Goal: Task Accomplishment & Management: Complete application form

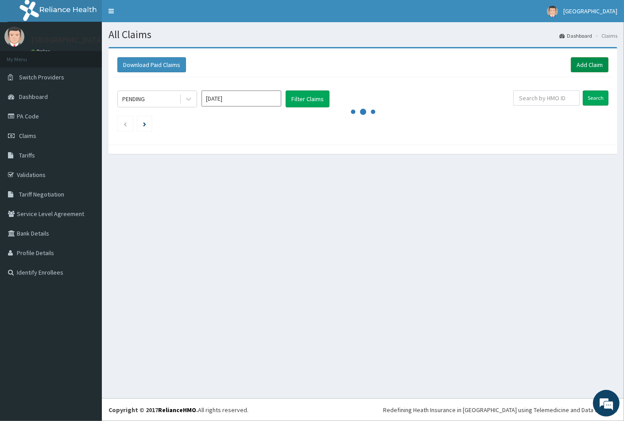
click at [592, 62] on link "Add Claim" at bounding box center [590, 64] width 38 height 15
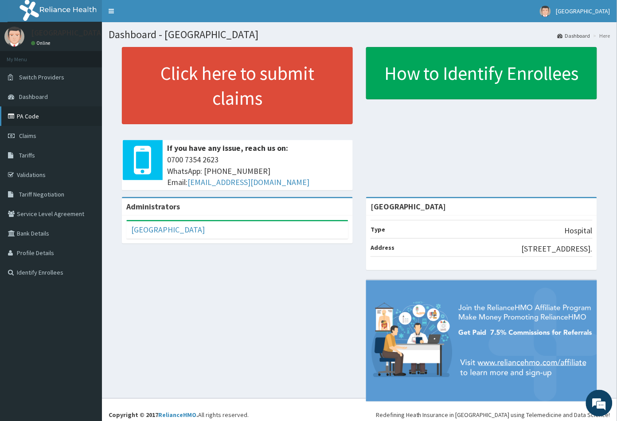
click at [35, 114] on link "PA Code" at bounding box center [51, 115] width 102 height 19
click at [31, 136] on span "Claims" at bounding box center [27, 136] width 17 height 8
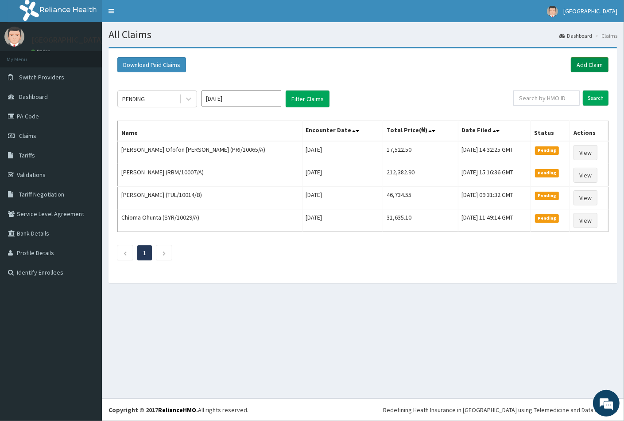
click at [591, 66] on link "Add Claim" at bounding box center [590, 64] width 38 height 15
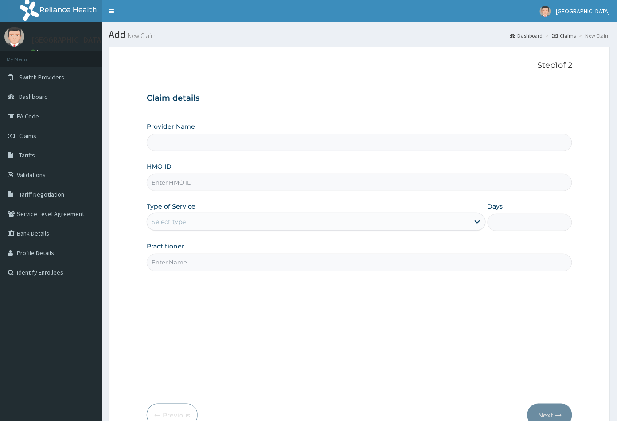
type input "[GEOGRAPHIC_DATA]"
paste input "BHT/10227/A"
type input "BHT/10227/A"
click at [210, 220] on div "Select type" at bounding box center [308, 221] width 322 height 14
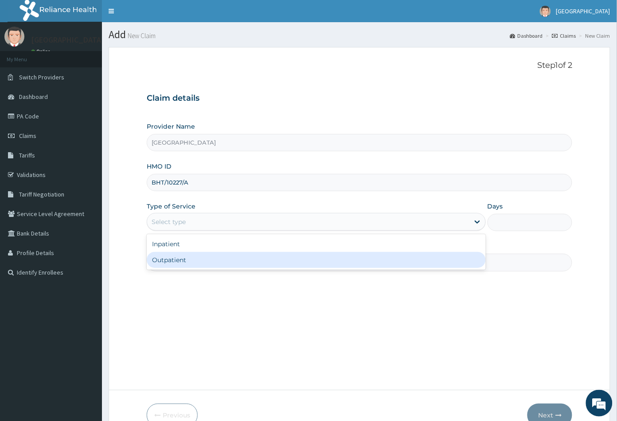
click at [218, 261] on div "Outpatient" at bounding box center [316, 260] width 339 height 16
type input "1"
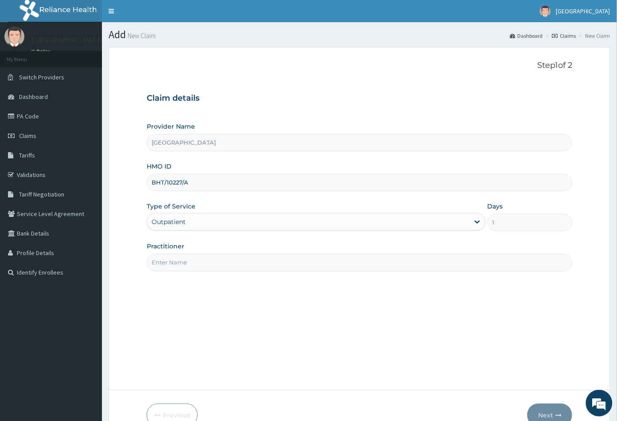
click at [218, 263] on input "Practitioner" at bounding box center [360, 261] width 426 height 17
click at [163, 305] on div "Step 1 of 2 Claim details Provider Name Peachcare Medical Centre HMO ID BHT/102…" at bounding box center [360, 219] width 426 height 316
paste input "Gynecolog"
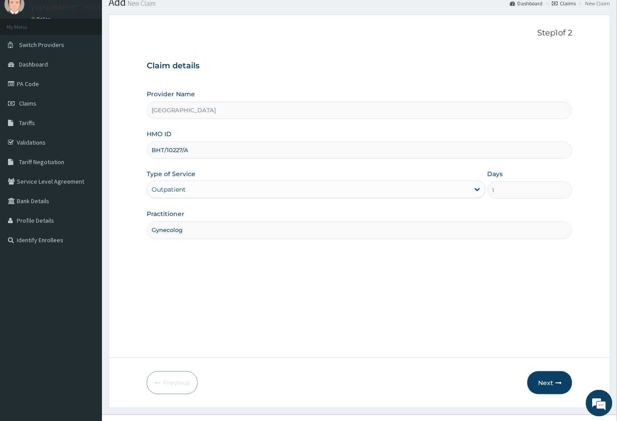
scroll to position [49, 0]
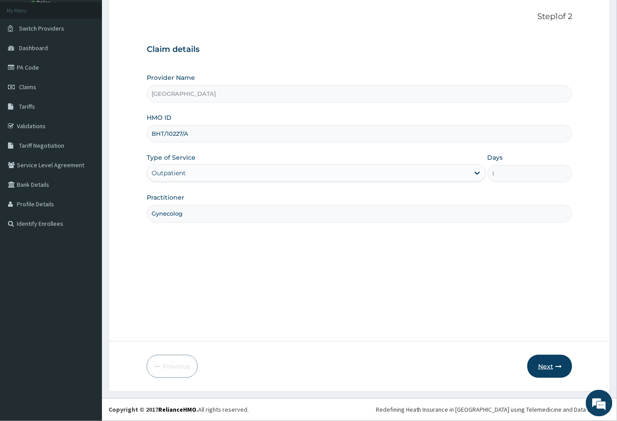
type input "Gynecolog"
click at [556, 359] on button "Next" at bounding box center [549, 366] width 45 height 23
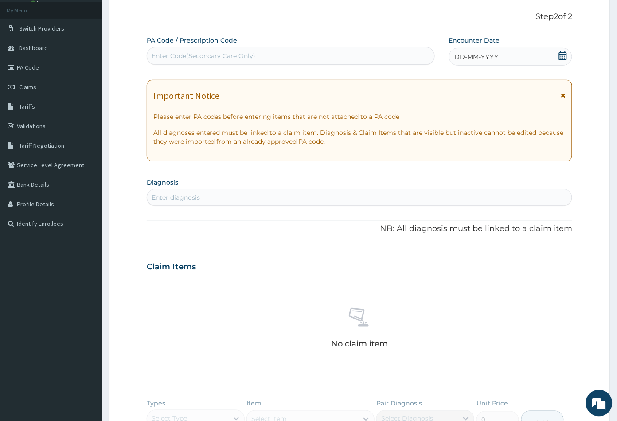
click at [164, 53] on div "Enter Code(Secondary Care Only)" at bounding box center [204, 55] width 104 height 9
type input "V"
paste input "PA/EBA485"
type input "PA/EBA485"
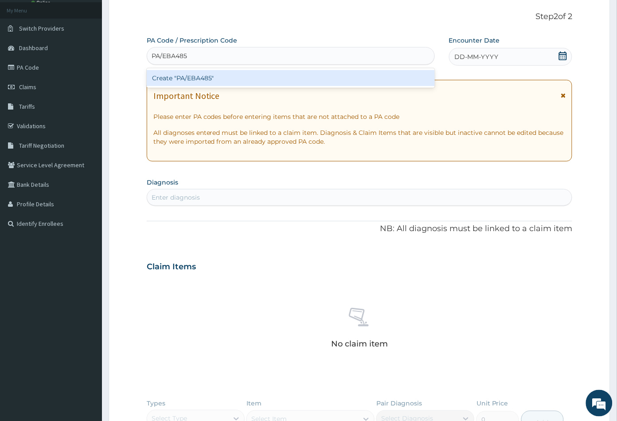
click at [215, 81] on div "Create "PA/EBA485"" at bounding box center [291, 78] width 288 height 16
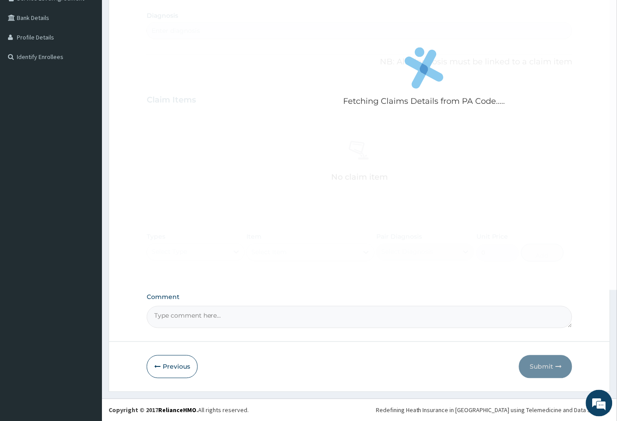
scroll to position [67, 0]
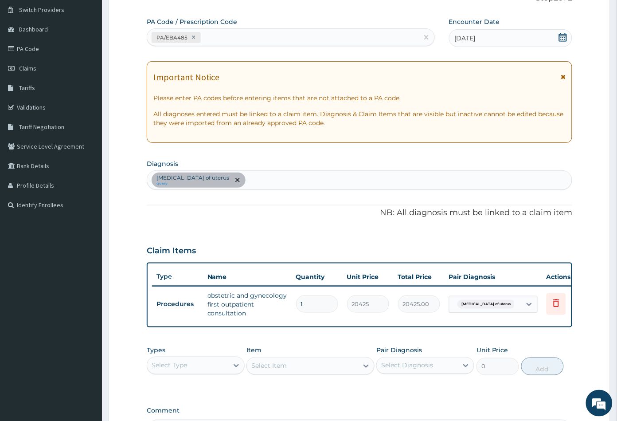
click at [226, 39] on div "PA/EBA485" at bounding box center [282, 37] width 271 height 15
click at [222, 33] on div "PA/EBA485" at bounding box center [282, 37] width 271 height 15
paste input "PA/34D5C7"
type input "PA/34D5C7"
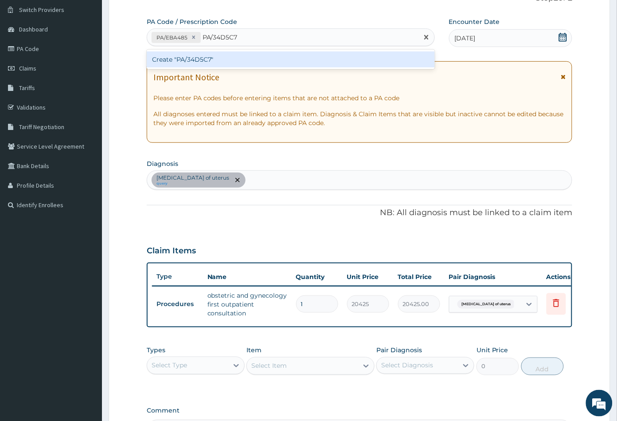
click at [229, 57] on div "Create "PA/34D5C7"" at bounding box center [291, 59] width 288 height 16
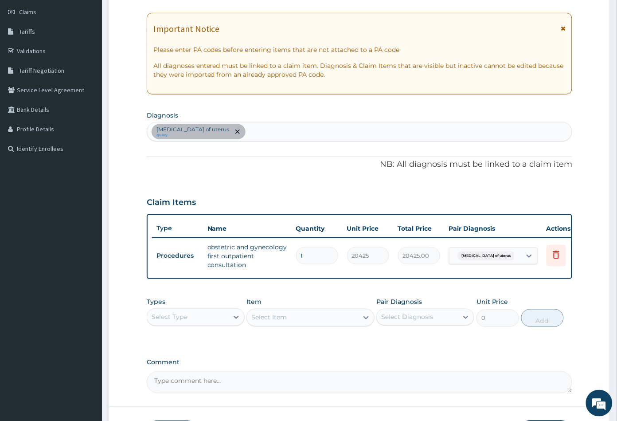
scroll to position [47, 0]
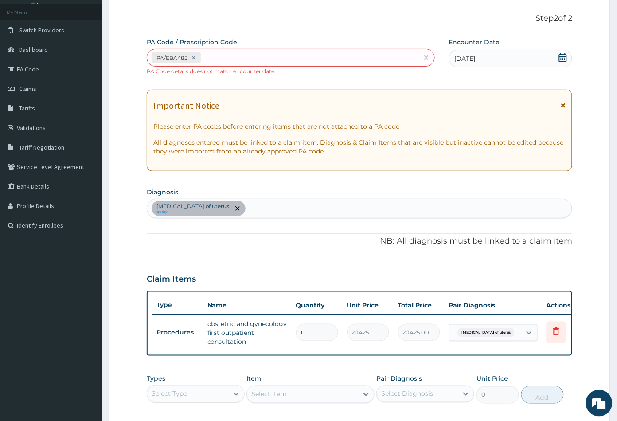
click at [338, 185] on section "Diagnosis Leiomyoma of uterus query" at bounding box center [360, 201] width 426 height 33
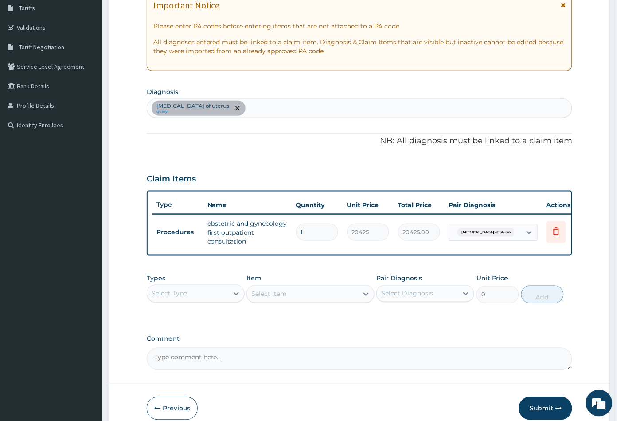
scroll to position [96, 0]
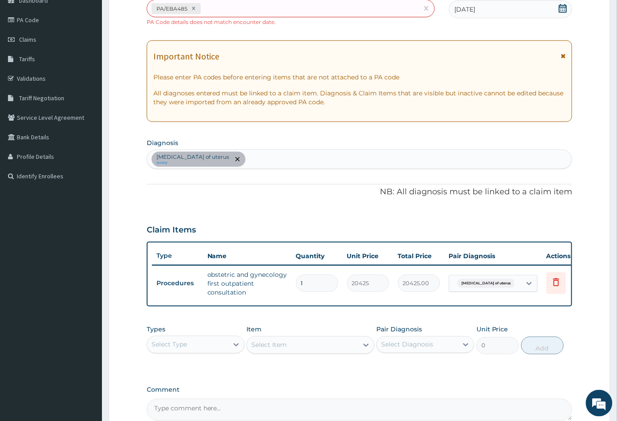
click at [446, 31] on div "PA Code / Prescription Code PA/EBA485 PA Code details does not match encounter …" at bounding box center [360, 204] width 426 height 432
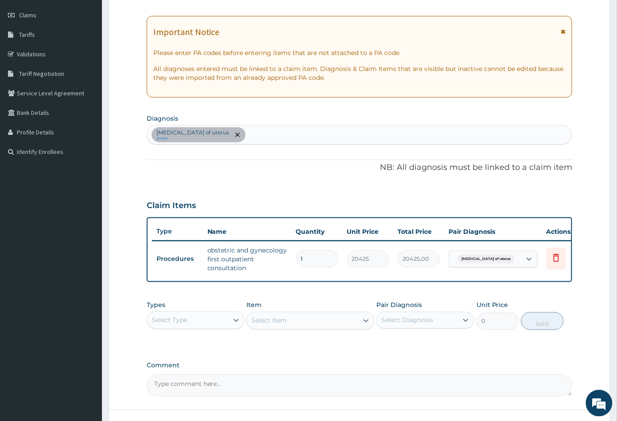
scroll to position [195, 0]
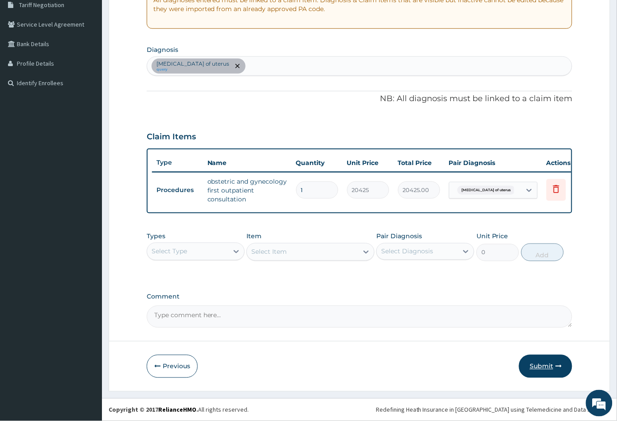
click at [537, 364] on button "Submit" at bounding box center [545, 366] width 53 height 23
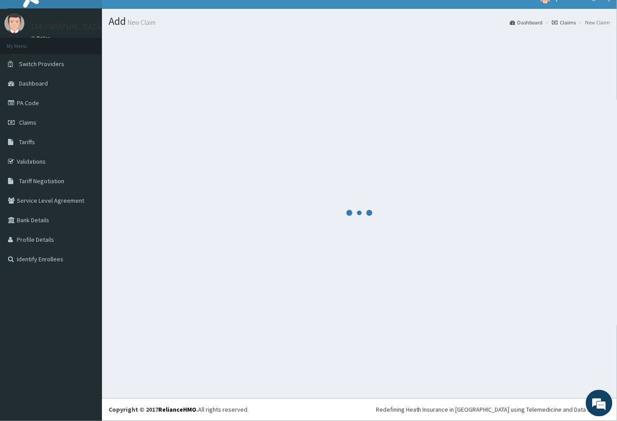
scroll to position [13, 0]
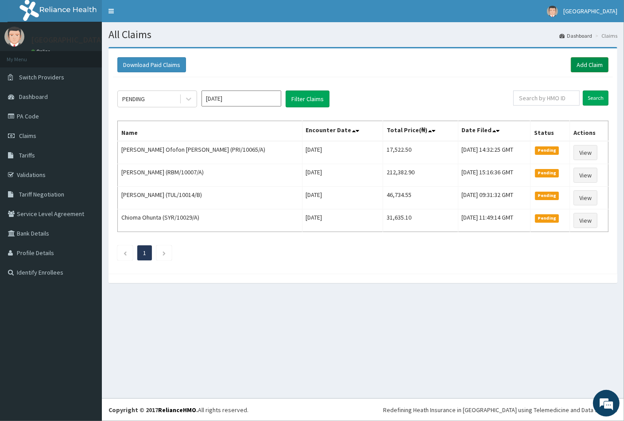
click at [588, 63] on link "Add Claim" at bounding box center [590, 64] width 38 height 15
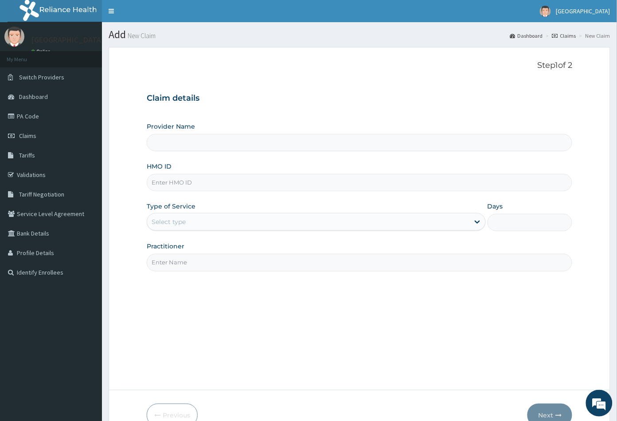
type input "[GEOGRAPHIC_DATA]"
click at [168, 184] on input "HMO ID" at bounding box center [360, 182] width 426 height 17
paste input "BHT/10227/A"
click at [162, 180] on input "BHT/10227/A" at bounding box center [360, 182] width 426 height 17
type input "BHT/10227/A"
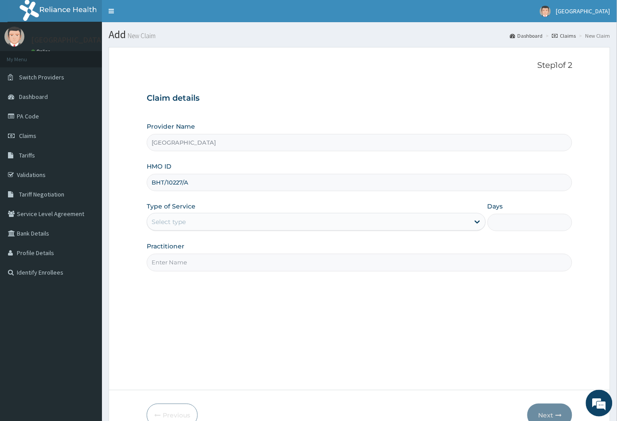
click at [202, 214] on div "Select type" at bounding box center [308, 221] width 322 height 14
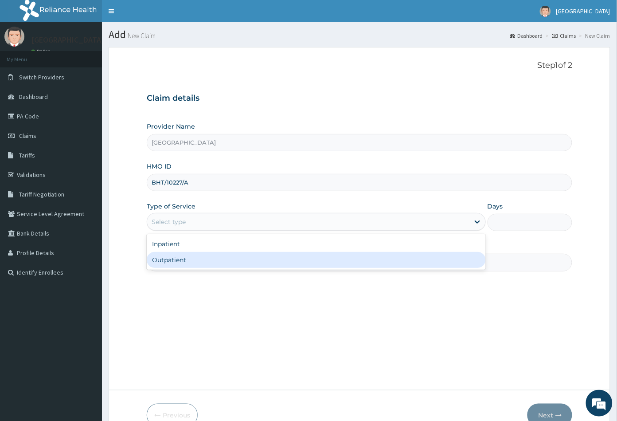
click at [196, 255] on div "Outpatient" at bounding box center [316, 260] width 339 height 16
type input "1"
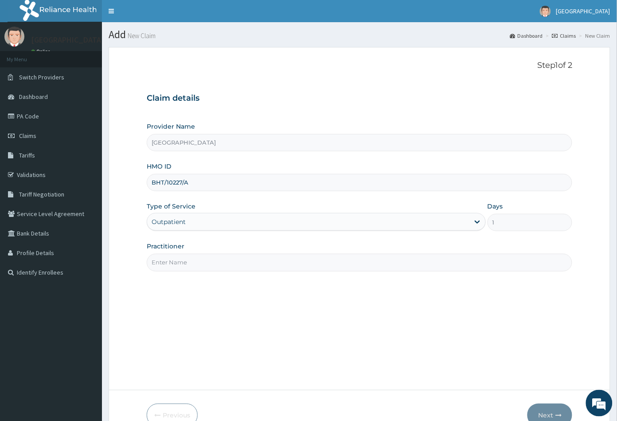
click at [199, 260] on input "Practitioner" at bounding box center [360, 261] width 426 height 17
type input "DR ONAFESO"
drag, startPoint x: 198, startPoint y: 262, endPoint x: 149, endPoint y: 258, distance: 48.5
click at [149, 258] on input "DR ONAFESO" at bounding box center [360, 261] width 426 height 17
paste input "GYNAEC"
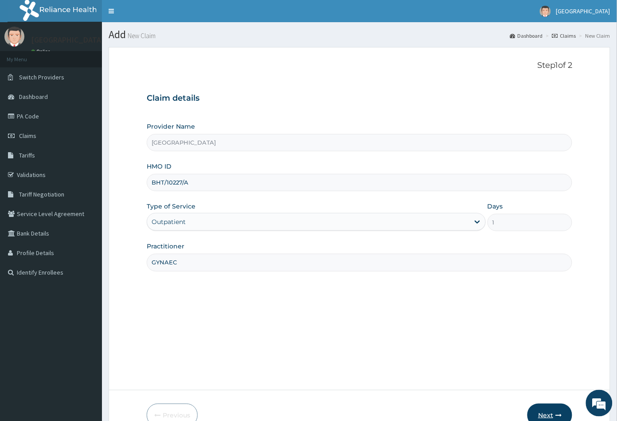
type input "GYNAEC"
click at [548, 409] on button "Next" at bounding box center [549, 414] width 45 height 23
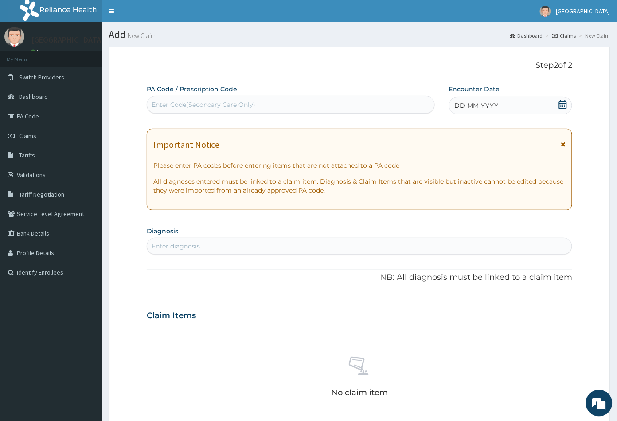
click at [161, 101] on div "Enter Code(Secondary Care Only)" at bounding box center [204, 104] width 104 height 9
paste input "PA/34D5C7"
type input "PA/34D5C7"
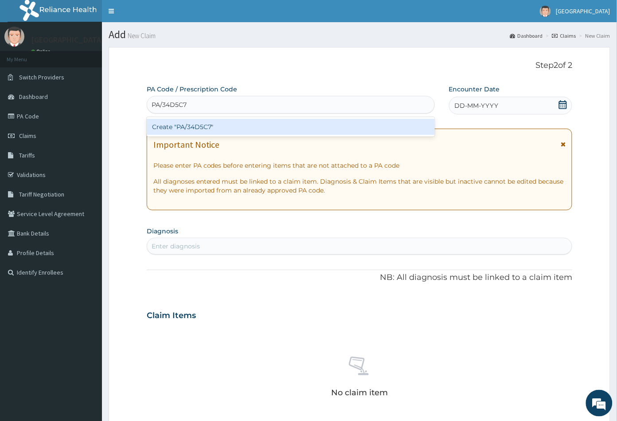
click at [214, 125] on div "Create "PA/34D5C7"" at bounding box center [291, 127] width 288 height 16
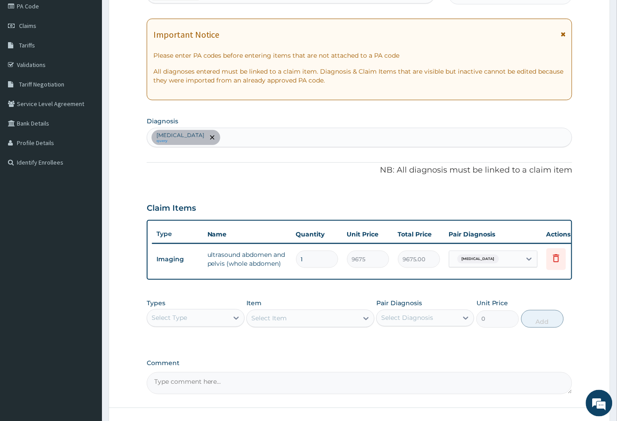
scroll to position [183, 0]
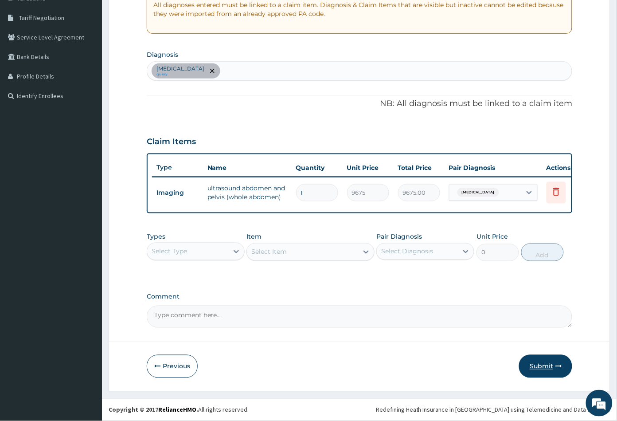
click at [546, 366] on button "Submit" at bounding box center [545, 366] width 53 height 23
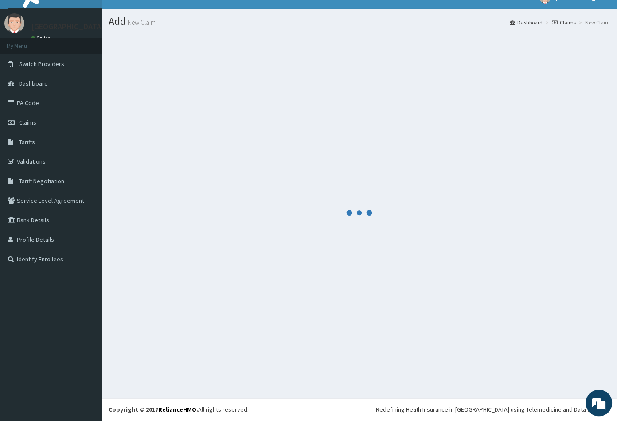
scroll to position [13, 0]
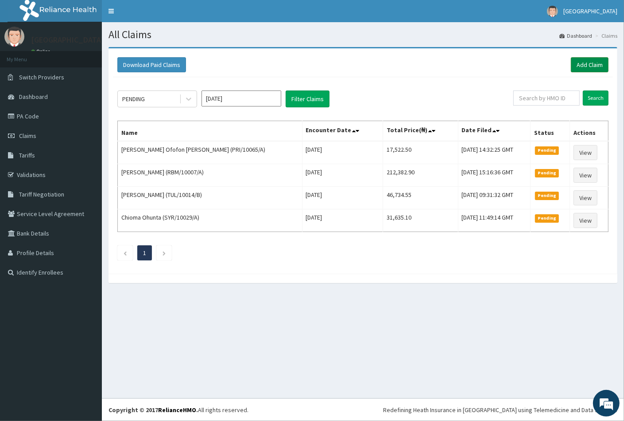
click at [582, 62] on link "Add Claim" at bounding box center [590, 64] width 38 height 15
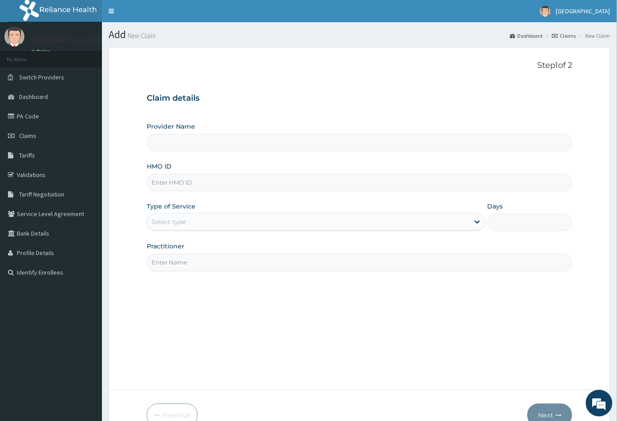
type input "[GEOGRAPHIC_DATA]"
paste input "ALT/10135/A"
click at [161, 184] on input "ALT/10135/A" at bounding box center [360, 182] width 426 height 17
type input "ALT/10135/A"
click at [187, 221] on div "Select type" at bounding box center [308, 221] width 322 height 14
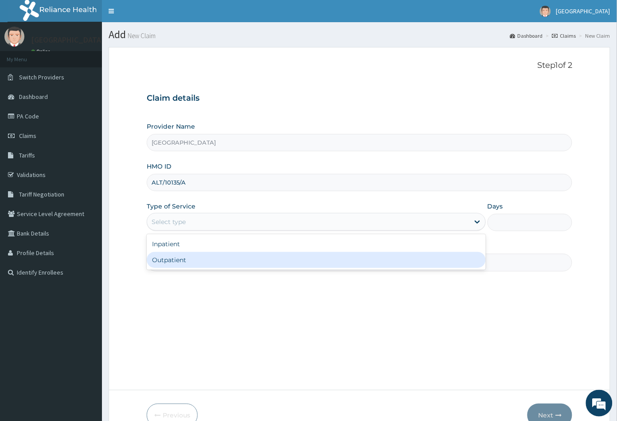
click at [183, 260] on div "Outpatient" at bounding box center [316, 260] width 339 height 16
type input "1"
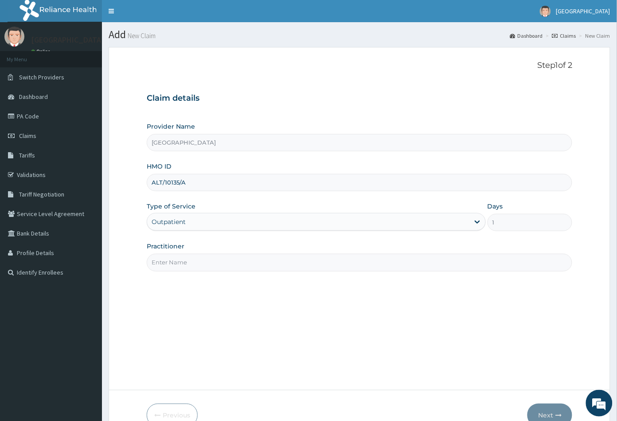
click at [191, 263] on input "Practitioner" at bounding box center [360, 261] width 426 height 17
type input "[PERSON_NAME]"
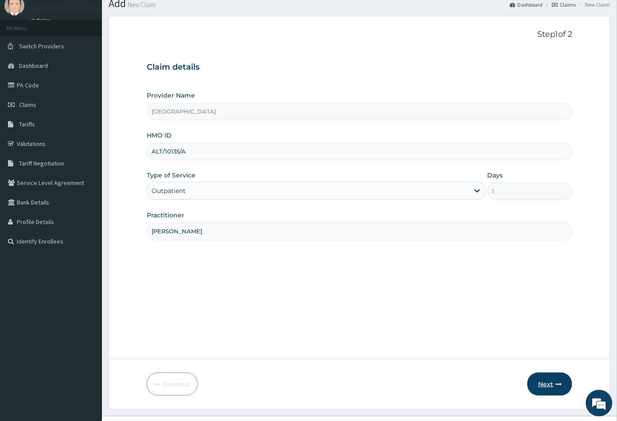
scroll to position [49, 0]
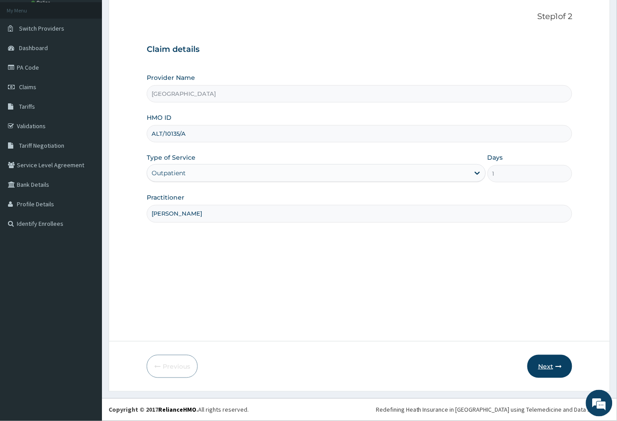
click at [544, 369] on button "Next" at bounding box center [549, 366] width 45 height 23
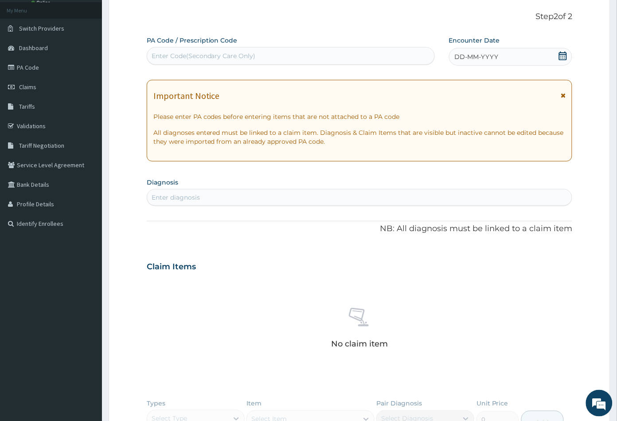
click at [563, 55] on icon at bounding box center [562, 55] width 9 height 9
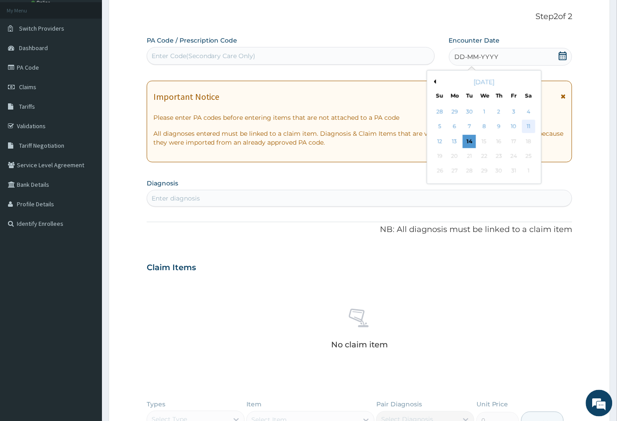
click at [530, 124] on div "11" at bounding box center [528, 126] width 13 height 13
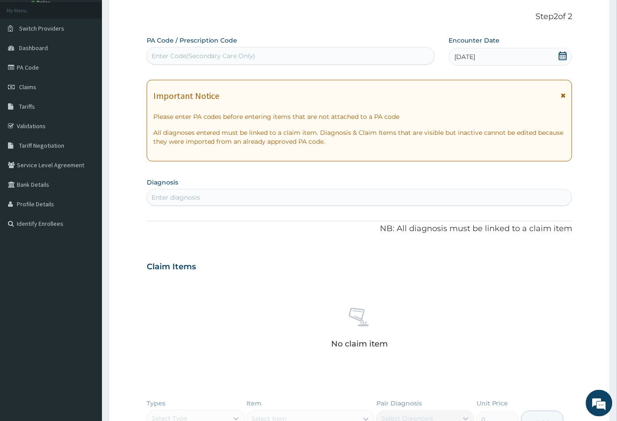
click at [240, 193] on div "Enter diagnosis" at bounding box center [359, 197] width 425 height 14
type input "UPPER"
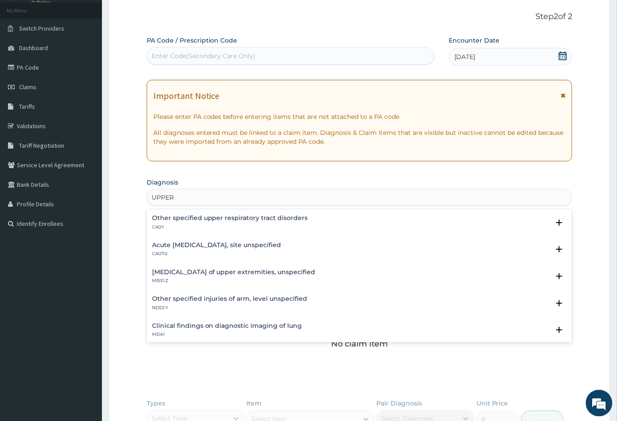
click at [272, 246] on h4 "Acute [MEDICAL_DATA], site unspecified" at bounding box center [216, 245] width 129 height 7
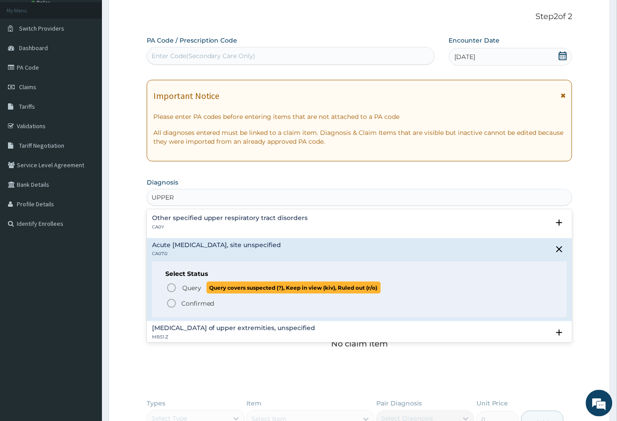
click at [171, 285] on icon "status option query" at bounding box center [171, 287] width 11 height 11
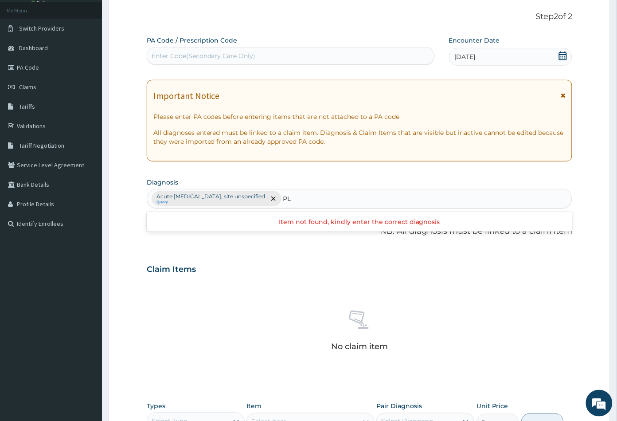
type input "P"
type input "M"
type input "P"
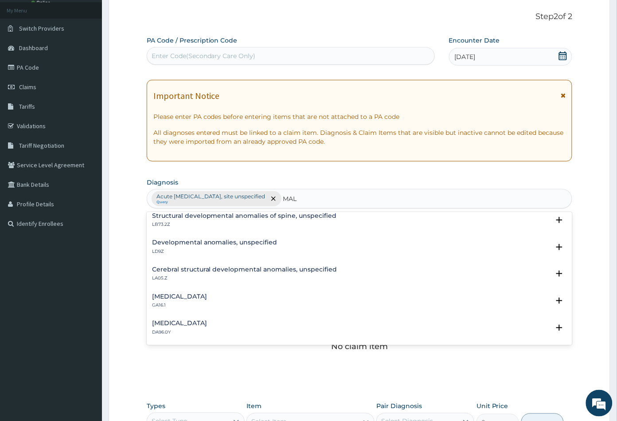
scroll to position [0, 0]
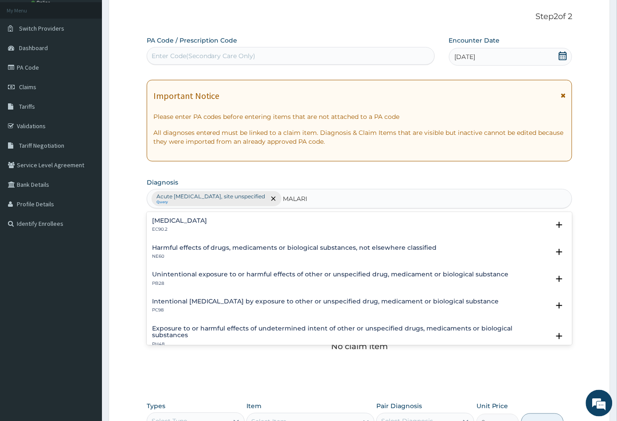
type input "MALARIA"
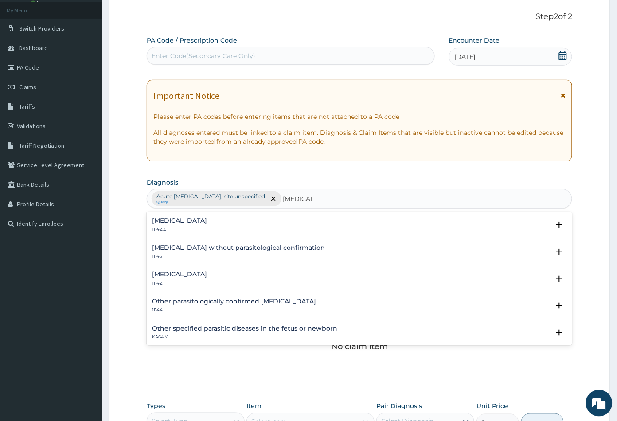
click at [207, 222] on h4 "Plasmodium malariae malaria without complication" at bounding box center [179, 220] width 55 height 7
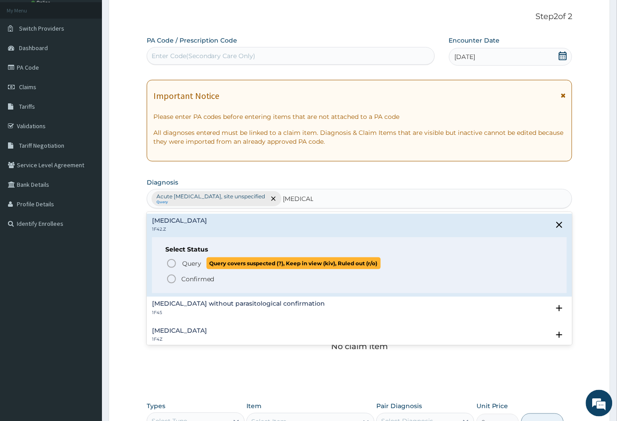
click at [177, 262] on span "Query Query covers suspected (?), Keep in view (kiv), Ruled out (r/o)" at bounding box center [360, 263] width 388 height 12
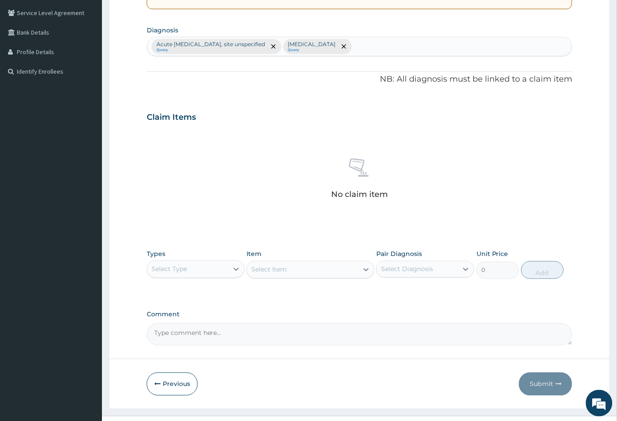
scroll to position [218, 0]
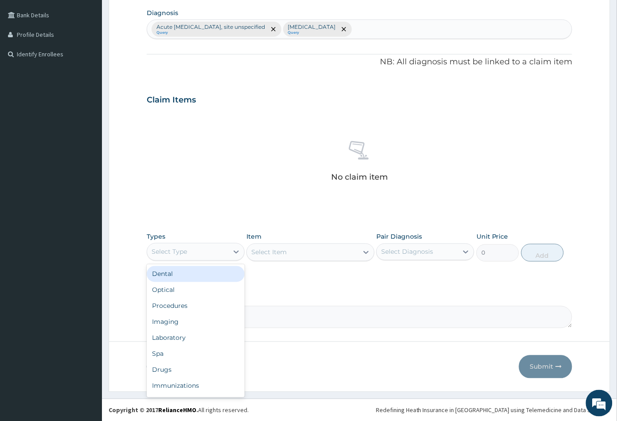
click at [188, 257] on div "Select Type" at bounding box center [187, 252] width 81 height 14
drag, startPoint x: 194, startPoint y: 273, endPoint x: 224, endPoint y: 271, distance: 30.2
click at [195, 273] on div "Procedures" at bounding box center [196, 276] width 98 height 16
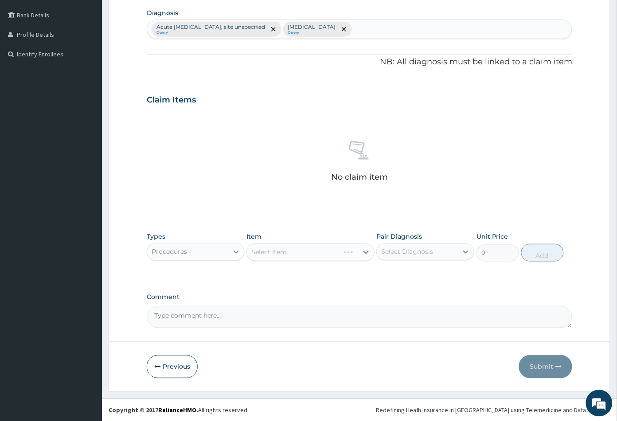
click at [338, 250] on div "Select Item" at bounding box center [310, 252] width 128 height 18
click at [405, 255] on div "Select Diagnosis" at bounding box center [407, 251] width 52 height 9
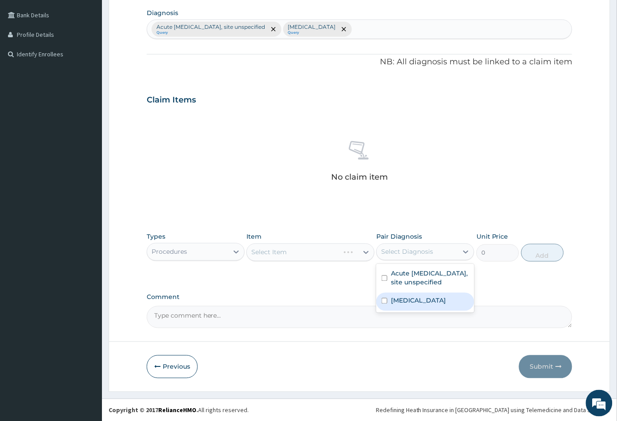
click at [422, 305] on label "Plasmodium malariae malaria without complication" at bounding box center [418, 300] width 55 height 9
checkbox input "true"
click at [298, 253] on div "Select Item" at bounding box center [302, 252] width 111 height 14
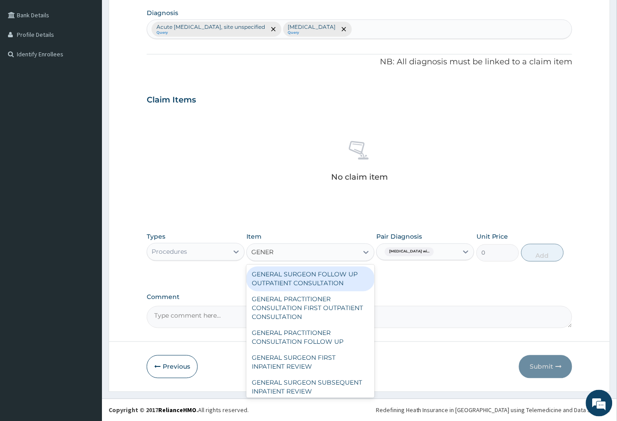
type input "GENERA"
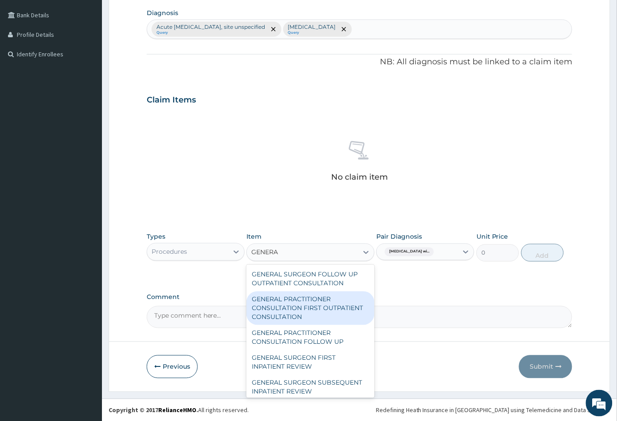
click at [330, 312] on div "GENERAL PRACTITIONER CONSULTATION FIRST OUTPATIENT CONSULTATION" at bounding box center [310, 308] width 128 height 34
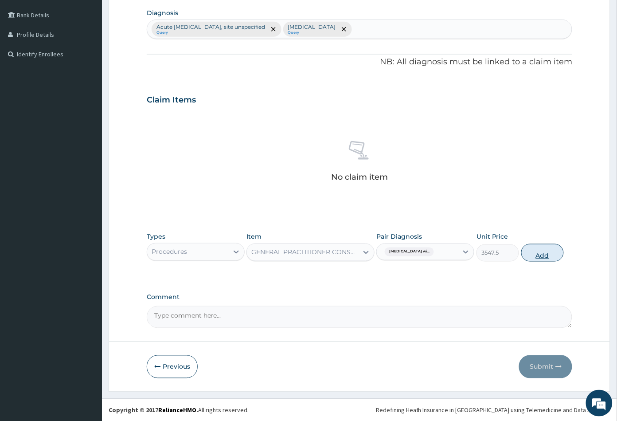
click at [553, 253] on button "Add" at bounding box center [542, 253] width 43 height 18
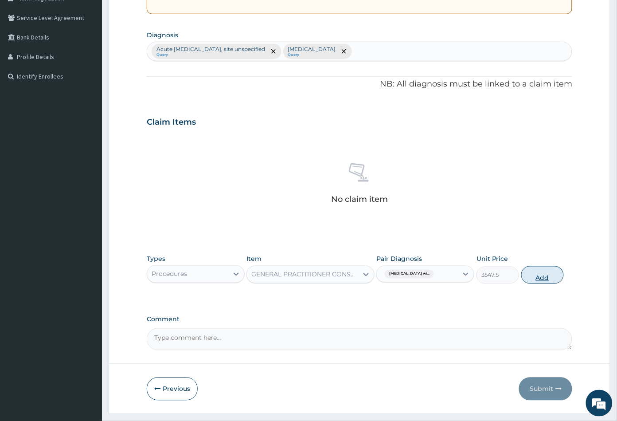
type input "0"
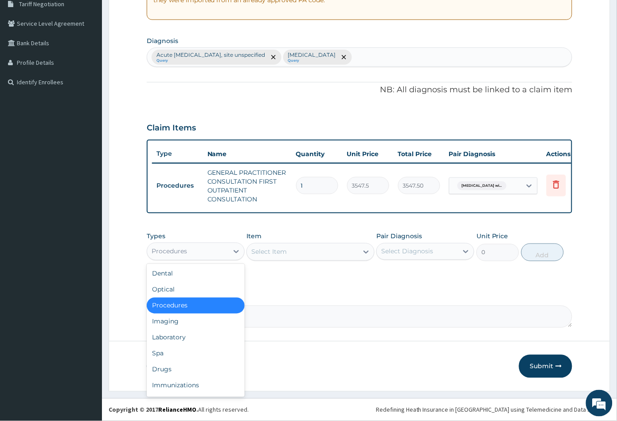
click at [203, 254] on div "Procedures" at bounding box center [187, 251] width 81 height 14
click at [187, 364] on div "Drugs" at bounding box center [196, 369] width 98 height 16
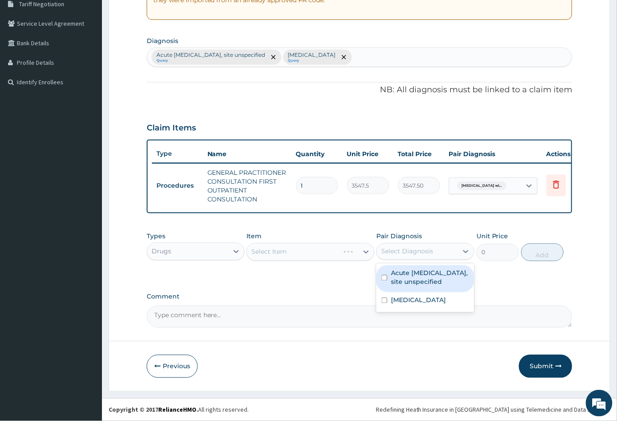
click at [434, 255] on div "Select Diagnosis" at bounding box center [417, 251] width 81 height 14
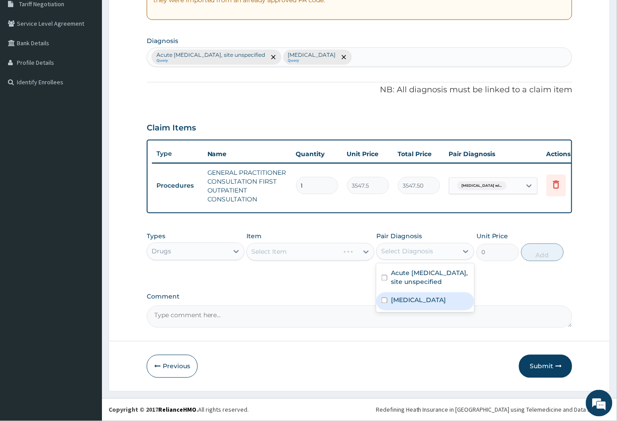
click at [425, 304] on label "Plasmodium malariae malaria without complication" at bounding box center [418, 300] width 55 height 9
checkbox input "true"
click at [366, 251] on icon at bounding box center [366, 251] width 9 height 9
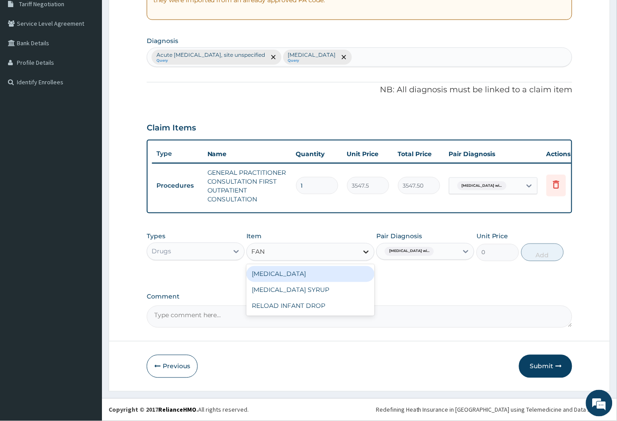
type input "FANS"
click at [328, 275] on div "[MEDICAL_DATA]" at bounding box center [310, 274] width 128 height 16
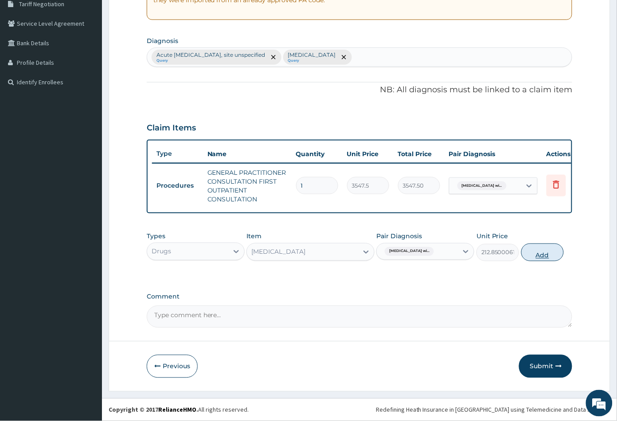
click at [544, 259] on button "Add" at bounding box center [542, 252] width 43 height 18
type input "0"
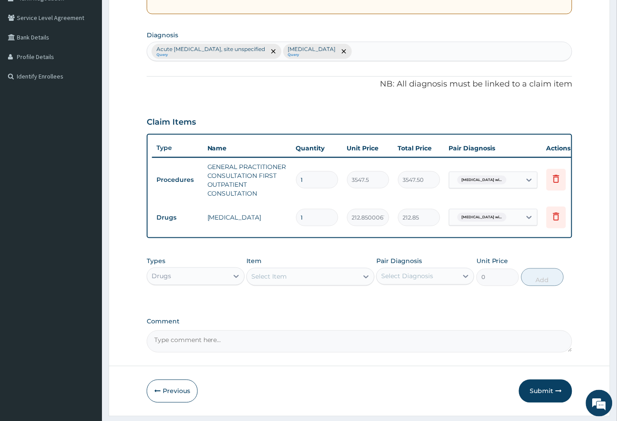
click at [318, 217] on input "1" at bounding box center [317, 217] width 42 height 17
type input "0.00"
type input "3"
type input "638.55"
type input "3"
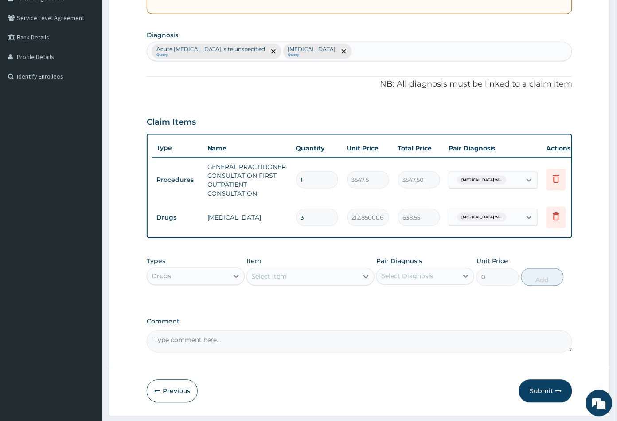
click at [416, 227] on td "638.55" at bounding box center [419, 217] width 51 height 26
click at [222, 283] on div "Drugs" at bounding box center [187, 276] width 81 height 14
click at [284, 323] on div "PA Code / Prescription Code Enter Code(Secondary Care Only) Encounter Date 11-1…" at bounding box center [360, 121] width 426 height 464
click at [345, 284] on div "Select Item" at bounding box center [302, 276] width 111 height 14
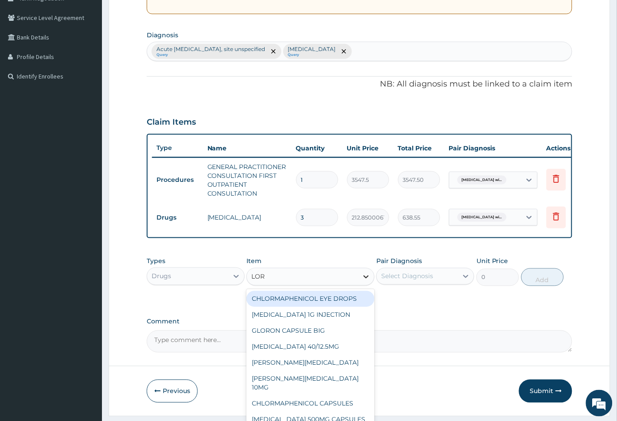
type input "LORA"
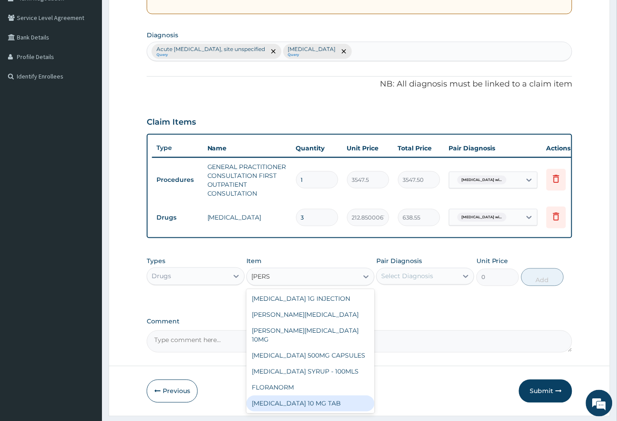
click at [309, 405] on div "LORATADINE 10 MG TAB" at bounding box center [310, 403] width 128 height 16
type input "59.125"
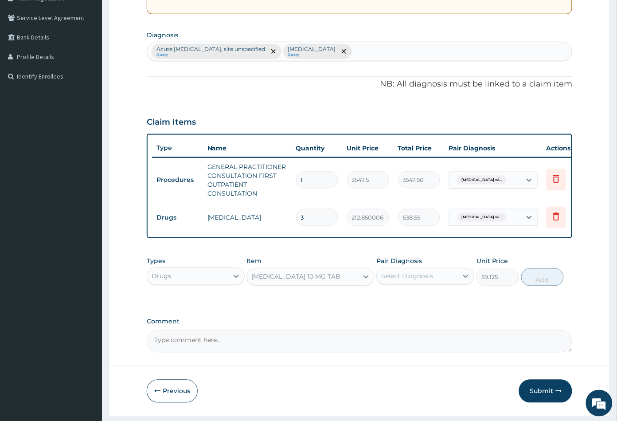
click at [437, 283] on div "Select Diagnosis" at bounding box center [417, 276] width 81 height 14
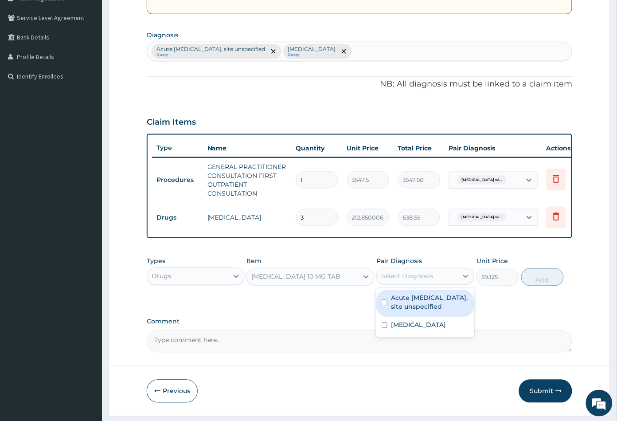
click at [434, 311] on label "Acute upper respiratory infection, site unspecified" at bounding box center [430, 302] width 78 height 18
checkbox input "true"
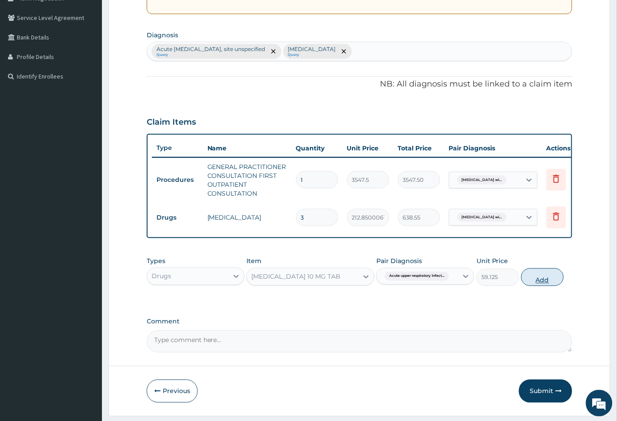
click at [550, 282] on button "Add" at bounding box center [542, 277] width 43 height 18
type input "0"
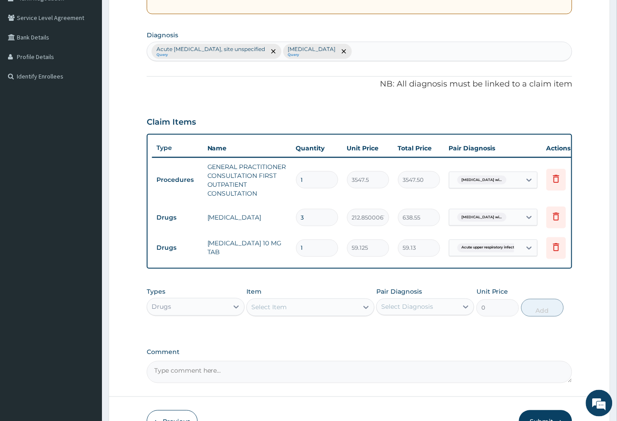
click at [322, 248] on input "1" at bounding box center [317, 247] width 42 height 17
type input "0.00"
type input "5"
type input "295.63"
type input "5"
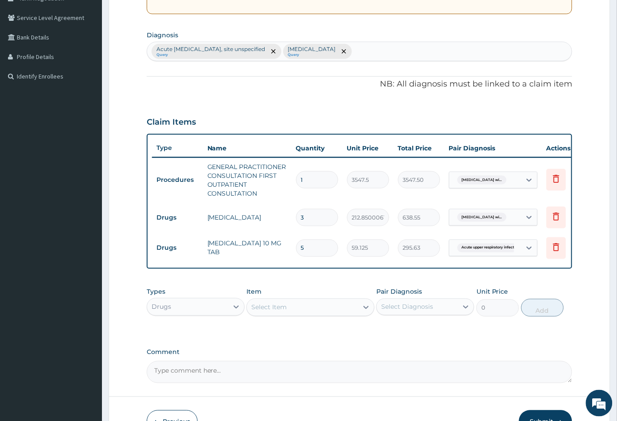
click at [571, 287] on div "PA Code / Prescription Code Enter Code(Secondary Care Only) Encounter Date 11-1…" at bounding box center [360, 136] width 426 height 494
click at [441, 257] on td "295.63" at bounding box center [419, 248] width 51 height 26
click at [210, 314] on div "Drugs" at bounding box center [187, 307] width 81 height 14
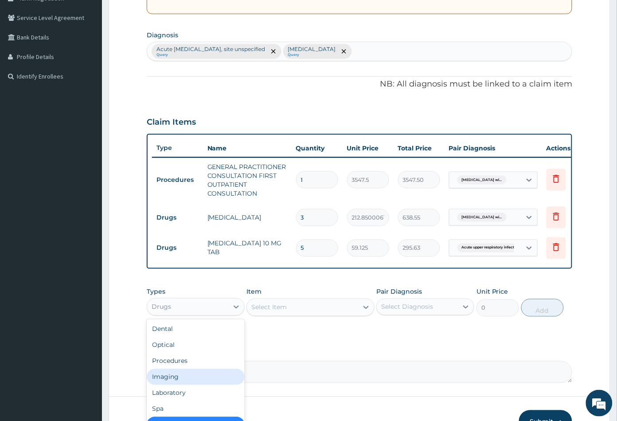
scroll to position [30, 0]
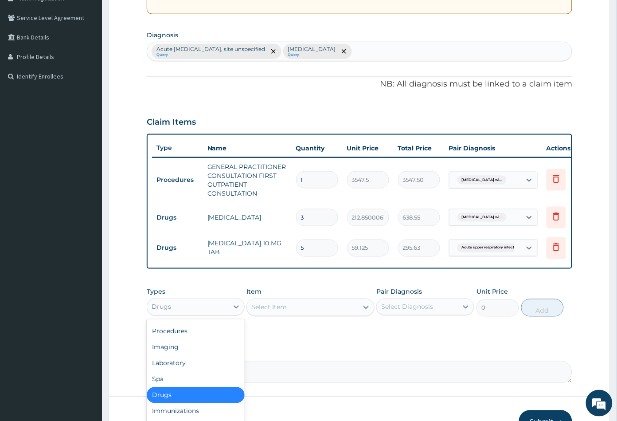
click at [200, 395] on div "Drugs" at bounding box center [196, 395] width 98 height 16
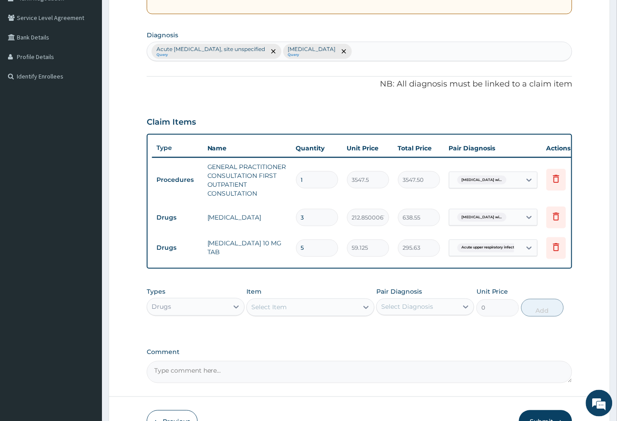
click at [349, 314] on div "Select Item" at bounding box center [302, 307] width 111 height 14
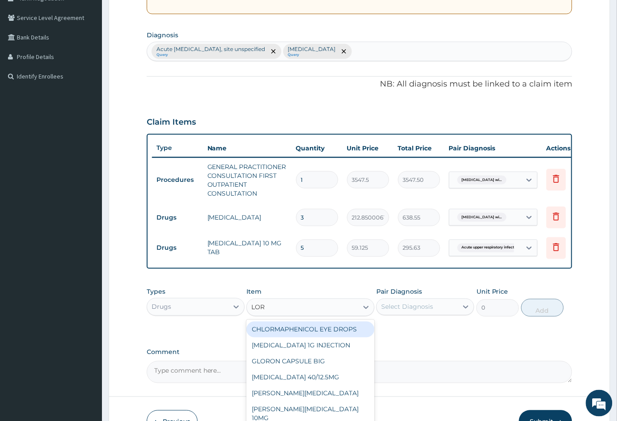
type input "LORA"
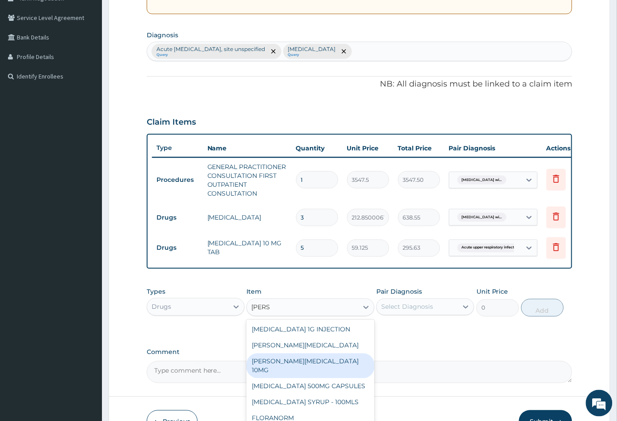
click at [343, 368] on div "LORATYN LORATADINE 10MG" at bounding box center [310, 365] width 128 height 25
type input "88.6875"
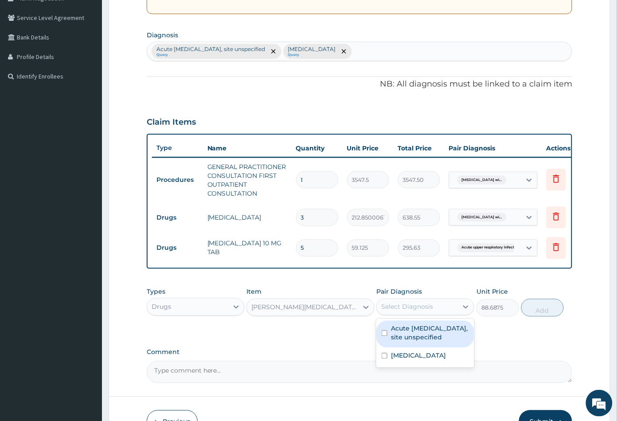
click at [430, 314] on div "Select Diagnosis" at bounding box center [417, 307] width 81 height 14
click at [427, 342] on label "Acute upper respiratory infection, site unspecified" at bounding box center [430, 333] width 78 height 18
checkbox input "true"
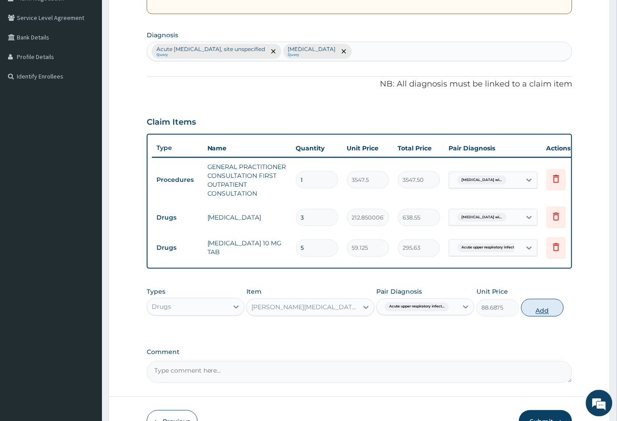
click at [544, 316] on button "Add" at bounding box center [542, 308] width 43 height 18
type input "0"
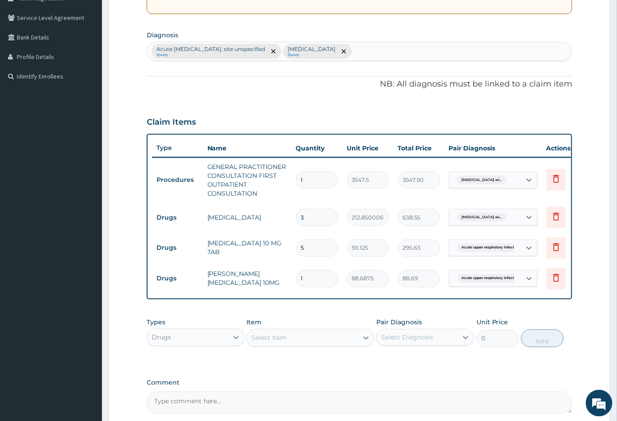
click at [312, 281] on input "1" at bounding box center [317, 278] width 42 height 17
type input "0.00"
type input "5"
type input "443.44"
type input "5"
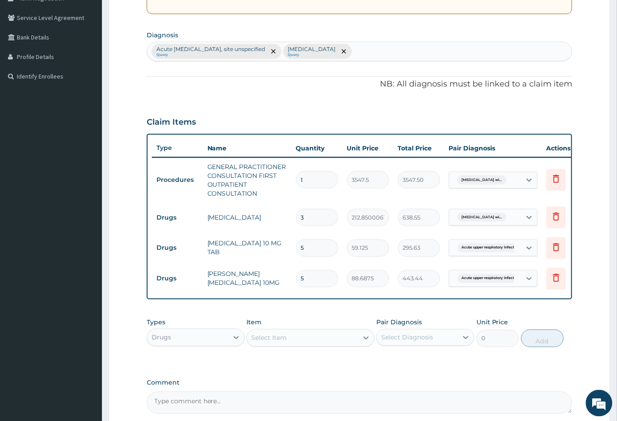
click at [373, 292] on tr "Drugs LORATYN LORATADINE 10MG 5 88.6875 443.44 Acute upper respiratory infect..…" at bounding box center [369, 278] width 434 height 31
click at [432, 287] on td "443.44" at bounding box center [419, 278] width 51 height 26
click at [437, 289] on td "443.44" at bounding box center [419, 278] width 51 height 26
click at [557, 247] on icon at bounding box center [556, 247] width 11 height 11
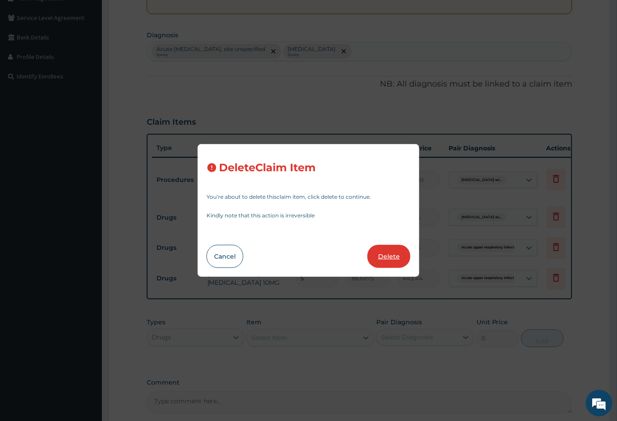
click at [387, 258] on button "Delete" at bounding box center [388, 256] width 43 height 23
type input "88.6875"
type input "443.44"
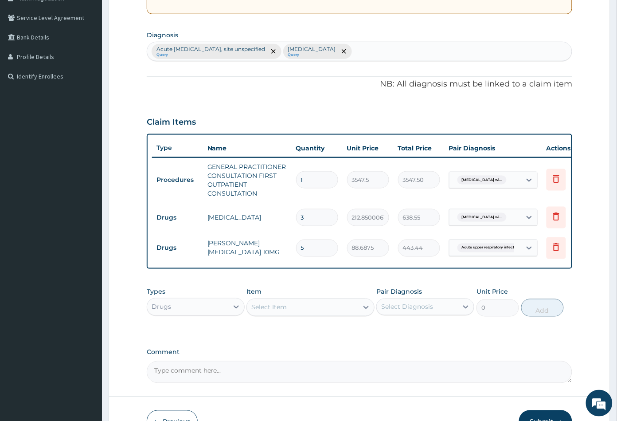
click at [479, 262] on tr "Drugs LORATYN LORATADINE 10MG 5 88.6875 443.44 Acute upper respiratory infect..…" at bounding box center [369, 248] width 434 height 31
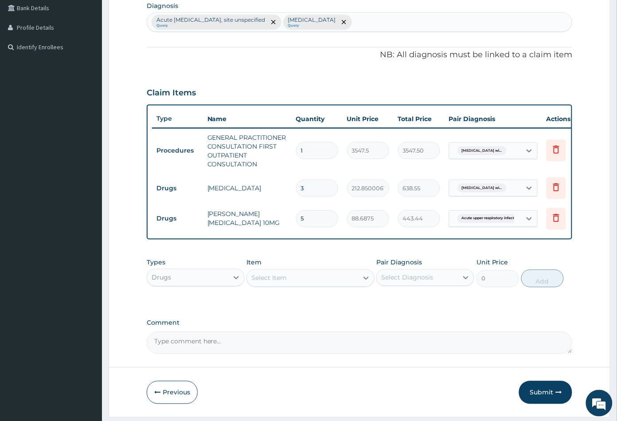
scroll to position [257, 0]
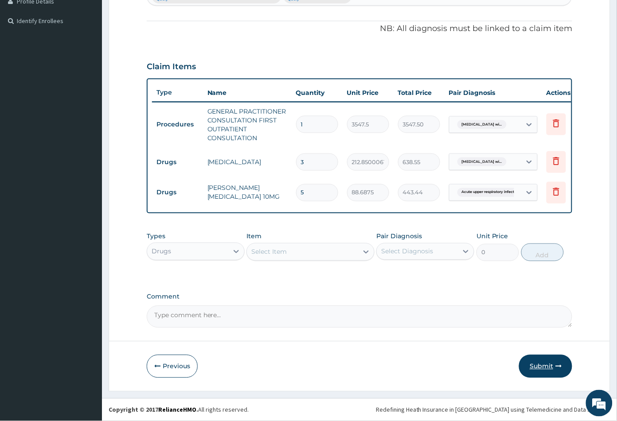
click at [546, 368] on button "Submit" at bounding box center [545, 366] width 53 height 23
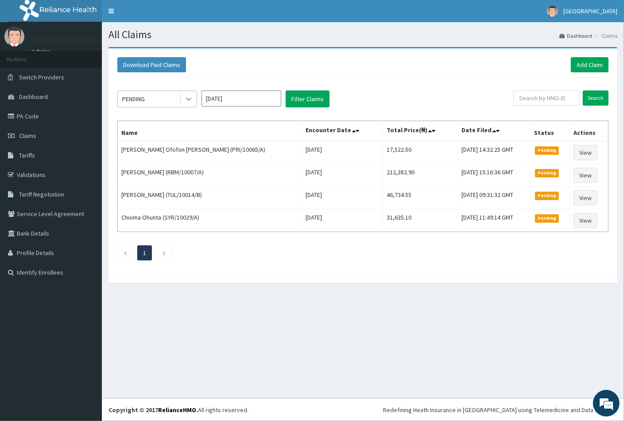
click at [188, 97] on icon at bounding box center [188, 98] width 9 height 9
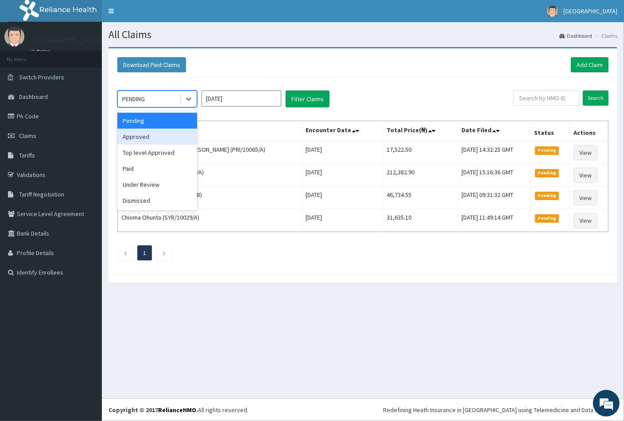
click at [163, 140] on div "Approved" at bounding box center [157, 137] width 80 height 16
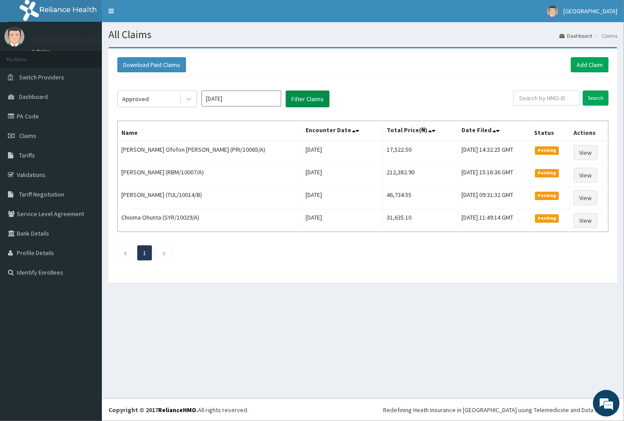
click at [301, 100] on button "Filter Claims" at bounding box center [308, 98] width 44 height 17
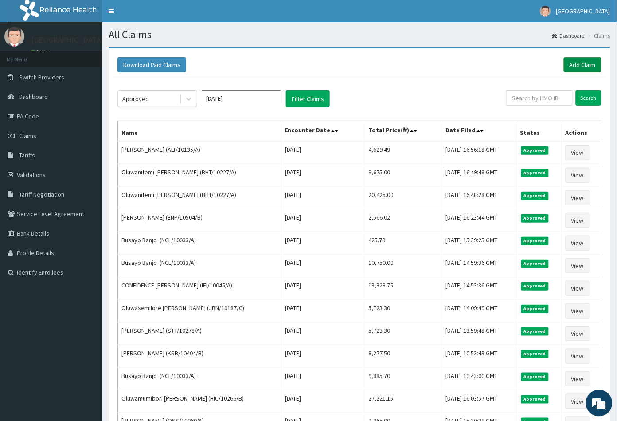
click at [580, 63] on link "Add Claim" at bounding box center [583, 64] width 38 height 15
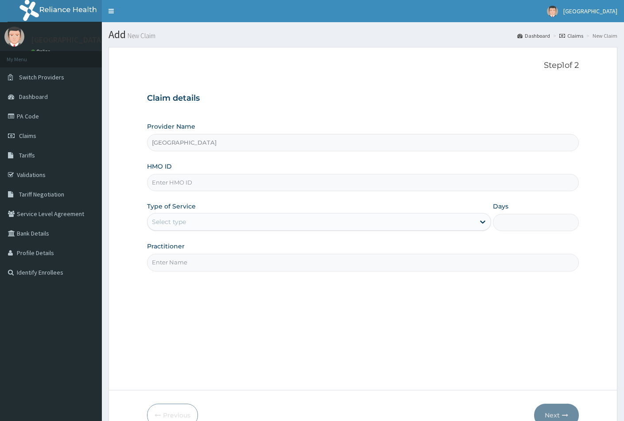
type input "[GEOGRAPHIC_DATA]"
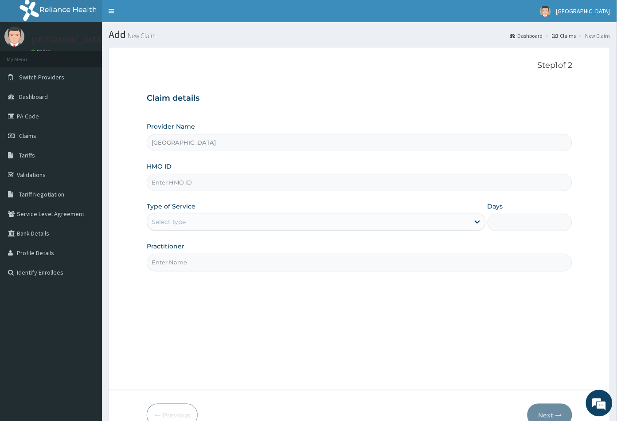
paste input "TUL/10014/B"
click at [163, 182] on input "TUL/10014/B" at bounding box center [360, 182] width 426 height 17
type input "TUL/10014/B"
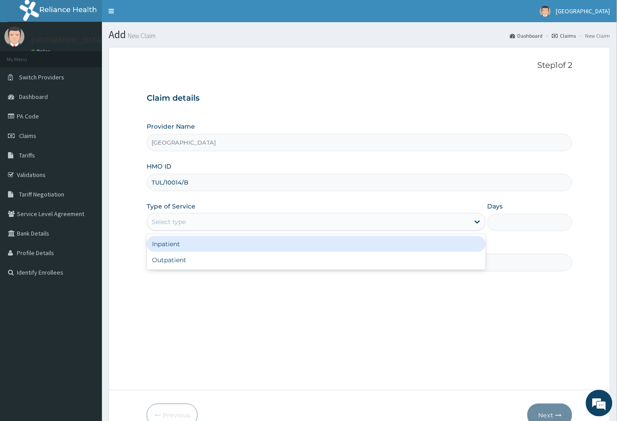
click at [194, 221] on div "Select type" at bounding box center [308, 221] width 322 height 14
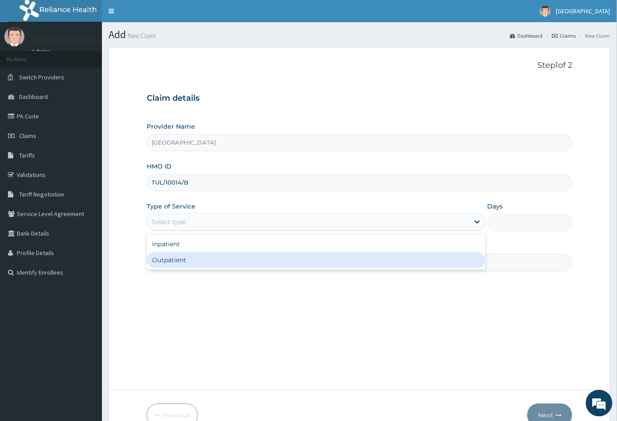
click at [193, 258] on div "Outpatient" at bounding box center [316, 260] width 339 height 16
type input "1"
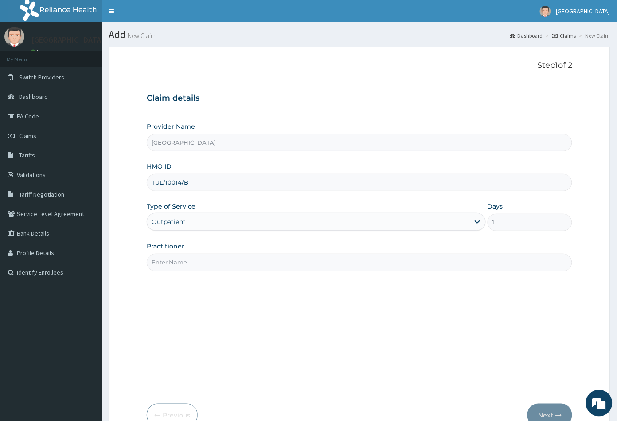
paste input "Gynec"
type input "Gynec"
click at [543, 410] on button "Next" at bounding box center [549, 414] width 45 height 23
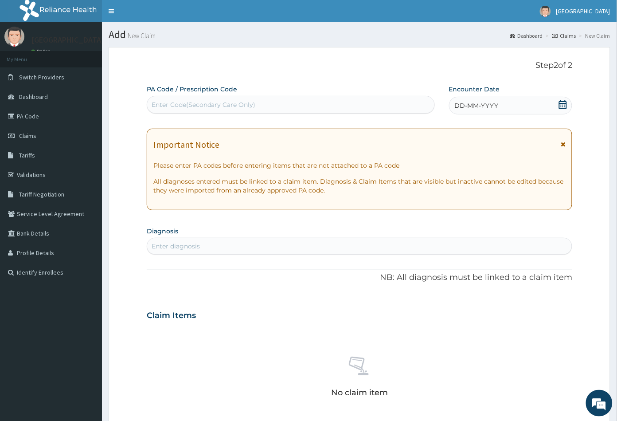
click at [158, 101] on div "Enter Code(Secondary Care Only)" at bounding box center [204, 104] width 104 height 9
paste input "PA/200597"
type input "PA/200597"
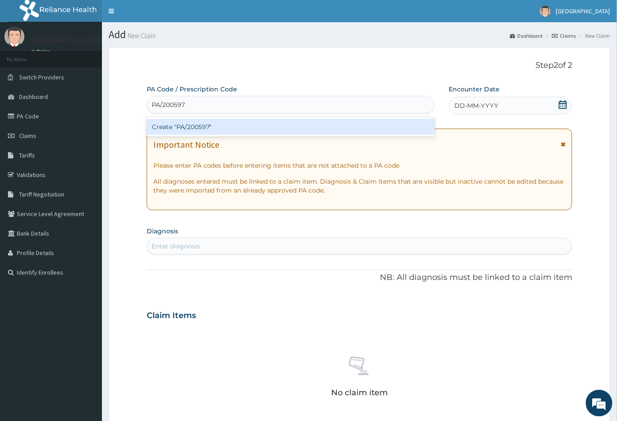
click at [196, 126] on div "Create "PA/200597"" at bounding box center [291, 127] width 288 height 16
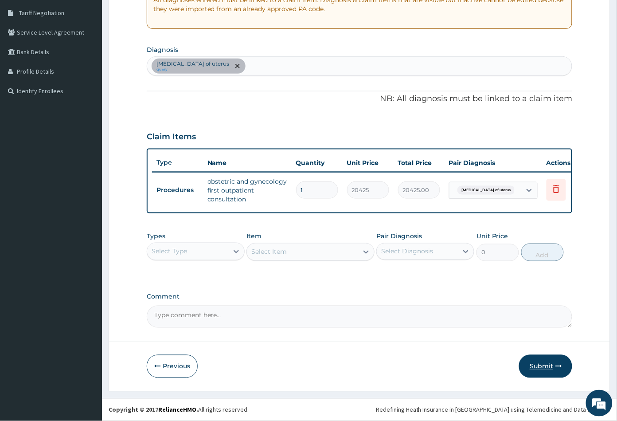
click at [538, 366] on button "Submit" at bounding box center [545, 366] width 53 height 23
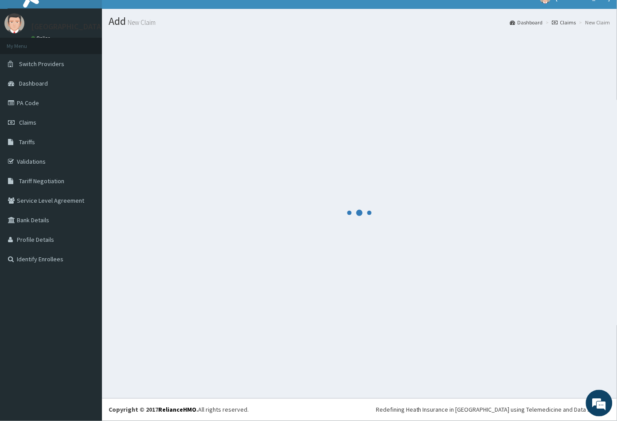
scroll to position [13, 0]
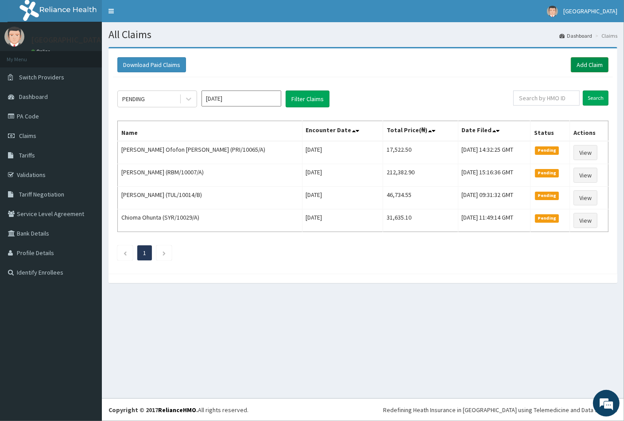
click at [592, 64] on link "Add Claim" at bounding box center [590, 64] width 38 height 15
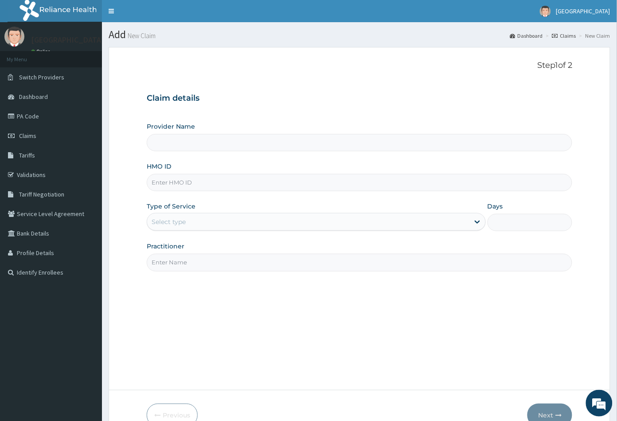
type input "[GEOGRAPHIC_DATA]"
paste input "TUL/10014/B"
click at [164, 186] on input "TUL/10014/B" at bounding box center [360, 182] width 426 height 17
type input "TUL/10014/B"
click at [179, 222] on div "Select type" at bounding box center [169, 221] width 34 height 9
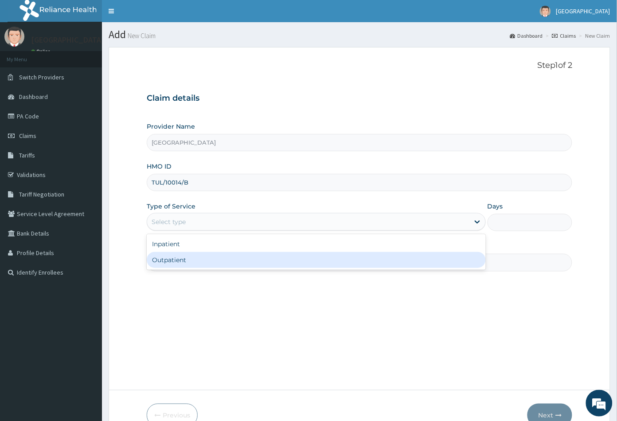
click at [186, 262] on div "Outpatient" at bounding box center [316, 260] width 339 height 16
type input "1"
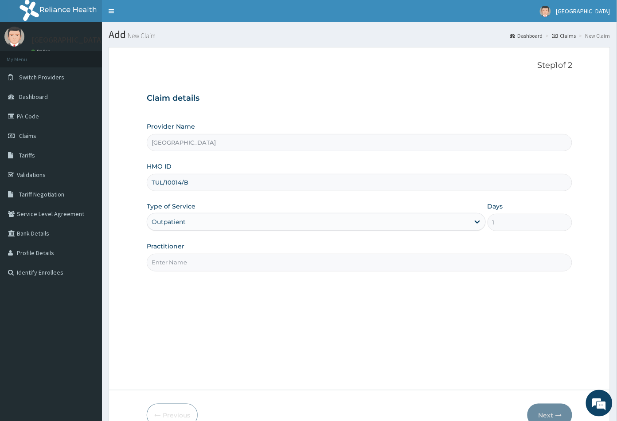
click at [189, 261] on input "Practitioner" at bounding box center [360, 261] width 426 height 17
drag, startPoint x: 144, startPoint y: 289, endPoint x: 144, endPoint y: 225, distance: 63.8
click at [144, 289] on form "Step 1 of 2 Claim details Provider Name Peachcare Medical Centre HMO ID TUL/100…" at bounding box center [360, 243] width 502 height 393
paste input "GYNAEC"
type input "GYNAEC"
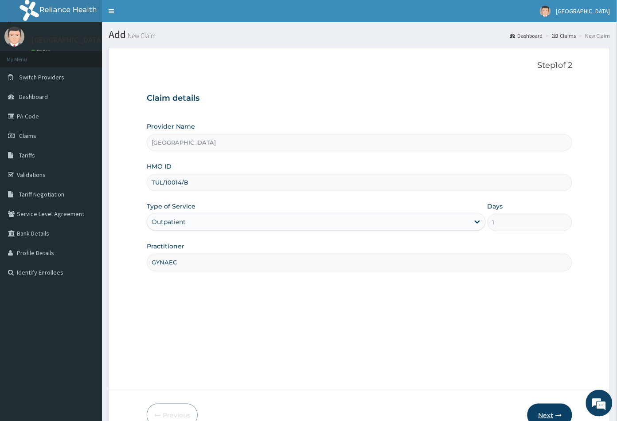
click at [543, 409] on button "Next" at bounding box center [549, 414] width 45 height 23
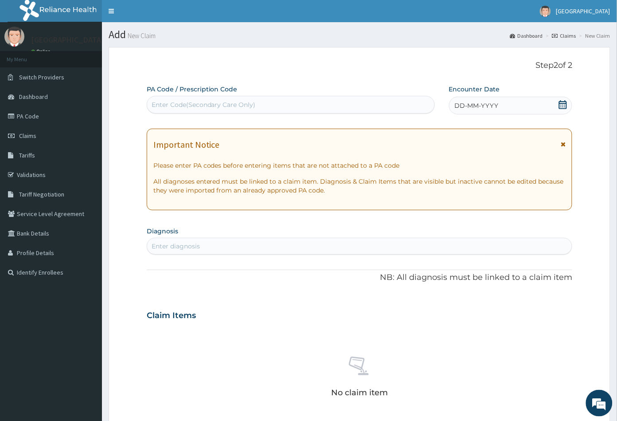
click at [163, 103] on div "Enter Code(Secondary Care Only)" at bounding box center [204, 104] width 104 height 9
paste input "PA/773E9C"
type input "PA/773E9C"
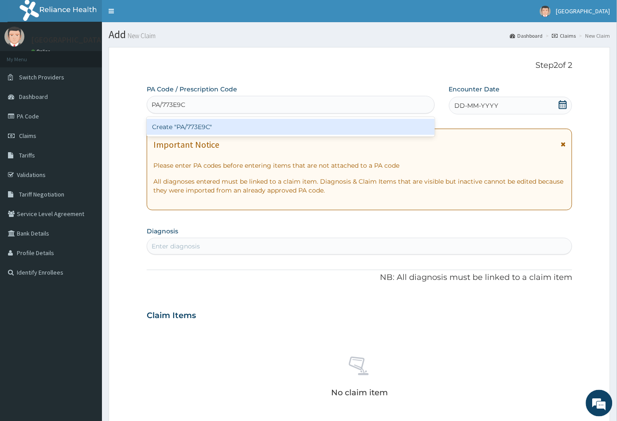
click at [206, 126] on div "Create "PA/773E9C"" at bounding box center [291, 127] width 288 height 16
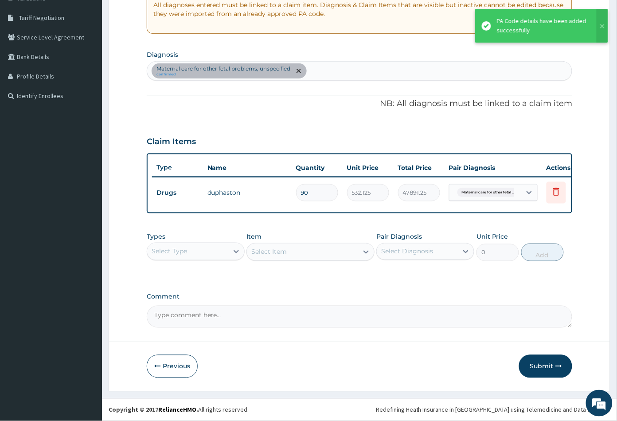
scroll to position [183, 0]
click at [208, 257] on div "Select Type" at bounding box center [196, 251] width 98 height 18
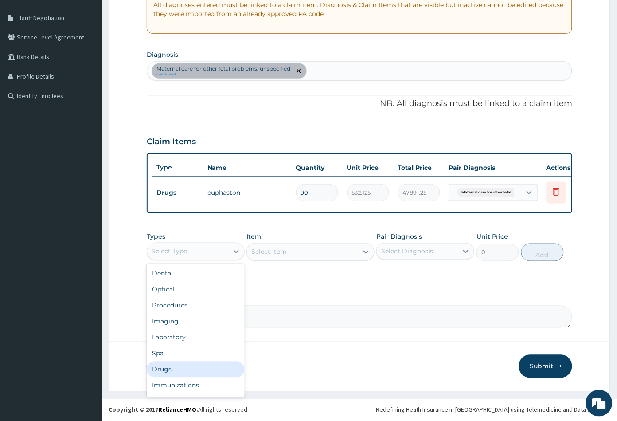
click at [179, 364] on div "Drugs" at bounding box center [196, 369] width 98 height 16
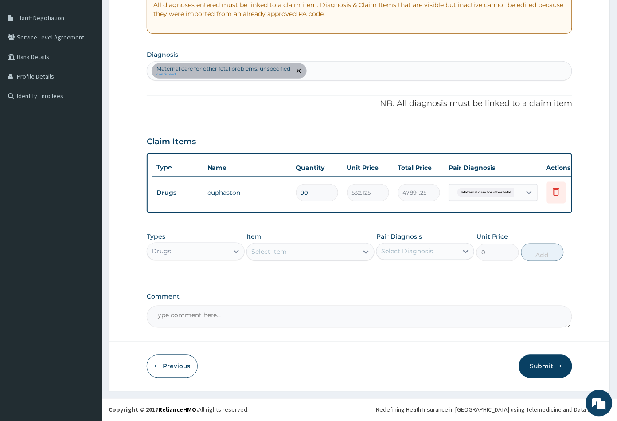
click at [349, 253] on div "Select Item" at bounding box center [302, 252] width 111 height 14
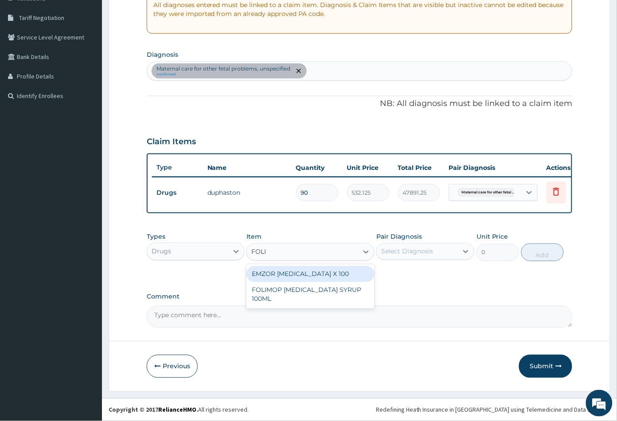
type input "FOLI"
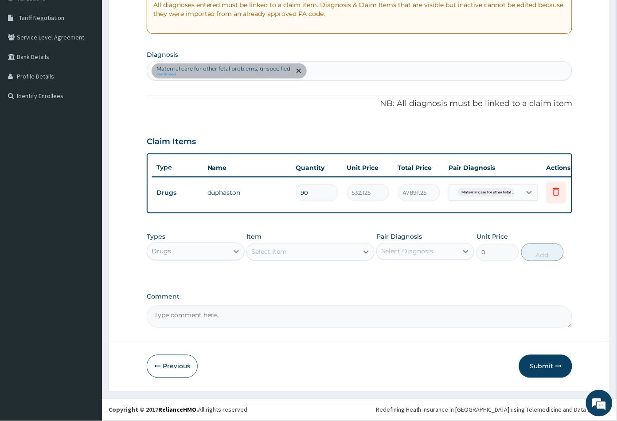
click at [351, 69] on div "Maternal care for other fetal problems, unspecified confirmed" at bounding box center [359, 71] width 425 height 19
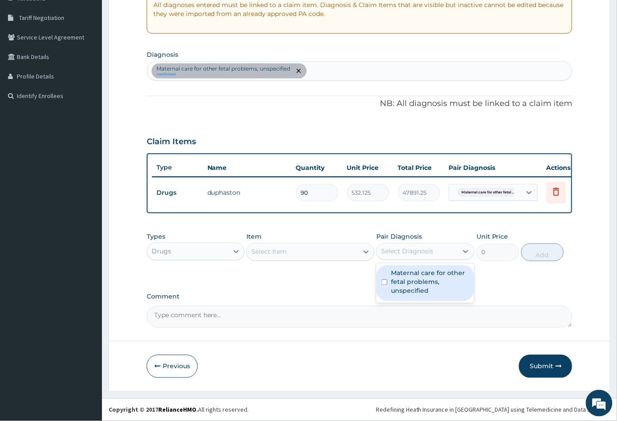
click at [398, 253] on div "Select Diagnosis" at bounding box center [407, 251] width 52 height 9
click at [408, 277] on label "Maternal care for other fetal problems, unspecified" at bounding box center [430, 282] width 78 height 27
checkbox input "true"
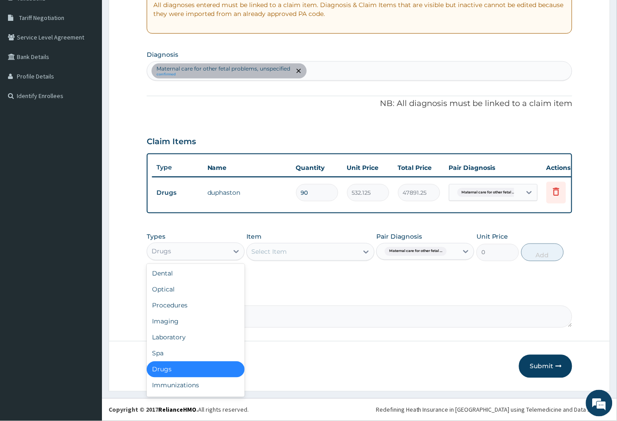
click at [192, 253] on div "Drugs" at bounding box center [187, 251] width 81 height 14
click at [325, 309] on textarea "Comment" at bounding box center [360, 316] width 426 height 22
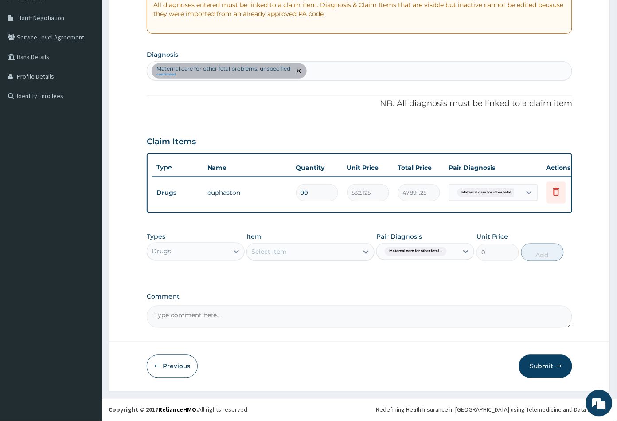
click at [328, 251] on div "Select Item" at bounding box center [302, 252] width 111 height 14
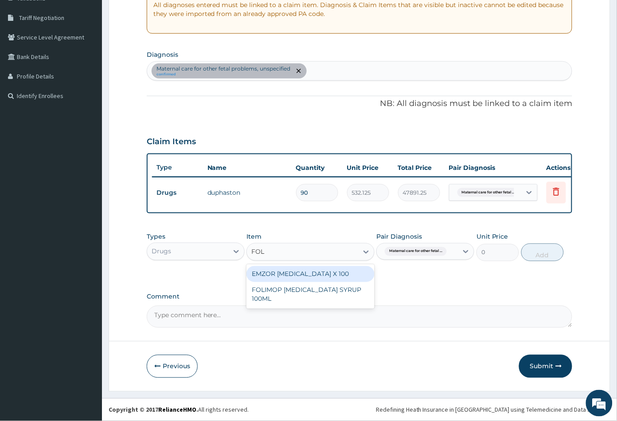
type input "FOLI"
click at [339, 276] on div "EMZOR FOLIC ACID X 100" at bounding box center [310, 274] width 128 height 16
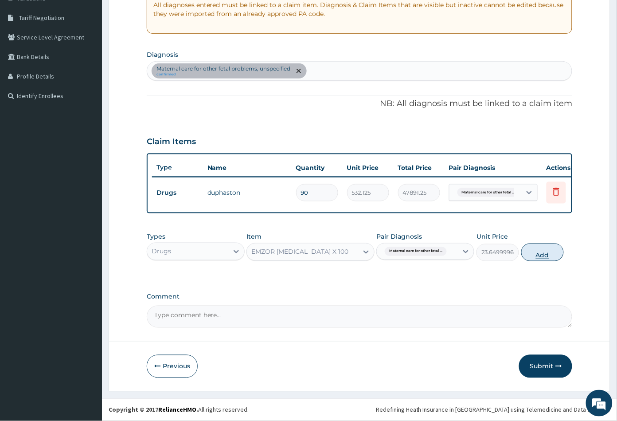
click at [556, 252] on button "Add" at bounding box center [542, 252] width 43 height 18
type input "0"
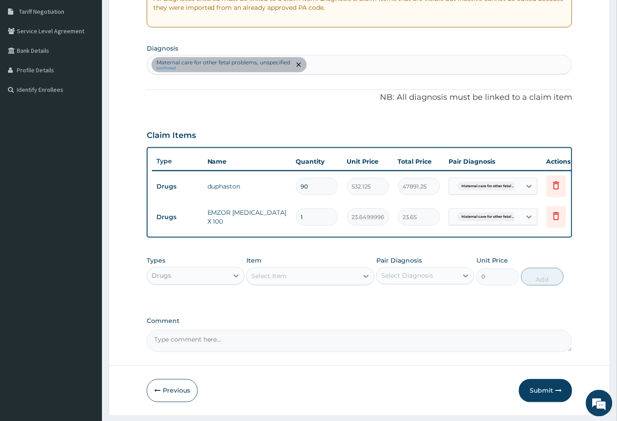
click at [311, 217] on input "1" at bounding box center [317, 216] width 42 height 17
type input "0.00"
type input "3"
type input "70.95"
type input "30"
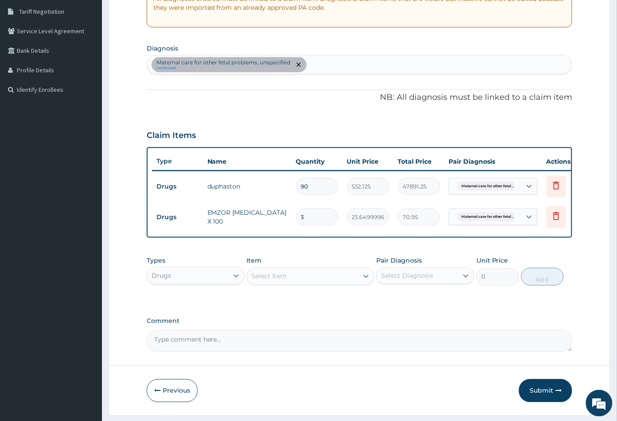
type input "709.50"
type input "30"
click at [432, 227] on td "709.50" at bounding box center [419, 217] width 51 height 26
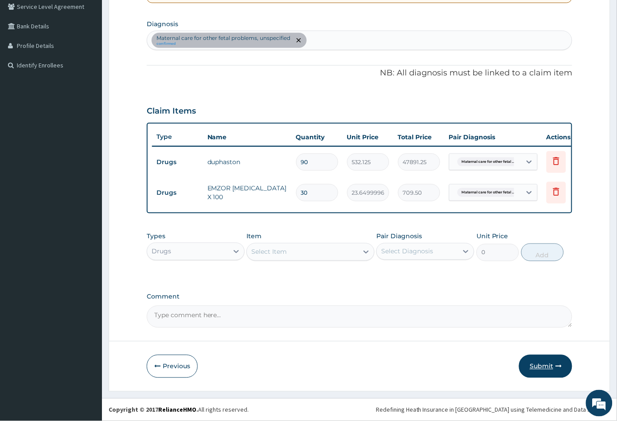
click at [536, 371] on button "Submit" at bounding box center [545, 366] width 53 height 23
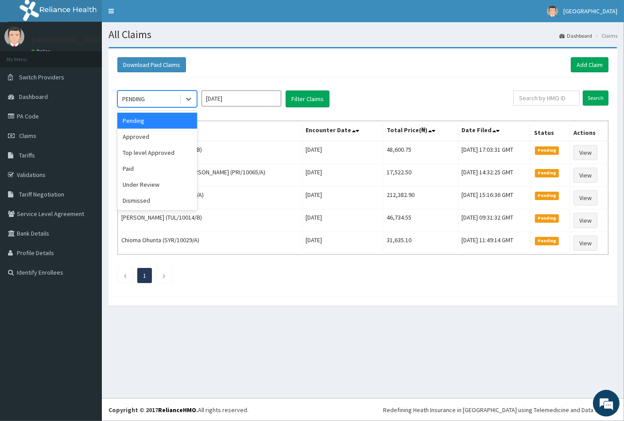
click at [165, 105] on div "PENDING" at bounding box center [149, 99] width 62 height 14
click at [158, 134] on div "Approved" at bounding box center [157, 137] width 80 height 16
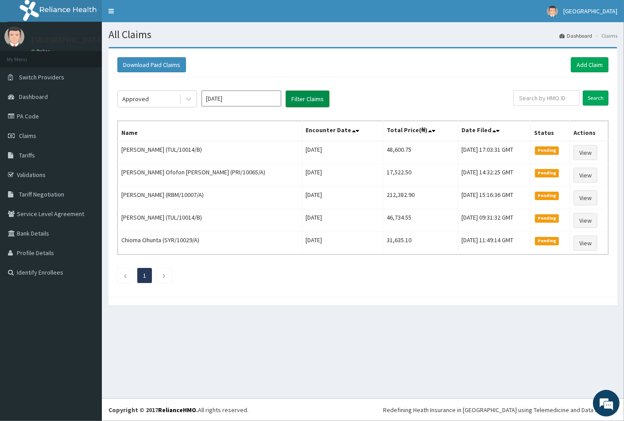
click at [311, 105] on button "Filter Claims" at bounding box center [308, 98] width 44 height 17
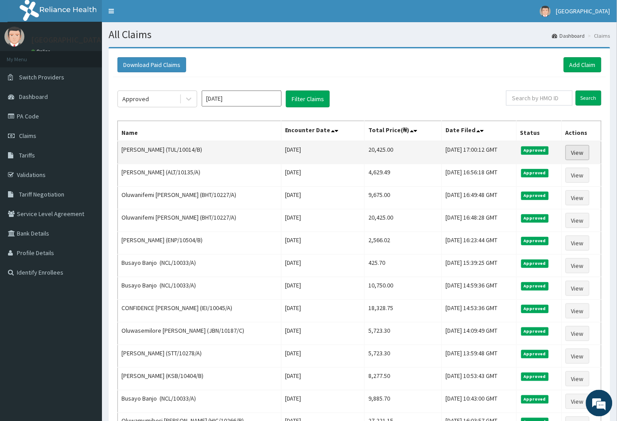
click at [580, 152] on link "View" at bounding box center [577, 152] width 24 height 15
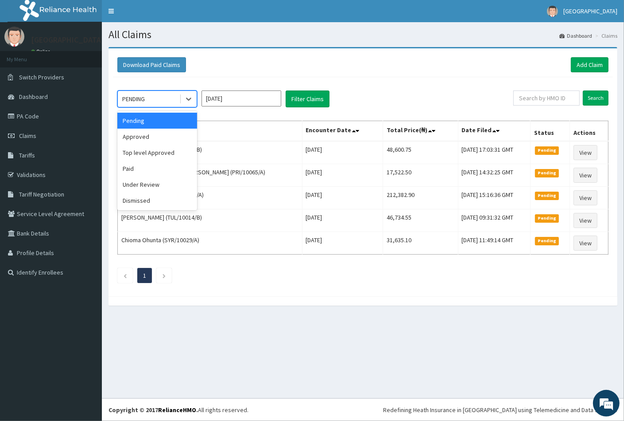
click at [177, 101] on div "PENDING" at bounding box center [149, 99] width 62 height 14
click at [159, 140] on div "Approved" at bounding box center [157, 137] width 80 height 16
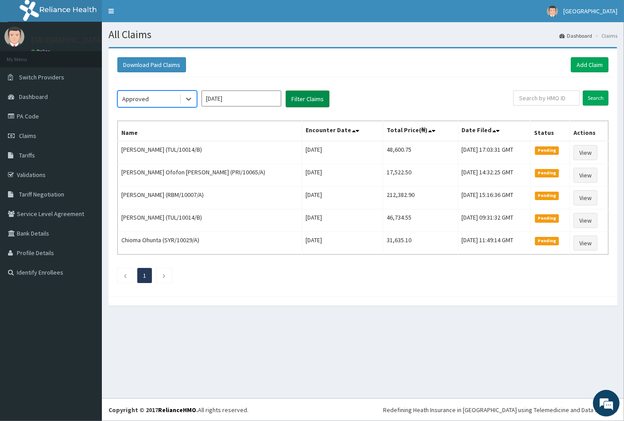
click at [305, 97] on button "Filter Claims" at bounding box center [308, 98] width 44 height 17
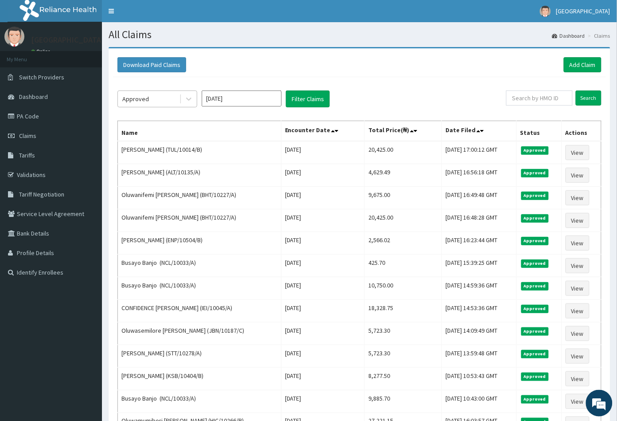
click at [148, 101] on div "Approved" at bounding box center [149, 99] width 62 height 14
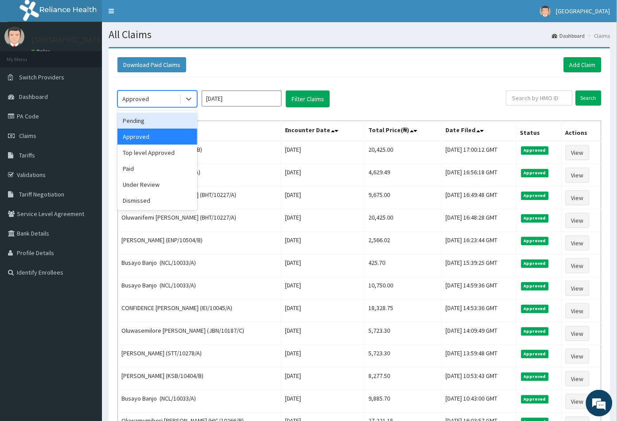
click at [148, 121] on div "Pending" at bounding box center [157, 121] width 80 height 16
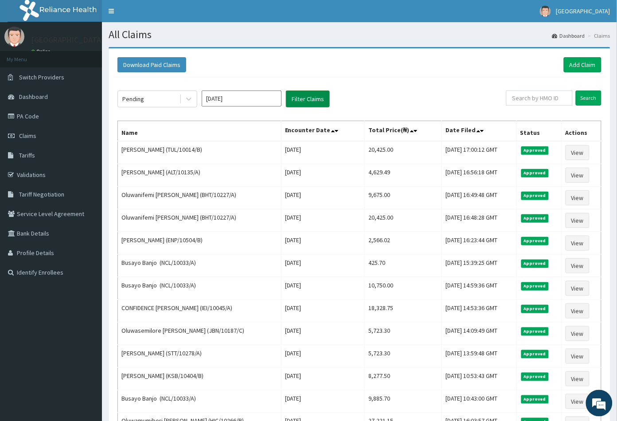
click at [305, 100] on button "Filter Claims" at bounding box center [308, 98] width 44 height 17
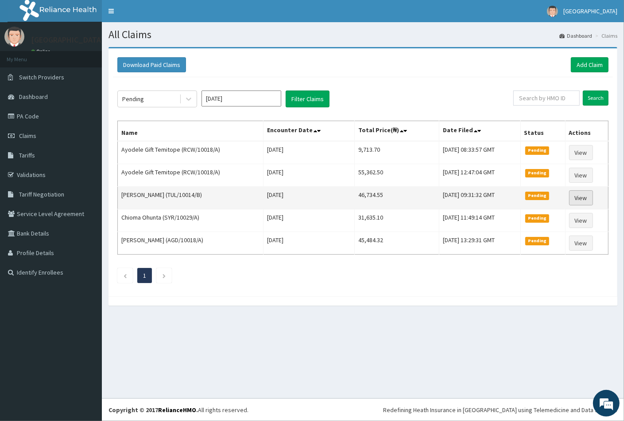
click at [583, 195] on link "View" at bounding box center [581, 197] width 24 height 15
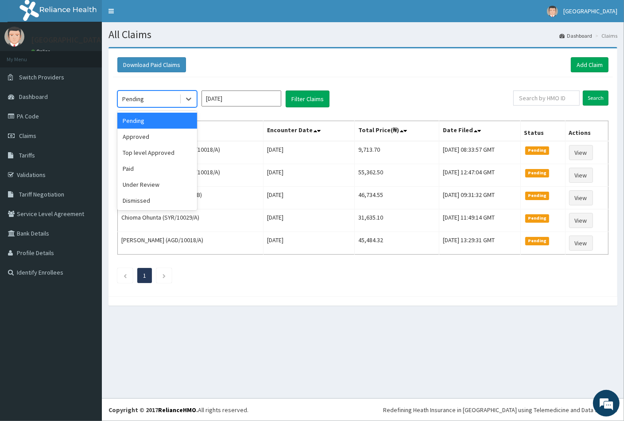
click at [150, 100] on div "Pending" at bounding box center [149, 99] width 62 height 14
click at [153, 154] on div "Top level Approved" at bounding box center [157, 152] width 80 height 16
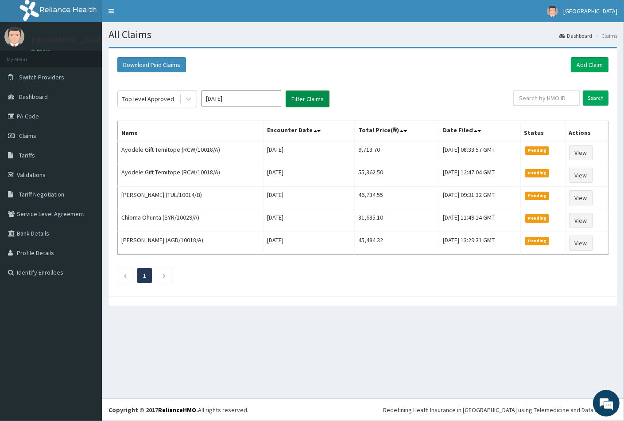
click at [308, 101] on button "Filter Claims" at bounding box center [308, 98] width 44 height 17
click at [308, 102] on button "Filter Claims" at bounding box center [308, 98] width 44 height 17
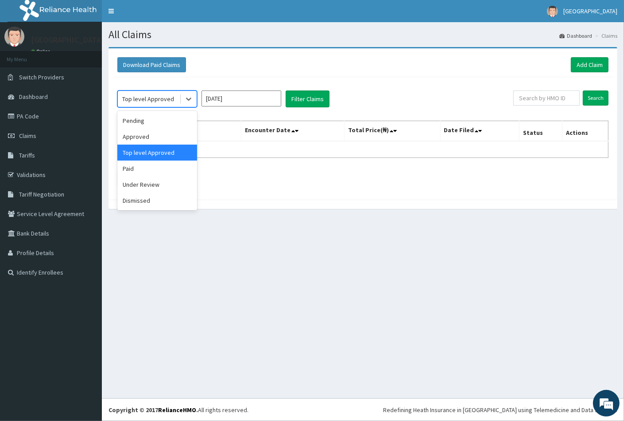
click at [161, 102] on div "Top level Approved" at bounding box center [148, 98] width 52 height 9
click at [154, 139] on div "Approved" at bounding box center [157, 137] width 80 height 16
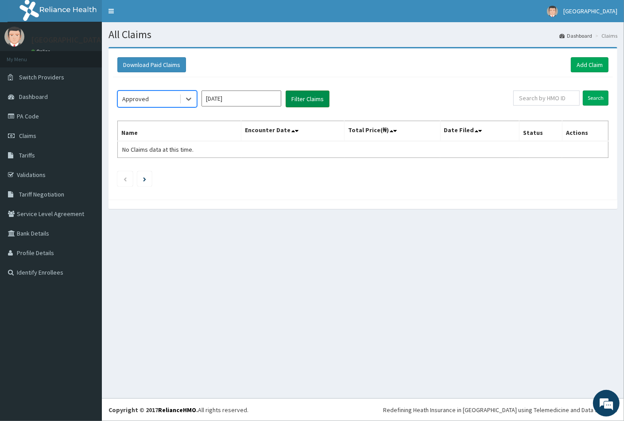
click at [299, 96] on button "Filter Claims" at bounding box center [308, 98] width 44 height 17
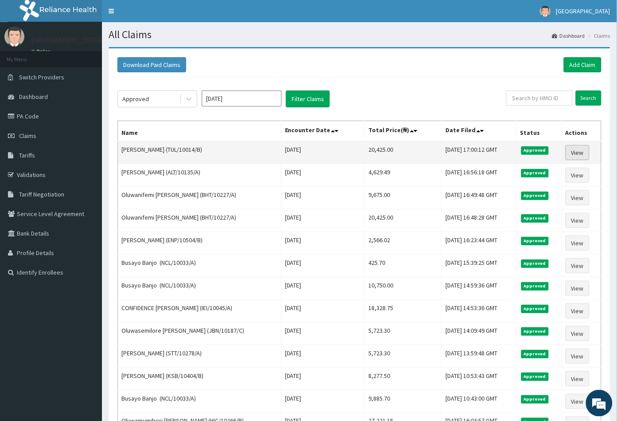
click at [573, 148] on link "View" at bounding box center [577, 152] width 24 height 15
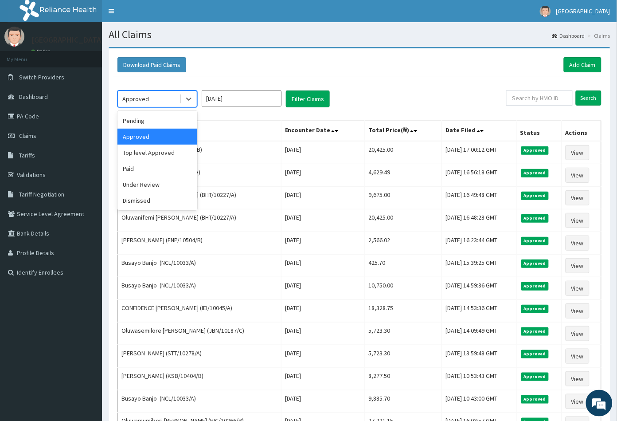
click at [174, 100] on div "Approved" at bounding box center [149, 99] width 62 height 14
click at [171, 188] on div "Under Review" at bounding box center [157, 184] width 80 height 16
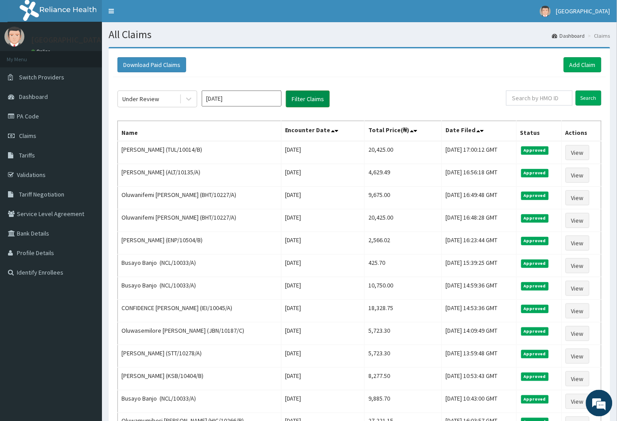
click at [309, 104] on button "Filter Claims" at bounding box center [308, 98] width 44 height 17
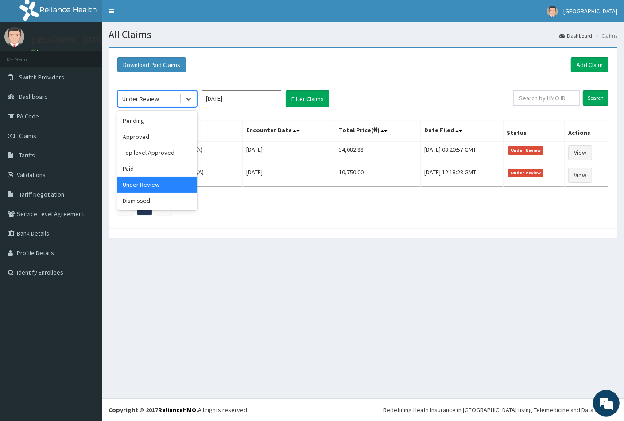
click at [156, 96] on div "Under Review" at bounding box center [140, 98] width 37 height 9
click at [150, 169] on div "Paid" at bounding box center [157, 168] width 80 height 16
click at [171, 103] on div "Paid" at bounding box center [149, 99] width 62 height 14
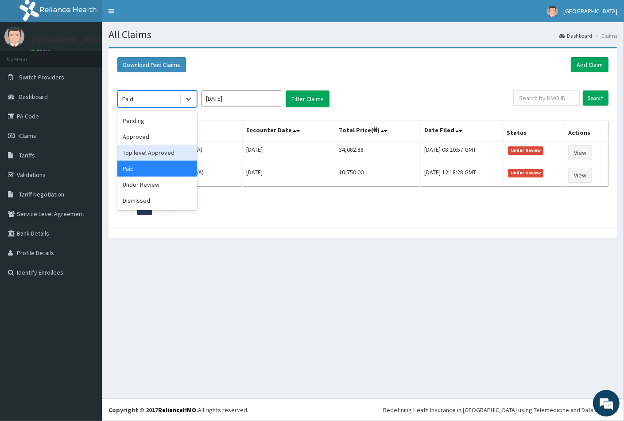
click at [158, 155] on div "Top level Approved" at bounding box center [157, 152] width 80 height 16
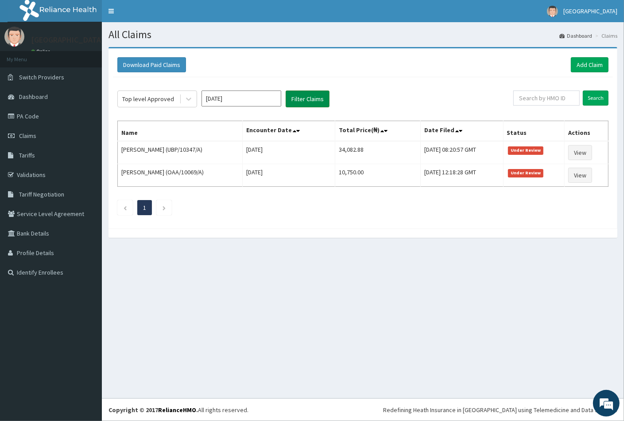
click at [303, 101] on button "Filter Claims" at bounding box center [308, 98] width 44 height 17
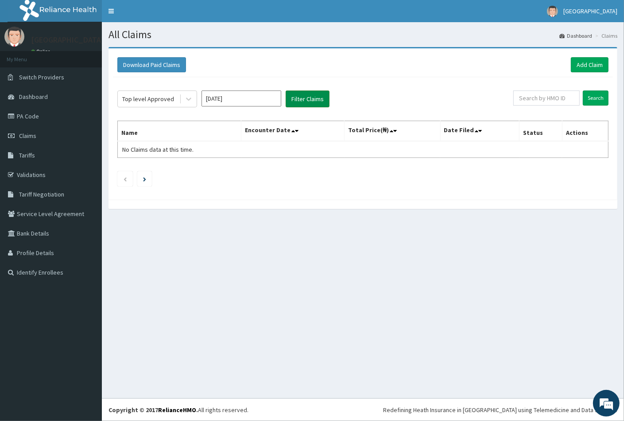
click at [315, 101] on button "Filter Claims" at bounding box center [308, 98] width 44 height 17
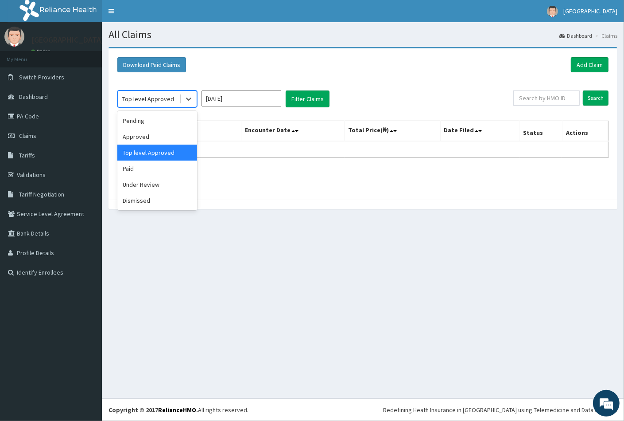
click at [173, 102] on div "Top level Approved" at bounding box center [149, 99] width 62 height 14
click at [148, 138] on div "Approved" at bounding box center [157, 137] width 80 height 16
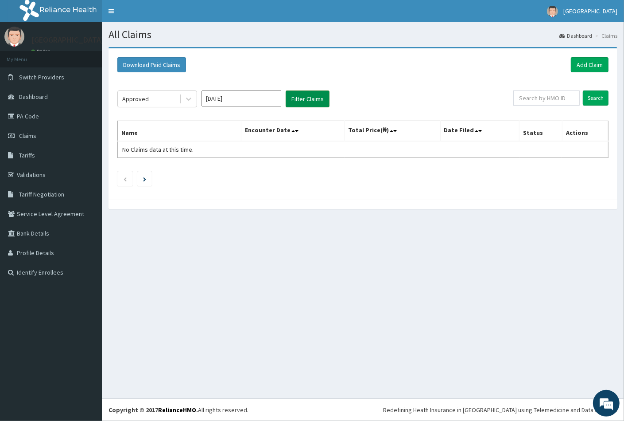
click at [297, 99] on button "Filter Claims" at bounding box center [308, 98] width 44 height 17
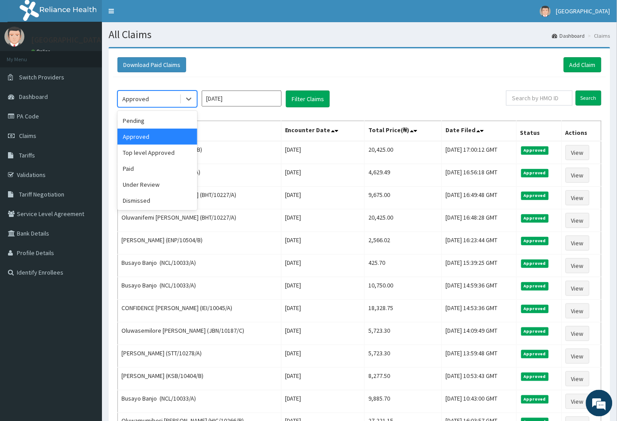
click at [148, 102] on div "Approved" at bounding box center [149, 99] width 62 height 14
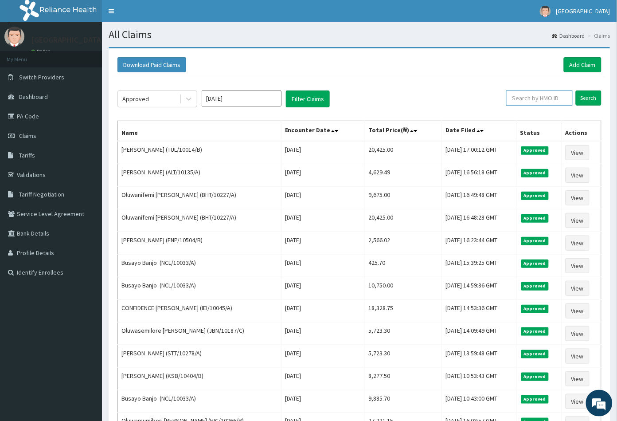
paste input "TUL/10014/B"
type input "TUL/10014/B"
click at [584, 101] on input "Search" at bounding box center [589, 97] width 26 height 15
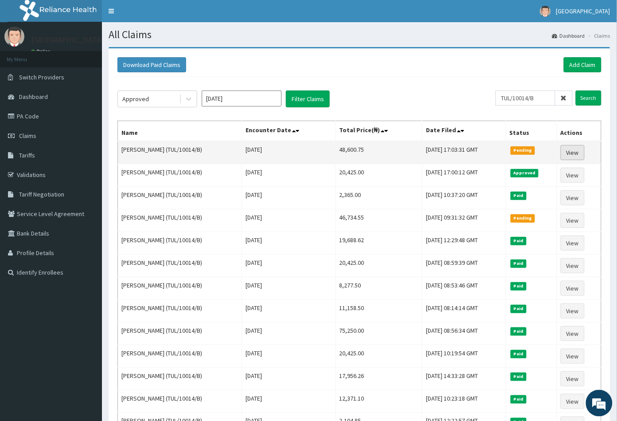
click at [580, 150] on link "View" at bounding box center [573, 152] width 24 height 15
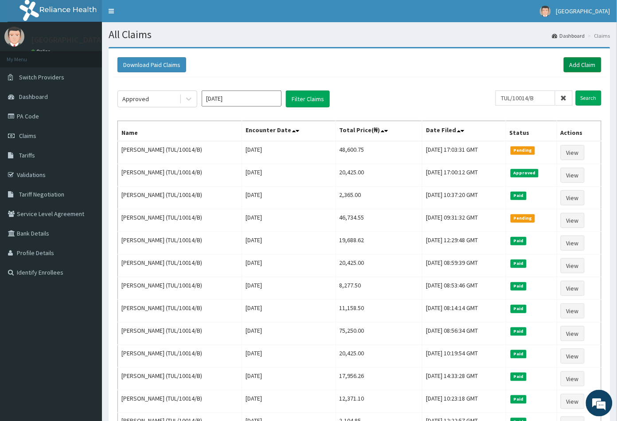
click at [590, 63] on link "Add Claim" at bounding box center [583, 64] width 38 height 15
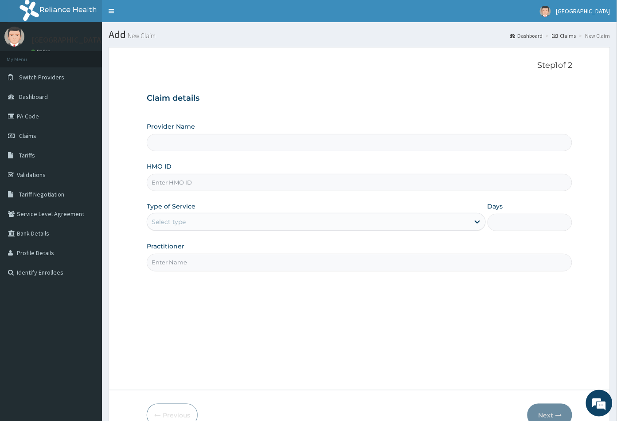
paste input "BAT/10032/A"
type input "BAT/10032/A"
type input "[GEOGRAPHIC_DATA]"
click at [158, 183] on input "BAT/10032/A" at bounding box center [360, 182] width 426 height 17
type input "BAT/10032/A"
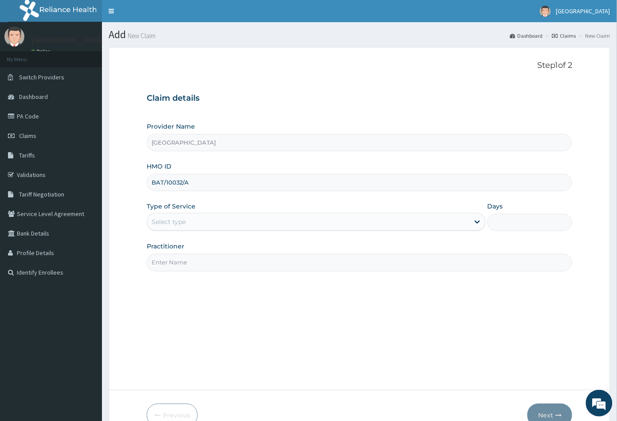
click at [226, 224] on div "Select type" at bounding box center [308, 221] width 322 height 14
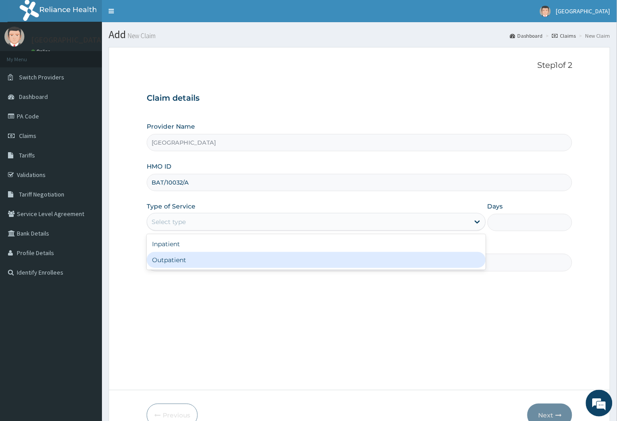
click at [217, 261] on div "Outpatient" at bounding box center [316, 260] width 339 height 16
type input "1"
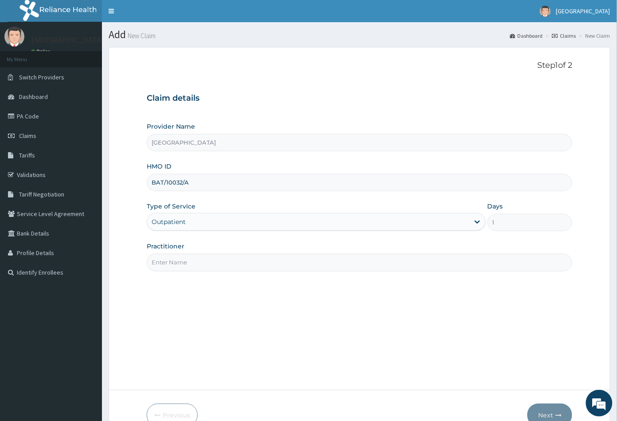
click at [217, 259] on input "Practitioner" at bounding box center [360, 261] width 426 height 17
type input "DR UZEZI"
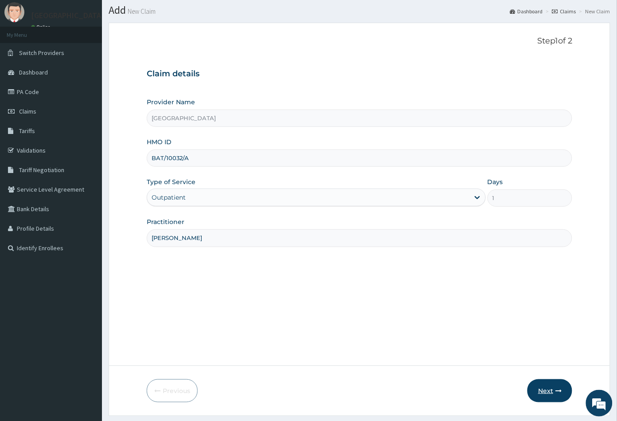
scroll to position [49, 0]
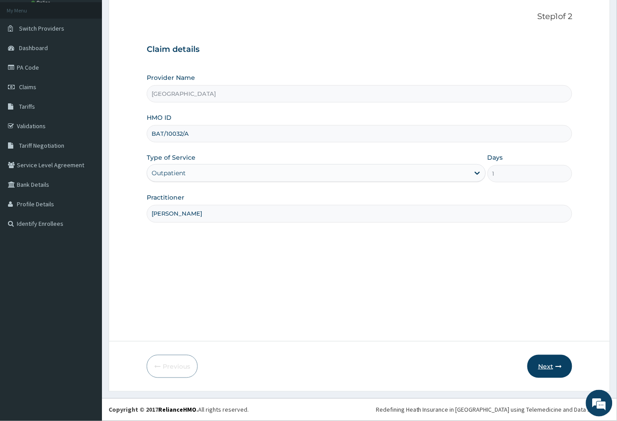
click at [550, 370] on button "Next" at bounding box center [549, 366] width 45 height 23
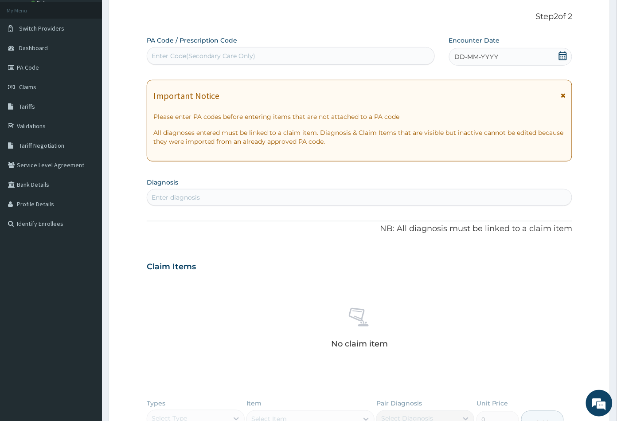
click at [208, 198] on div "Enter diagnosis" at bounding box center [359, 197] width 425 height 14
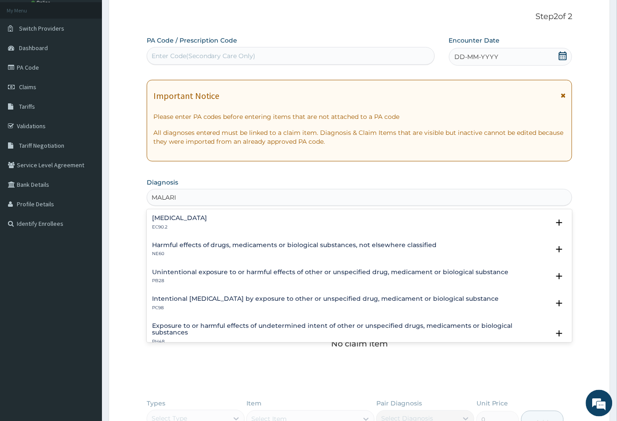
type input "MALARIA"
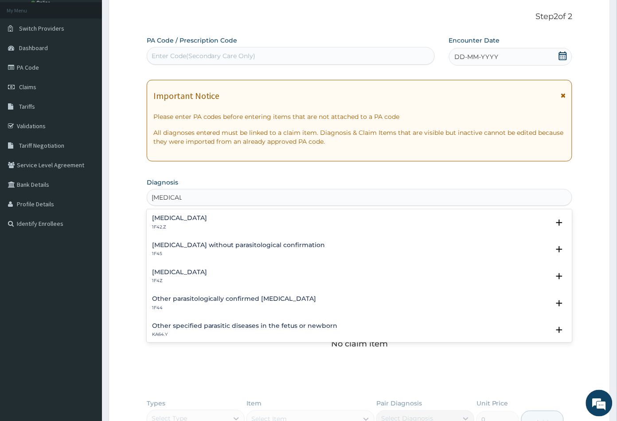
click at [207, 215] on h4 "Plasmodium malariae malaria without complication" at bounding box center [179, 217] width 55 height 7
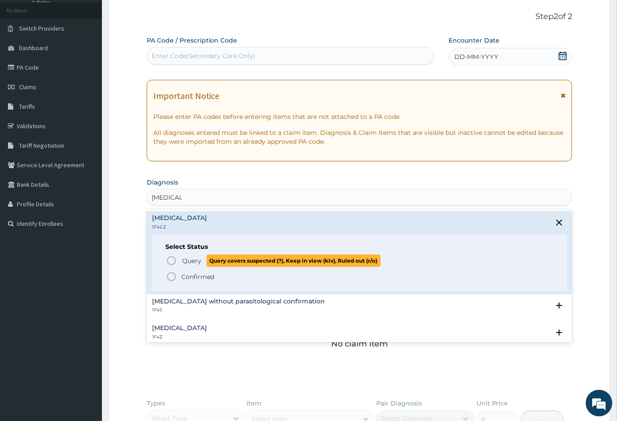
click at [175, 258] on circle "status option query" at bounding box center [172, 261] width 8 height 8
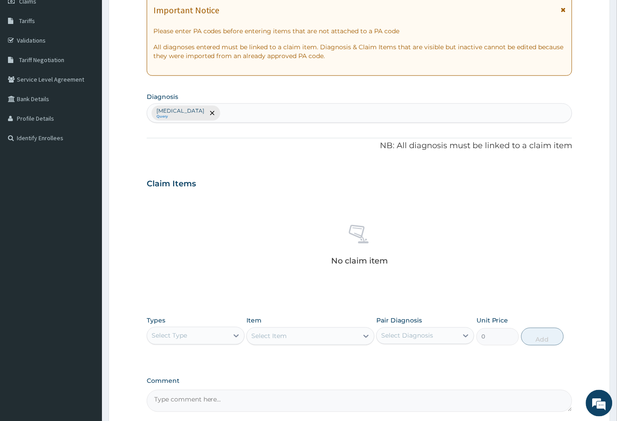
scroll to position [218, 0]
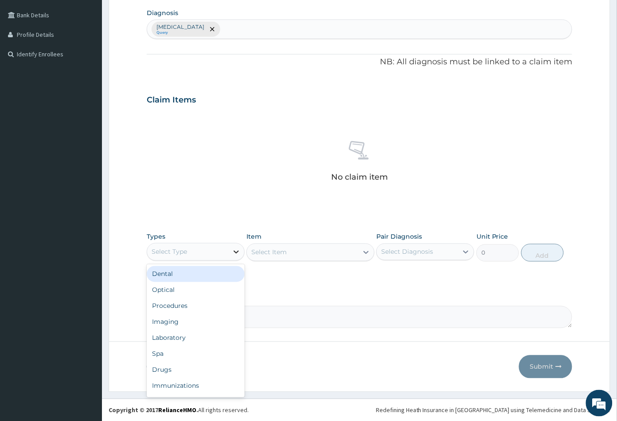
click at [228, 255] on div at bounding box center [236, 252] width 16 height 16
click at [187, 305] on div "Procedures" at bounding box center [196, 306] width 98 height 16
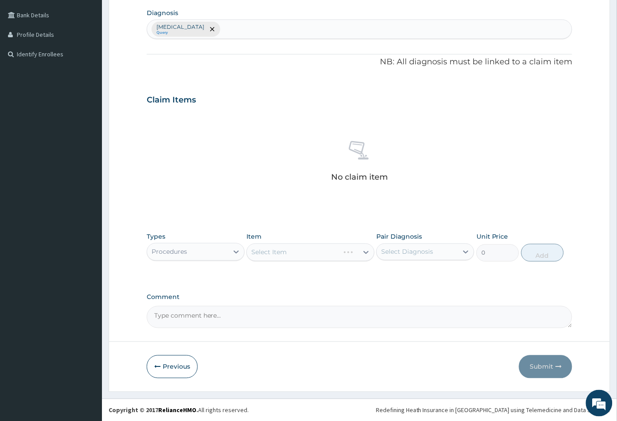
click at [416, 255] on div "Select Diagnosis" at bounding box center [407, 251] width 52 height 9
click at [411, 278] on label "Plasmodium malariae malaria without complication" at bounding box center [418, 273] width 55 height 9
checkbox input "true"
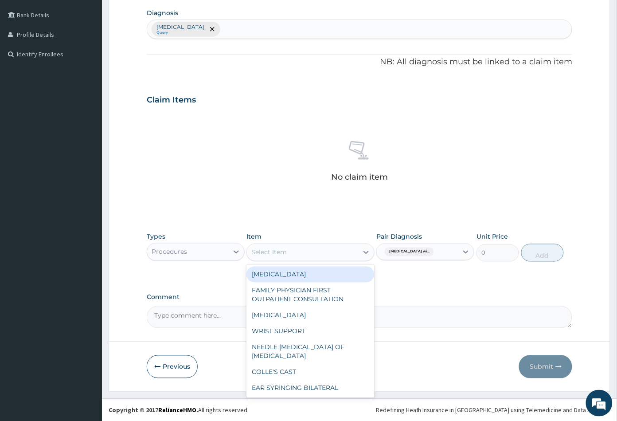
click at [335, 255] on div "Select Item" at bounding box center [302, 252] width 111 height 14
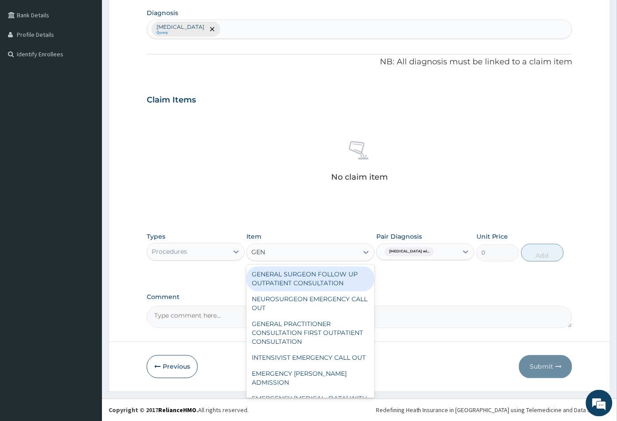
type input "GENE"
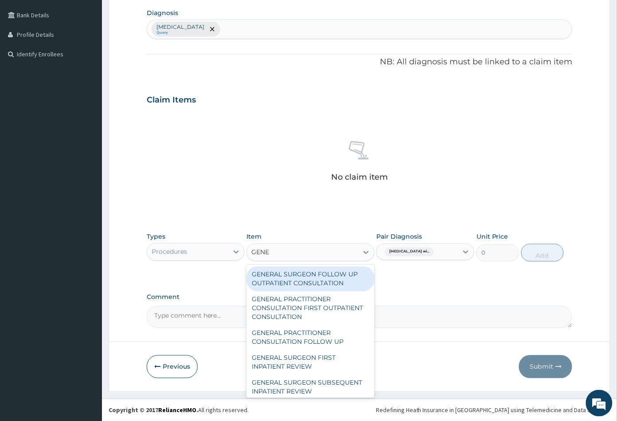
click at [343, 277] on div "GENERAL SURGEON FOLLOW UP OUTPATIENT CONSULTATION" at bounding box center [310, 278] width 128 height 25
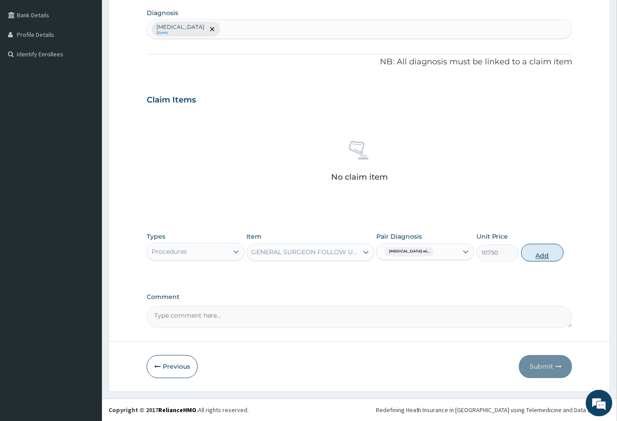
click at [552, 254] on button "Add" at bounding box center [542, 253] width 43 height 18
type input "0"
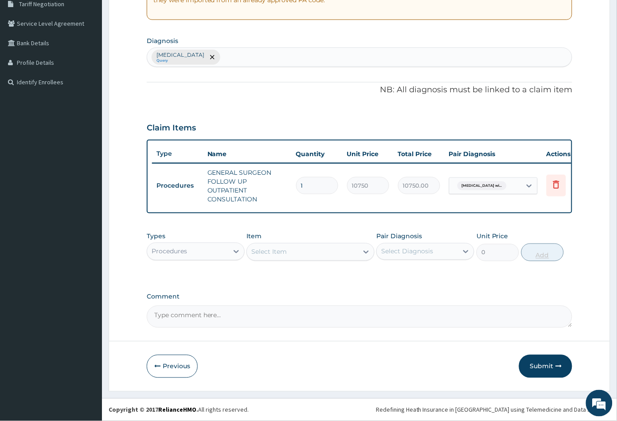
scroll to position [196, 0]
click at [552, 179] on icon at bounding box center [556, 184] width 11 height 11
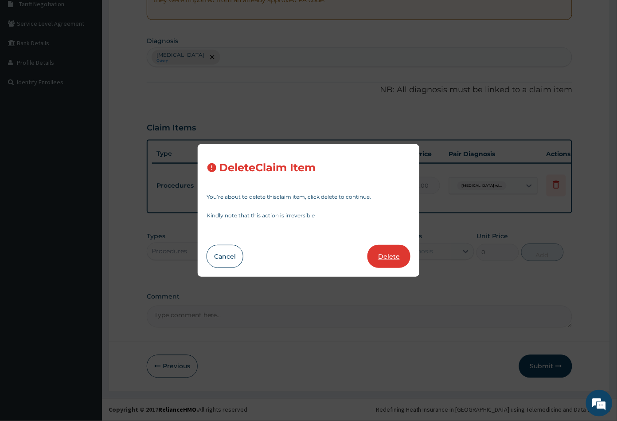
click at [393, 262] on button "Delete" at bounding box center [388, 256] width 43 height 23
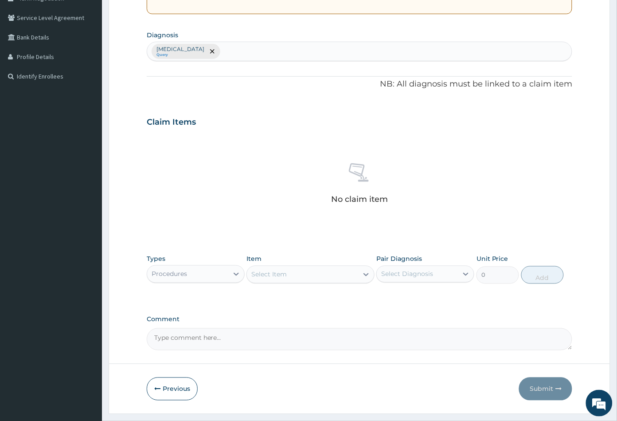
click at [307, 281] on div "Select Item" at bounding box center [302, 274] width 111 height 14
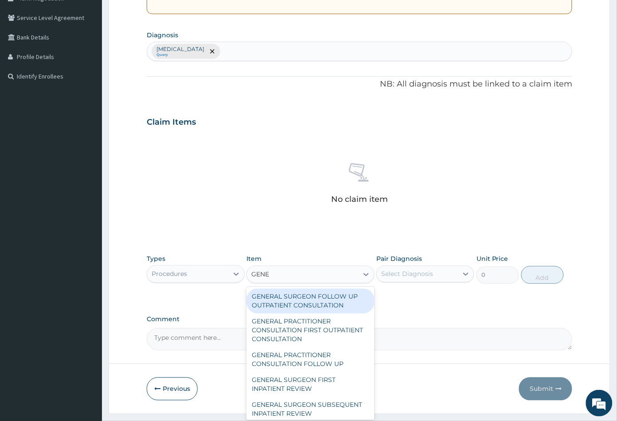
type input "GENER"
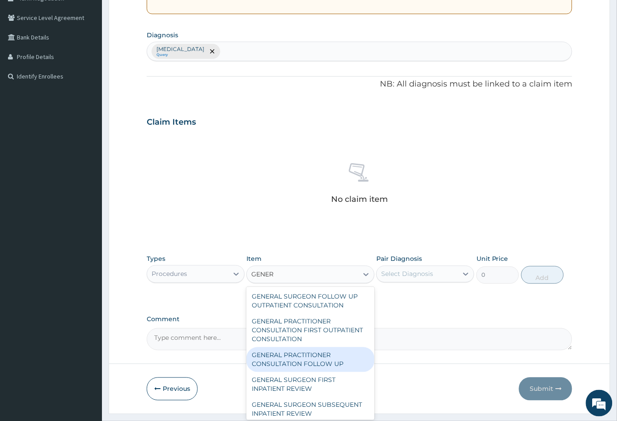
click at [322, 362] on div "GENERAL PRACTITIONER CONSULTATION FOLLOW UP" at bounding box center [310, 359] width 128 height 25
type input "2365"
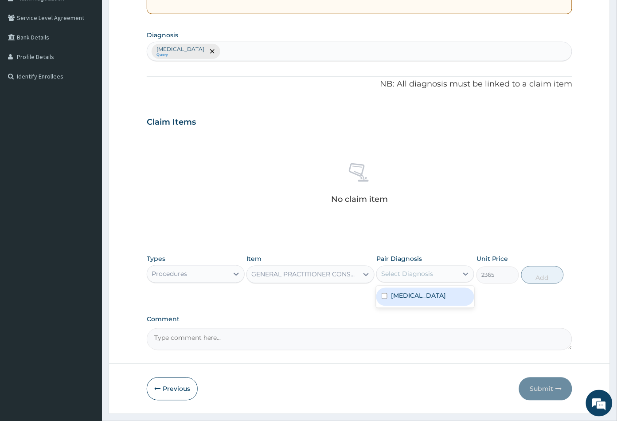
click at [439, 277] on div "Select Diagnosis" at bounding box center [417, 274] width 81 height 14
click at [429, 300] on label "Plasmodium malariae malaria without complication" at bounding box center [418, 295] width 55 height 9
checkbox input "true"
click at [535, 277] on button "Add" at bounding box center [542, 275] width 43 height 18
type input "0"
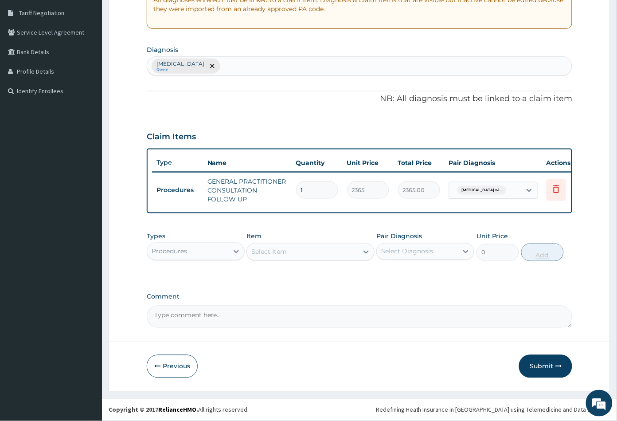
scroll to position [187, 0]
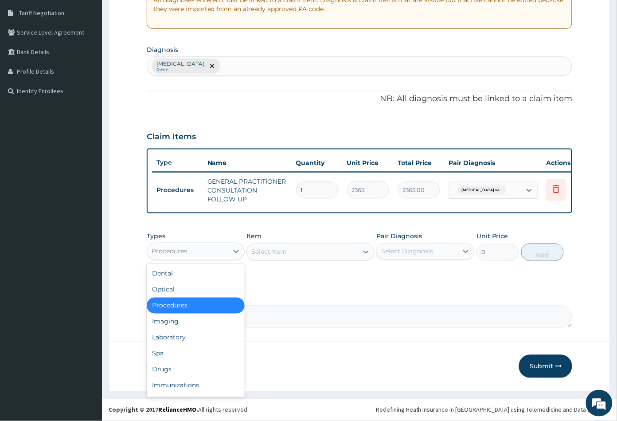
click at [224, 252] on div "Procedures" at bounding box center [187, 251] width 81 height 14
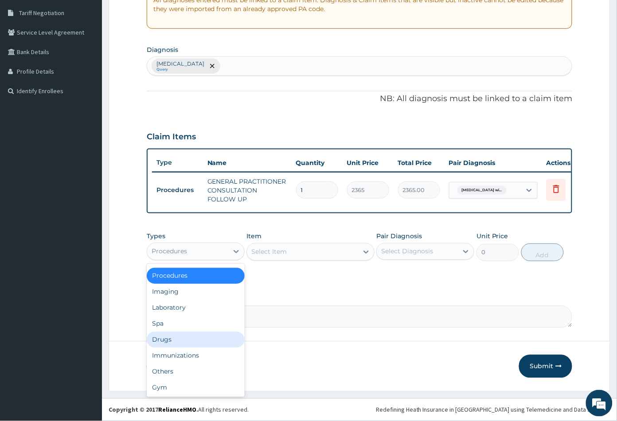
click at [186, 337] on div "Drugs" at bounding box center [196, 339] width 98 height 16
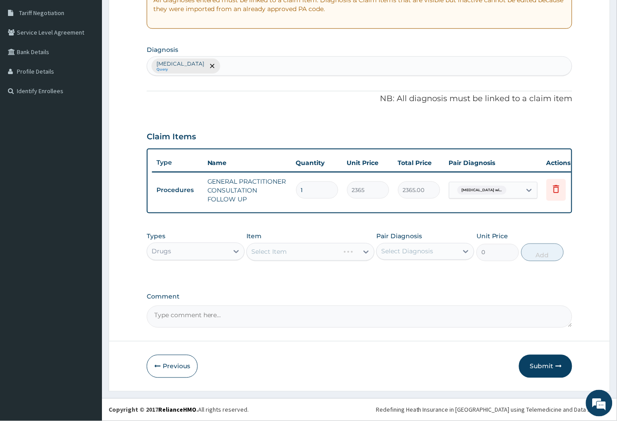
click at [438, 255] on div "Select Diagnosis" at bounding box center [417, 251] width 81 height 14
click at [431, 277] on label "Plasmodium malariae malaria without complication" at bounding box center [418, 273] width 55 height 9
checkbox input "true"
click at [340, 260] on div "Select Item" at bounding box center [310, 252] width 128 height 18
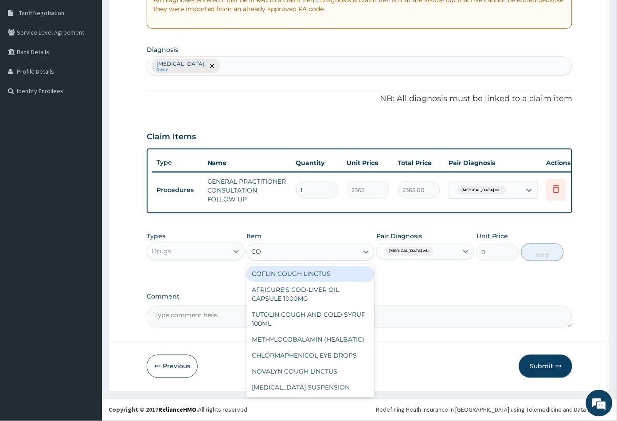
type input "COA"
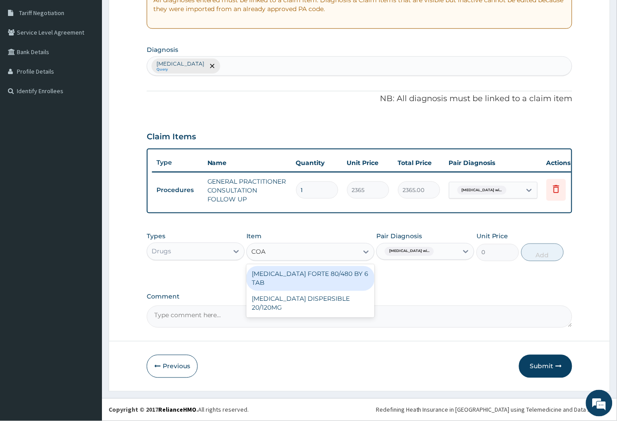
click at [357, 275] on div "[MEDICAL_DATA] FORTE 80/480 BY 6 TAB" at bounding box center [310, 278] width 128 height 25
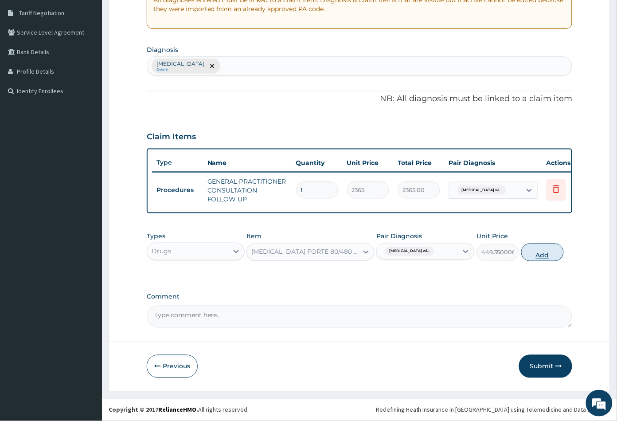
click at [559, 253] on button "Add" at bounding box center [542, 252] width 43 height 18
type input "0"
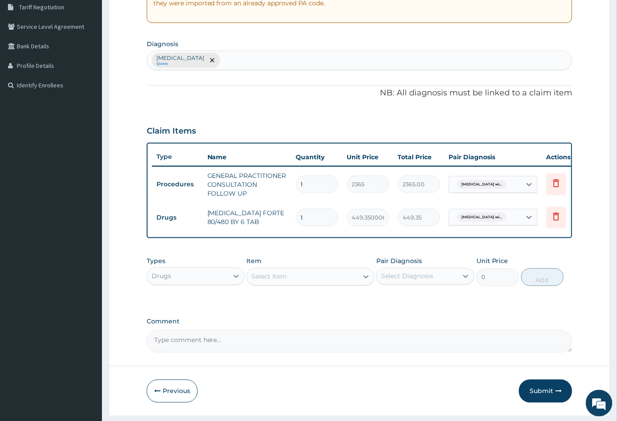
click at [325, 213] on input "1" at bounding box center [317, 217] width 42 height 17
type input "0.00"
type input "6"
type input "2696.10"
type input "6"
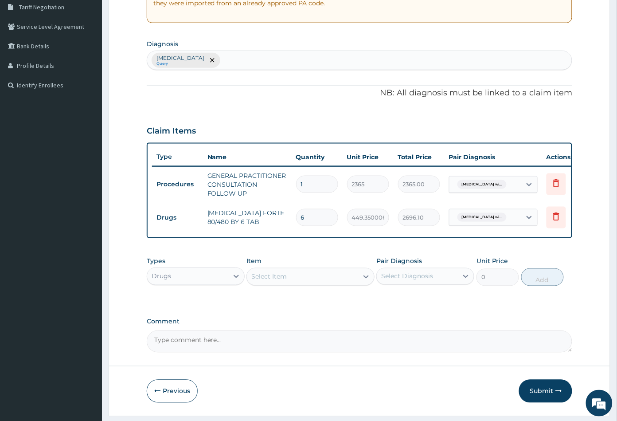
click at [362, 229] on tr "Drugs COARTEM FORTE 80/480 BY 6 TAB 6 449.3500061035156 2696.10 Plasmodium mala…" at bounding box center [369, 217] width 434 height 31
click at [546, 393] on button "Submit" at bounding box center [545, 390] width 53 height 23
click at [541, 394] on button "Submit" at bounding box center [545, 390] width 53 height 23
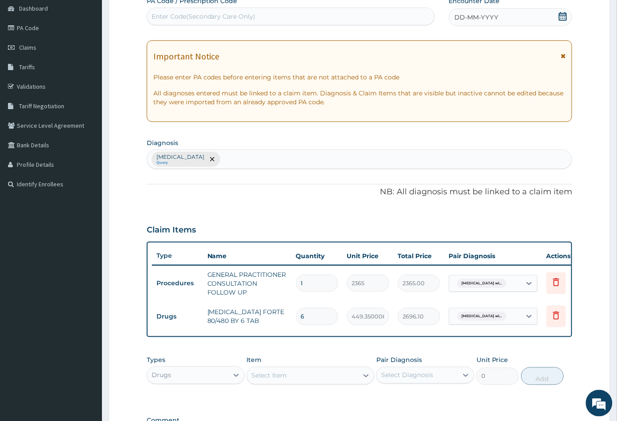
scroll to position [0, 0]
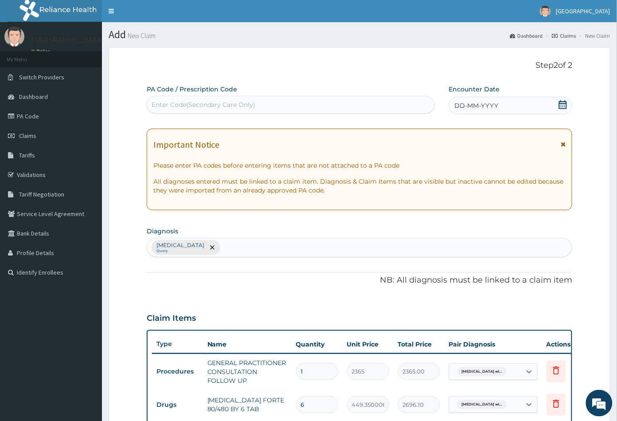
click at [559, 102] on icon at bounding box center [563, 104] width 8 height 9
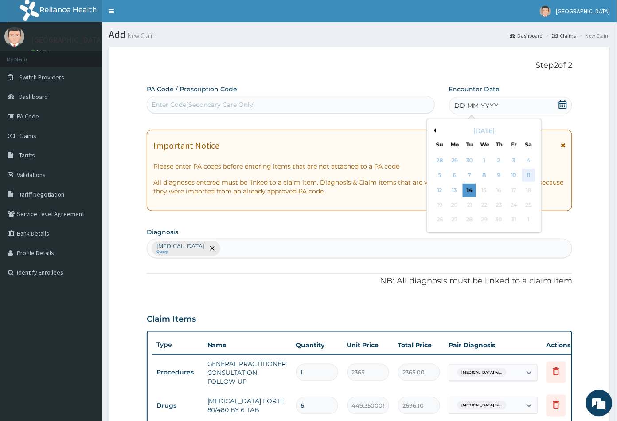
click at [524, 176] on div "11" at bounding box center [528, 175] width 13 height 13
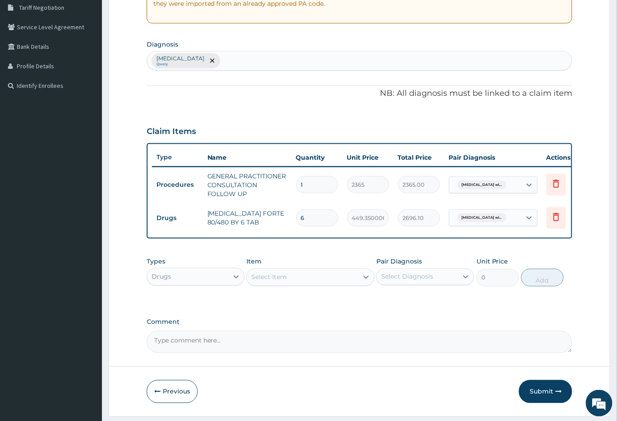
scroll to position [218, 0]
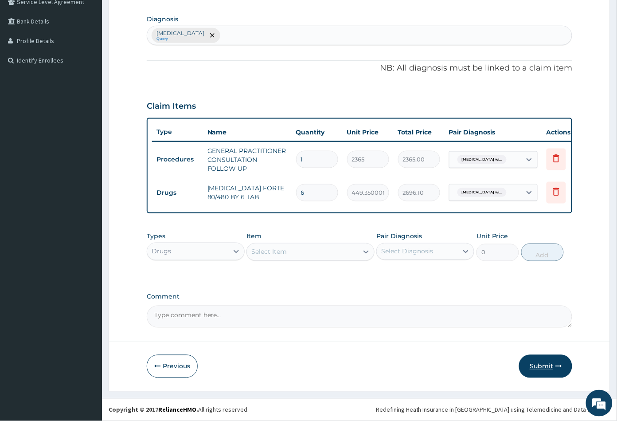
click at [546, 368] on button "Submit" at bounding box center [545, 366] width 53 height 23
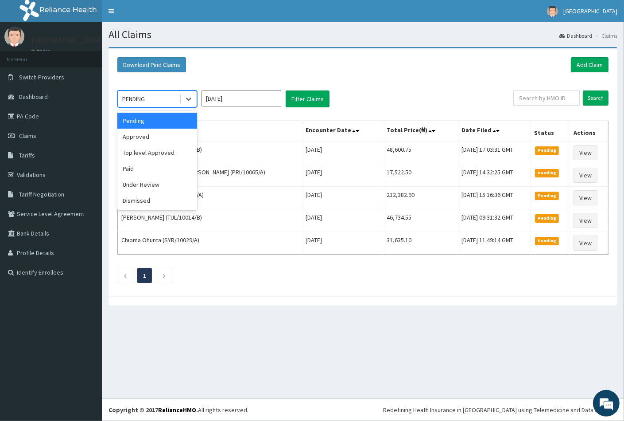
click at [163, 101] on div "PENDING" at bounding box center [149, 99] width 62 height 14
click at [159, 141] on div "Approved" at bounding box center [157, 137] width 80 height 16
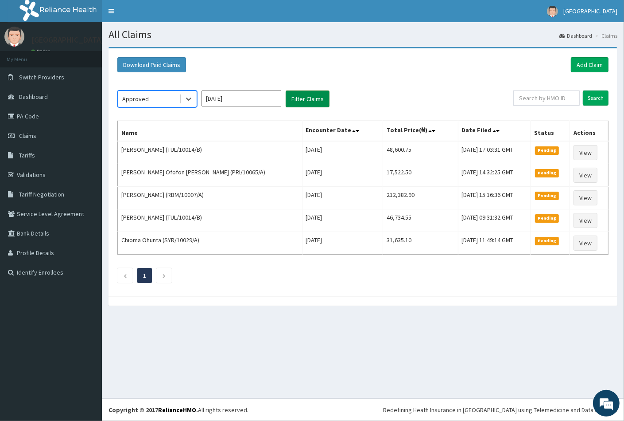
click at [303, 104] on button "Filter Claims" at bounding box center [308, 98] width 44 height 17
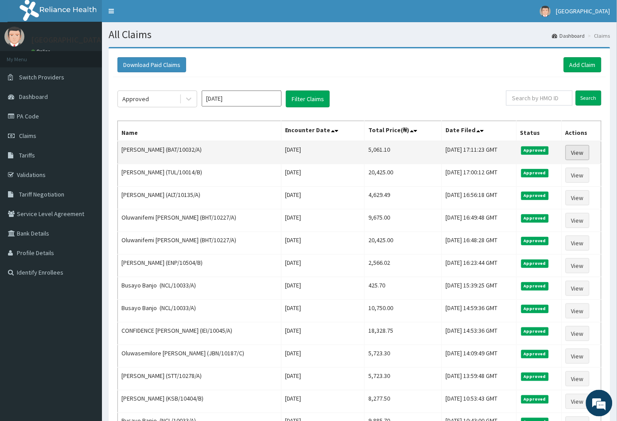
click at [583, 152] on link "View" at bounding box center [577, 152] width 24 height 15
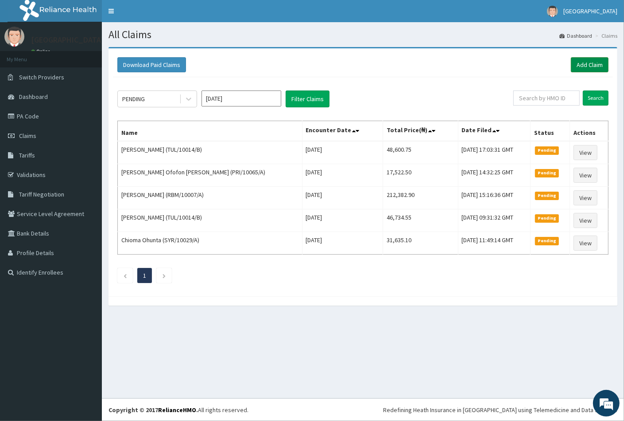
click at [592, 64] on link "Add Claim" at bounding box center [590, 64] width 38 height 15
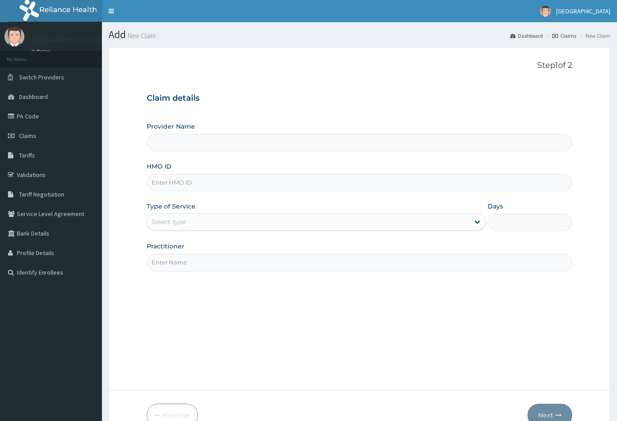
type input "[GEOGRAPHIC_DATA]"
paste input "FCH/10176/B"
type input "FCH/10176/B"
click at [180, 221] on div "Select type" at bounding box center [169, 221] width 34 height 9
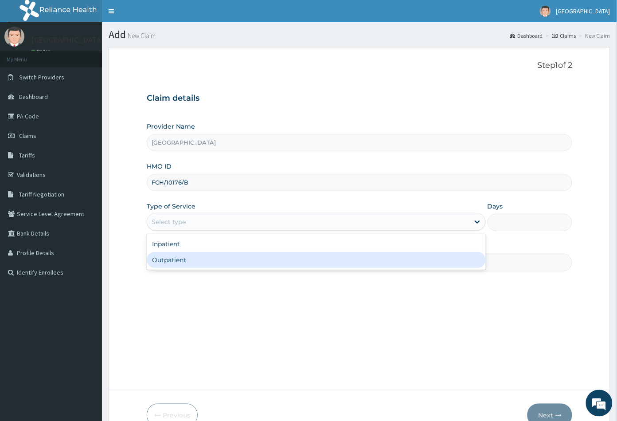
click at [184, 260] on div "Outpatient" at bounding box center [316, 260] width 339 height 16
type input "1"
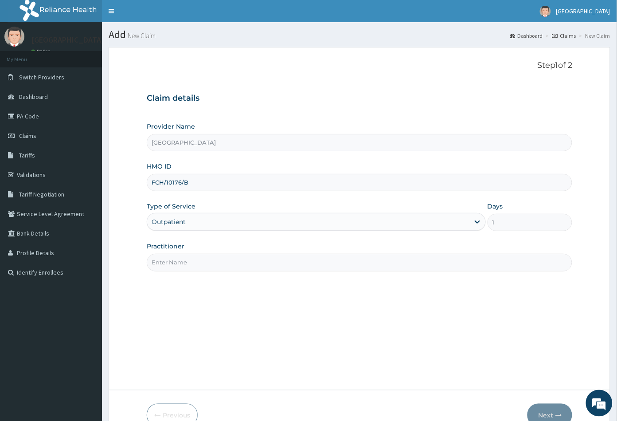
click at [190, 258] on input "Practitioner" at bounding box center [360, 261] width 426 height 17
type input "DR UZEZI"
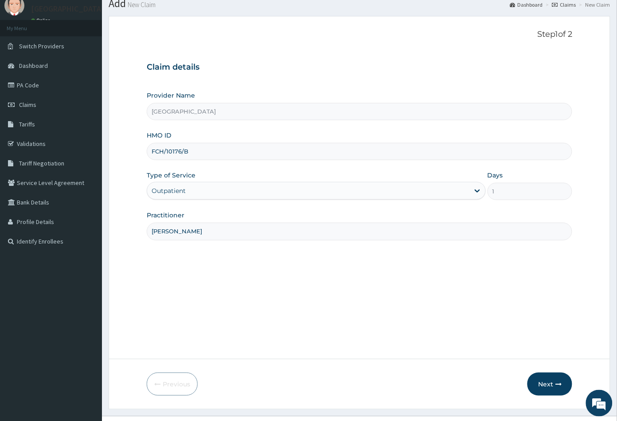
scroll to position [49, 0]
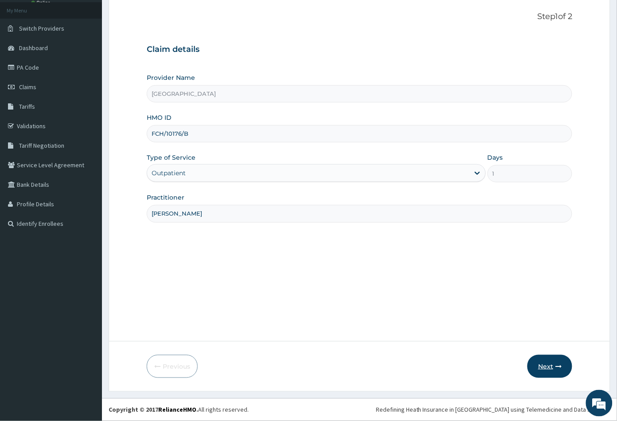
click at [551, 362] on button "Next" at bounding box center [549, 366] width 45 height 23
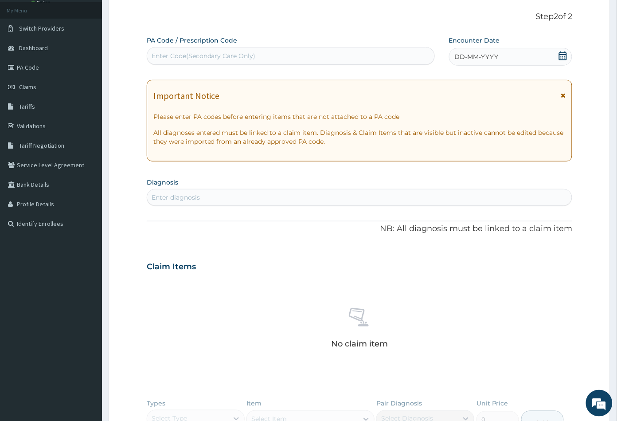
click at [196, 194] on div "Enter diagnosis" at bounding box center [176, 197] width 48 height 9
type input "LEG"
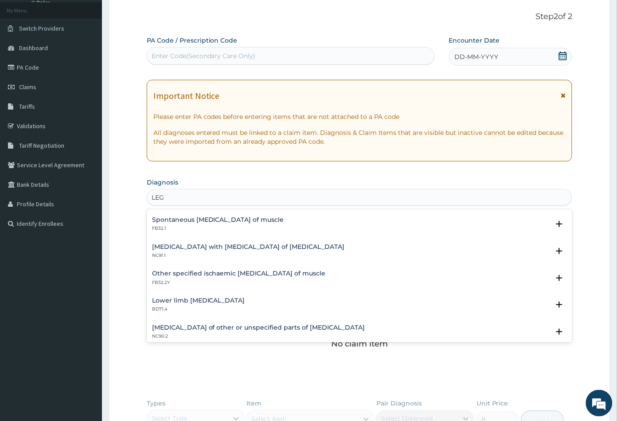
scroll to position [1214, 0]
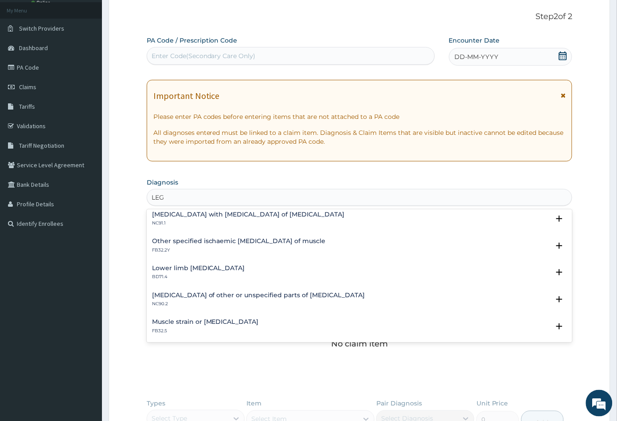
click at [223, 324] on div "Muscle strain or sprain FB32.5" at bounding box center [359, 326] width 415 height 16
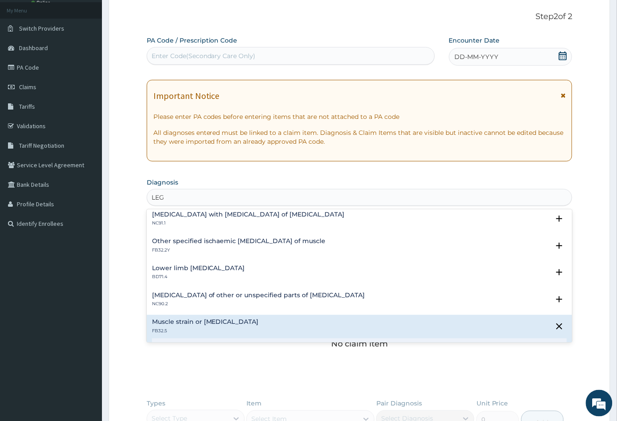
scroll to position [1270, 0]
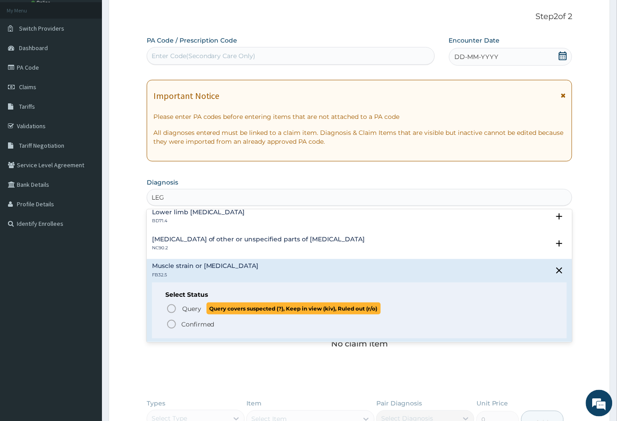
click at [171, 306] on icon "status option query" at bounding box center [171, 308] width 11 height 11
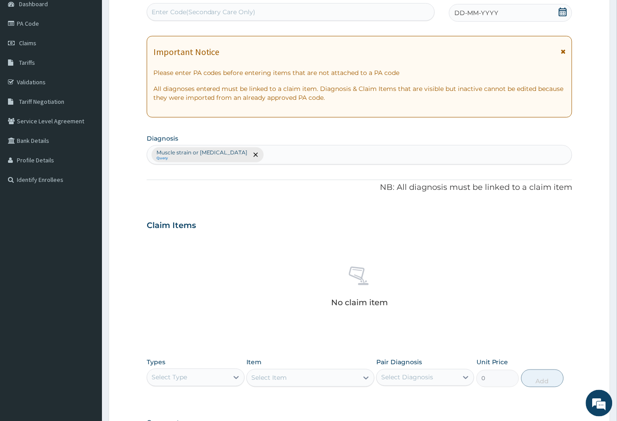
scroll to position [218, 0]
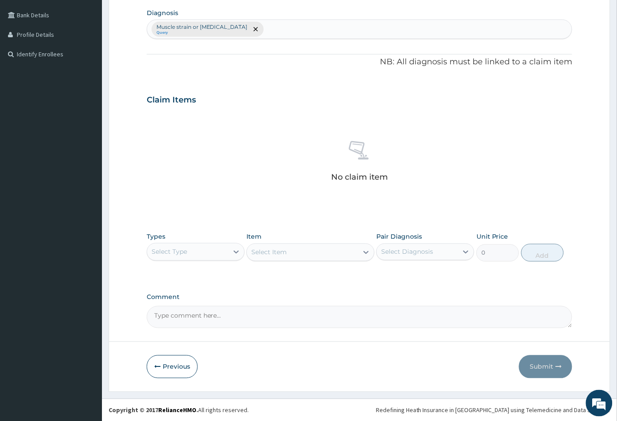
click at [225, 258] on div "Select Type" at bounding box center [196, 252] width 98 height 18
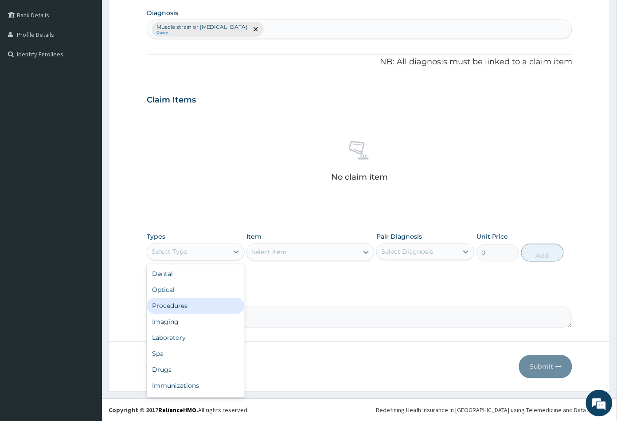
click at [195, 302] on div "Procedures" at bounding box center [196, 306] width 98 height 16
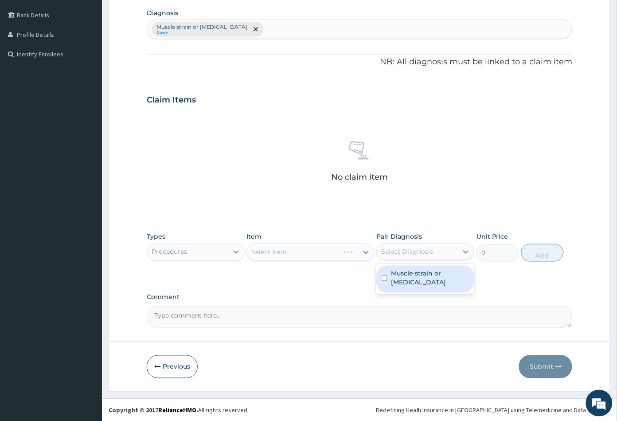
click at [410, 256] on div "Select Diagnosis" at bounding box center [417, 252] width 81 height 14
click at [413, 269] on label "Muscle strain or sprain" at bounding box center [430, 278] width 78 height 18
click at [401, 271] on label "Muscle strain or sprain" at bounding box center [430, 278] width 78 height 18
checkbox input "false"
click at [348, 253] on div "Select Item" at bounding box center [302, 252] width 111 height 14
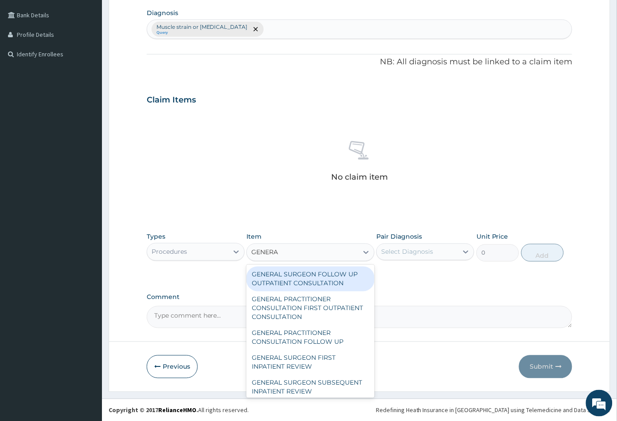
type input "GENERA"
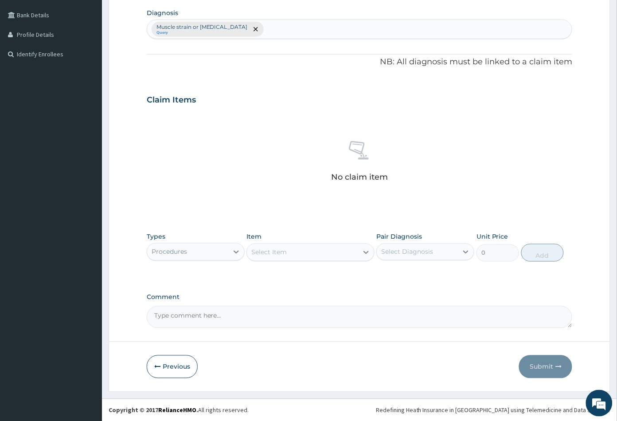
click at [211, 254] on div "Procedures" at bounding box center [187, 252] width 81 height 14
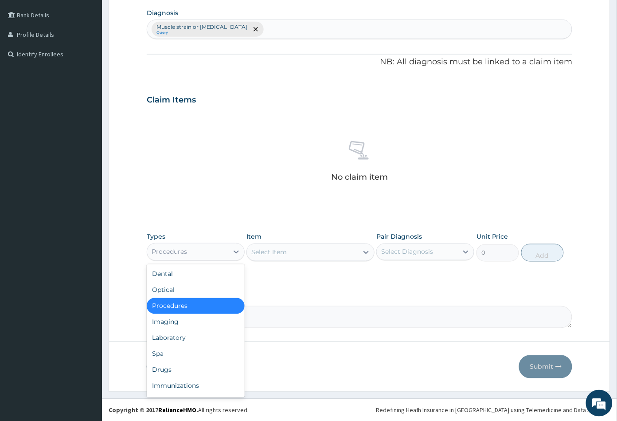
click at [194, 310] on div "Procedures" at bounding box center [196, 306] width 98 height 16
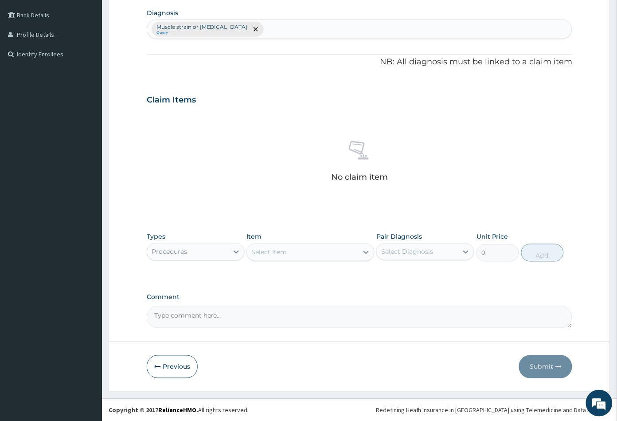
click at [343, 257] on div "Select Item" at bounding box center [302, 252] width 111 height 14
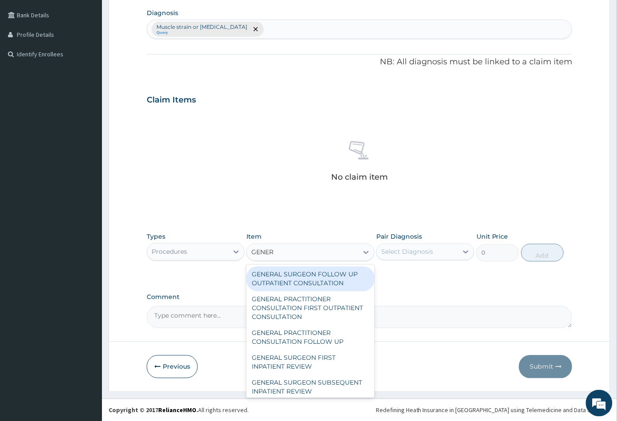
type input "GENERA"
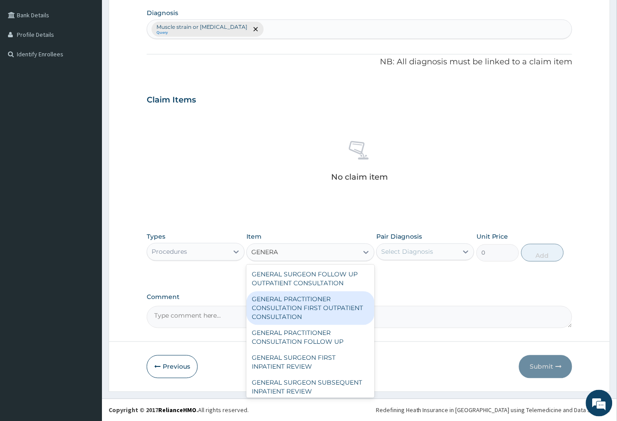
click at [335, 314] on div "GENERAL PRACTITIONER CONSULTATION FIRST OUTPATIENT CONSULTATION" at bounding box center [310, 308] width 128 height 34
type input "3547.5"
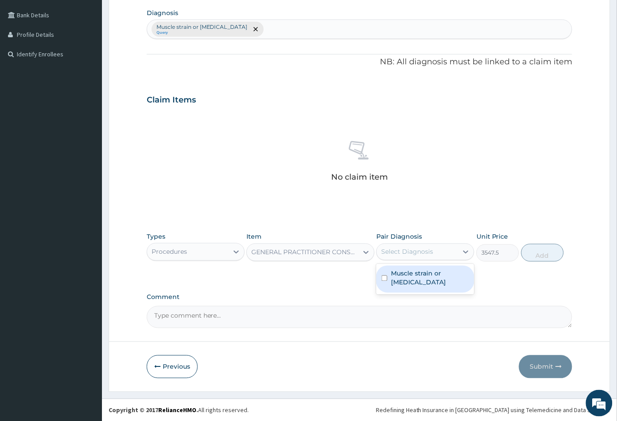
click at [440, 253] on div "Select Diagnosis" at bounding box center [417, 252] width 81 height 14
click at [441, 270] on label "Muscle strain or sprain" at bounding box center [430, 278] width 78 height 18
checkbox input "true"
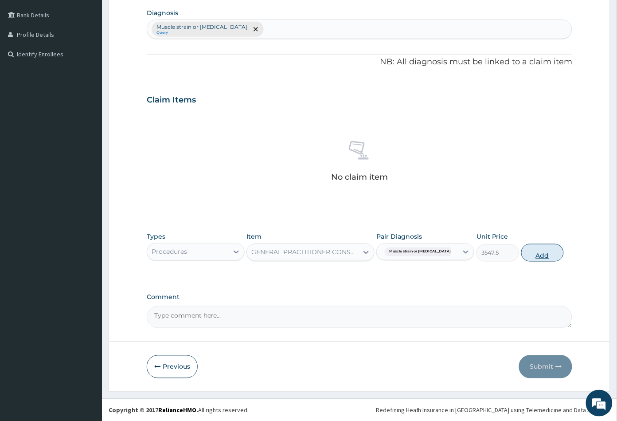
click at [556, 253] on button "Add" at bounding box center [542, 253] width 43 height 18
type input "0"
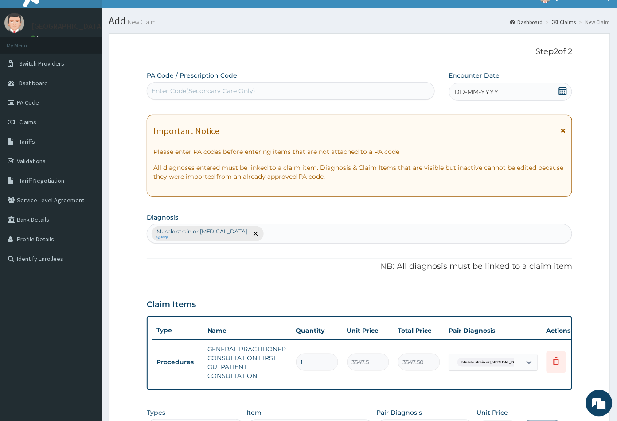
scroll to position [0, 0]
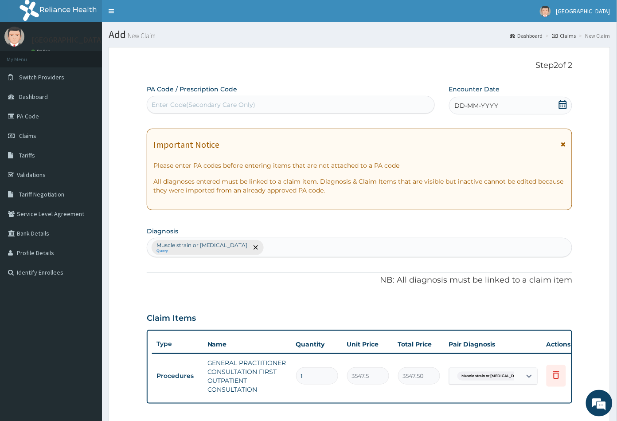
click at [561, 104] on icon at bounding box center [562, 104] width 9 height 9
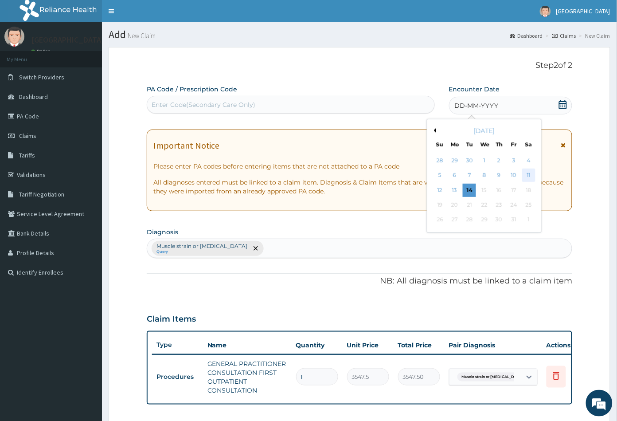
click at [528, 175] on div "11" at bounding box center [528, 175] width 13 height 13
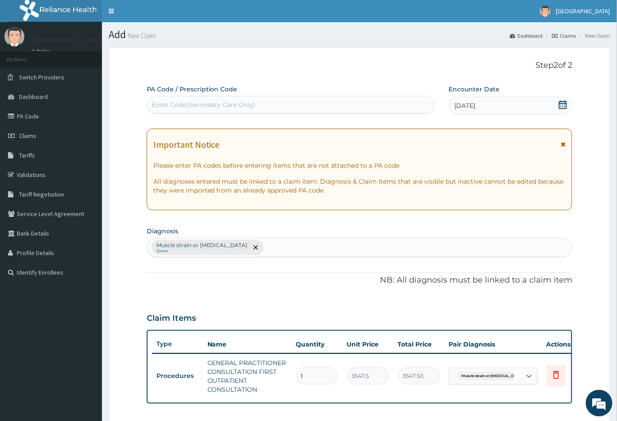
scroll to position [196, 0]
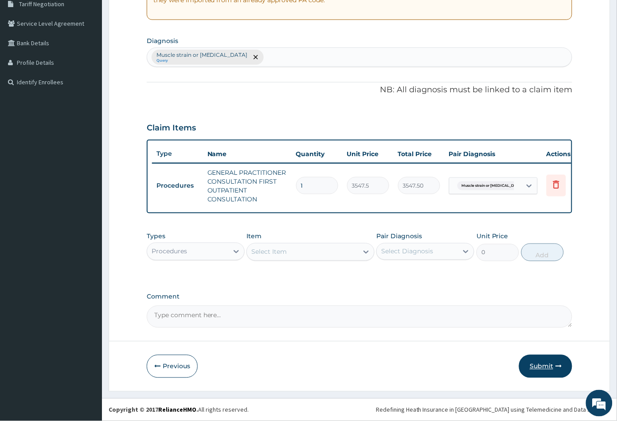
click at [532, 363] on button "Submit" at bounding box center [545, 366] width 53 height 23
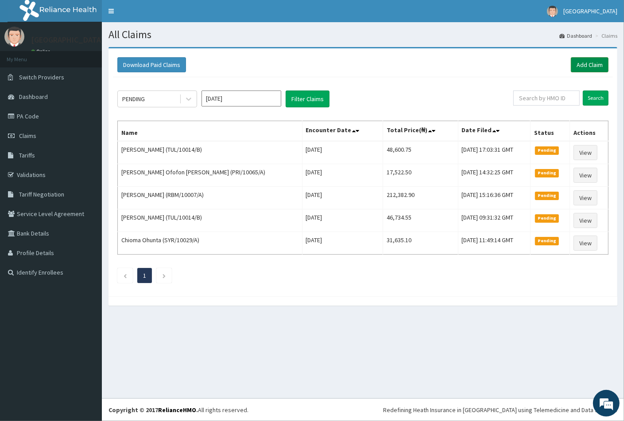
click at [592, 66] on link "Add Claim" at bounding box center [590, 64] width 38 height 15
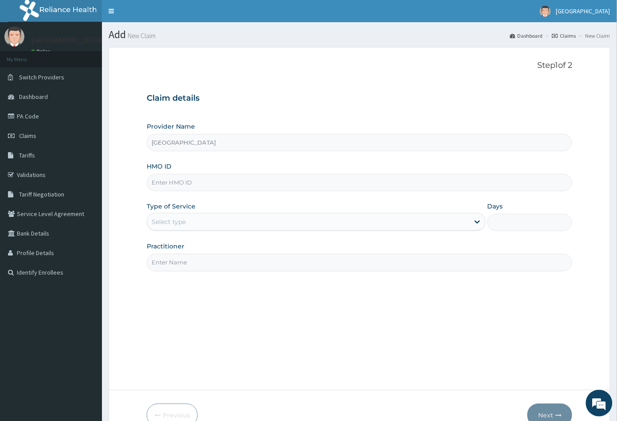
paste input "FCH/10176/B"
type input "FCH/10176/B"
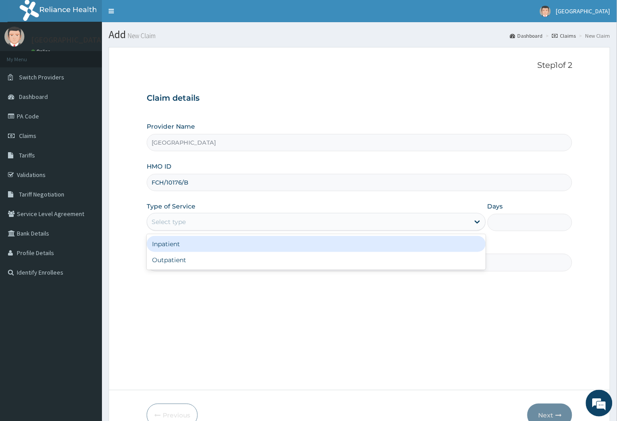
click at [196, 223] on div "Select type" at bounding box center [308, 221] width 322 height 14
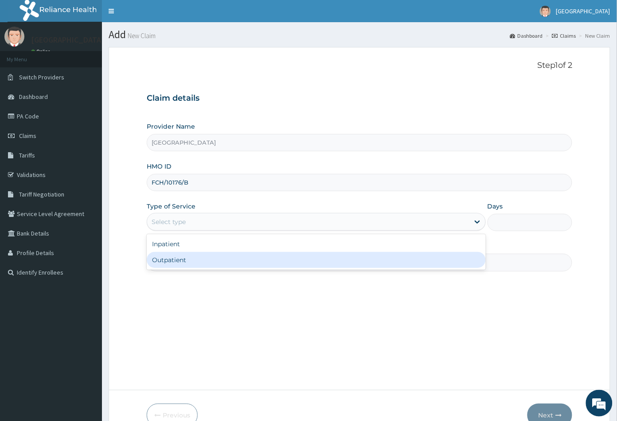
click at [193, 260] on div "Outpatient" at bounding box center [316, 260] width 339 height 16
type input "1"
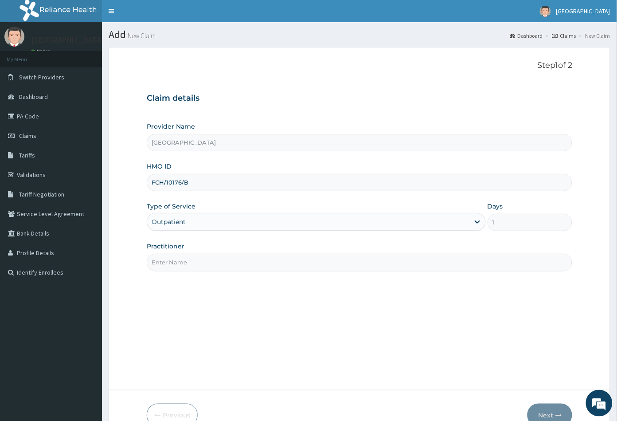
click at [203, 266] on input "Practitioner" at bounding box center [360, 261] width 426 height 17
click at [370, 359] on div "Step 1 of 2 Claim details Provider Name Peachcare Medical Centre HMO ID FCH/101…" at bounding box center [360, 219] width 426 height 316
paste input "GYNAEC"
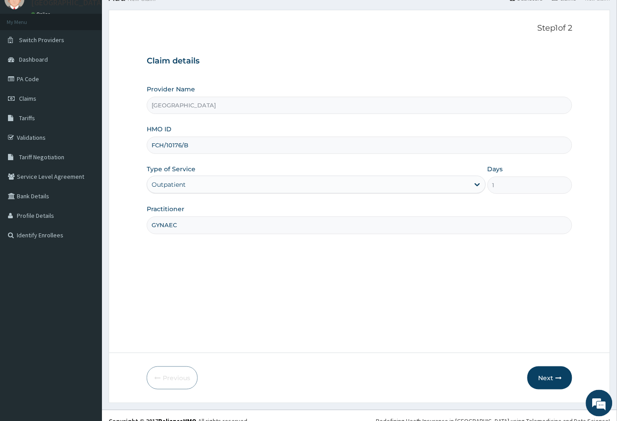
scroll to position [49, 0]
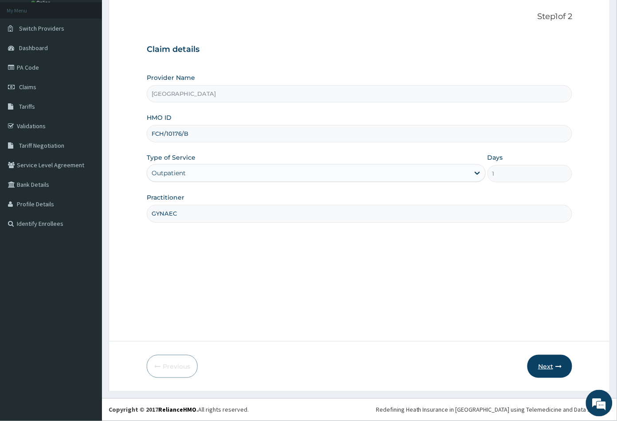
type input "GYNAEC"
click at [545, 368] on button "Next" at bounding box center [549, 366] width 45 height 23
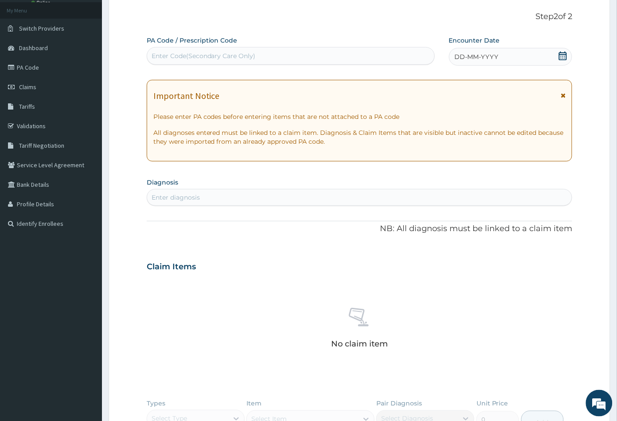
click at [161, 55] on div "Enter Code(Secondary Care Only)" at bounding box center [204, 55] width 104 height 9
paste input "PA/98DAC4"
type input "PA/98DAC4"
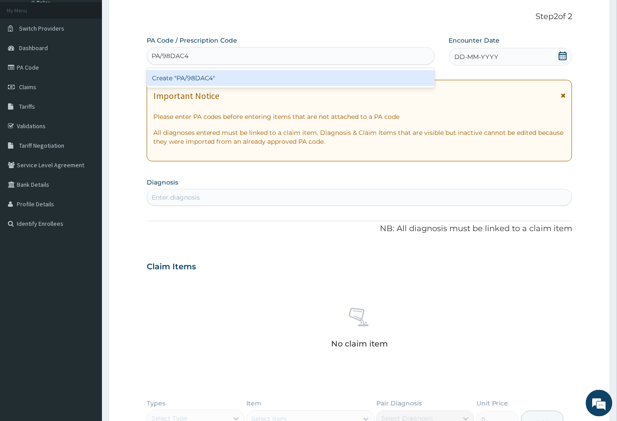
click at [181, 80] on div "Create "PA/98DAC4"" at bounding box center [291, 78] width 288 height 16
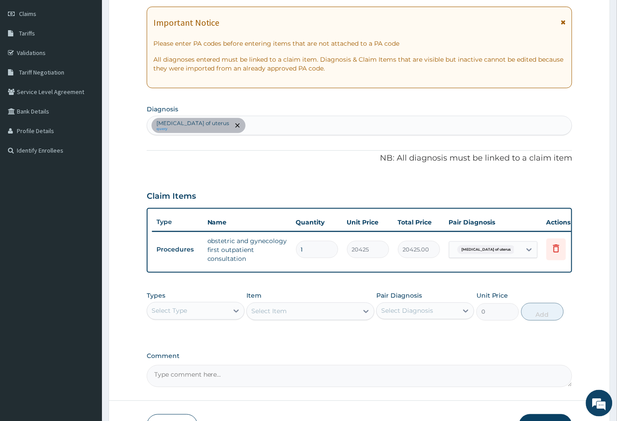
scroll to position [187, 0]
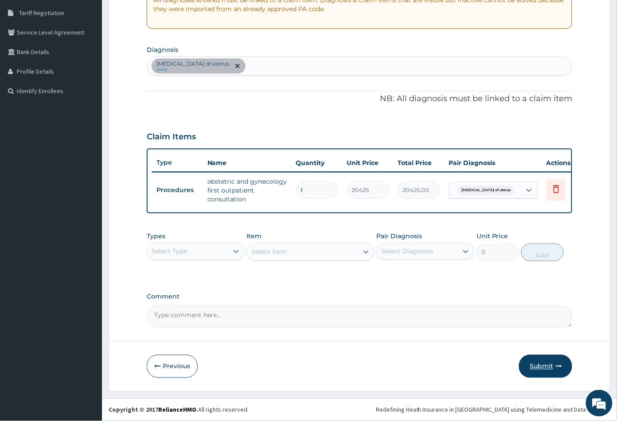
click at [545, 366] on button "Submit" at bounding box center [545, 366] width 53 height 23
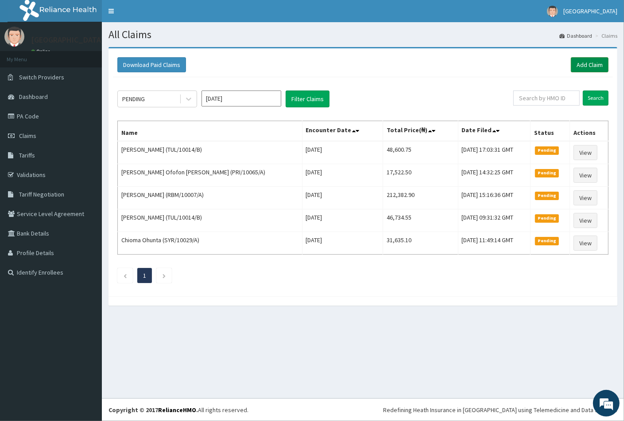
click at [586, 65] on link "Add Claim" at bounding box center [590, 64] width 38 height 15
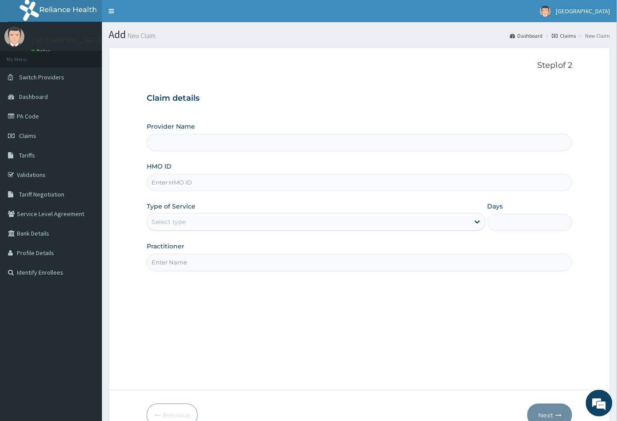
click at [172, 185] on input "HMO ID" at bounding box center [360, 182] width 426 height 17
type input "[GEOGRAPHIC_DATA]"
paste input "FCH/10176/B"
type input "FCH/10176/B"
click at [182, 226] on div "Select type" at bounding box center [308, 221] width 322 height 14
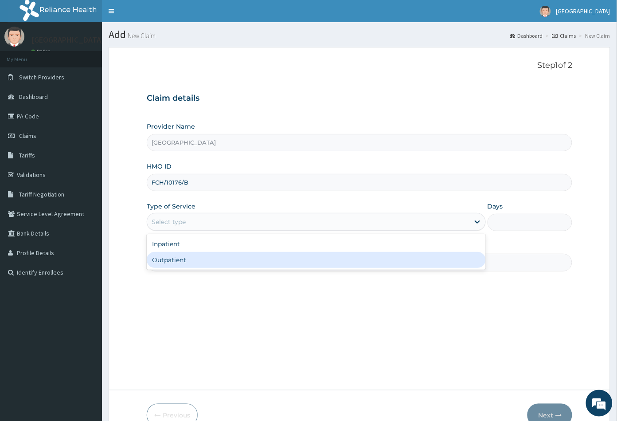
click at [183, 262] on div "Outpatient" at bounding box center [316, 260] width 339 height 16
type input "1"
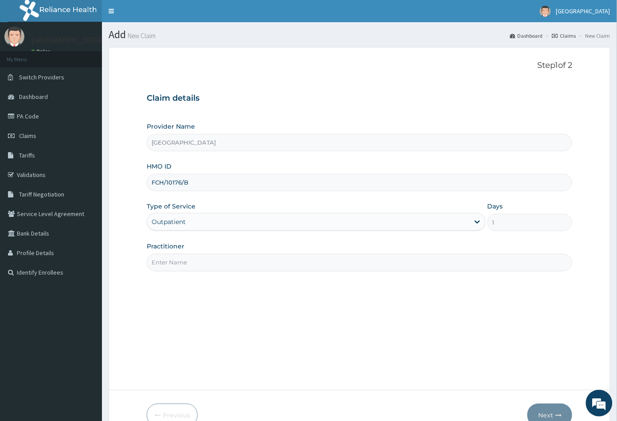
click at [184, 261] on input "Practitioner" at bounding box center [360, 261] width 426 height 17
paste input "GYNAEC"
type input "GYNAEC"
click at [543, 410] on button "Next" at bounding box center [549, 414] width 45 height 23
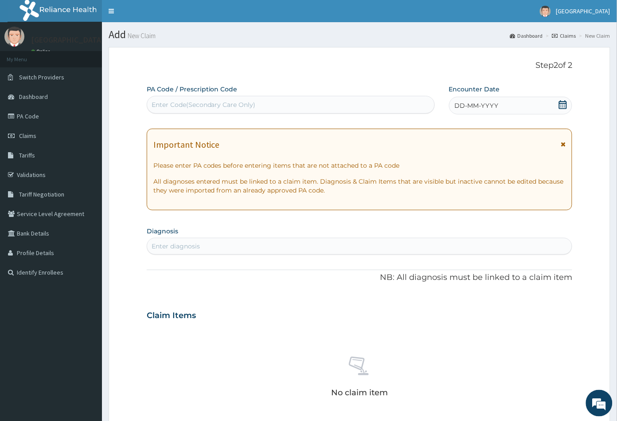
click at [158, 104] on div "Enter Code(Secondary Care Only)" at bounding box center [204, 104] width 104 height 9
paste input "PA/A64EC0"
type input "PA/A64EC0"
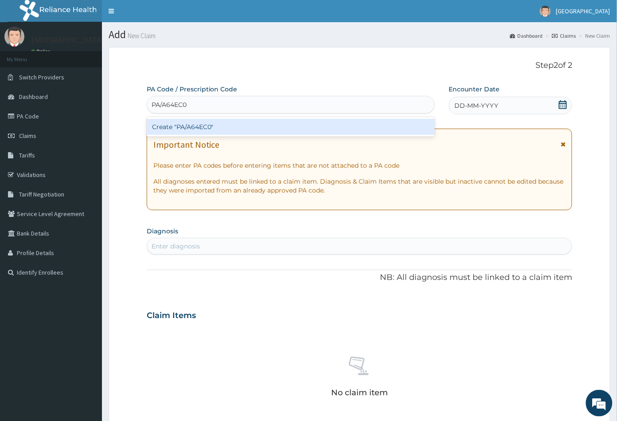
click at [178, 125] on div "Create "PA/A64EC0"" at bounding box center [291, 127] width 288 height 16
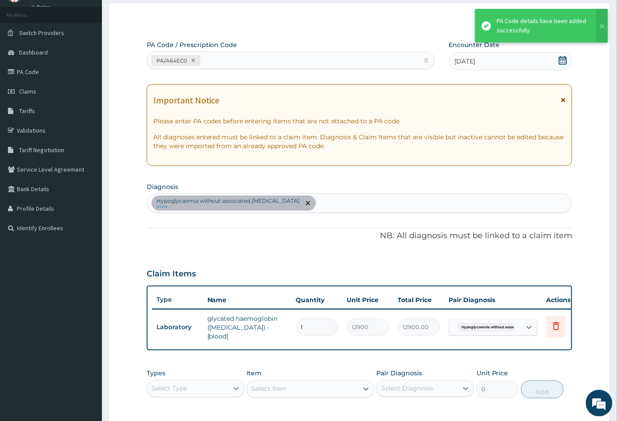
scroll to position [148, 0]
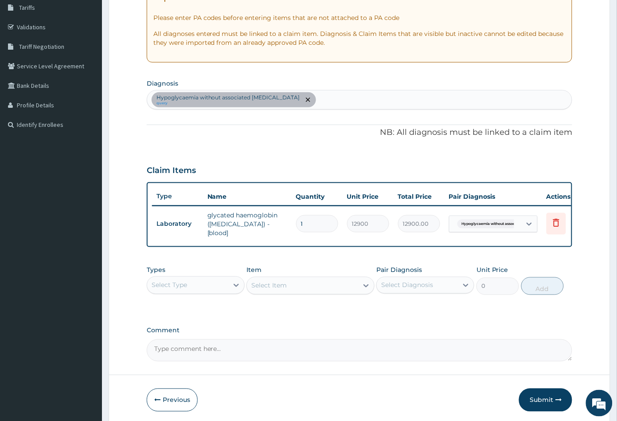
drag, startPoint x: 539, startPoint y: 406, endPoint x: 527, endPoint y: 404, distance: 12.6
click at [532, 404] on button "Submit" at bounding box center [545, 399] width 53 height 23
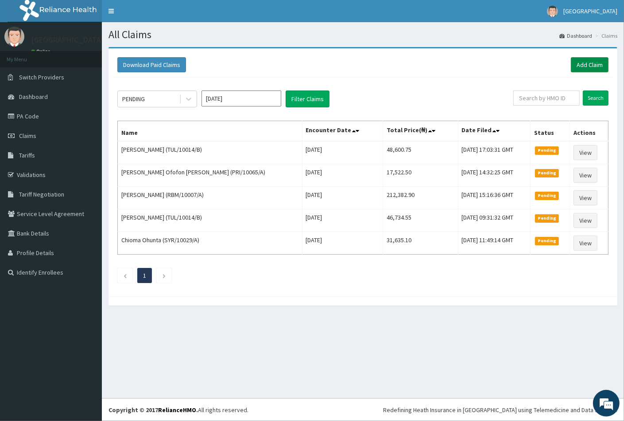
click at [578, 63] on link "Add Claim" at bounding box center [590, 64] width 38 height 15
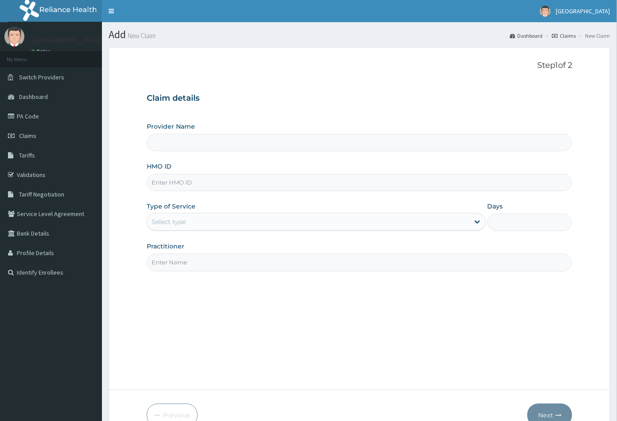
type input "[GEOGRAPHIC_DATA]"
click at [181, 179] on input "HMO ID" at bounding box center [360, 182] width 426 height 17
paste input "SLB/10953/A"
type input "SLB/10953/A"
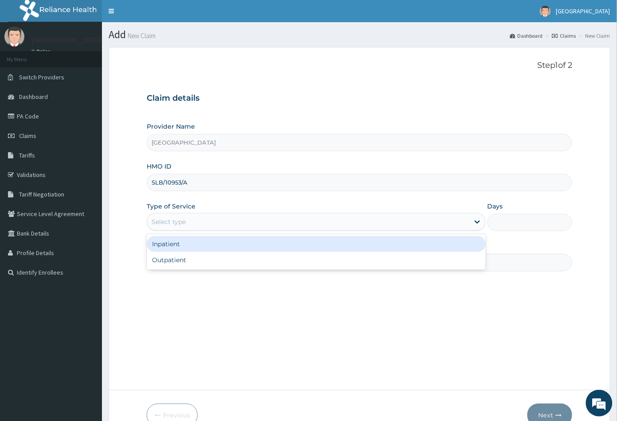
click at [161, 222] on div "Select type" at bounding box center [169, 221] width 34 height 9
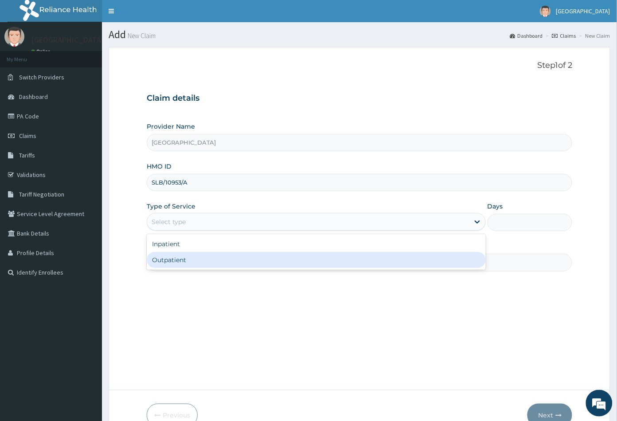
click at [169, 257] on div "Outpatient" at bounding box center [316, 260] width 339 height 16
type input "1"
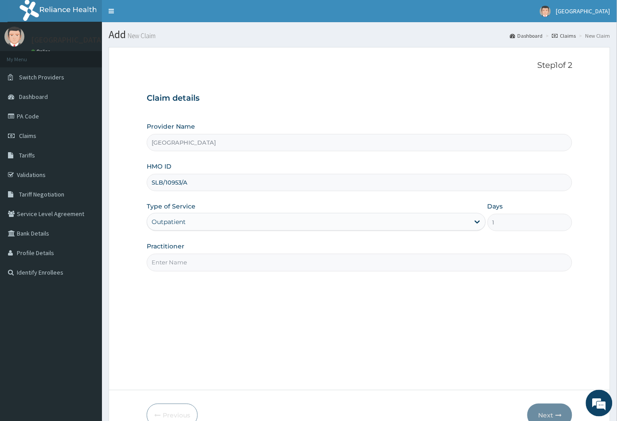
paste input "Gyneco"
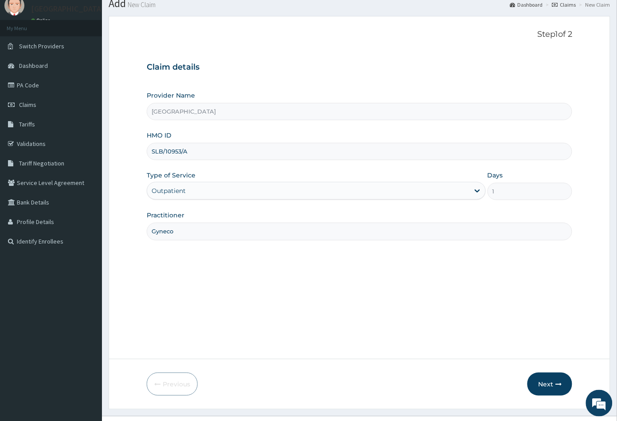
scroll to position [49, 0]
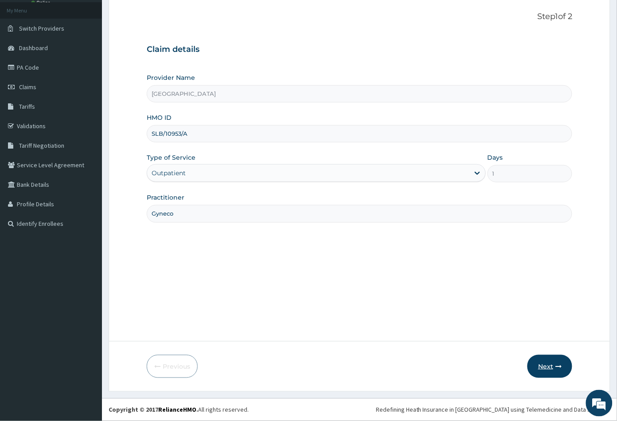
type input "Gyneco"
click at [546, 362] on button "Next" at bounding box center [549, 366] width 45 height 23
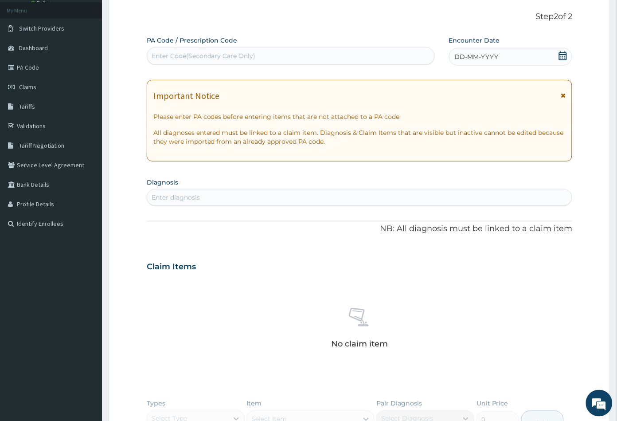
click at [157, 59] on div "Enter Code(Secondary Care Only)" at bounding box center [204, 55] width 104 height 9
paste input "PA/F39595"
type input "PA/F39595"
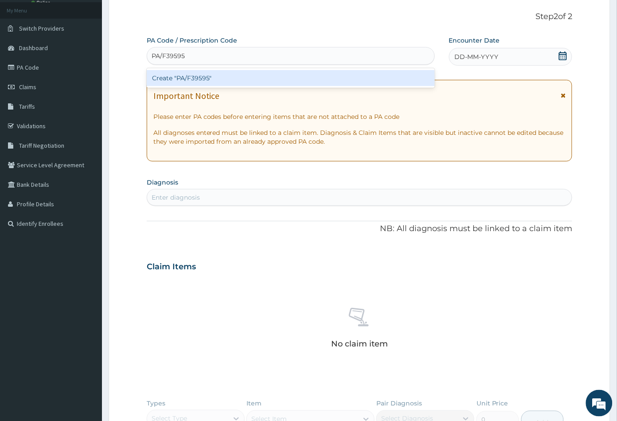
click at [186, 78] on div "Create "PA/F39595"" at bounding box center [291, 78] width 288 height 16
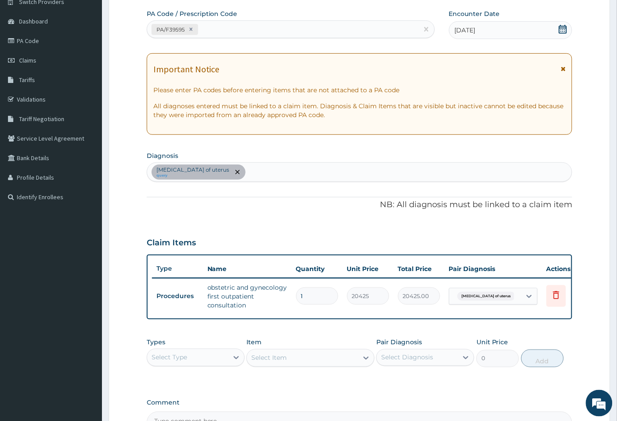
scroll to position [147, 0]
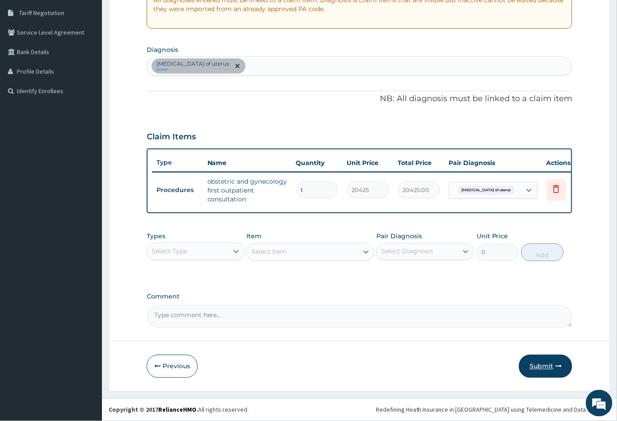
click at [536, 373] on button "Submit" at bounding box center [545, 366] width 53 height 23
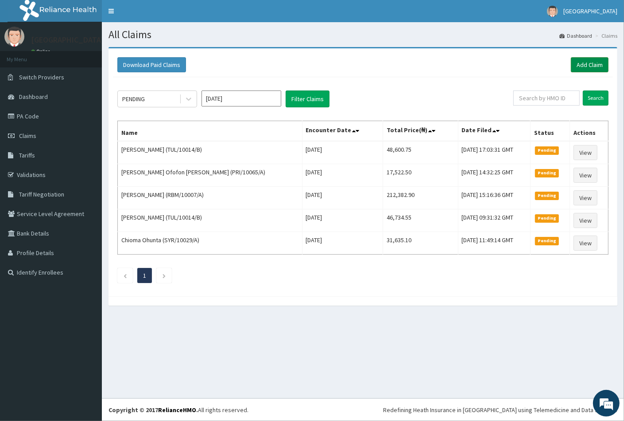
click at [585, 65] on link "Add Claim" at bounding box center [590, 64] width 38 height 15
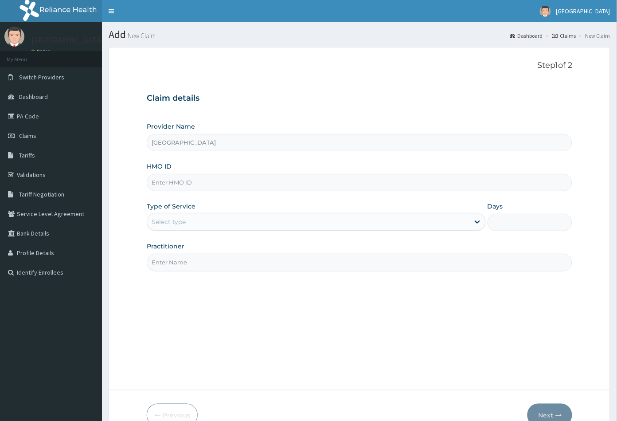
paste input "KSB/10689/A"
click at [161, 183] on input "KSB/10689/A" at bounding box center [360, 182] width 426 height 17
type input "KSB/10689/A"
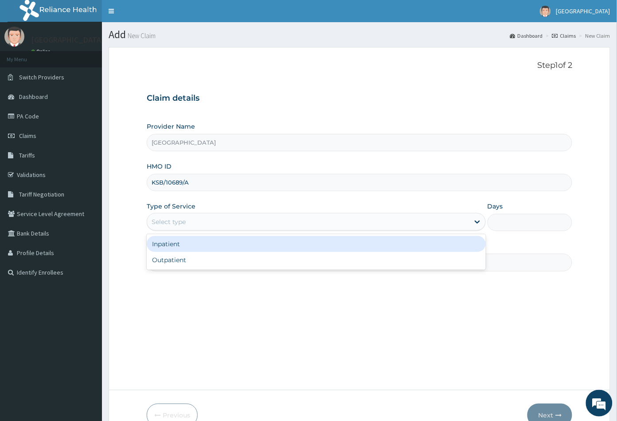
click at [167, 222] on div "Select type" at bounding box center [169, 221] width 34 height 9
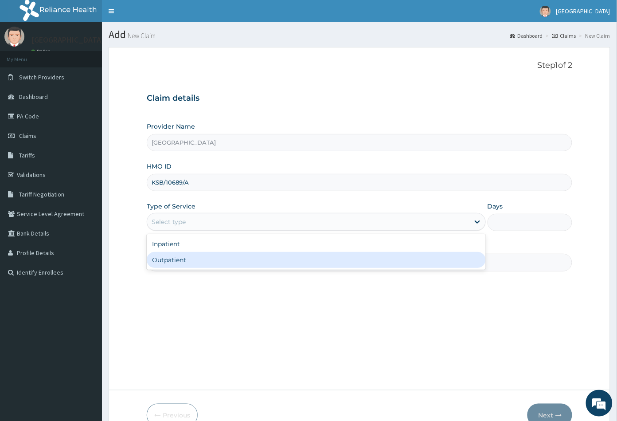
click at [178, 255] on div "Outpatient" at bounding box center [316, 260] width 339 height 16
type input "1"
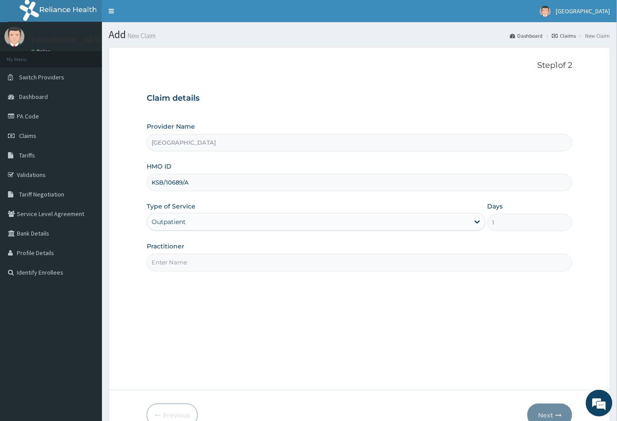
click at [187, 261] on input "Practitioner" at bounding box center [360, 261] width 426 height 17
paste input "GYNAECO"
type input "GYNAECO"
click at [551, 408] on button "Next" at bounding box center [549, 414] width 45 height 23
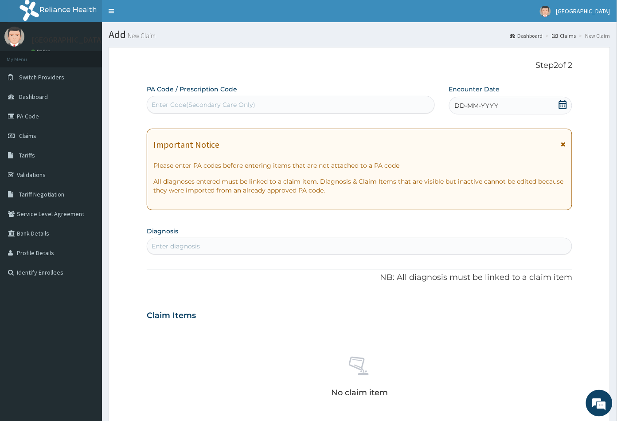
click at [180, 105] on div "Enter Code(Secondary Care Only)" at bounding box center [204, 104] width 104 height 9
paste input "PA/8AD28F"
type input "PA/8AD28F"
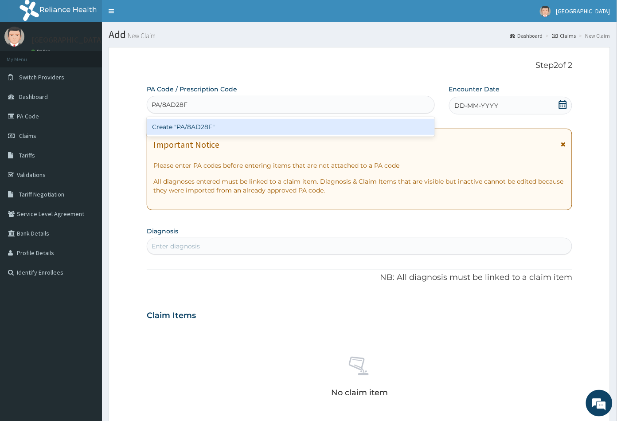
click at [193, 124] on div "Create "PA/8AD28F"" at bounding box center [291, 127] width 288 height 16
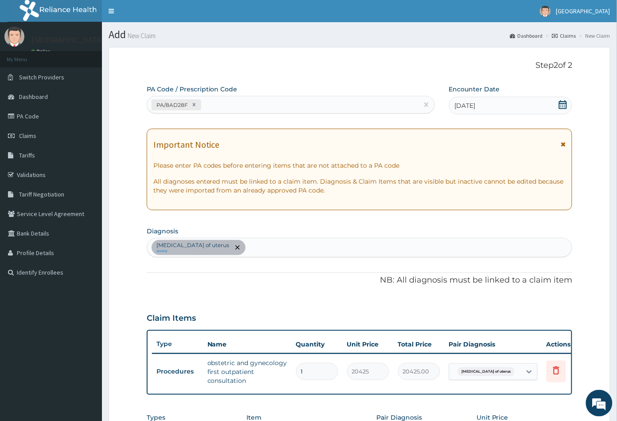
scroll to position [187, 0]
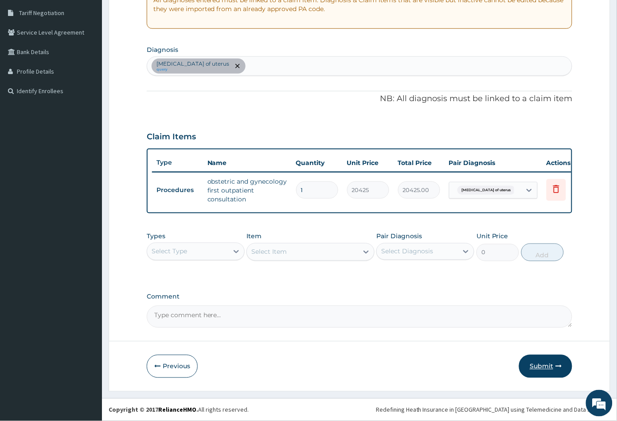
click at [544, 362] on button "Submit" at bounding box center [545, 366] width 53 height 23
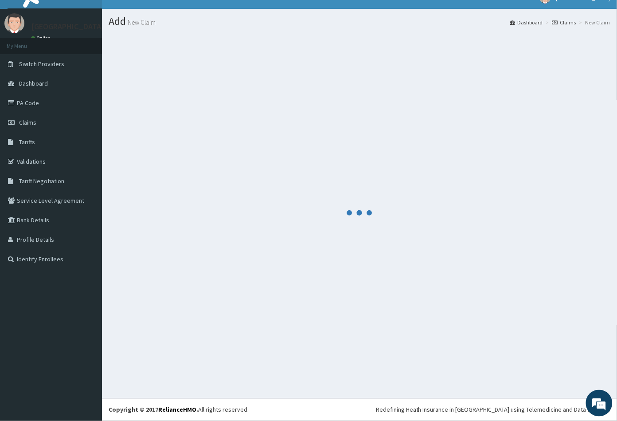
scroll to position [13, 0]
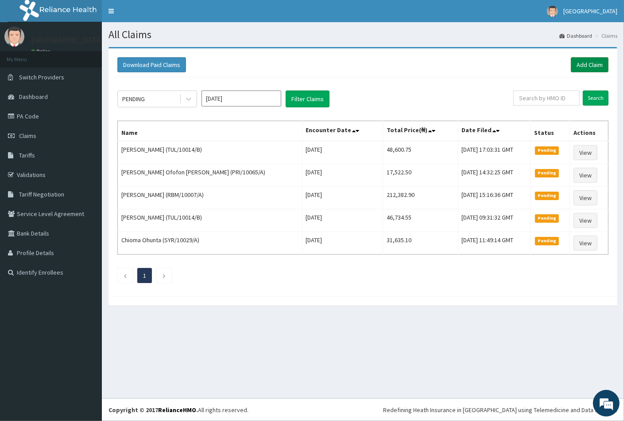
click at [596, 66] on link "Add Claim" at bounding box center [590, 64] width 38 height 15
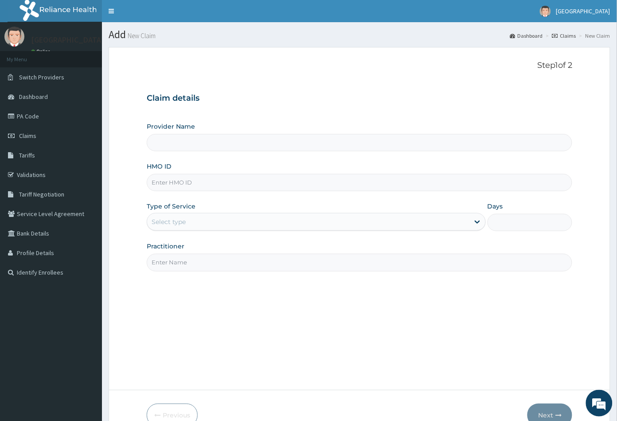
paste input "KSB/10689/A"
type input "KSB/10689/A"
type input "[GEOGRAPHIC_DATA]"
type input "KSB/10689/A"
click at [185, 224] on div "Select type" at bounding box center [169, 221] width 34 height 9
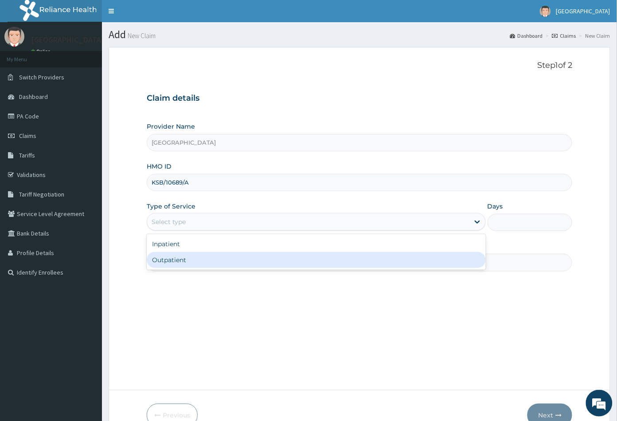
click at [179, 261] on div "Outpatient" at bounding box center [316, 260] width 339 height 16
type input "1"
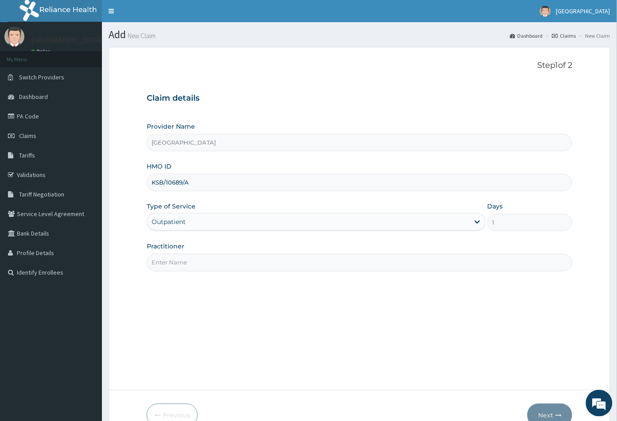
paste input "GYNAECO"
type input "GYNAECO"
click at [550, 409] on button "Next" at bounding box center [549, 414] width 45 height 23
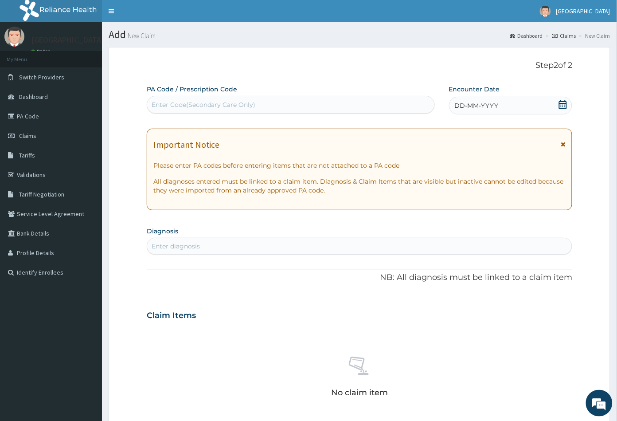
click at [179, 104] on div "Enter Code(Secondary Care Only)" at bounding box center [204, 104] width 104 height 9
paste input "PA/60338A"
type input "PA/60338A"
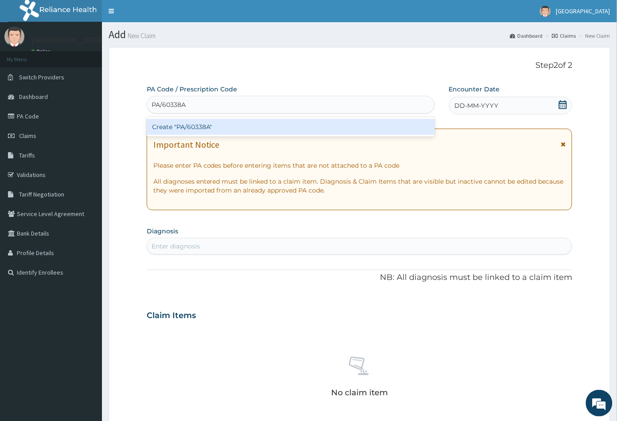
click at [216, 124] on div "Create "PA/60338A"" at bounding box center [291, 127] width 288 height 16
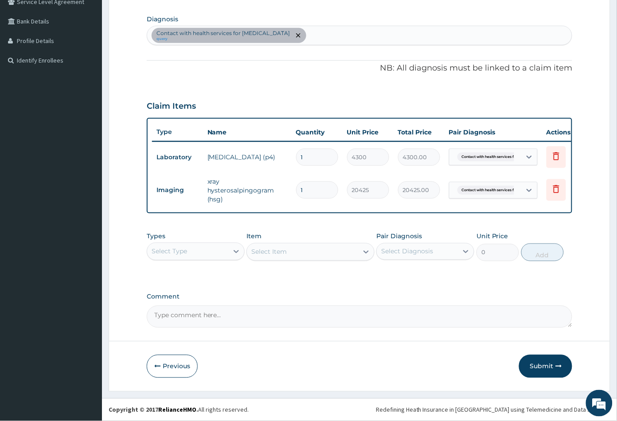
scroll to position [218, 0]
click at [546, 366] on button "Submit" at bounding box center [545, 366] width 53 height 23
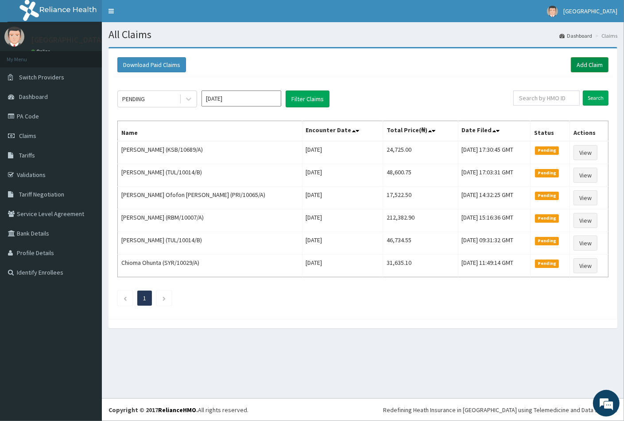
click at [588, 62] on link "Add Claim" at bounding box center [590, 64] width 38 height 15
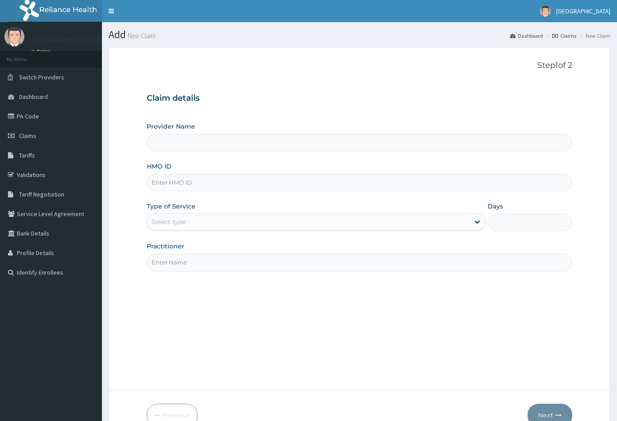
type input "[GEOGRAPHIC_DATA]"
paste input "OAA/10069/A"
type input "OAA/10069/A"
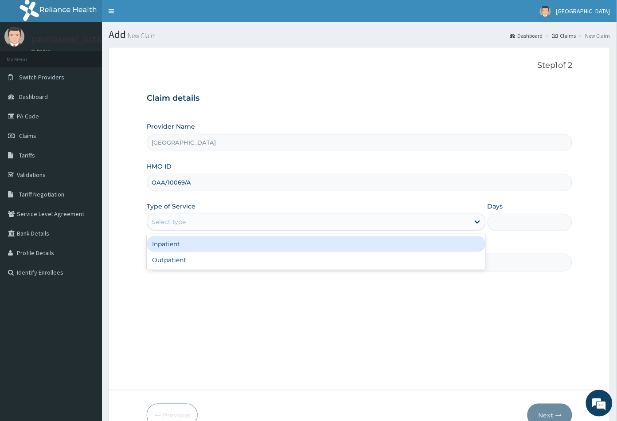
click at [184, 222] on div "Select type" at bounding box center [169, 221] width 34 height 9
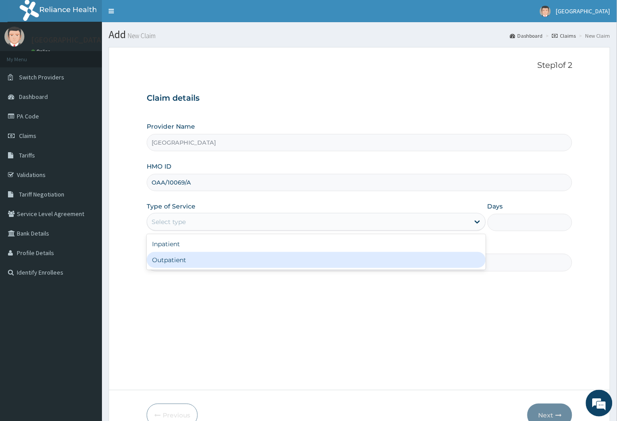
click at [178, 262] on div "Outpatient" at bounding box center [316, 260] width 339 height 16
type input "1"
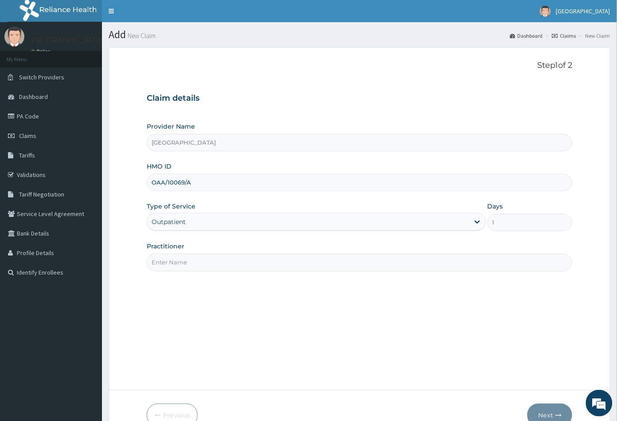
paste input "PHYSIOT"
type input "PHYSIOT"
click at [552, 409] on button "Next" at bounding box center [549, 414] width 45 height 23
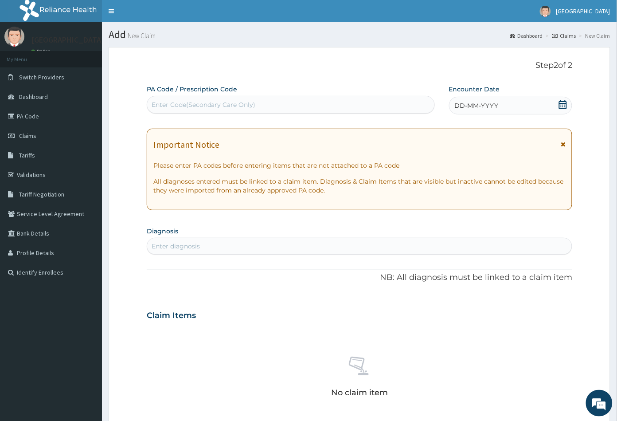
click at [160, 107] on div "Enter Code(Secondary Care Only)" at bounding box center [204, 104] width 104 height 9
paste input "PA/6DC70D"
type input "PA/6DC70D"
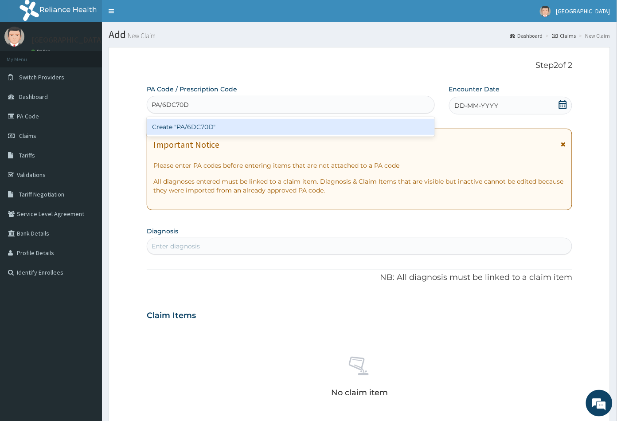
click at [181, 124] on div "Create "PA/6DC70D"" at bounding box center [291, 127] width 288 height 16
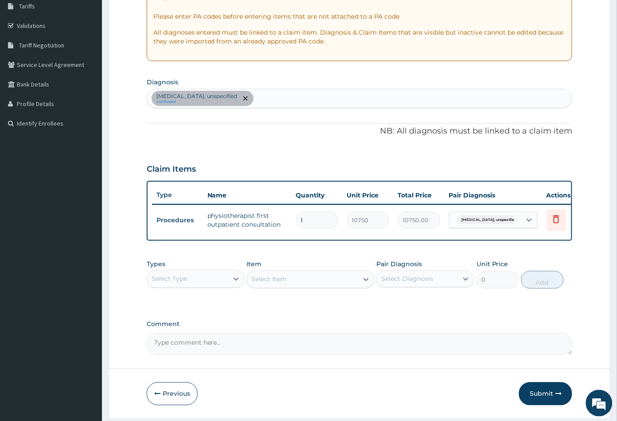
scroll to position [183, 0]
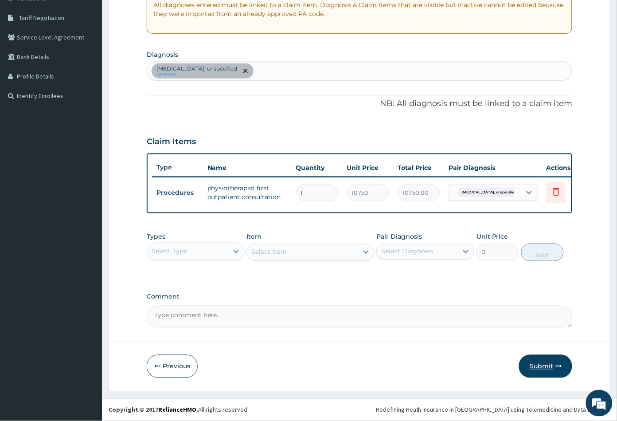
click at [556, 363] on icon "button" at bounding box center [558, 366] width 6 height 6
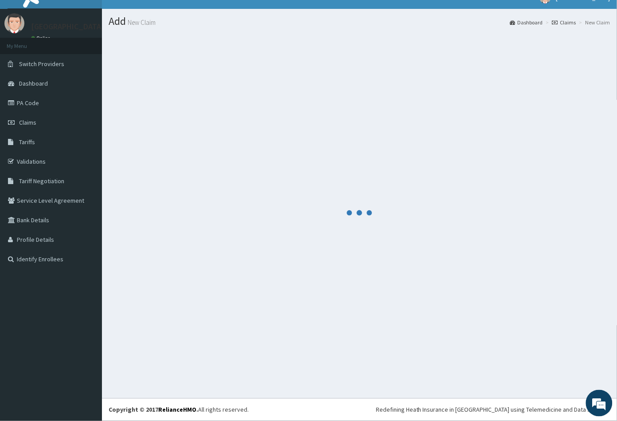
scroll to position [13, 0]
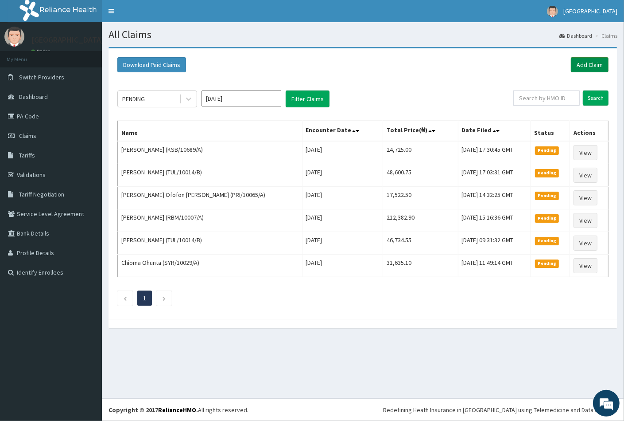
click at [585, 66] on link "Add Claim" at bounding box center [590, 64] width 38 height 15
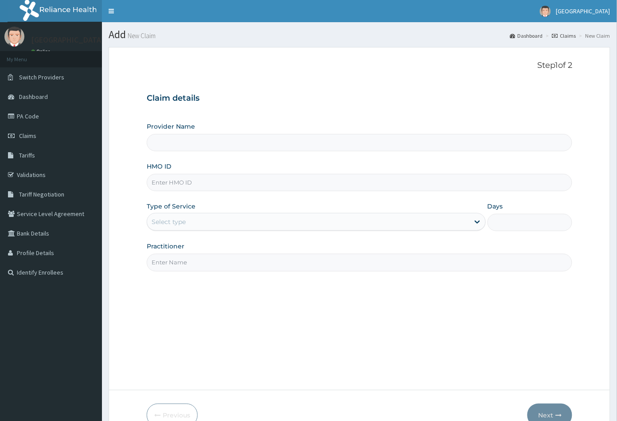
click at [174, 183] on input "HMO ID" at bounding box center [360, 182] width 426 height 17
type input "[GEOGRAPHIC_DATA]"
paste input "TSD/10087/A"
click at [162, 184] on input "TSD/10087/A" at bounding box center [360, 182] width 426 height 17
type input "TSD/10087/A"
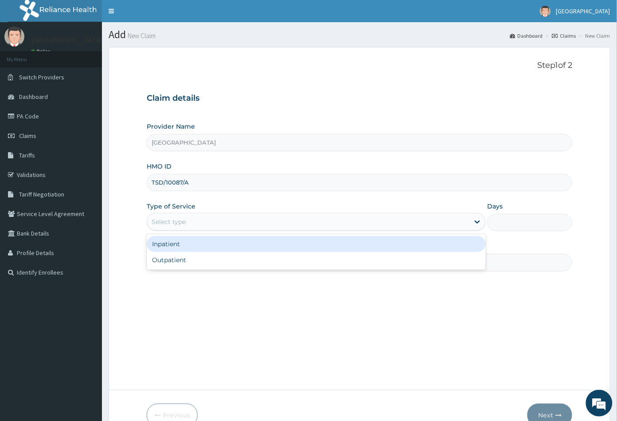
click at [183, 222] on div "Select type" at bounding box center [169, 221] width 34 height 9
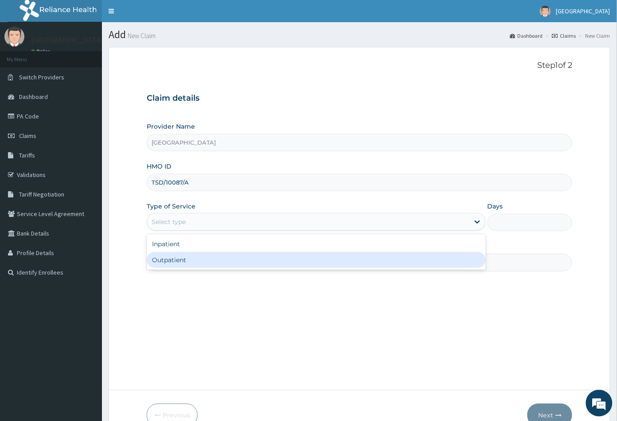
click at [181, 260] on div "Outpatient" at bounding box center [316, 260] width 339 height 16
type input "1"
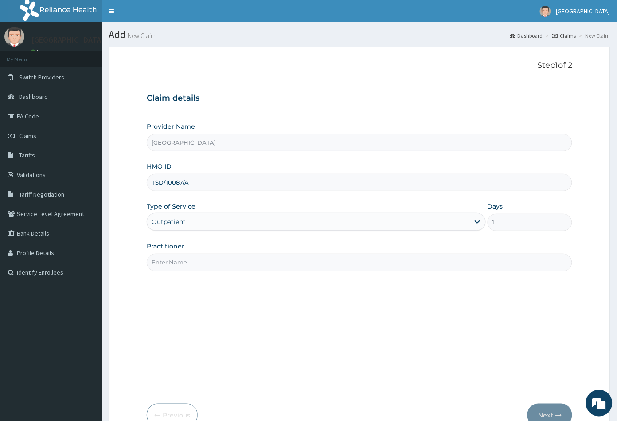
click at [182, 262] on input "Practitioner" at bounding box center [360, 261] width 426 height 17
type input "DR UZEZI"
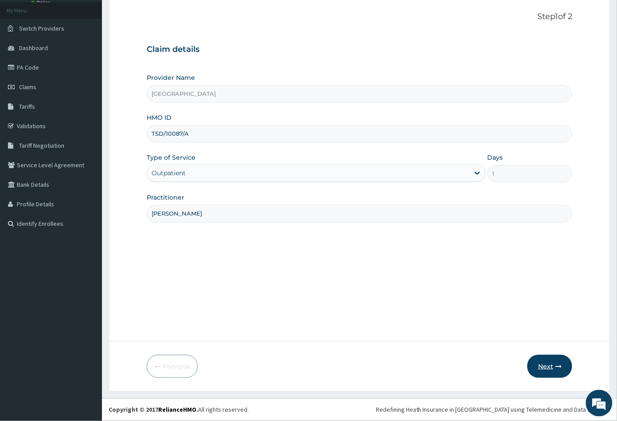
click at [536, 370] on button "Next" at bounding box center [549, 366] width 45 height 23
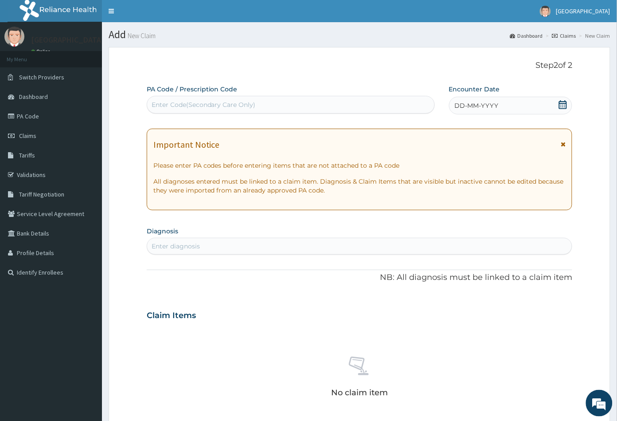
click at [186, 106] on div "Enter Code(Secondary Care Only)" at bounding box center [204, 104] width 104 height 9
paste input "PA/C784A0"
type input "PA/C784A0"
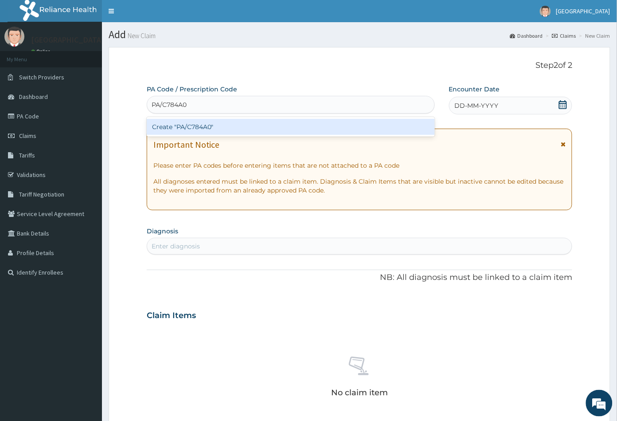
click at [195, 126] on div "Create "PA/C784A0"" at bounding box center [291, 127] width 288 height 16
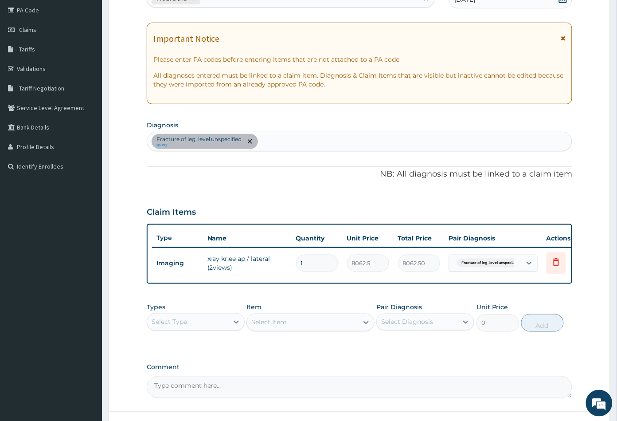
scroll to position [183, 0]
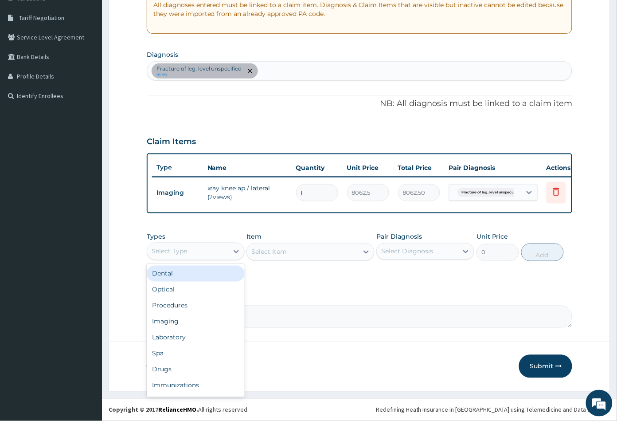
click at [222, 249] on div "Select Type" at bounding box center [187, 251] width 81 height 14
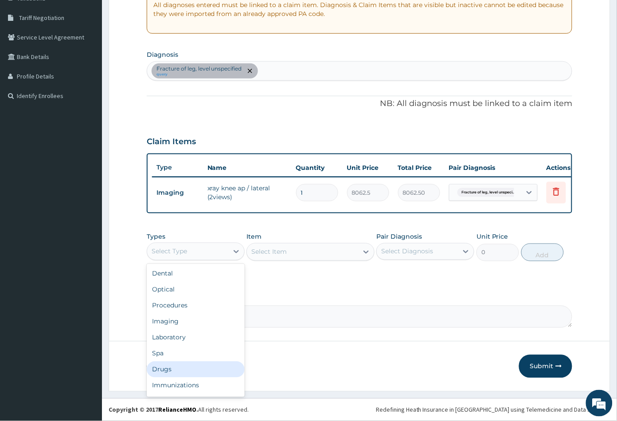
click at [176, 370] on div "Drugs" at bounding box center [196, 369] width 98 height 16
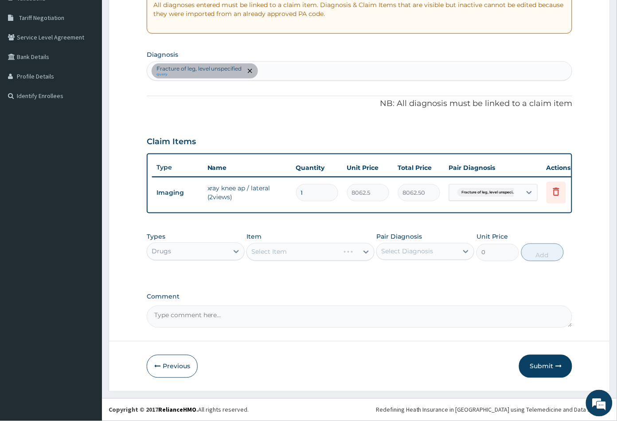
click at [412, 253] on div "Select Diagnosis" at bounding box center [407, 251] width 52 height 9
click at [415, 279] on label "Fracture of leg, level unspecified" at bounding box center [430, 278] width 78 height 18
checkbox input "true"
click at [328, 251] on div "Select Item" at bounding box center [302, 252] width 111 height 14
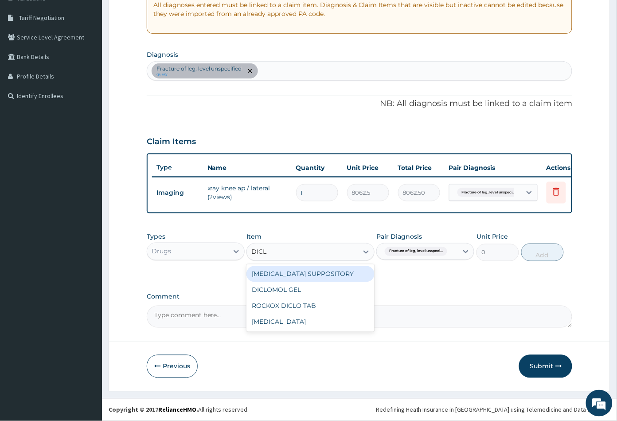
type input "DICLO"
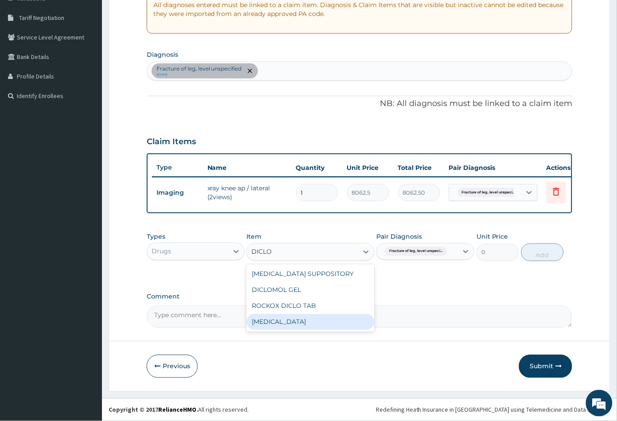
click at [282, 319] on div "DICLOFENAC" at bounding box center [310, 322] width 128 height 16
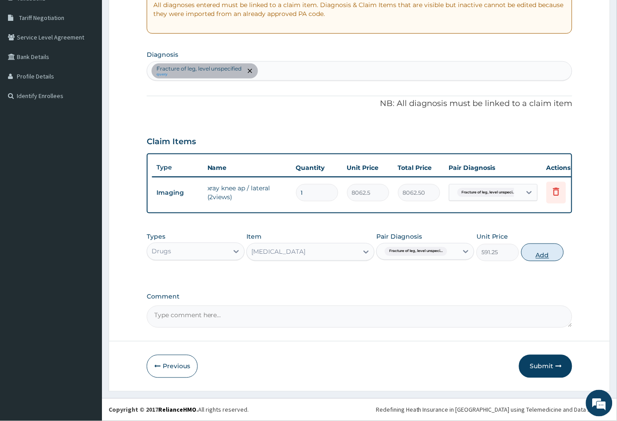
click at [554, 256] on button "Add" at bounding box center [542, 252] width 43 height 18
type input "0"
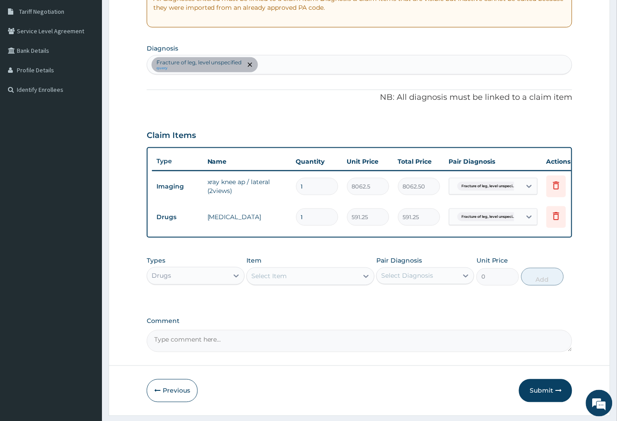
click at [308, 283] on div "Select Item" at bounding box center [302, 276] width 111 height 14
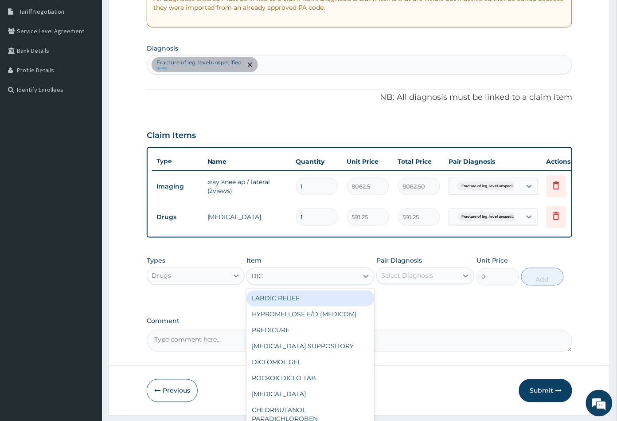
type input "DICL"
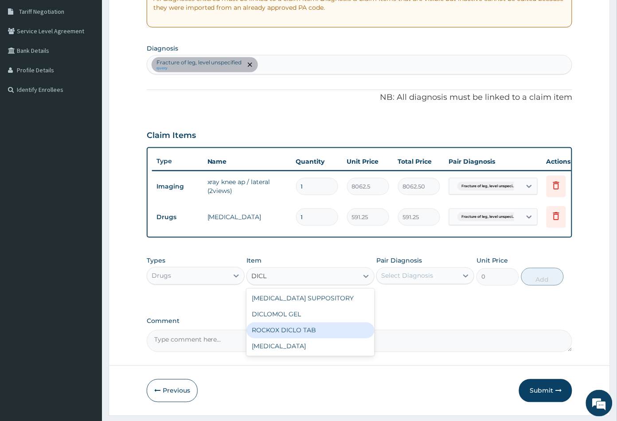
click at [314, 338] on div "ROCKOX DICLO TAB" at bounding box center [310, 330] width 128 height 16
type input "82.7750015258789"
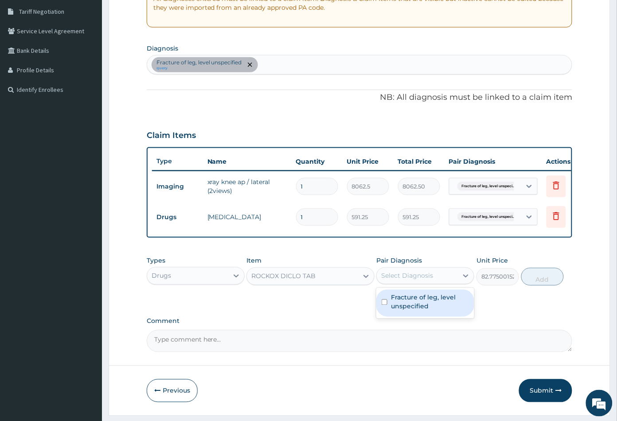
click at [420, 280] on div "Select Diagnosis" at bounding box center [407, 275] width 52 height 9
click at [421, 301] on label "Fracture of leg, level unspecified" at bounding box center [430, 302] width 78 height 18
checkbox input "true"
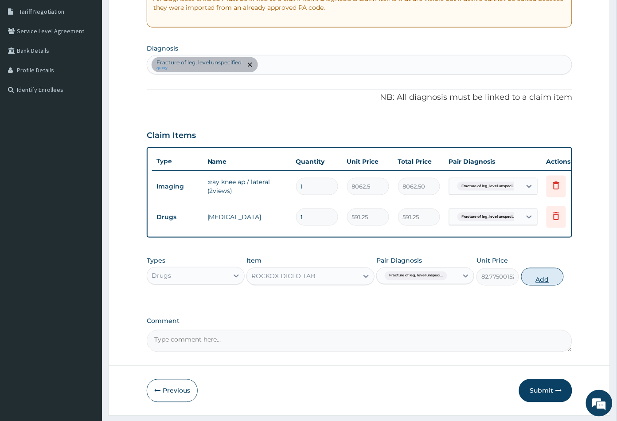
click at [531, 285] on button "Add" at bounding box center [542, 277] width 43 height 18
type input "0"
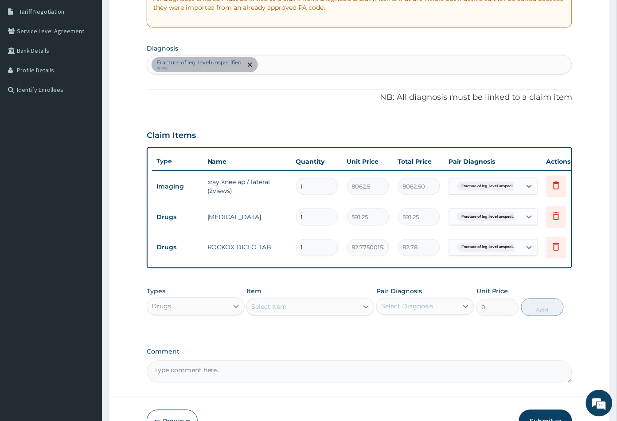
click at [319, 251] on input "1" at bounding box center [317, 247] width 42 height 17
type input "10"
type input "827.75"
type input "1"
type input "82.78"
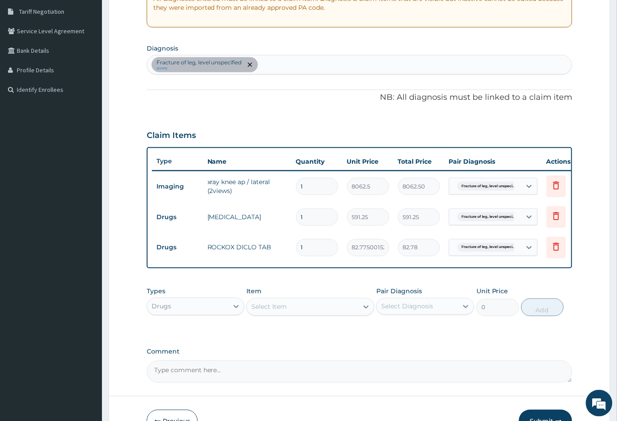
type input "0.00"
type input "6"
type input "496.65"
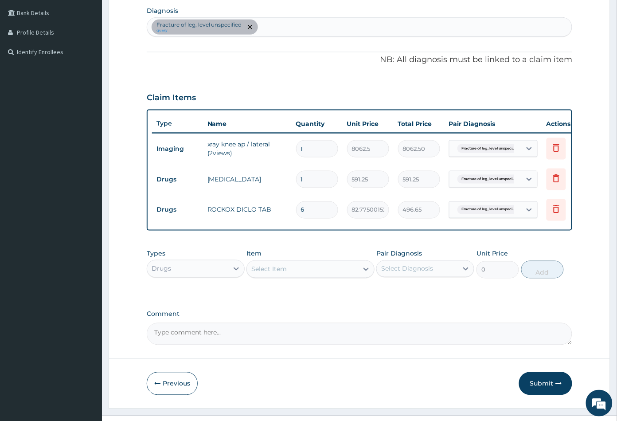
scroll to position [244, 0]
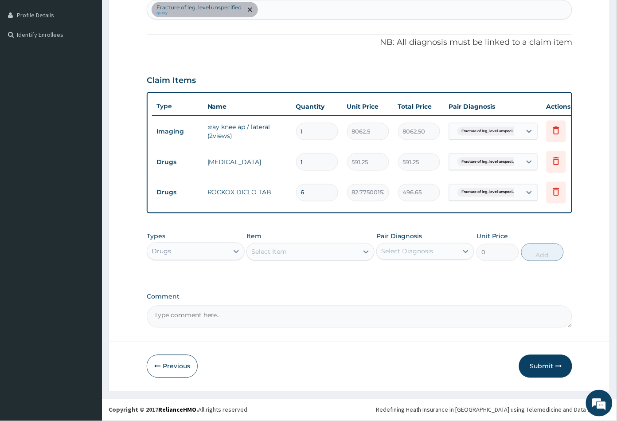
type input "6"
click at [313, 255] on div "Select Item" at bounding box center [302, 252] width 111 height 14
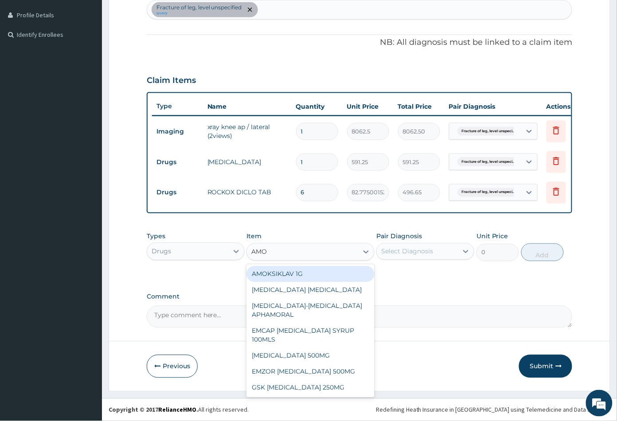
type input "AMOX"
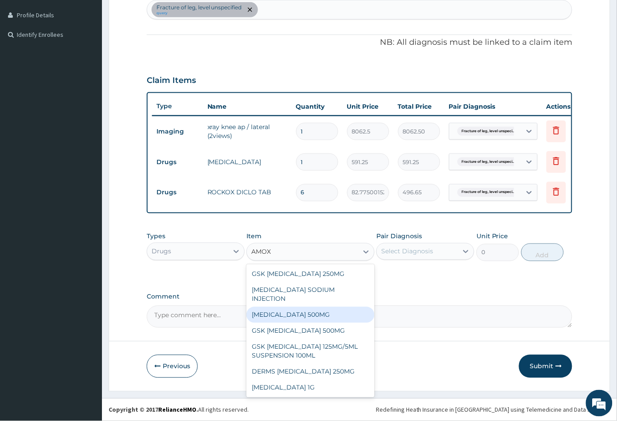
click at [317, 308] on div "AMOXICILLIN 500MG" at bounding box center [310, 315] width 128 height 16
type input "70.94999694824219"
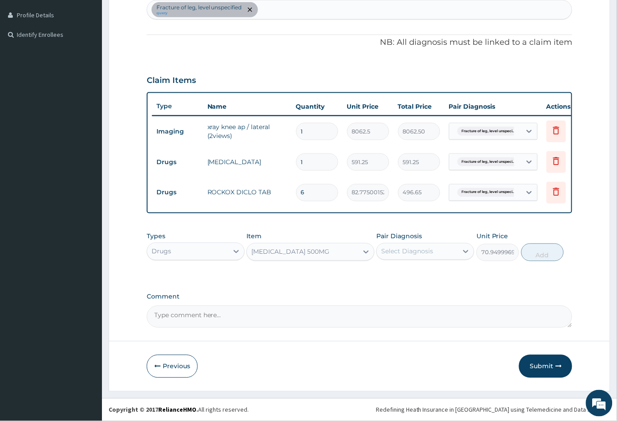
click at [344, 252] on div "AMOXICILLIN 500MG" at bounding box center [302, 252] width 111 height 14
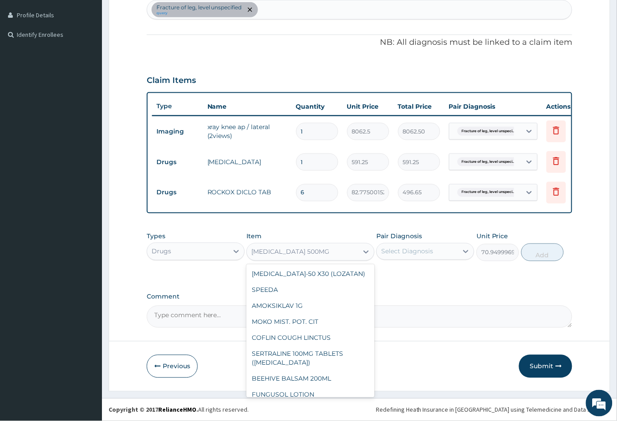
scroll to position [4752, 0]
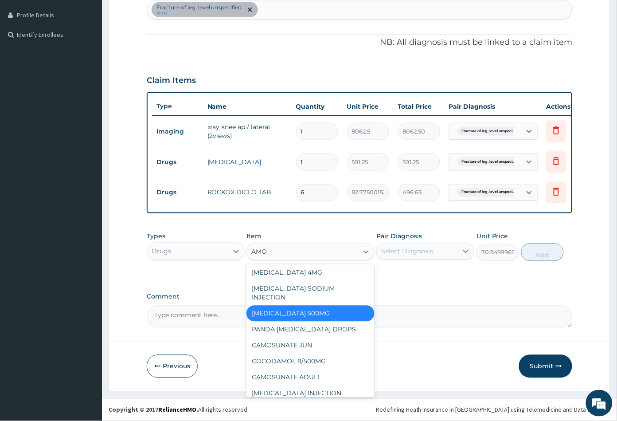
type input "AMOX"
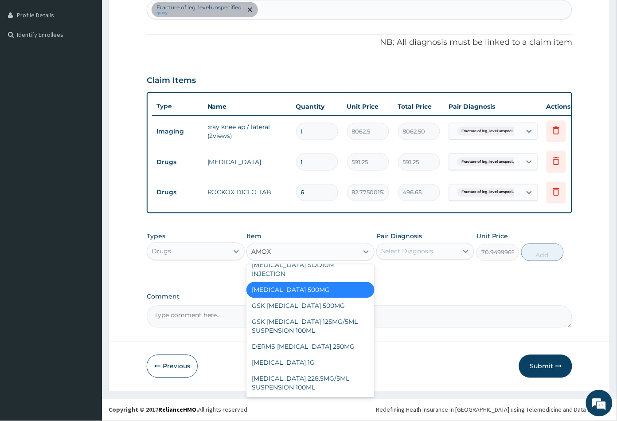
scroll to position [2, 0]
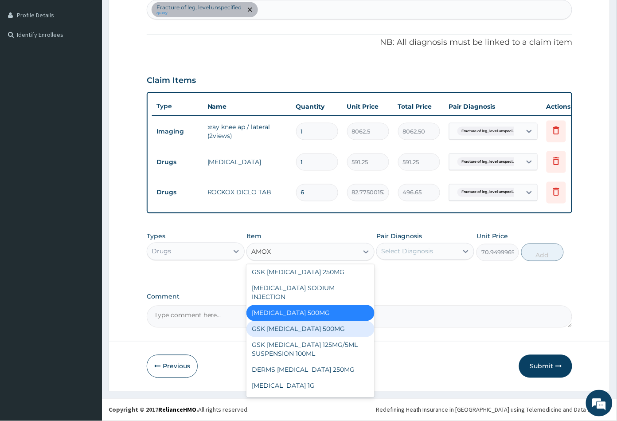
click at [337, 321] on div "GSK AMOXIL 500MG" at bounding box center [310, 329] width 128 height 16
type input "59.125"
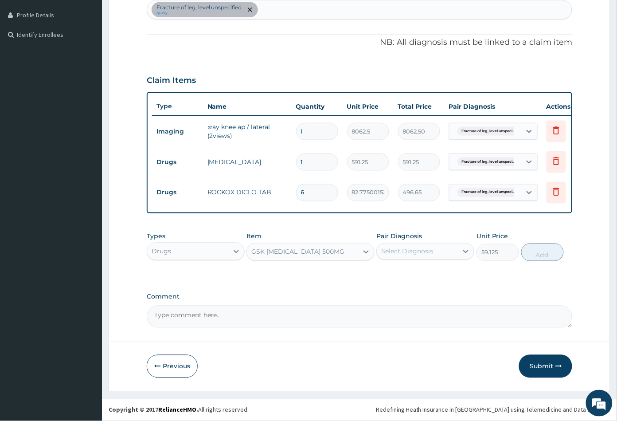
click at [331, 255] on div "GSK [MEDICAL_DATA] 500MG" at bounding box center [302, 252] width 111 height 14
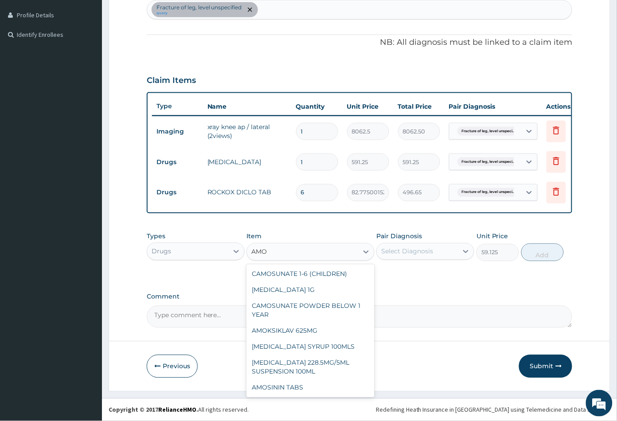
scroll to position [218, 0]
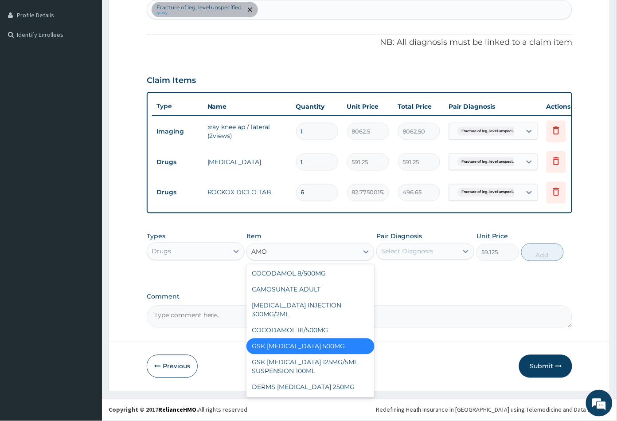
type input "AMOX"
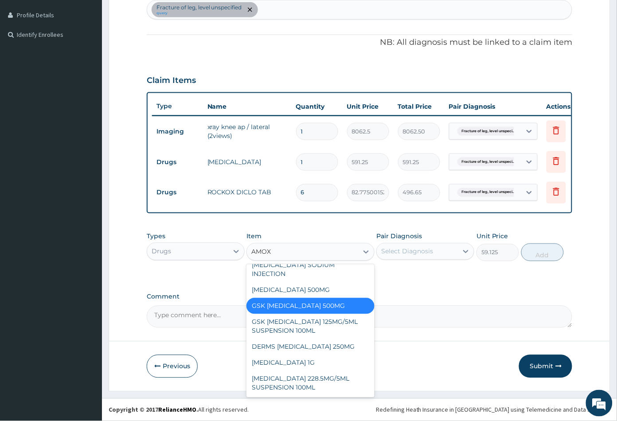
scroll to position [0, 0]
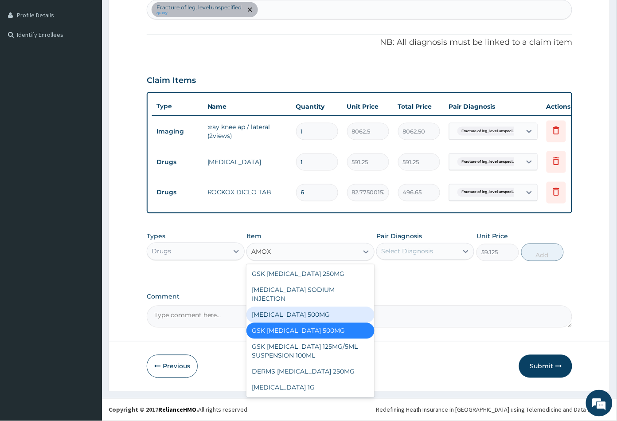
click at [324, 307] on div "[MEDICAL_DATA] 500MG" at bounding box center [310, 315] width 128 height 16
type input "70.94999694824219"
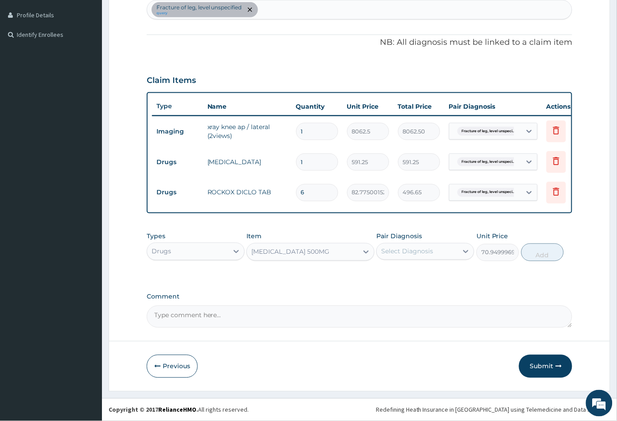
click at [436, 256] on div "Select Diagnosis" at bounding box center [417, 251] width 81 height 14
click at [436, 271] on label "Fracture of leg, level unspecified" at bounding box center [430, 278] width 78 height 18
checkbox input "true"
click at [543, 253] on button "Add" at bounding box center [542, 252] width 43 height 18
type input "0"
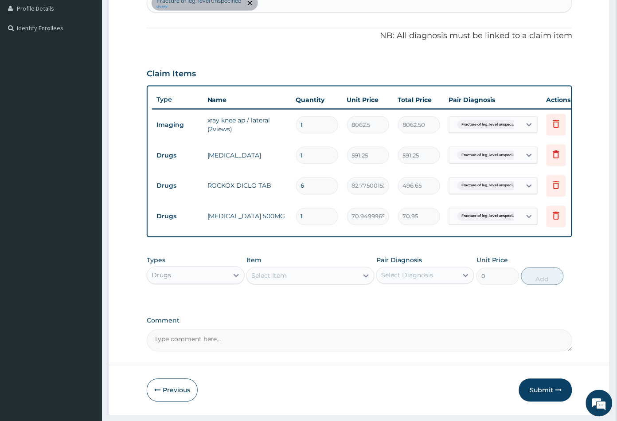
click at [313, 219] on input "1" at bounding box center [317, 216] width 42 height 17
type input "15"
type input "1064.25"
type input "15"
click at [340, 282] on div "Select Item" at bounding box center [302, 276] width 111 height 14
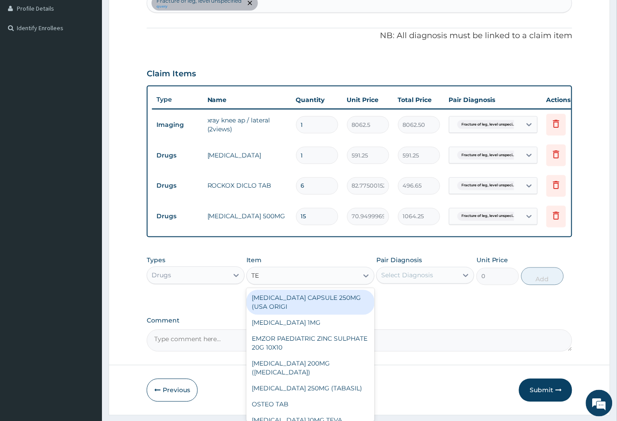
type input "TET"
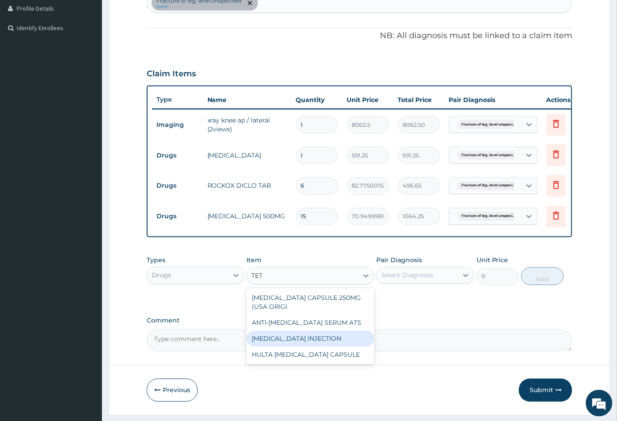
click at [319, 347] on div "[MEDICAL_DATA] INJECTION" at bounding box center [310, 339] width 128 height 16
type input "1182.5"
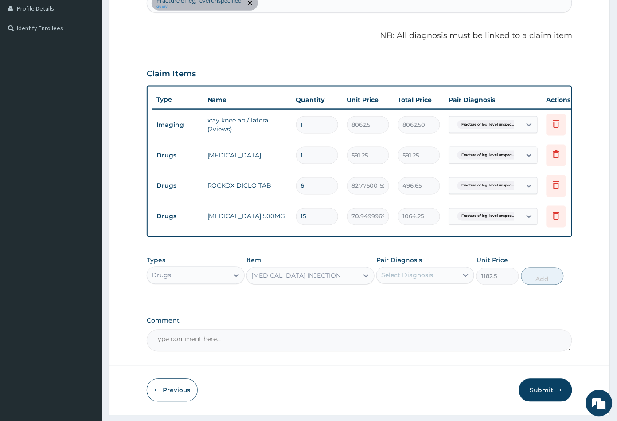
click at [456, 282] on div "Select Diagnosis" at bounding box center [417, 275] width 81 height 14
click at [437, 310] on label "Fracture of leg, level unspecified" at bounding box center [430, 301] width 78 height 18
checkbox input "true"
click at [546, 284] on button "Add" at bounding box center [542, 276] width 43 height 18
type input "0"
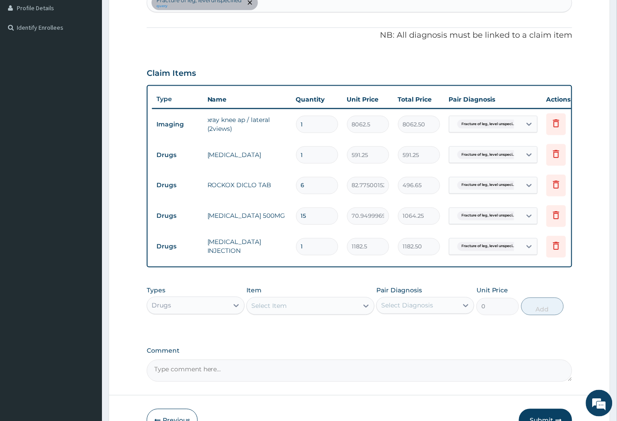
scroll to position [306, 0]
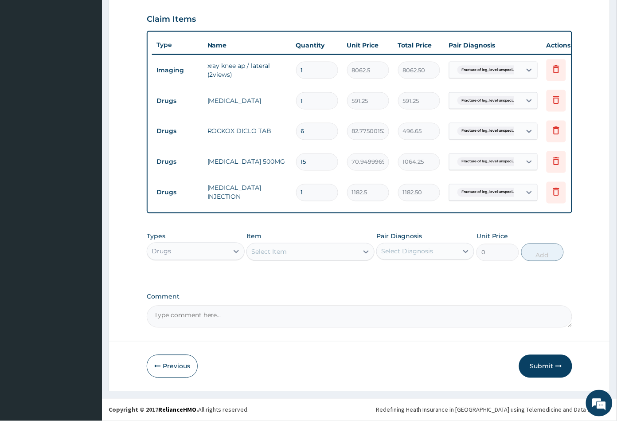
click at [301, 252] on div "Select Item" at bounding box center [302, 252] width 111 height 14
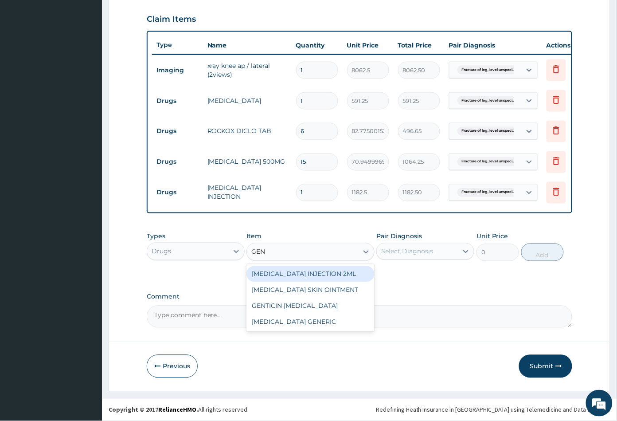
type input "GEN"
click at [218, 252] on div "Drugs" at bounding box center [187, 251] width 81 height 14
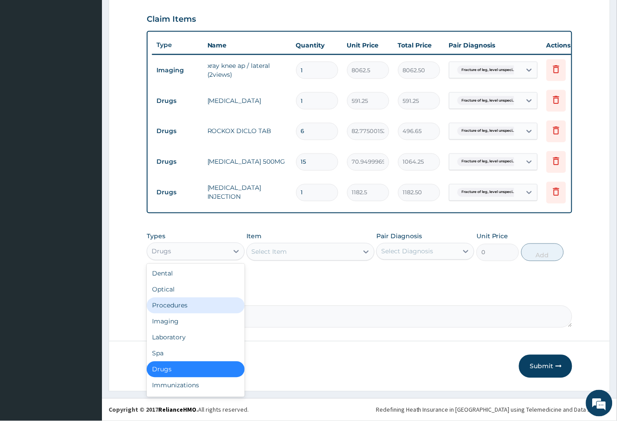
click at [191, 306] on div "Procedures" at bounding box center [196, 305] width 98 height 16
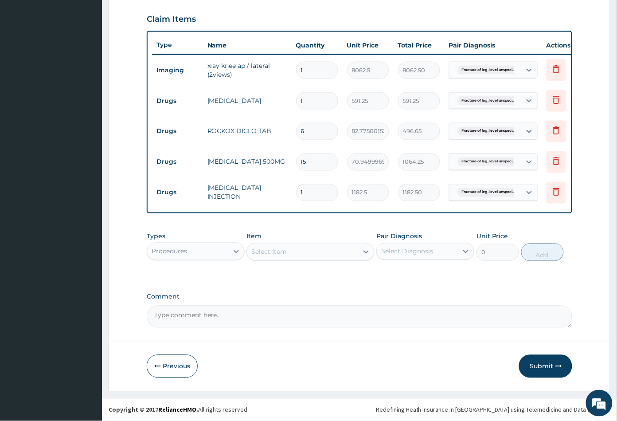
click at [284, 253] on div "Select Item" at bounding box center [268, 251] width 35 height 9
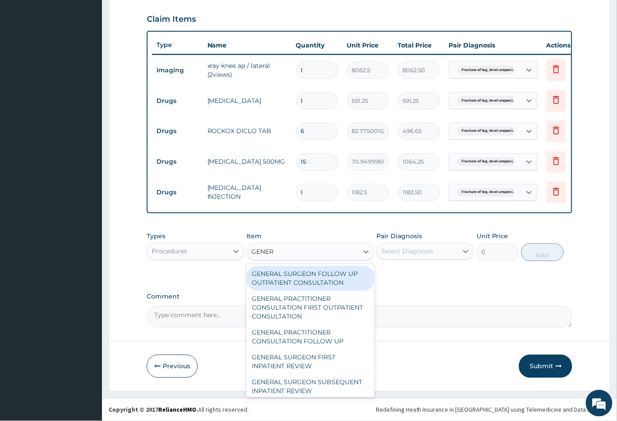
type input "GENERA"
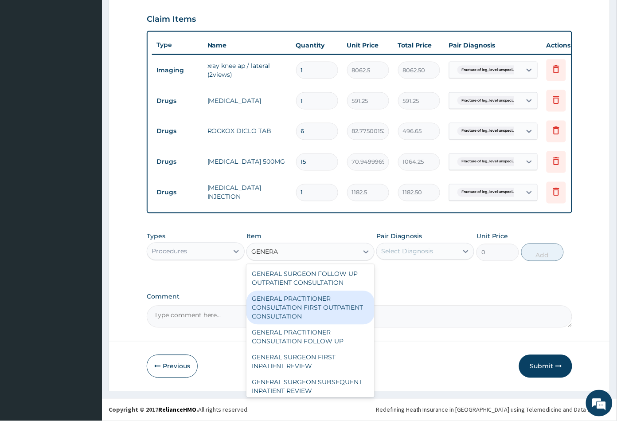
click at [311, 311] on div "GENERAL PRACTITIONER CONSULTATION FIRST OUTPATIENT CONSULTATION" at bounding box center [310, 308] width 128 height 34
type input "3547.5"
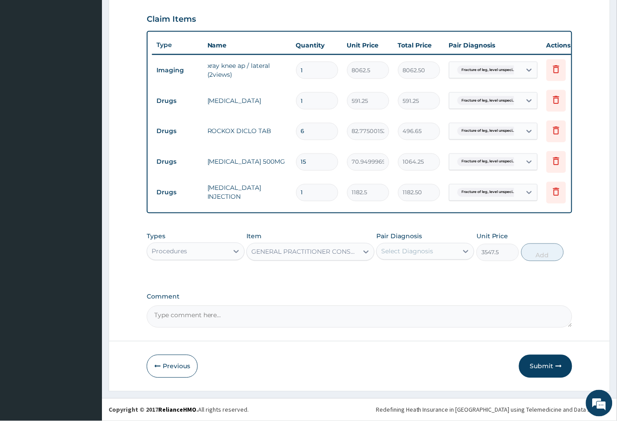
click at [455, 251] on div "Select Diagnosis" at bounding box center [417, 251] width 81 height 14
click at [450, 279] on label "Fracture of leg, level unspecified" at bounding box center [430, 278] width 78 height 18
checkbox input "true"
click at [536, 256] on button "Add" at bounding box center [542, 252] width 43 height 18
type input "0"
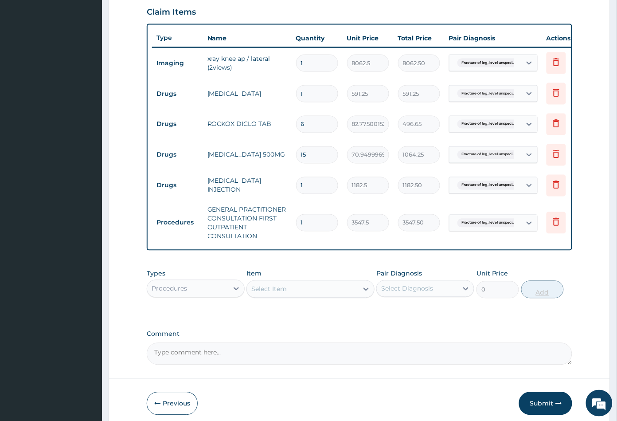
scroll to position [350, 0]
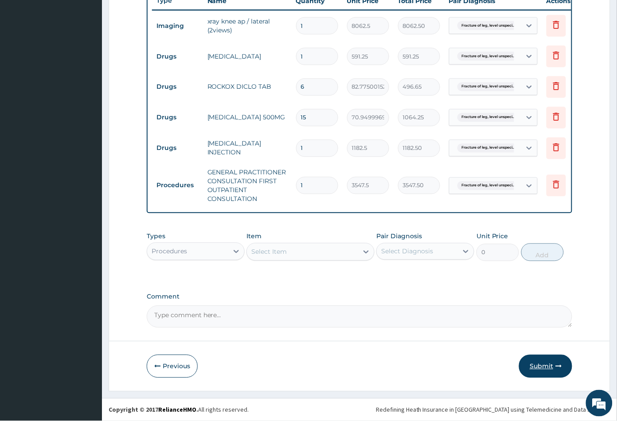
click at [544, 367] on button "Submit" at bounding box center [545, 366] width 53 height 23
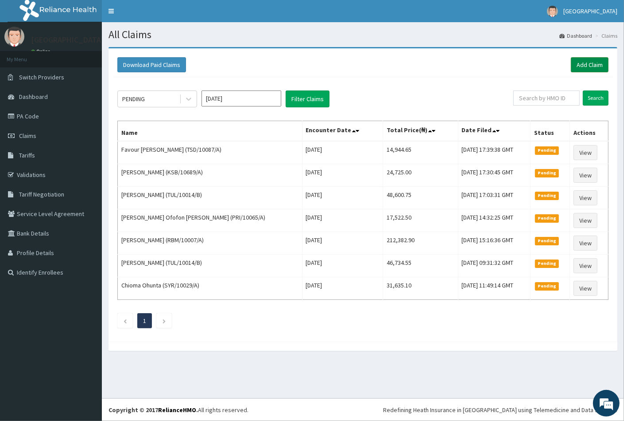
click at [587, 67] on link "Add Claim" at bounding box center [590, 64] width 38 height 15
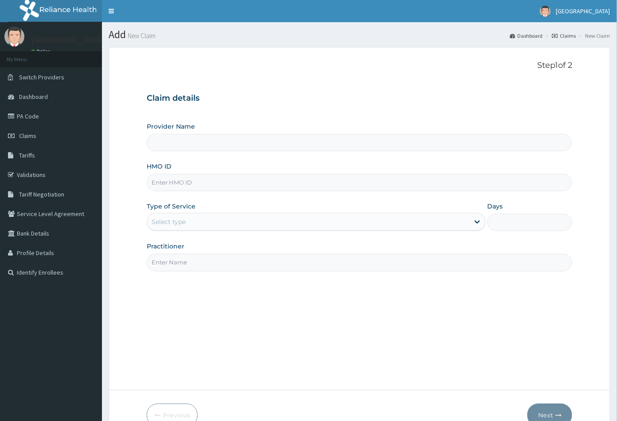
paste input "TSD/10087/A"
type input "TSD/10087/A"
type input "[GEOGRAPHIC_DATA]"
type input "TSD/10087/A"
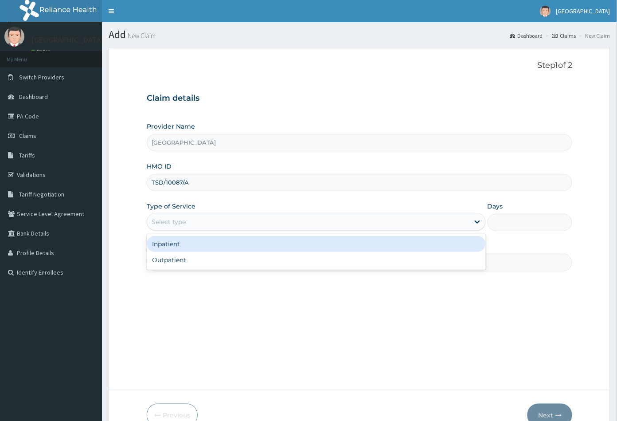
click at [191, 222] on div "Select type" at bounding box center [308, 221] width 322 height 14
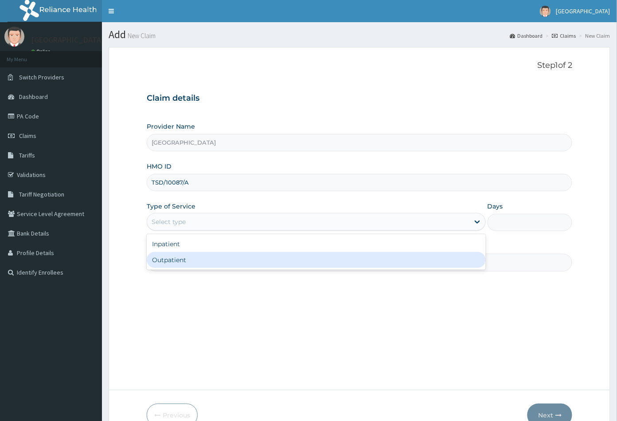
click at [191, 263] on div "Outpatient" at bounding box center [316, 260] width 339 height 16
type input "1"
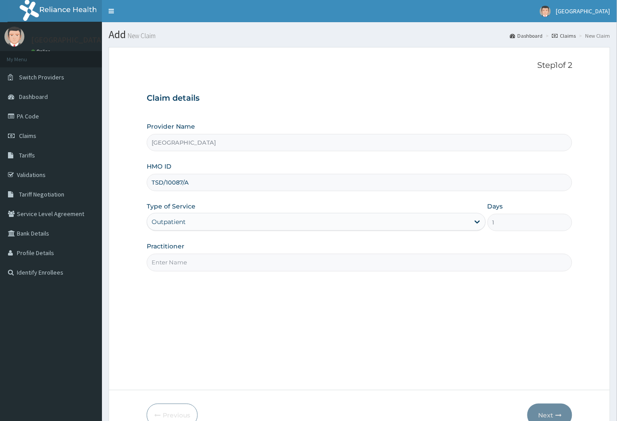
click at [192, 262] on input "Practitioner" at bounding box center [360, 261] width 426 height 17
type input "[PERSON_NAME]"
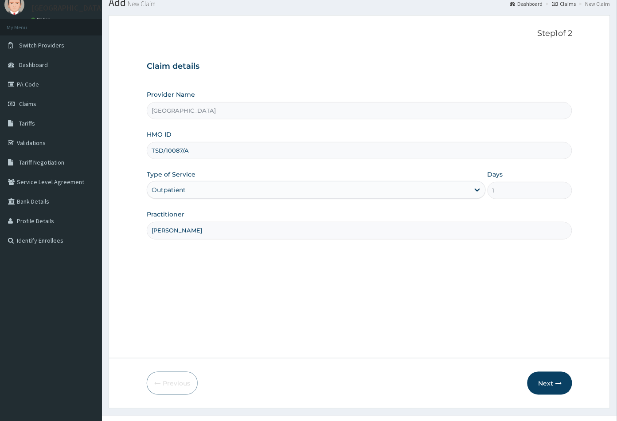
scroll to position [49, 0]
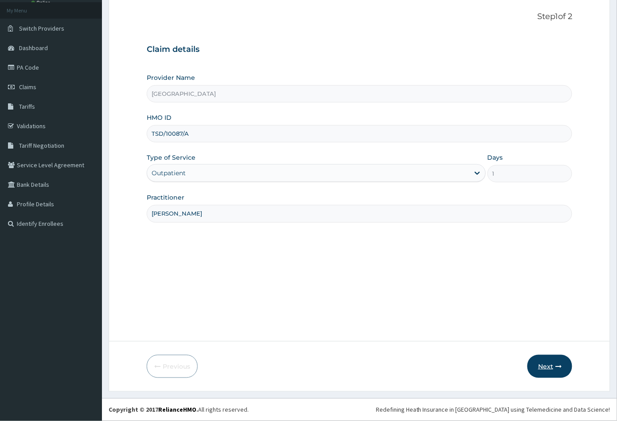
click at [542, 372] on button "Next" at bounding box center [549, 366] width 45 height 23
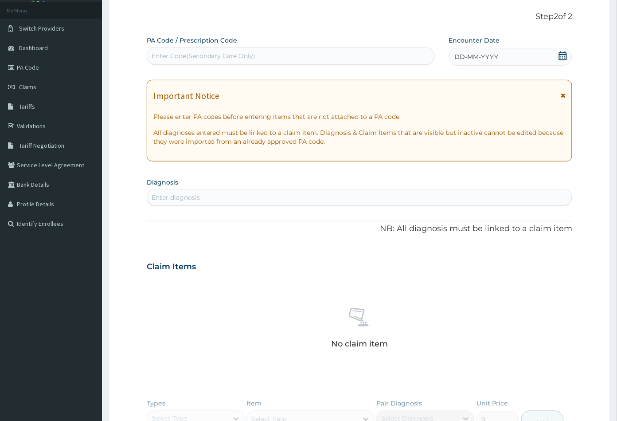
click at [170, 56] on div "Enter Code(Secondary Care Only)" at bounding box center [204, 55] width 104 height 9
paste input "PA/7F30C2"
type input "PA/7F30C2"
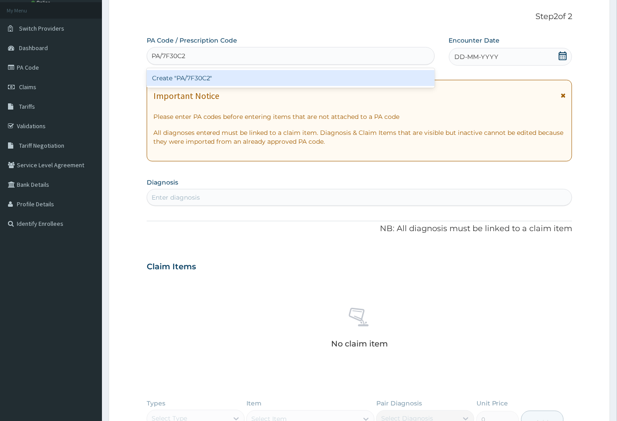
click at [188, 78] on div "Create "PA/7F30C2"" at bounding box center [291, 78] width 288 height 16
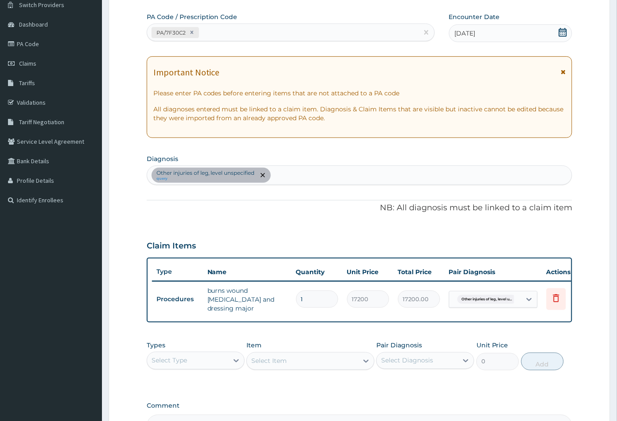
scroll to position [187, 0]
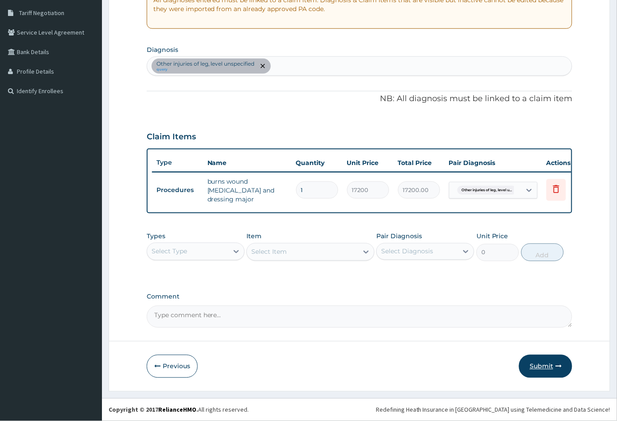
click at [545, 366] on button "Submit" at bounding box center [545, 366] width 53 height 23
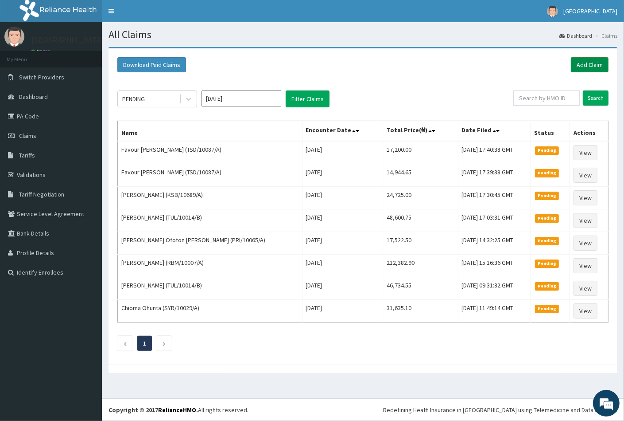
click at [586, 65] on link "Add Claim" at bounding box center [590, 64] width 38 height 15
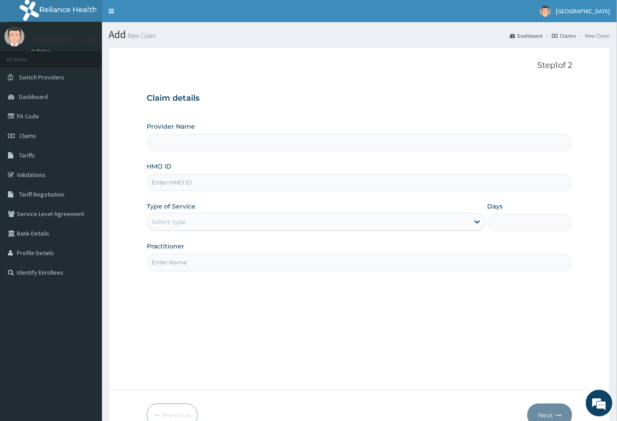
paste input "ARM/10005/C"
type input "ARM/10005/C"
type input "[GEOGRAPHIC_DATA]"
type input "ARM/10005/C"
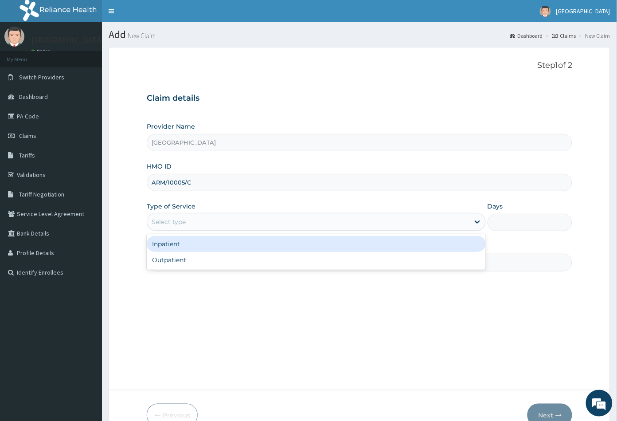
click at [193, 221] on div "Select type" at bounding box center [308, 221] width 322 height 14
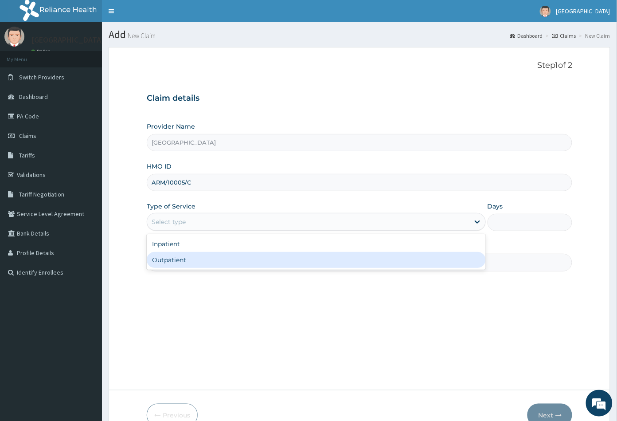
click at [182, 257] on div "Outpatient" at bounding box center [316, 260] width 339 height 16
type input "1"
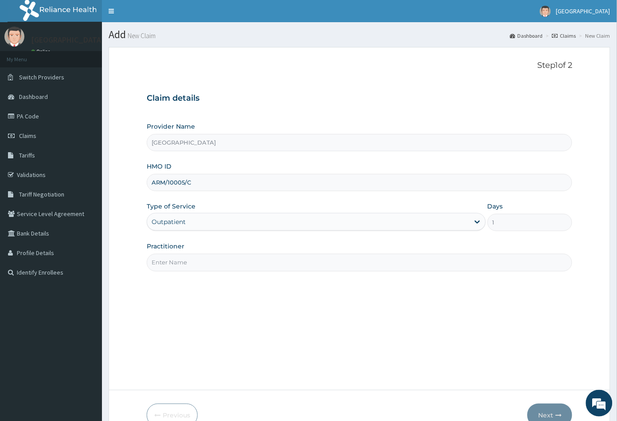
click at [182, 265] on input "Practitioner" at bounding box center [360, 261] width 426 height 17
type input "[PERSON_NAME]"
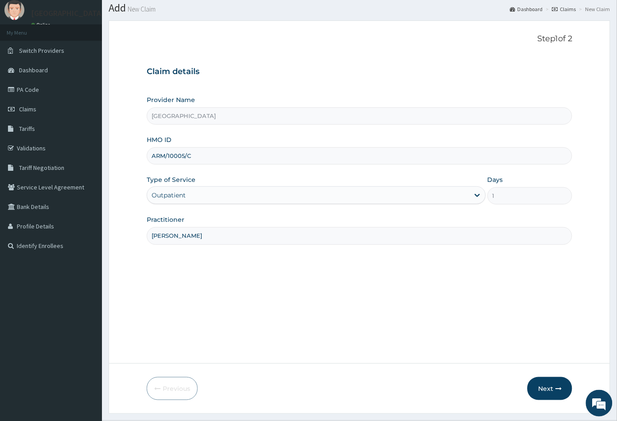
scroll to position [49, 0]
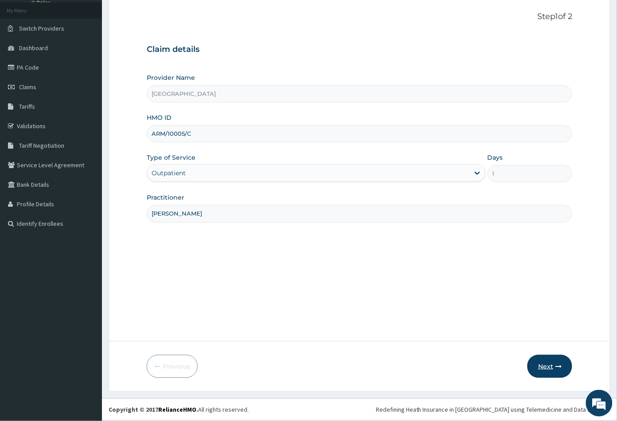
click at [546, 367] on button "Next" at bounding box center [549, 366] width 45 height 23
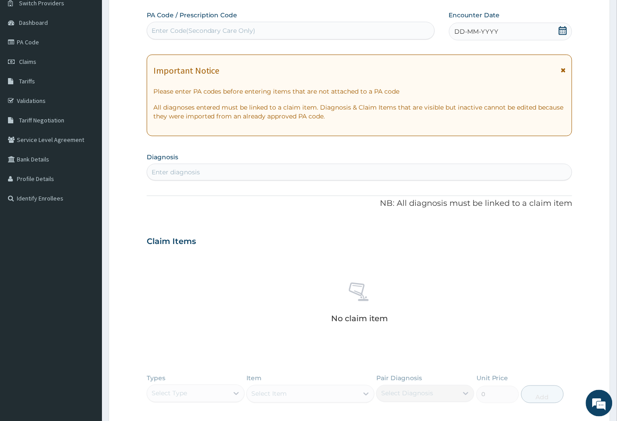
scroll to position [98, 0]
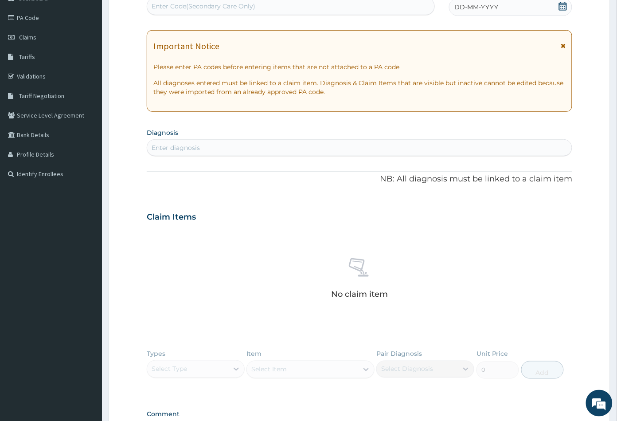
click at [206, 150] on div "Enter diagnosis" at bounding box center [359, 147] width 425 height 14
type input "[MEDICAL_DATA]"
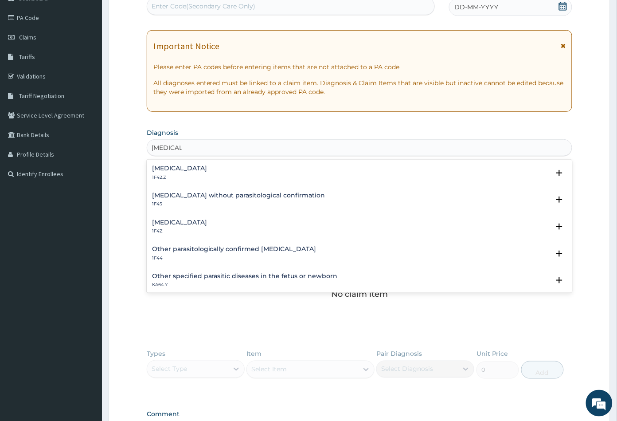
click at [207, 170] on h4 "[MEDICAL_DATA]" at bounding box center [179, 168] width 55 height 7
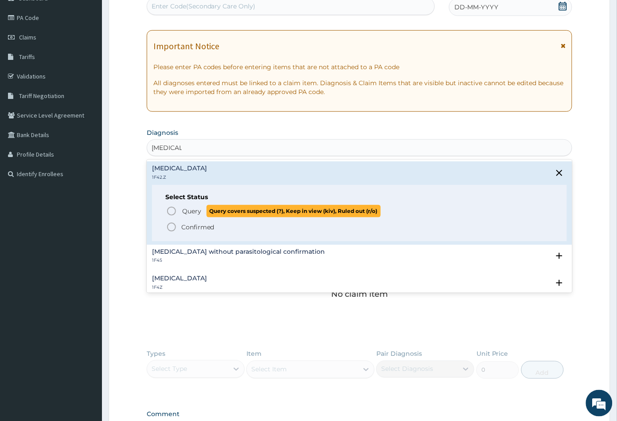
drag, startPoint x: 168, startPoint y: 214, endPoint x: 216, endPoint y: 201, distance: 50.0
click at [168, 214] on icon "status option query" at bounding box center [171, 211] width 11 height 11
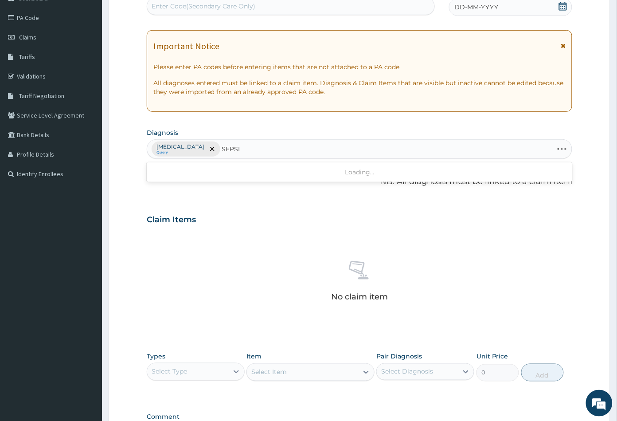
type input "[MEDICAL_DATA]"
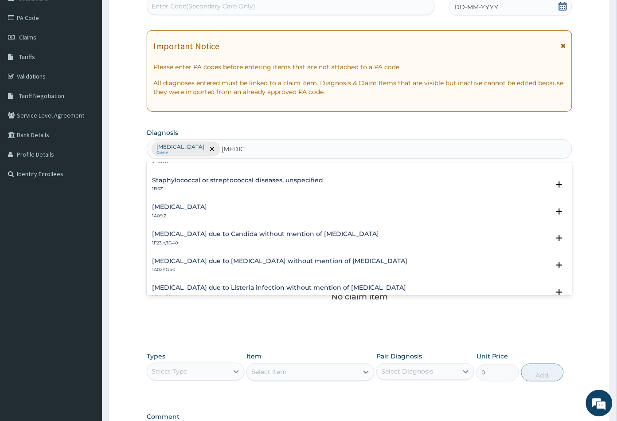
click at [207, 206] on h4 "[MEDICAL_DATA]" at bounding box center [179, 206] width 55 height 7
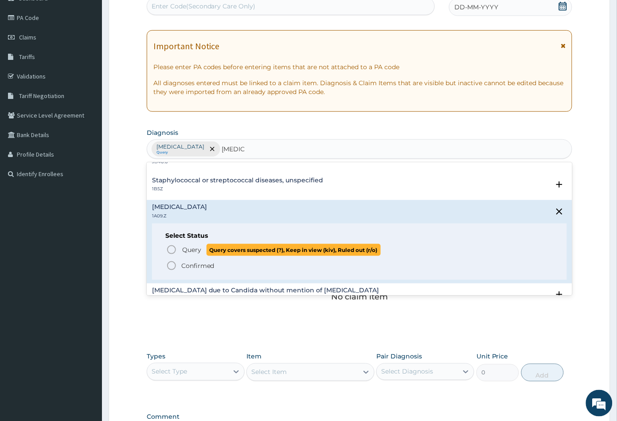
click at [175, 246] on icon "status option query" at bounding box center [171, 249] width 11 height 11
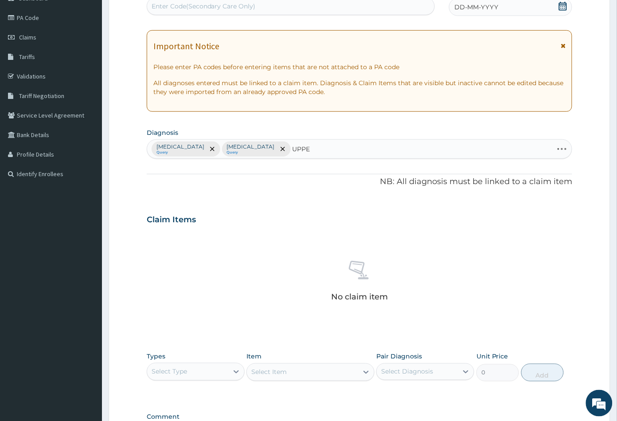
type input "UPPER"
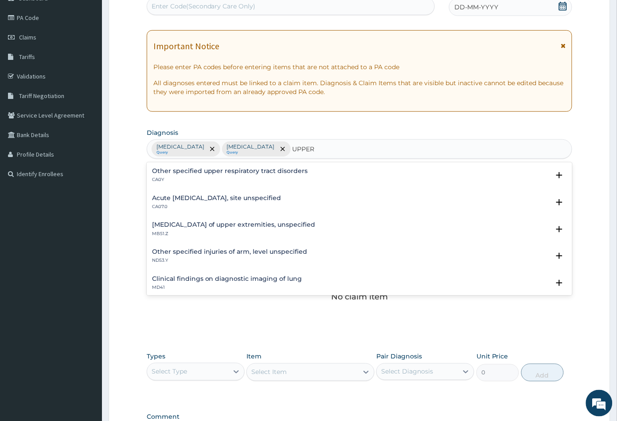
click at [281, 200] on h4 "Acute [MEDICAL_DATA], site unspecified" at bounding box center [216, 198] width 129 height 7
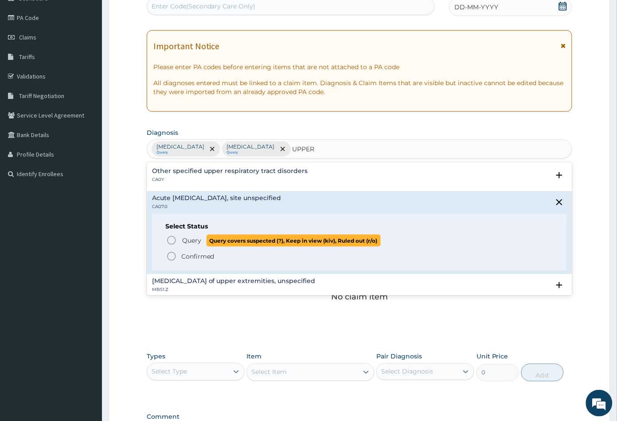
click at [177, 240] on span "Query Query covers suspected (?), Keep in view (kiv), Ruled out (r/o)" at bounding box center [360, 240] width 388 height 12
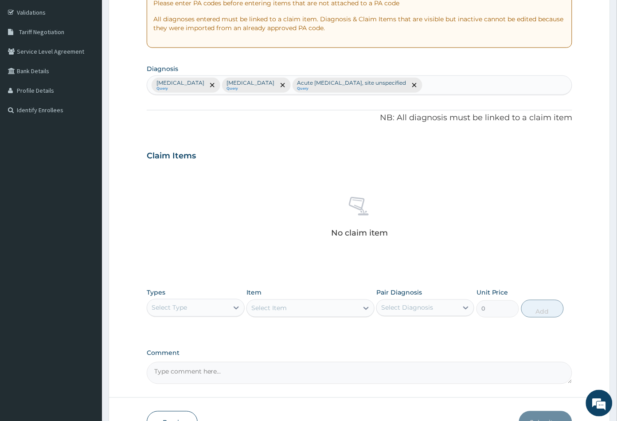
scroll to position [235, 0]
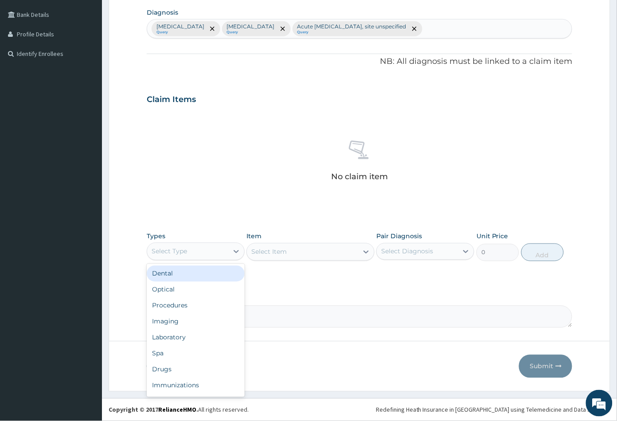
click at [213, 255] on div "Select Type" at bounding box center [187, 251] width 81 height 14
click at [196, 308] on div "Procedures" at bounding box center [196, 305] width 98 height 16
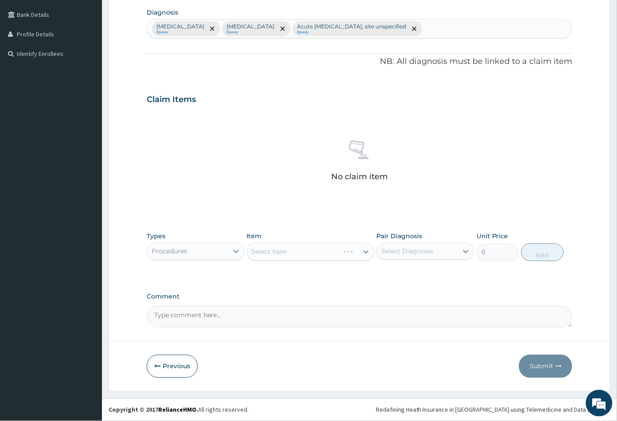
click at [430, 255] on div "Select Diagnosis" at bounding box center [407, 251] width 52 height 9
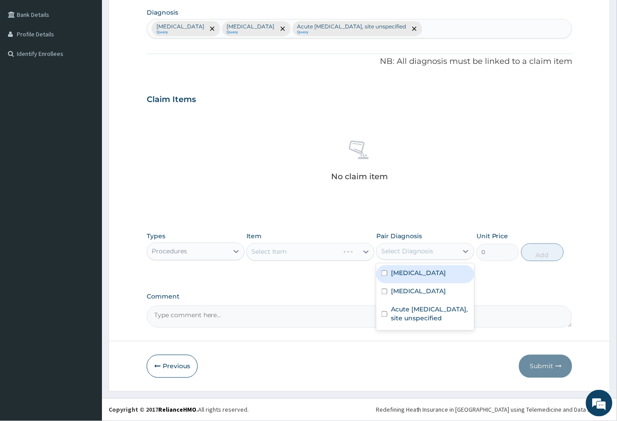
click at [428, 277] on label "[MEDICAL_DATA]" at bounding box center [418, 273] width 55 height 9
checkbox input "true"
click at [336, 256] on div "Select Item" at bounding box center [310, 252] width 128 height 18
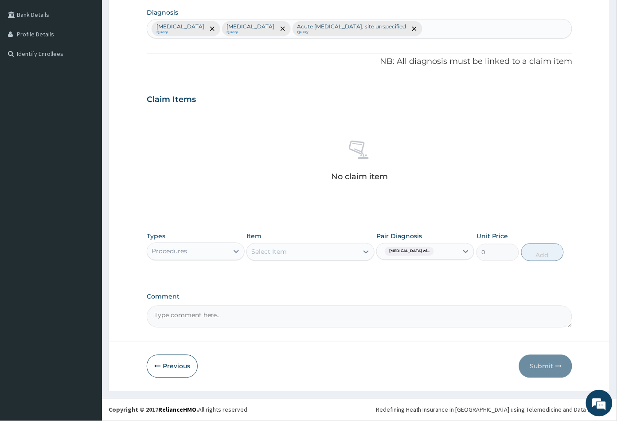
click at [320, 257] on div "Select Item" at bounding box center [302, 252] width 111 height 14
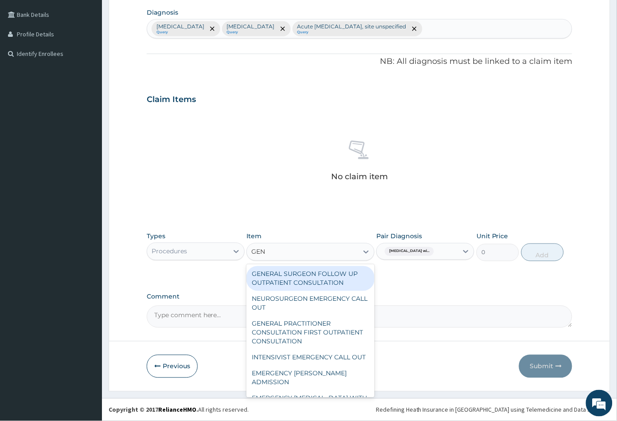
type input "GENE"
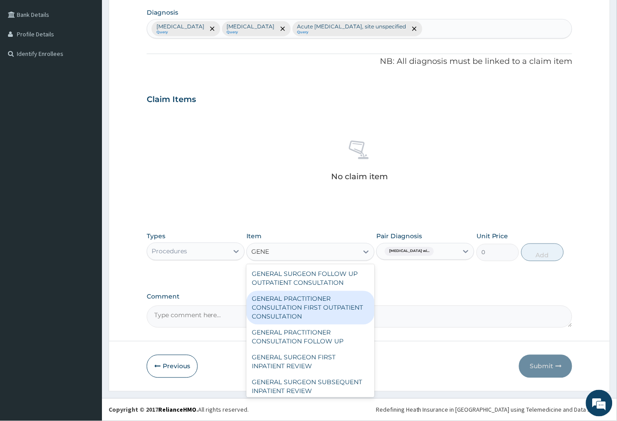
click at [312, 311] on div "GENERAL PRACTITIONER CONSULTATION FIRST OUTPATIENT CONSULTATION" at bounding box center [310, 308] width 128 height 34
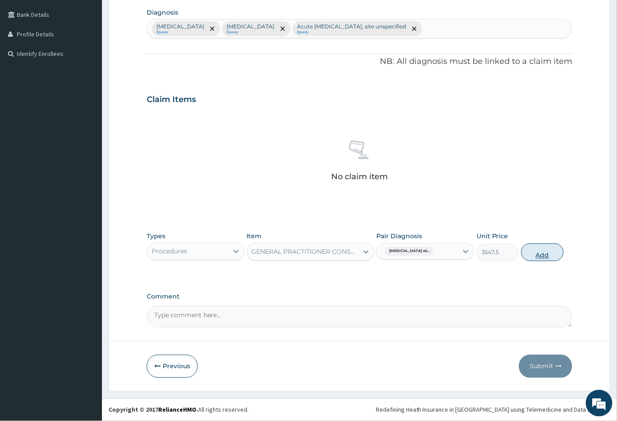
click at [548, 255] on button "Add" at bounding box center [542, 252] width 43 height 18
type input "0"
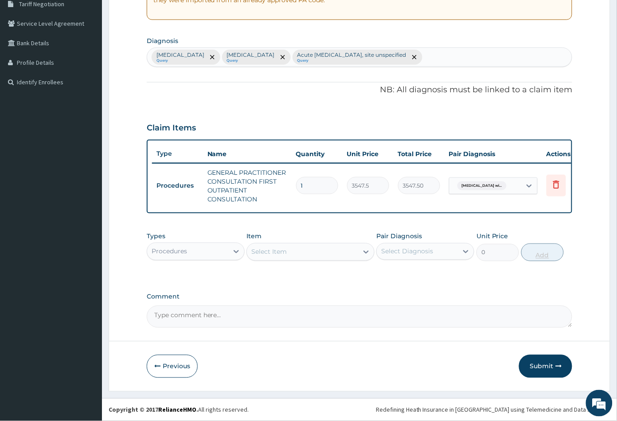
scroll to position [212, 0]
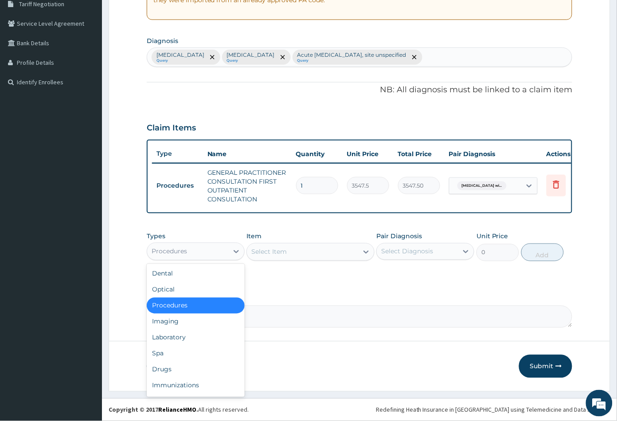
click at [217, 250] on div "Procedures" at bounding box center [187, 251] width 81 height 14
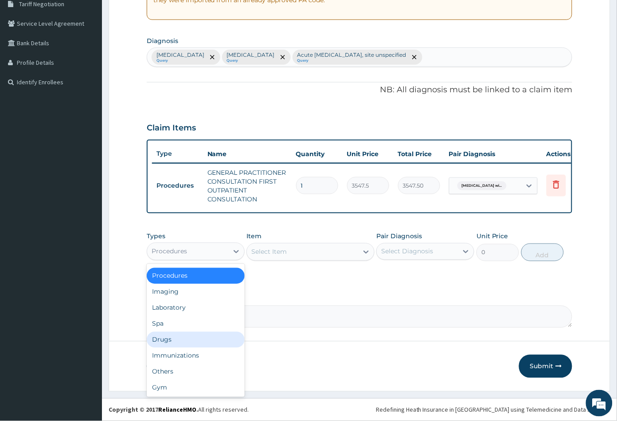
click at [193, 340] on div "Drugs" at bounding box center [196, 339] width 98 height 16
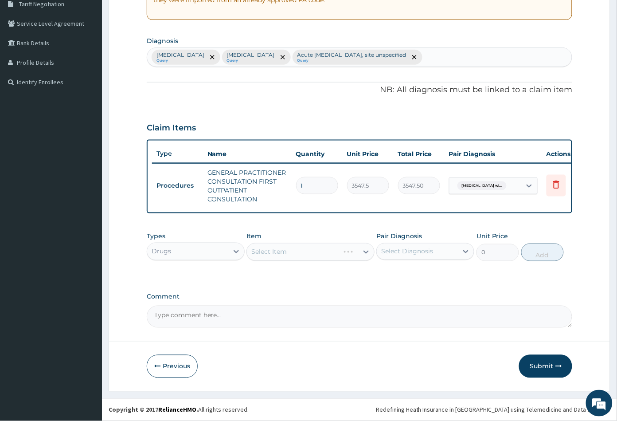
click at [435, 257] on div "Select Diagnosis" at bounding box center [417, 251] width 81 height 14
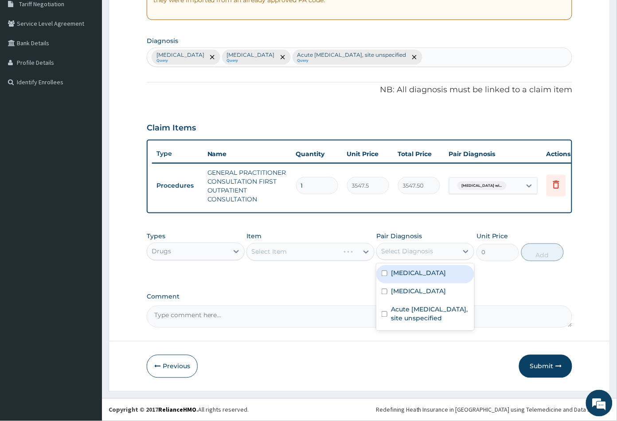
click at [434, 277] on label "Plasmodium malariae malaria without complication" at bounding box center [418, 273] width 55 height 9
checkbox input "true"
click at [312, 255] on div "Select Item" at bounding box center [302, 252] width 111 height 14
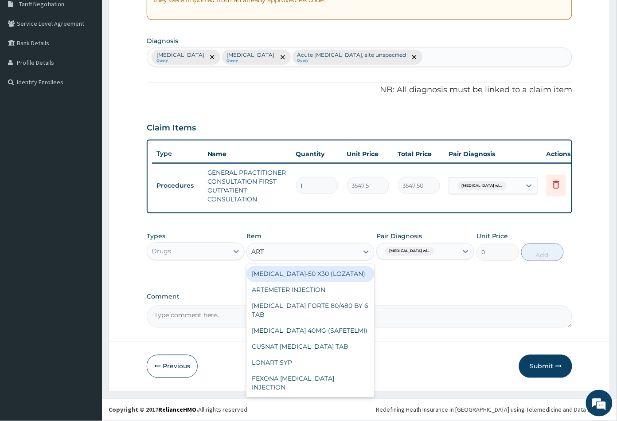
type input "ARTE"
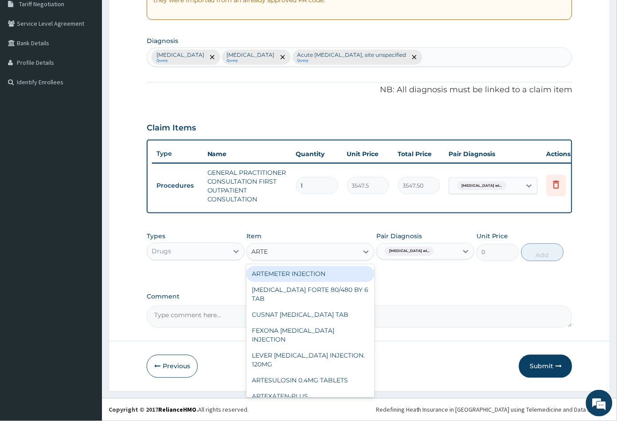
click at [313, 271] on div "ARTEMETER INJECTION" at bounding box center [310, 274] width 128 height 16
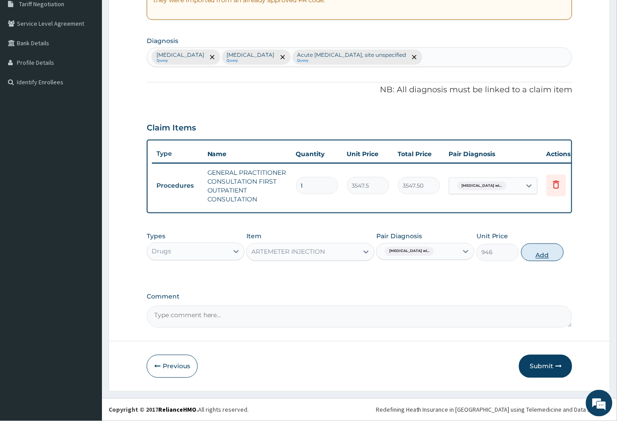
click at [541, 257] on button "Add" at bounding box center [542, 252] width 43 height 18
type input "0"
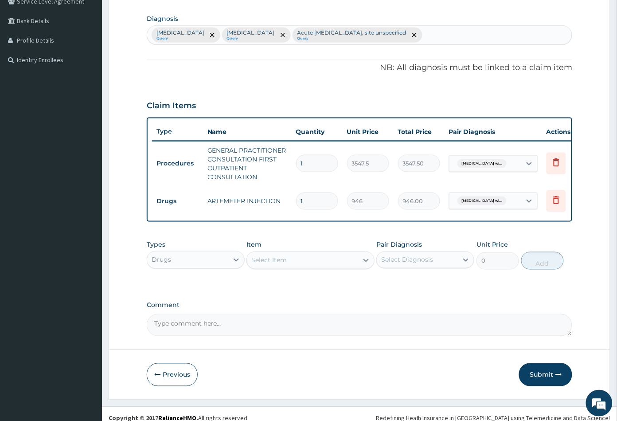
click at [315, 210] on input "1" at bounding box center [317, 200] width 42 height 17
type input "0.00"
type input "2"
type input "1892.00"
type input "2"
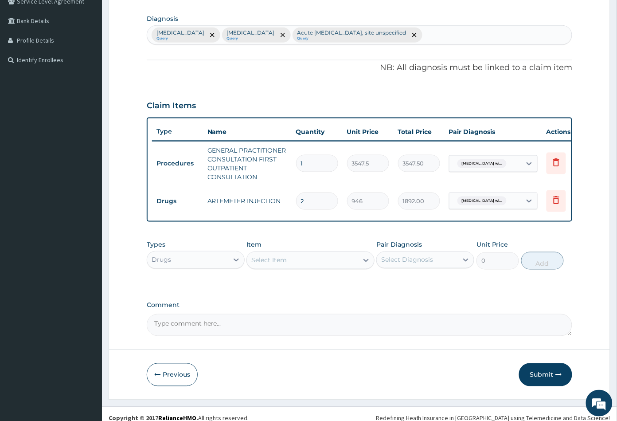
click at [320, 267] on div "Select Item" at bounding box center [302, 260] width 111 height 14
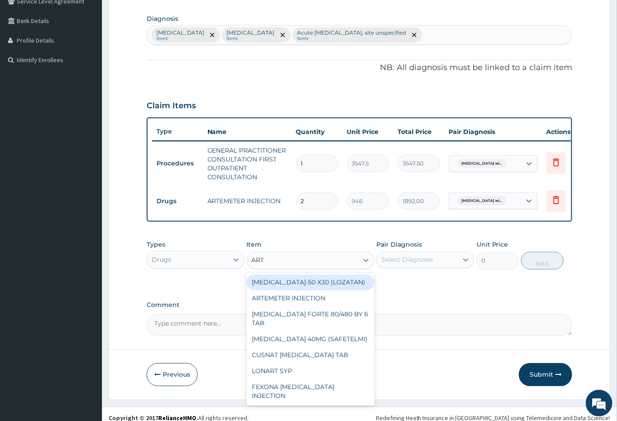
type input "ARTE"
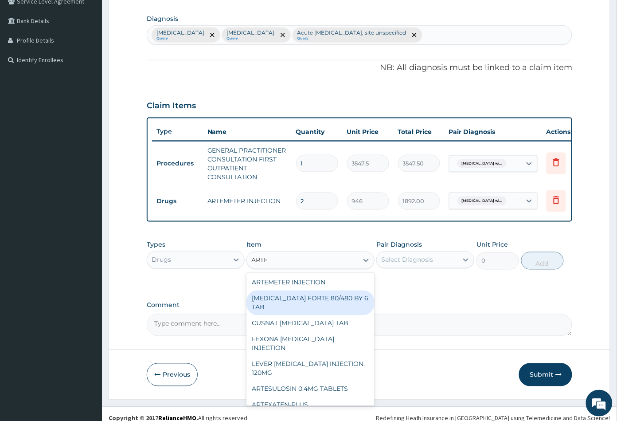
click at [338, 315] on div "COARTEM FORTE 80/480 BY 6 TAB" at bounding box center [310, 302] width 128 height 25
type input "449.3500061035156"
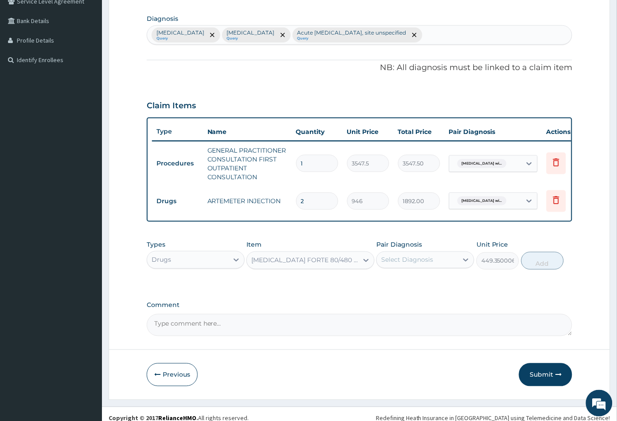
click at [439, 267] on div "Select Diagnosis" at bounding box center [417, 260] width 81 height 14
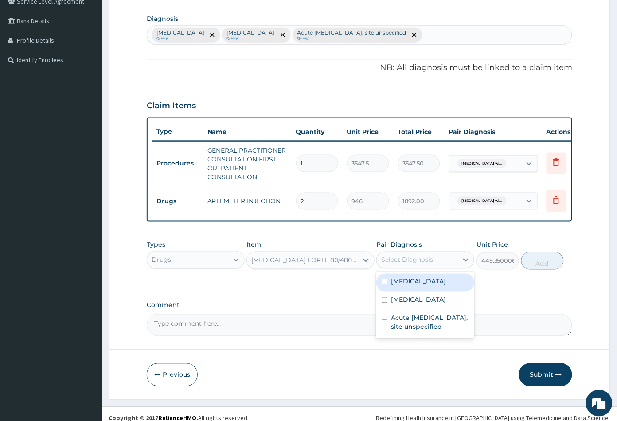
click at [440, 286] on label "Plasmodium malariae malaria without complication" at bounding box center [418, 281] width 55 height 9
checkbox input "true"
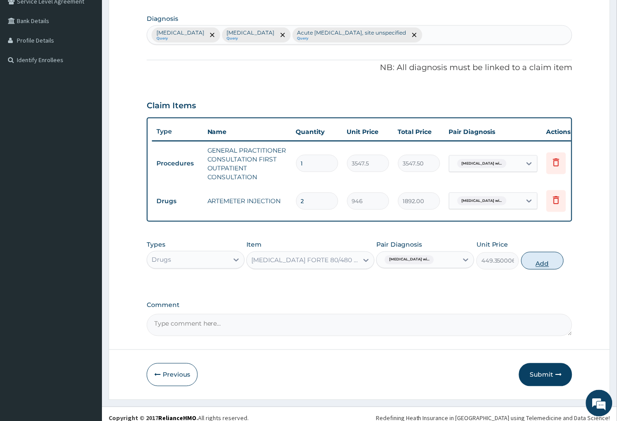
click at [550, 269] on button "Add" at bounding box center [542, 261] width 43 height 18
type input "0"
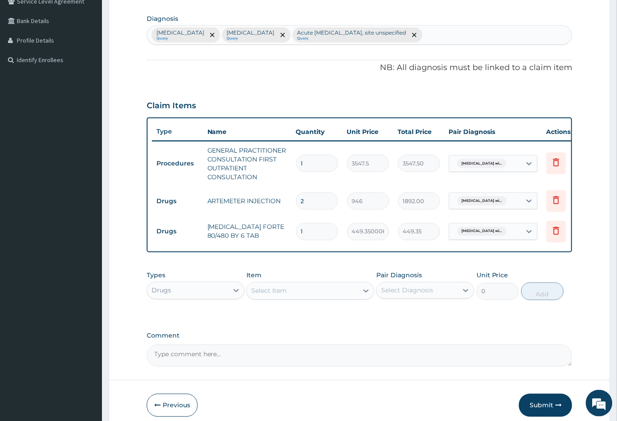
click at [324, 240] on input "1" at bounding box center [317, 231] width 42 height 17
type input "0.00"
type input "6"
type input "2696.10"
type input "6"
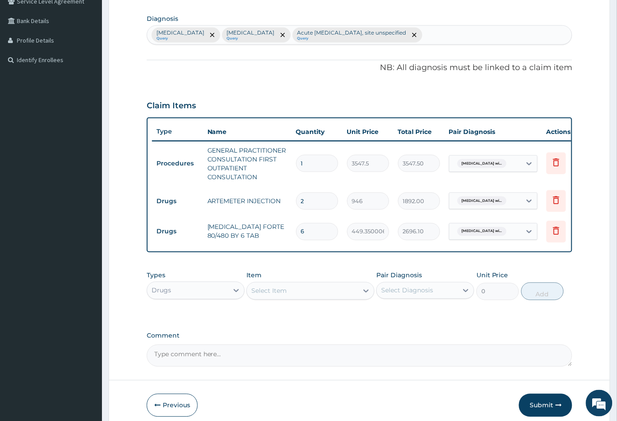
click at [294, 298] on div "Select Item" at bounding box center [302, 291] width 111 height 14
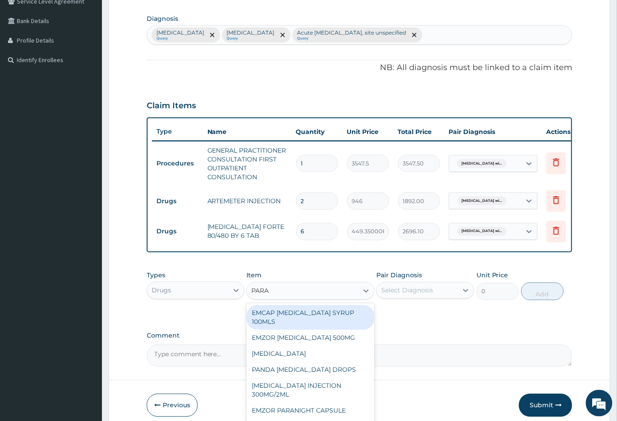
type input "PARAC"
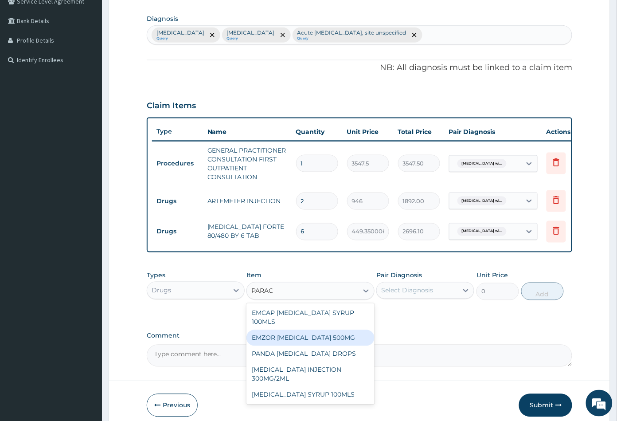
click at [328, 346] on div "EMZOR PARACETAMOL 500MG" at bounding box center [310, 338] width 128 height 16
type input "23.64999961853027"
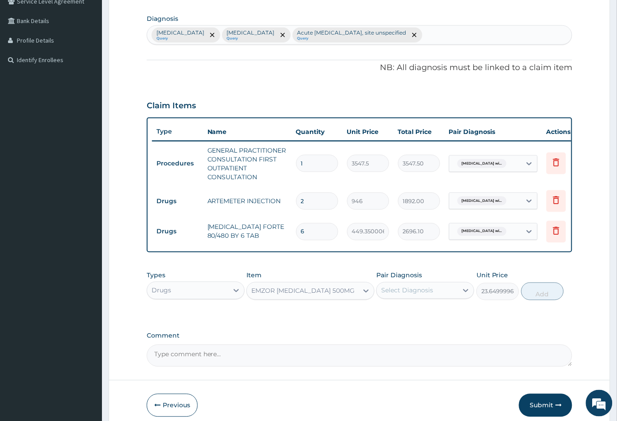
click at [425, 295] on div "Select Diagnosis" at bounding box center [407, 290] width 52 height 9
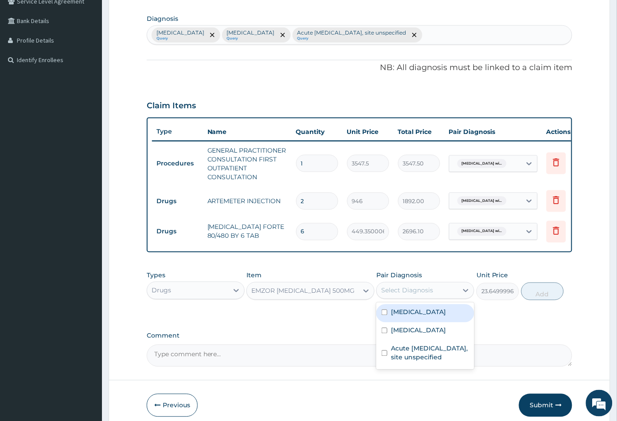
click at [427, 316] on label "Plasmodium malariae malaria without complication" at bounding box center [418, 312] width 55 height 9
checkbox input "true"
click at [539, 300] on button "Add" at bounding box center [542, 291] width 43 height 18
type input "0"
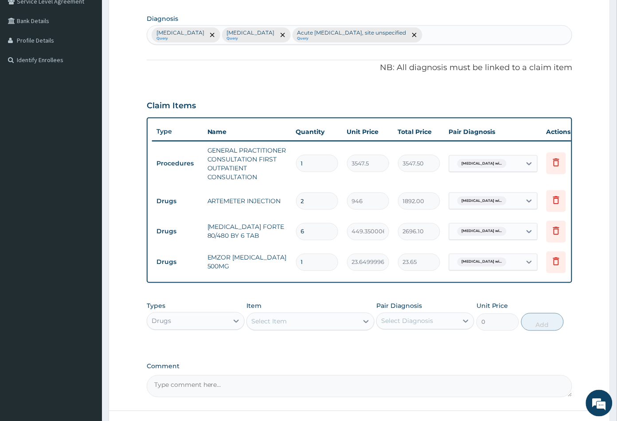
click at [313, 271] on input "1" at bounding box center [317, 261] width 42 height 17
type input "18"
type input "425.70"
type input "18"
click at [340, 328] on div "Select Item" at bounding box center [302, 321] width 111 height 14
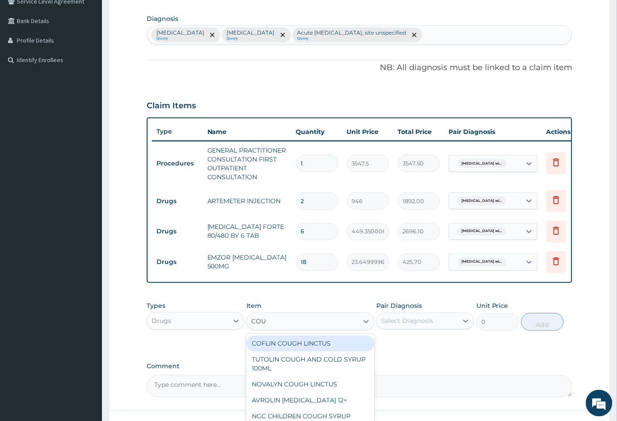
type input "COUG"
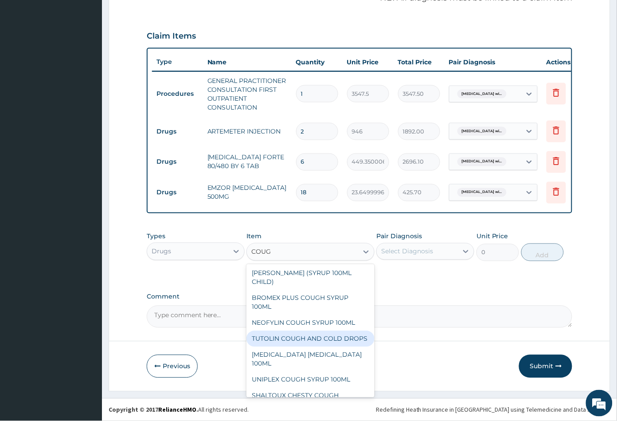
scroll to position [122, 0]
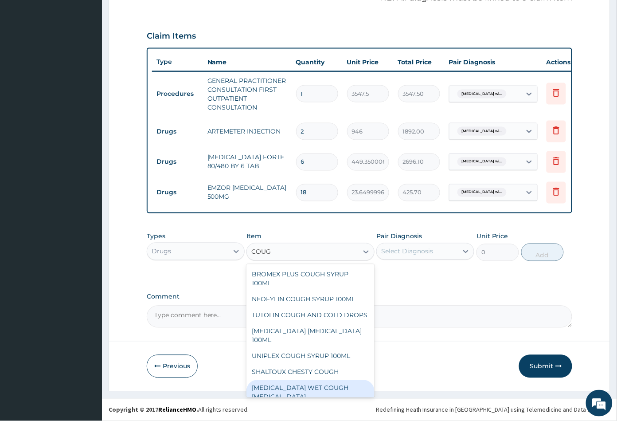
click at [335, 384] on div "BENYLIN WET COUGH MENTHOL" at bounding box center [310, 392] width 128 height 25
type input "1773.75"
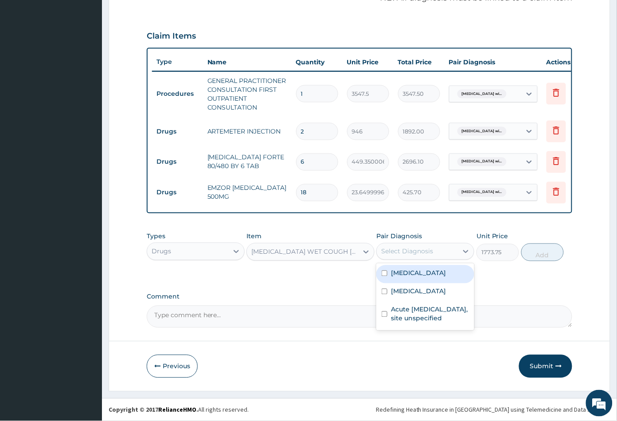
click at [419, 252] on div "Select Diagnosis" at bounding box center [407, 251] width 52 height 9
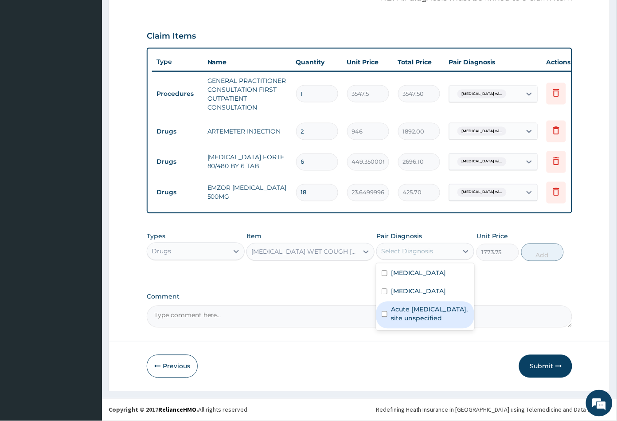
click at [413, 323] on label "Acute upper respiratory infection, site unspecified" at bounding box center [430, 314] width 78 height 18
checkbox input "true"
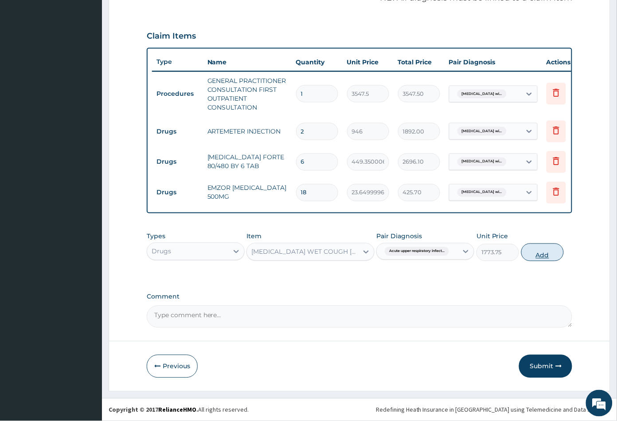
click at [538, 257] on button "Add" at bounding box center [542, 252] width 43 height 18
type input "0"
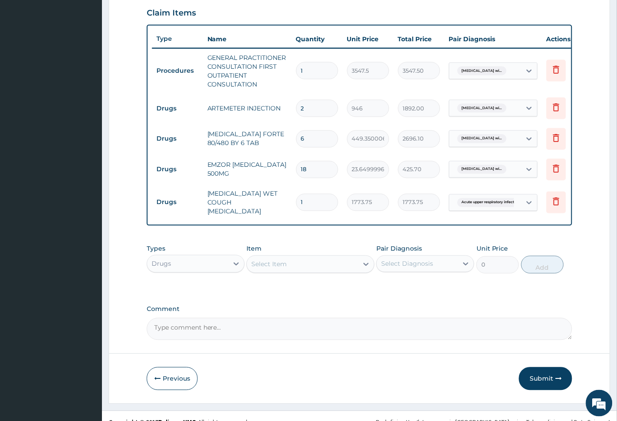
click at [308, 271] on div "Select Item" at bounding box center [302, 264] width 111 height 14
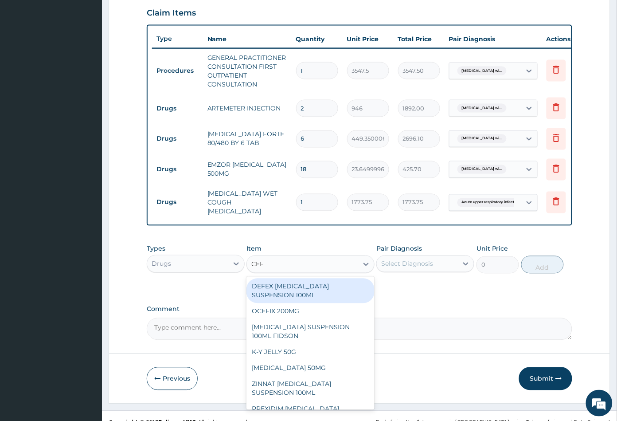
type input "CEFU"
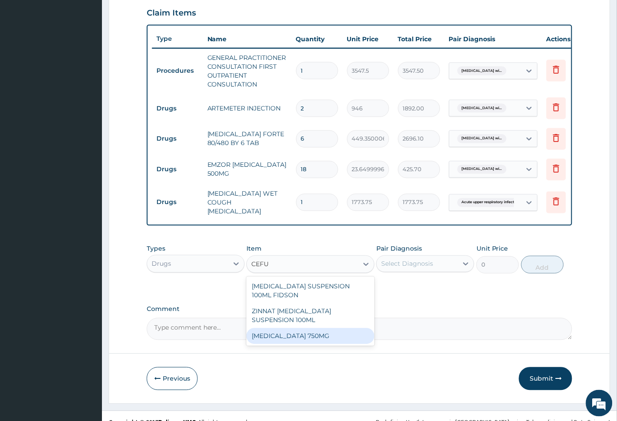
click at [315, 344] on div "CEFUROXIME 750MG" at bounding box center [310, 336] width 128 height 16
type input "1773.75"
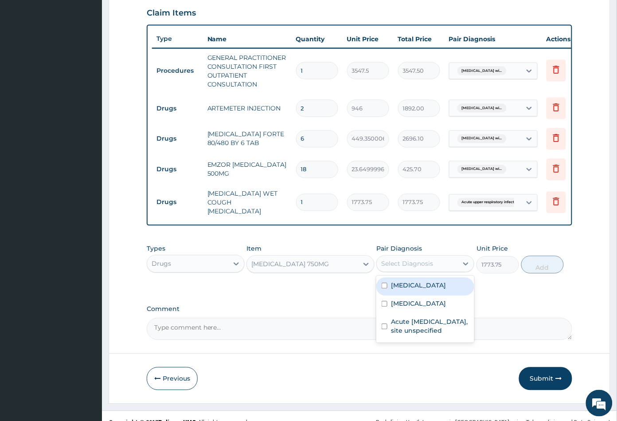
click at [436, 271] on div "Select Diagnosis" at bounding box center [417, 264] width 81 height 14
click at [432, 308] on label "Salmonella infection, unspecified" at bounding box center [418, 303] width 55 height 9
checkbox input "true"
click at [541, 273] on button "Add" at bounding box center [542, 265] width 43 height 18
type input "0"
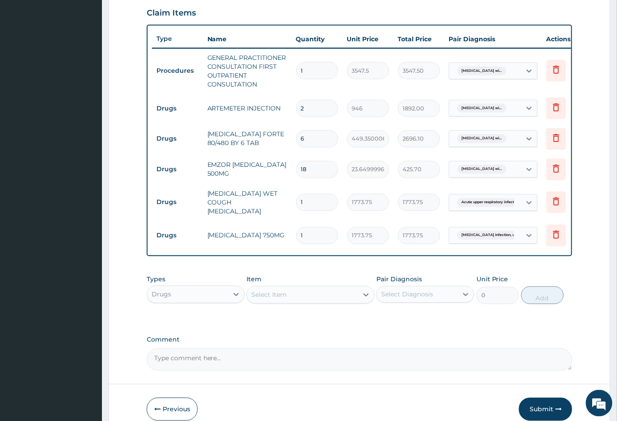
click at [327, 244] on input "1" at bounding box center [317, 235] width 42 height 17
type input "10"
type input "17737.50"
type input "10"
click at [314, 302] on div "Select Item" at bounding box center [302, 295] width 111 height 14
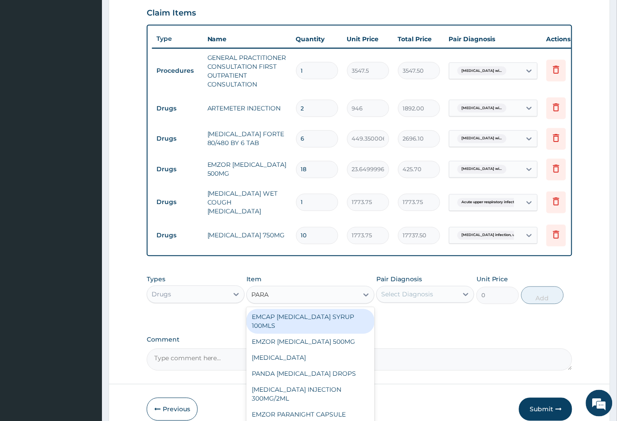
type input "PARAC"
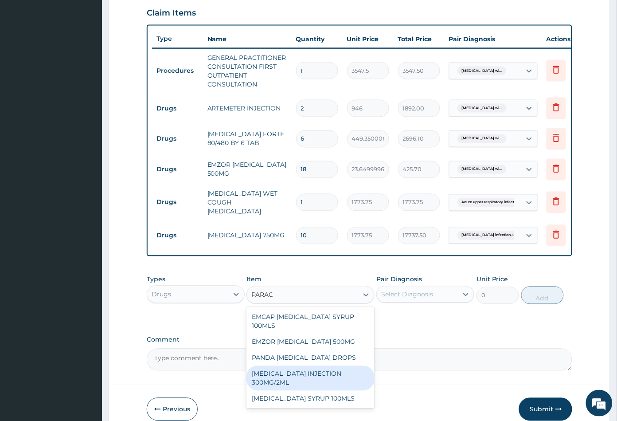
click at [305, 390] on div "PARACETAMOL INJECTION 300MG/2ML" at bounding box center [310, 378] width 128 height 25
type input "260.1499938964844"
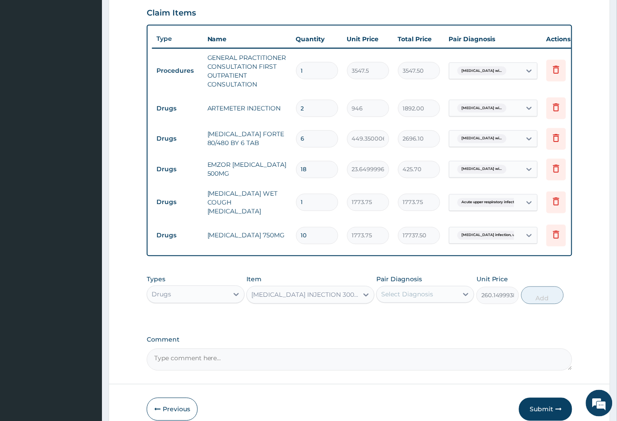
click at [439, 301] on div "Select Diagnosis" at bounding box center [417, 294] width 81 height 14
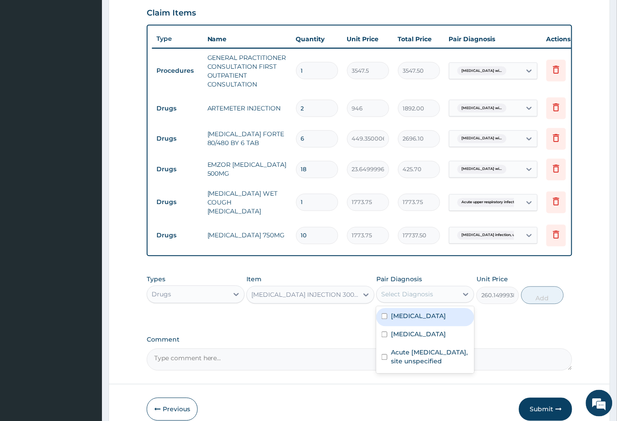
click at [434, 320] on label "[MEDICAL_DATA]" at bounding box center [418, 316] width 55 height 9
checkbox input "true"
click at [542, 304] on button "Add" at bounding box center [542, 295] width 43 height 18
type input "0"
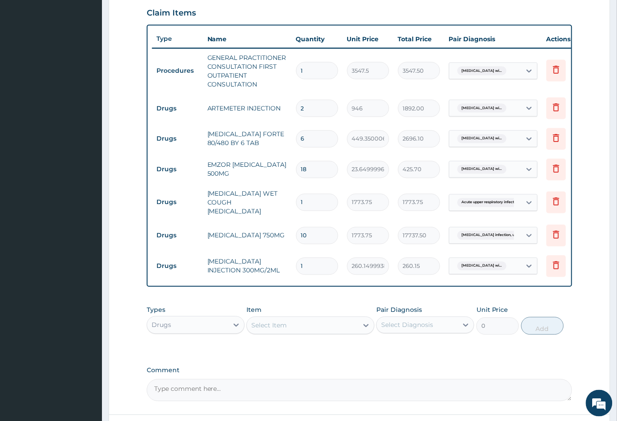
click at [323, 275] on input "1" at bounding box center [317, 265] width 42 height 17
type input "0.00"
type input "4"
type input "1040.60"
type input "4"
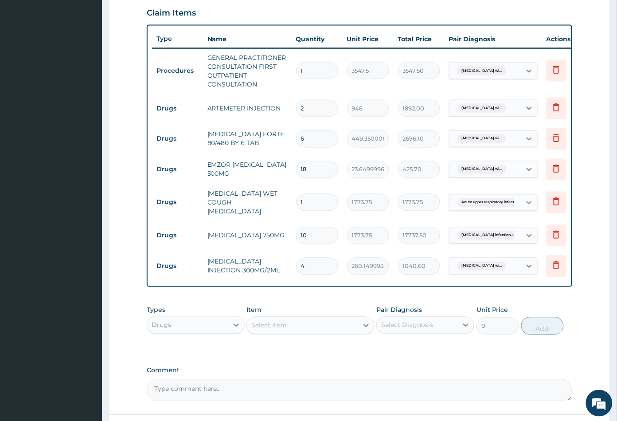
click at [314, 332] on div "Select Item" at bounding box center [302, 325] width 111 height 14
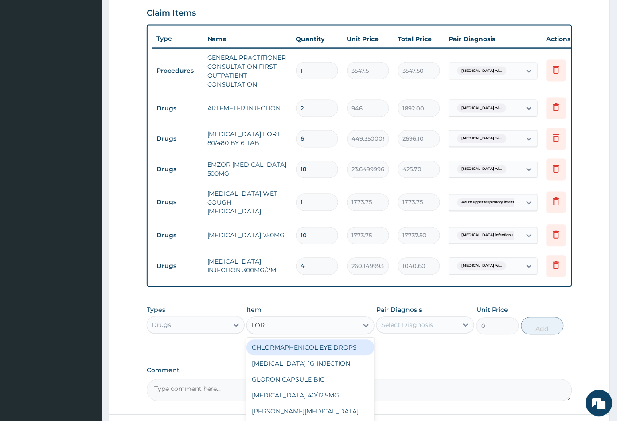
type input "LORA"
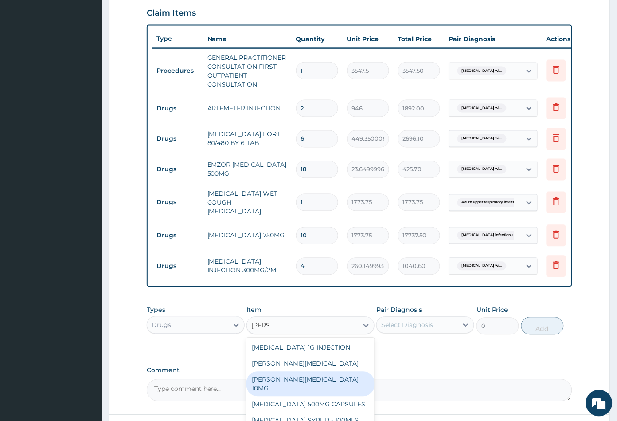
click at [308, 396] on div "[PERSON_NAME][MEDICAL_DATA] 10MG" at bounding box center [310, 383] width 128 height 25
type input "88.6875"
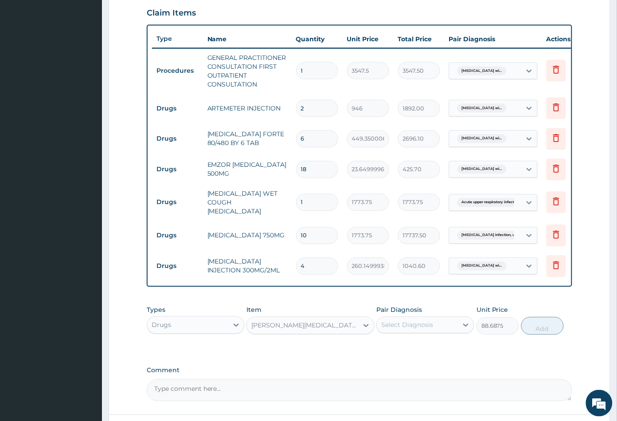
scroll to position [398, 0]
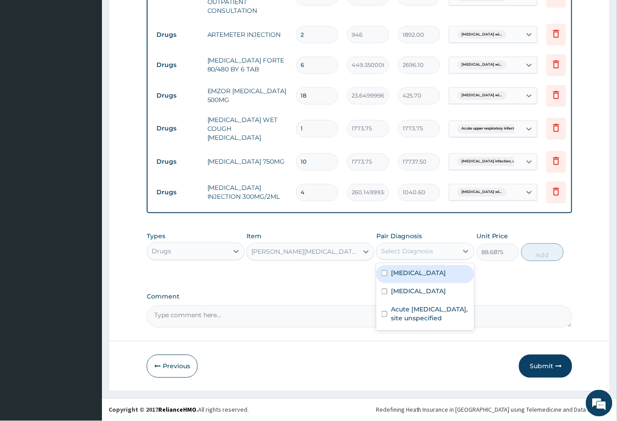
click at [436, 251] on div "Select Diagnosis" at bounding box center [417, 251] width 81 height 14
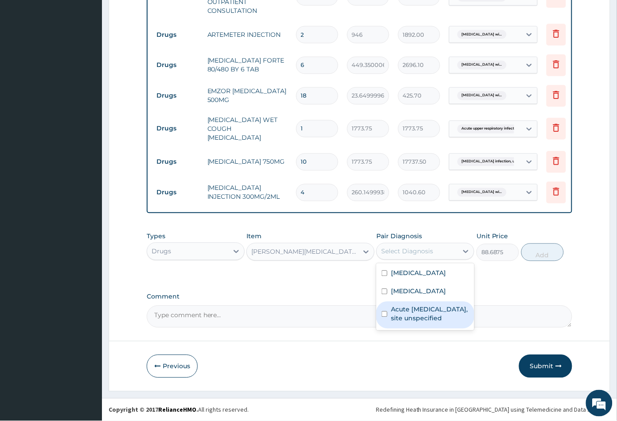
click at [432, 323] on label "Acute [MEDICAL_DATA], site unspecified" at bounding box center [430, 314] width 78 height 18
checkbox input "true"
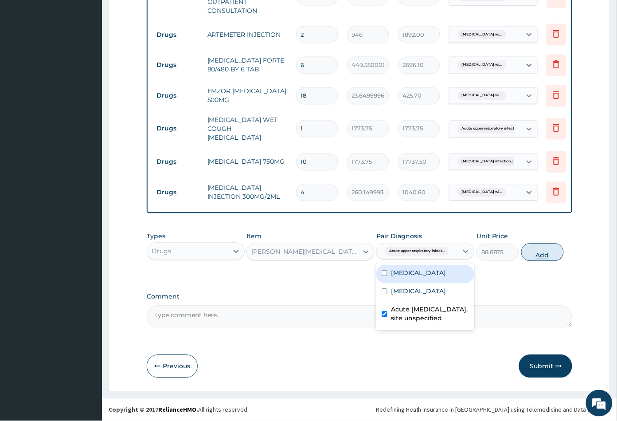
click at [536, 254] on button "Add" at bounding box center [542, 252] width 43 height 18
type input "0"
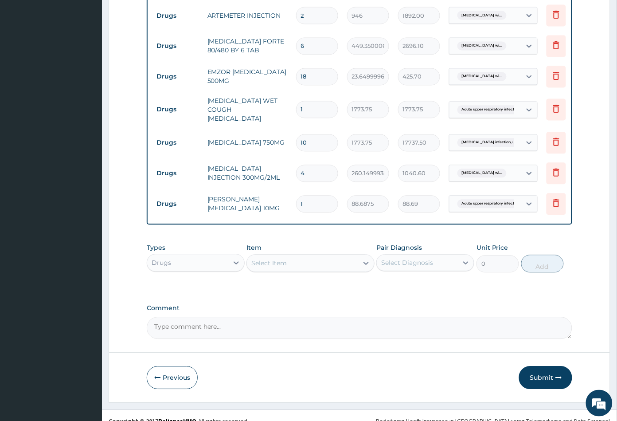
click at [317, 213] on input "1" at bounding box center [317, 203] width 42 height 17
type input "0.00"
type input "5"
type input "443.44"
type input "5"
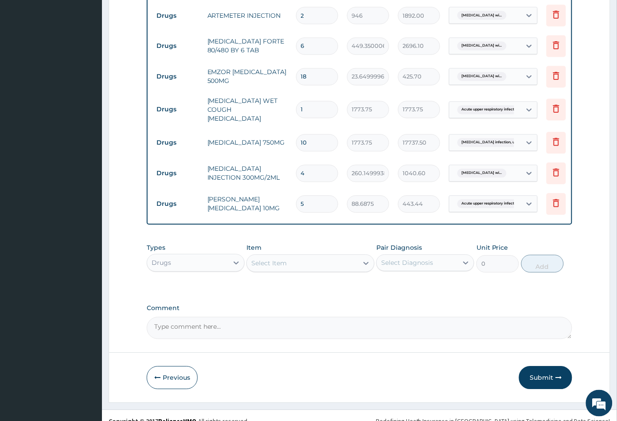
click at [303, 251] on div "PA Code / Prescription Code Enter Code(Secondary Care Only) Encounter Date DD-M…" at bounding box center [360, 13] width 426 height 652
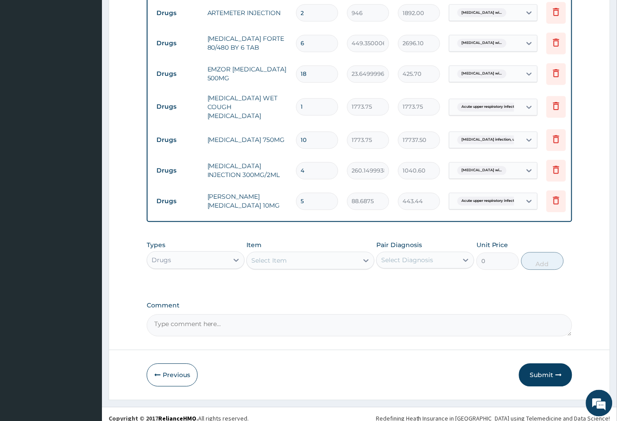
scroll to position [330, 0]
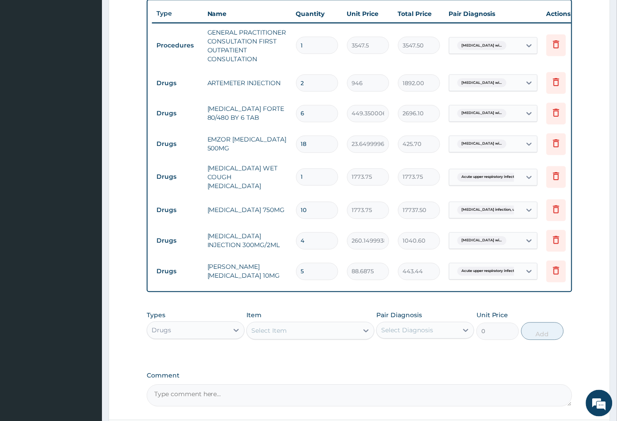
click at [304, 338] on div "Select Item" at bounding box center [302, 330] width 111 height 14
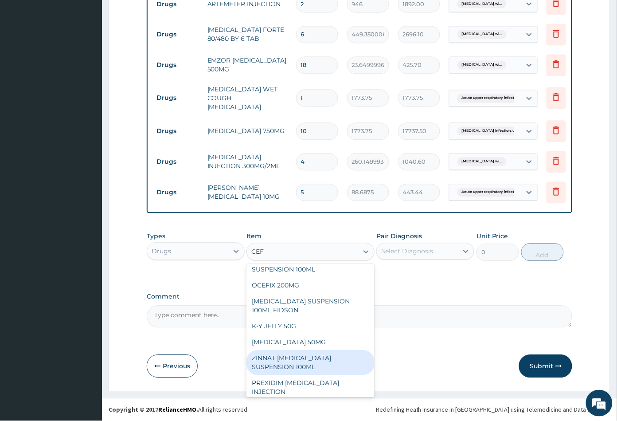
scroll to position [0, 0]
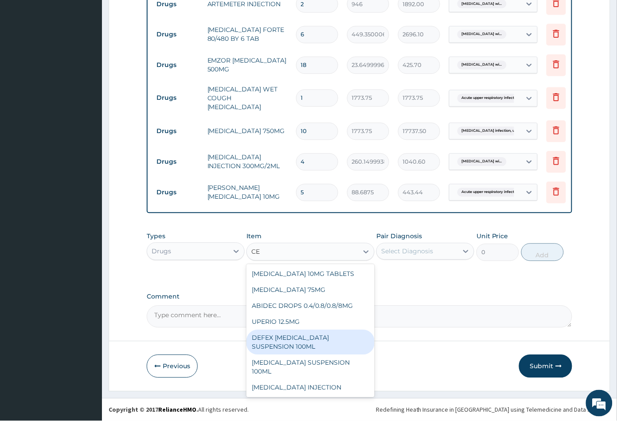
type input "C"
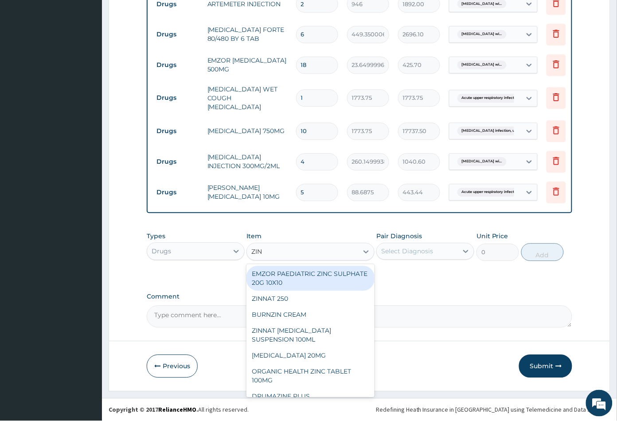
type input "ZINN"
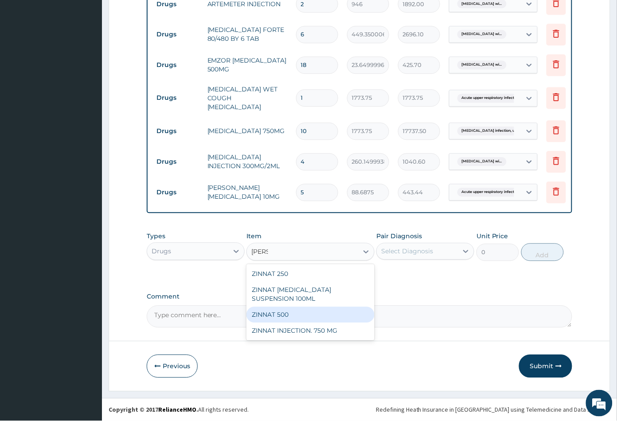
click at [288, 317] on div "ZINNAT 500" at bounding box center [310, 315] width 128 height 16
type input "1773.75"
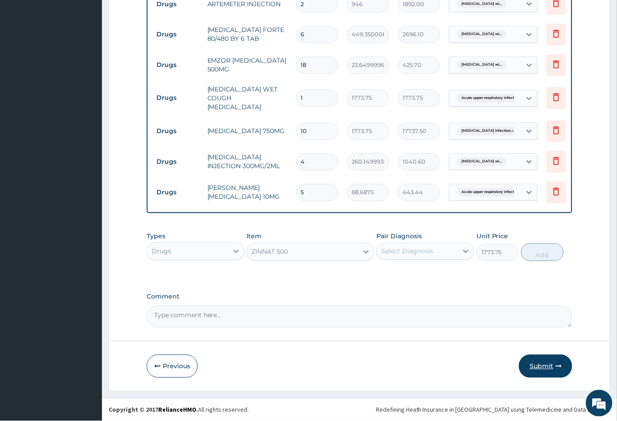
click at [543, 369] on button "Submit" at bounding box center [545, 366] width 53 height 23
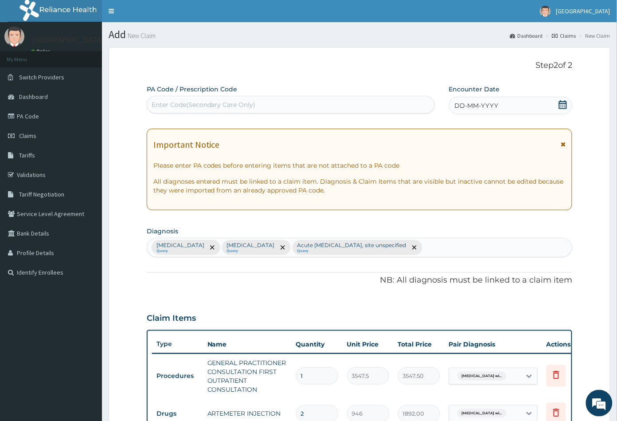
click at [563, 102] on icon at bounding box center [562, 104] width 9 height 9
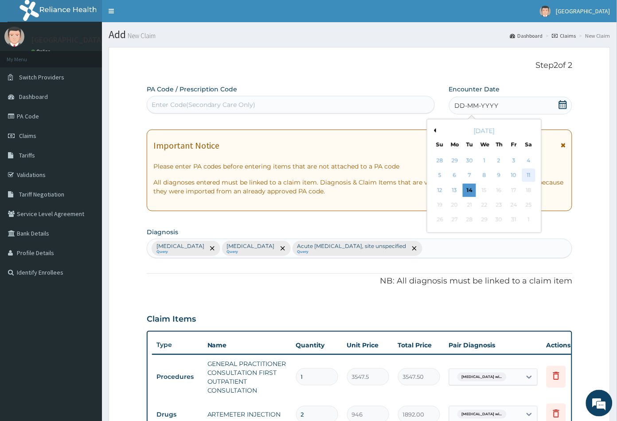
click at [532, 174] on div "11" at bounding box center [528, 175] width 13 height 13
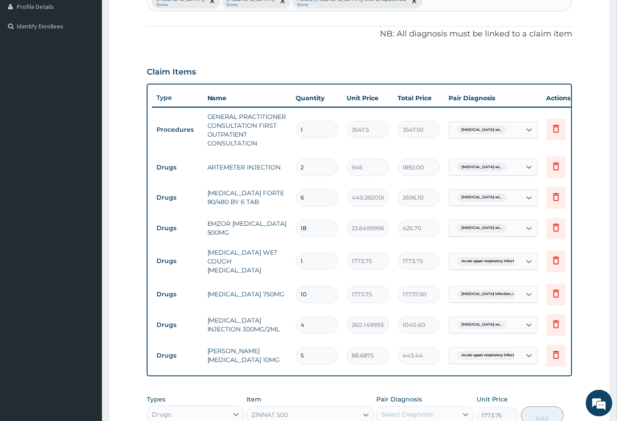
scroll to position [429, 0]
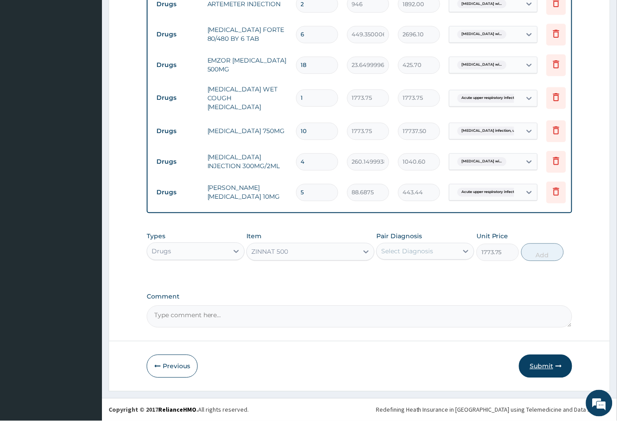
click at [541, 369] on button "Submit" at bounding box center [545, 366] width 53 height 23
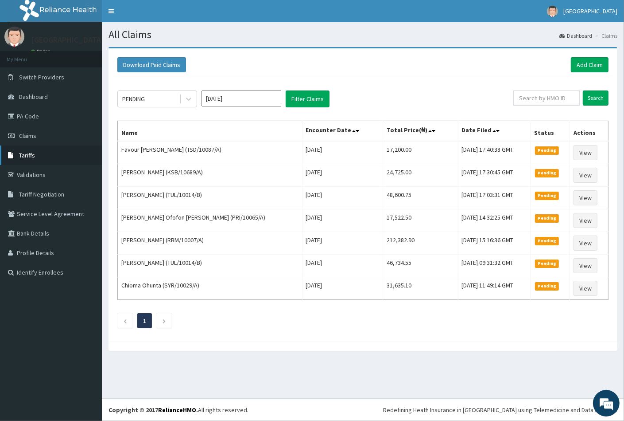
click at [25, 156] on span "Tariffs" at bounding box center [27, 155] width 16 height 8
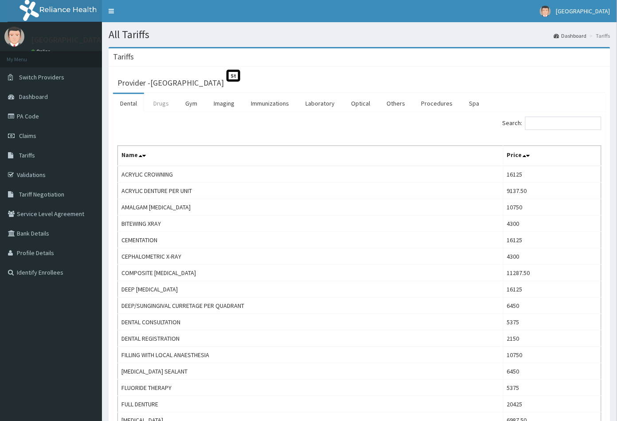
click at [165, 104] on link "Drugs" at bounding box center [161, 103] width 30 height 19
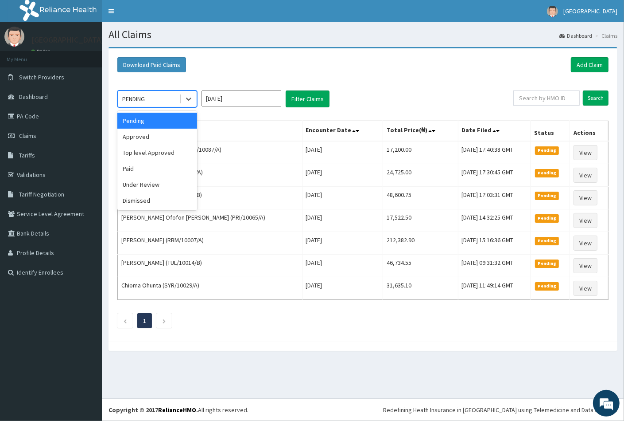
click at [173, 100] on div "PENDING" at bounding box center [149, 99] width 62 height 14
click at [157, 138] on div "Approved" at bounding box center [157, 137] width 80 height 16
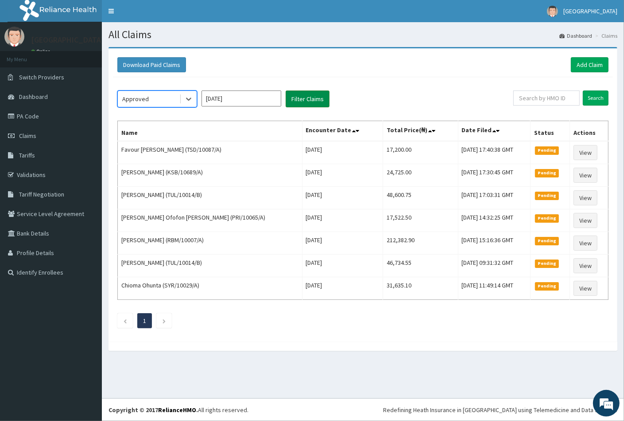
click at [307, 103] on button "Filter Claims" at bounding box center [308, 98] width 44 height 17
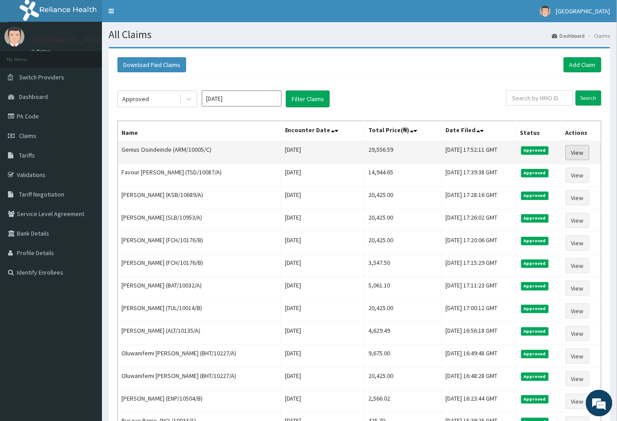
click at [583, 151] on link "View" at bounding box center [577, 152] width 24 height 15
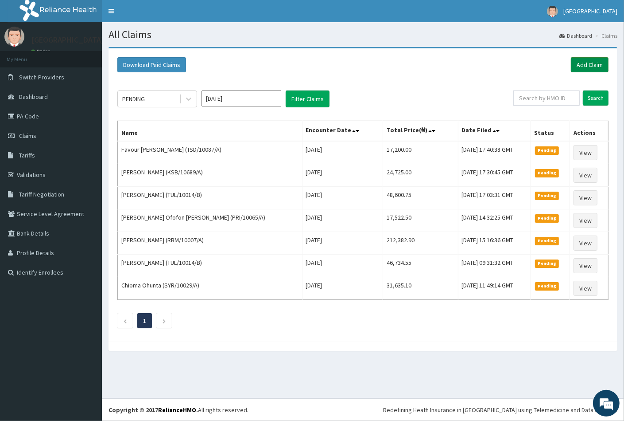
click at [577, 63] on link "Add Claim" at bounding box center [590, 64] width 38 height 15
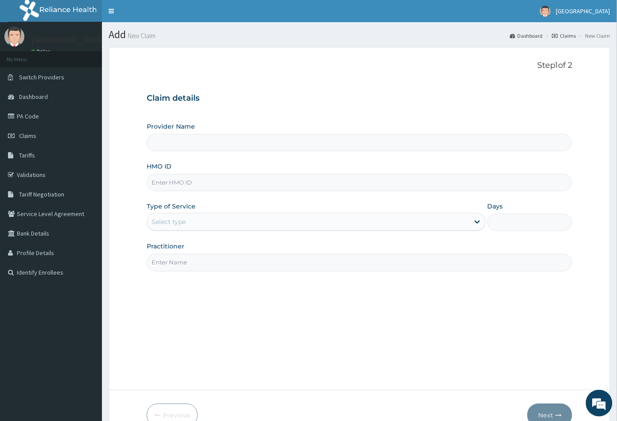
type input "[GEOGRAPHIC_DATA]"
paste input "ARM/10005/D"
click at [161, 183] on input "ARM/10005/D" at bounding box center [360, 182] width 426 height 17
type input "ARM/10005/D"
click at [210, 219] on div "Select type" at bounding box center [308, 221] width 322 height 14
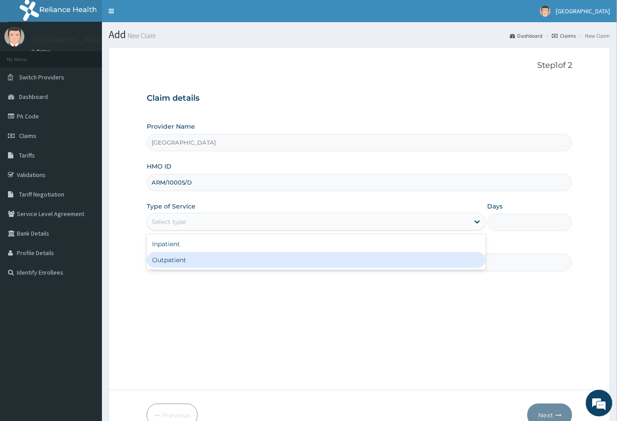
click at [214, 255] on div "Outpatient" at bounding box center [316, 260] width 339 height 16
type input "1"
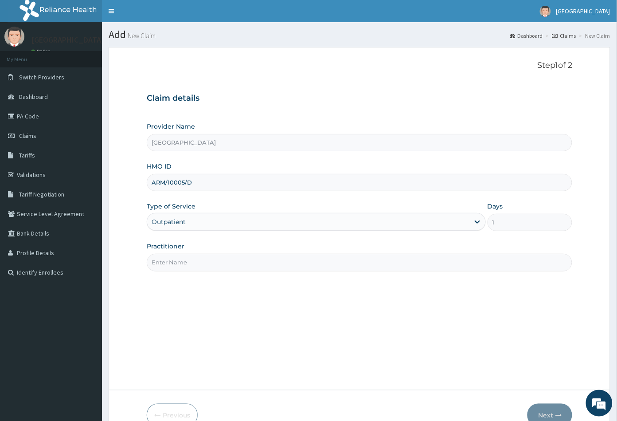
click at [214, 263] on input "Practitioner" at bounding box center [360, 261] width 426 height 17
type input "[PERSON_NAME]"
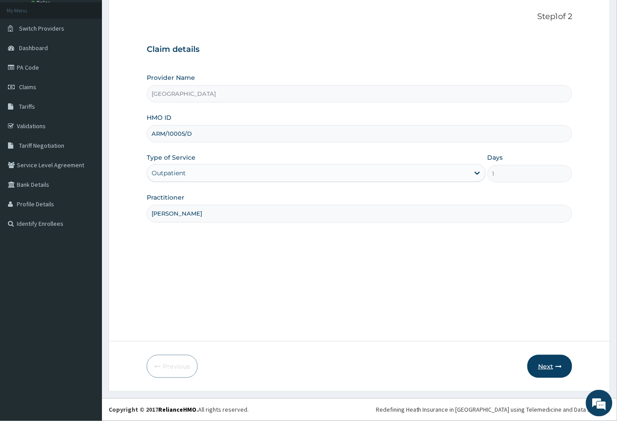
click at [539, 364] on button "Next" at bounding box center [549, 366] width 45 height 23
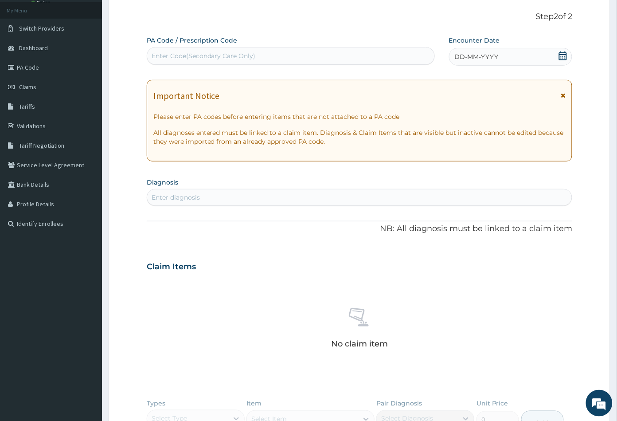
click at [232, 203] on div "Enter diagnosis" at bounding box center [359, 197] width 425 height 14
type input "UPP"
click at [482, 52] on span "DD-MM-YYYY" at bounding box center [477, 56] width 44 height 9
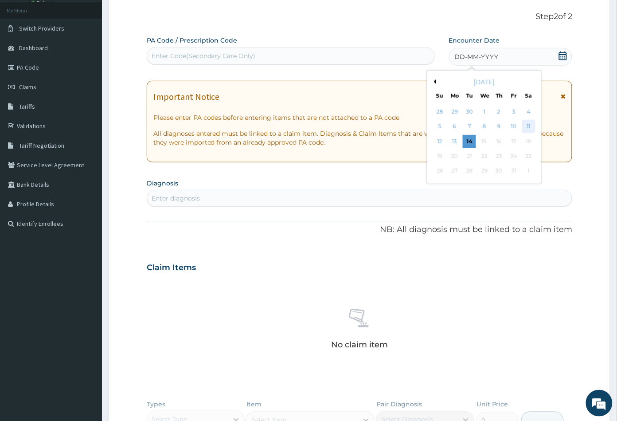
click at [532, 125] on div "11" at bounding box center [528, 126] width 13 height 13
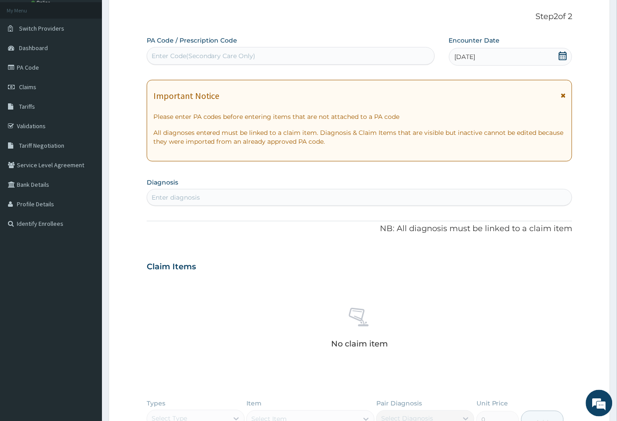
click at [190, 193] on div "Enter diagnosis" at bounding box center [176, 197] width 48 height 9
type input "SEPSIS"
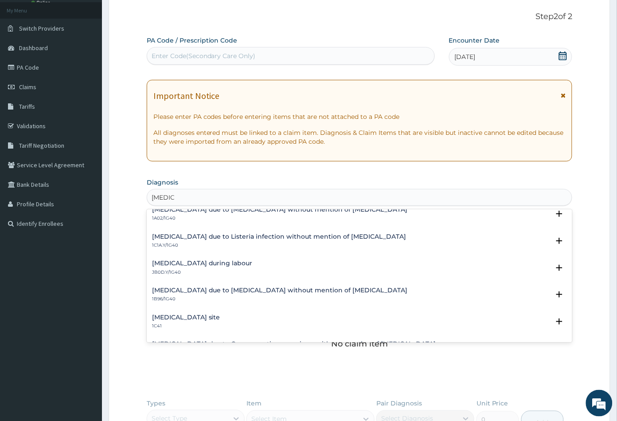
scroll to position [49, 0]
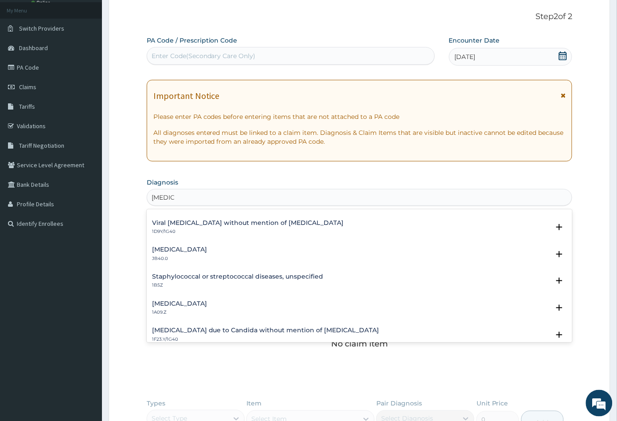
click at [250, 296] on div "Salmonella infection, unspecified 1A09.Z Select Status Query Query covers suspe…" at bounding box center [360, 309] width 426 height 27
click at [207, 300] on h4 "[MEDICAL_DATA]" at bounding box center [179, 303] width 55 height 7
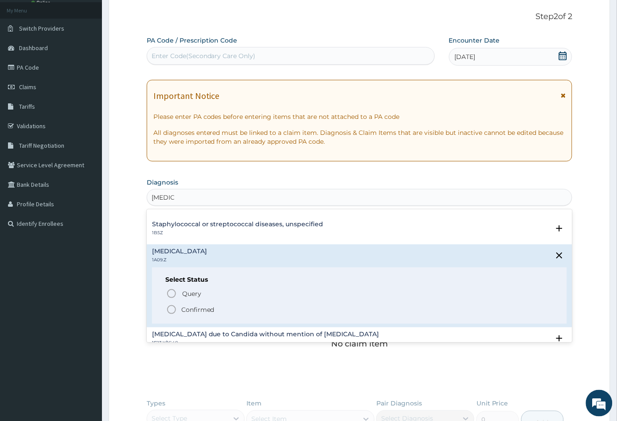
scroll to position [98, 0]
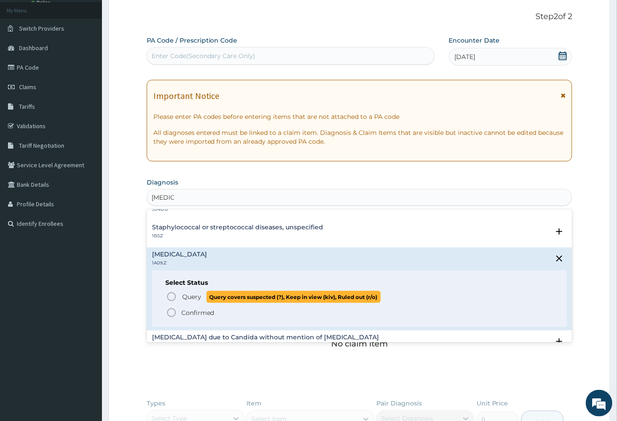
click at [172, 299] on icon "status option query" at bounding box center [171, 296] width 11 height 11
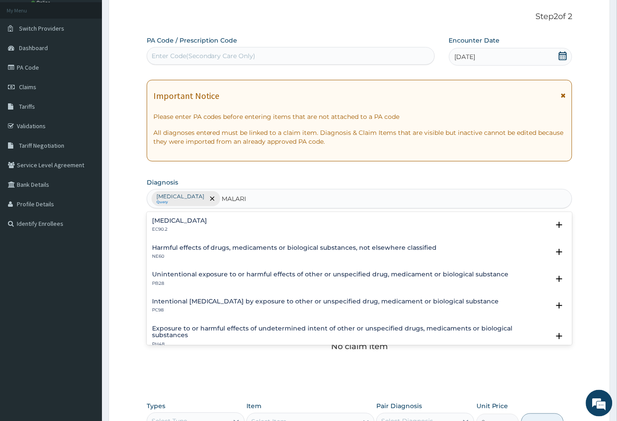
type input "[MEDICAL_DATA]"
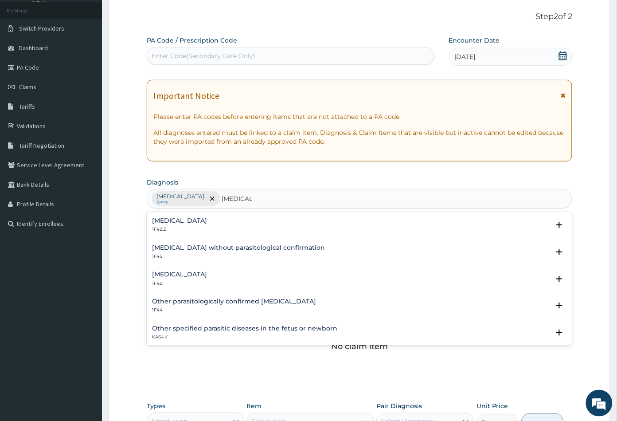
click at [207, 222] on h4 "[MEDICAL_DATA]" at bounding box center [179, 220] width 55 height 7
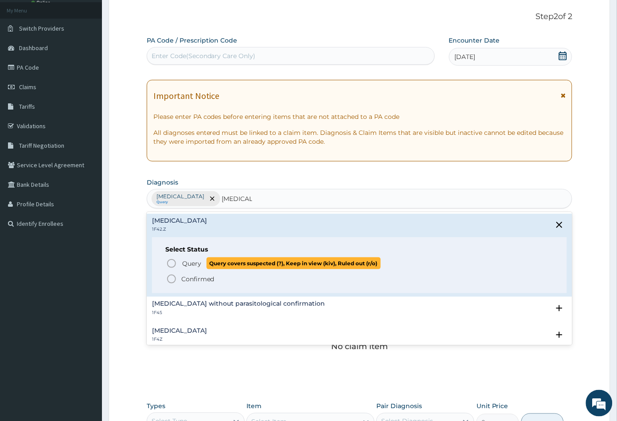
click at [171, 262] on icon "status option query" at bounding box center [171, 263] width 11 height 11
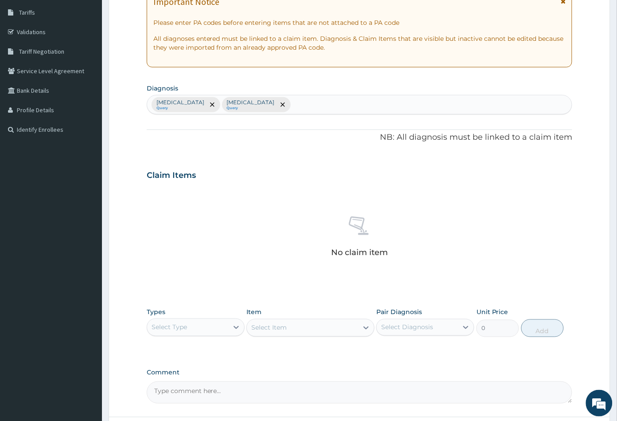
scroll to position [218, 0]
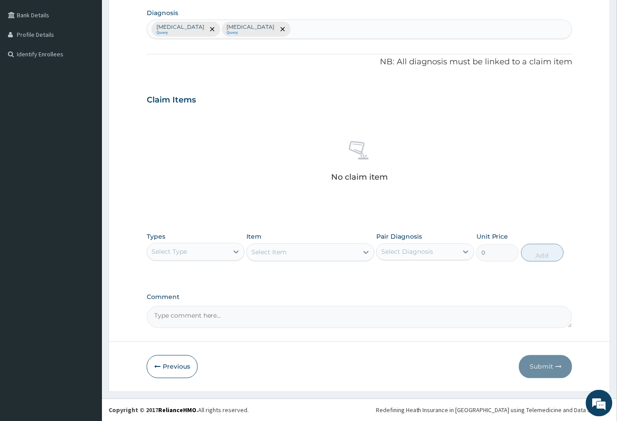
click at [214, 253] on div "Select Type" at bounding box center [187, 252] width 81 height 14
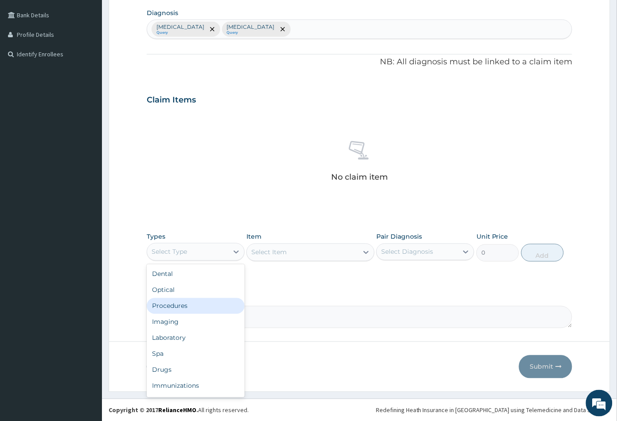
click at [199, 301] on div "Procedures" at bounding box center [196, 306] width 98 height 16
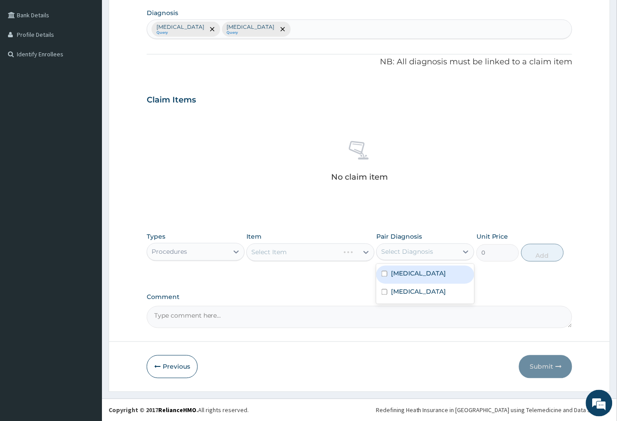
click at [437, 255] on div "Select Diagnosis" at bounding box center [417, 252] width 81 height 14
click at [422, 296] on label "Plasmodium malariae malaria without complication" at bounding box center [418, 291] width 55 height 9
checkbox input "true"
click at [334, 252] on div "Select Item" at bounding box center [302, 252] width 111 height 14
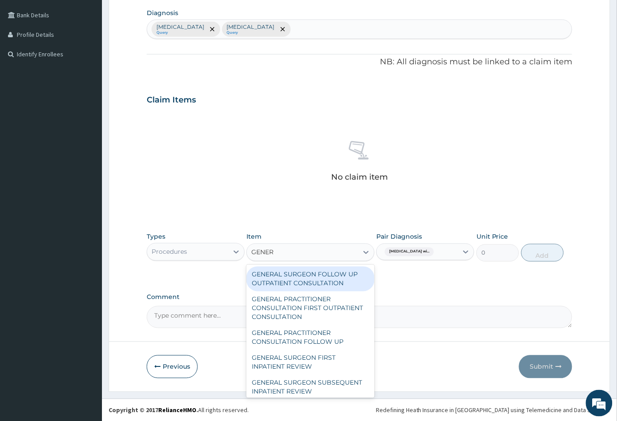
type input "GENERA"
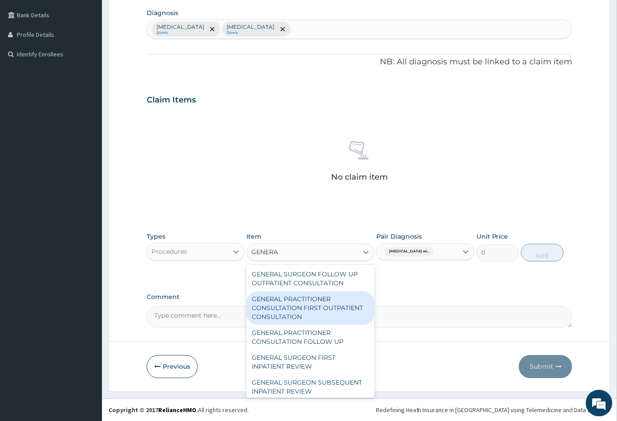
click at [301, 316] on div "GENERAL PRACTITIONER CONSULTATION FIRST OUTPATIENT CONSULTATION" at bounding box center [310, 308] width 128 height 34
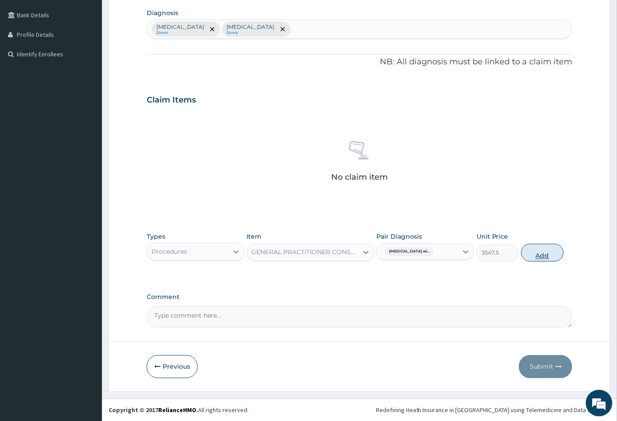
click at [553, 256] on button "Add" at bounding box center [542, 253] width 43 height 18
type input "0"
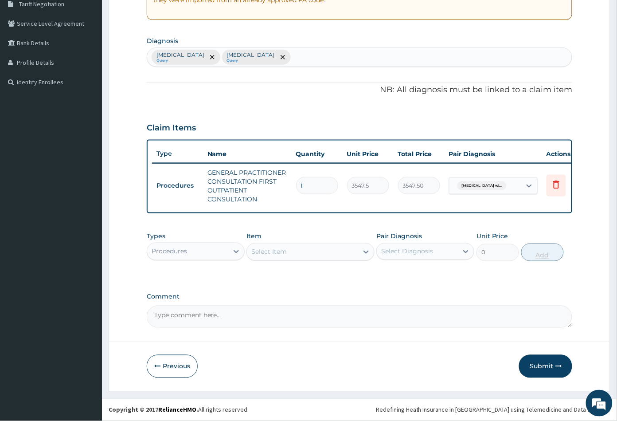
scroll to position [196, 0]
click at [212, 255] on div "Procedures" at bounding box center [187, 251] width 81 height 14
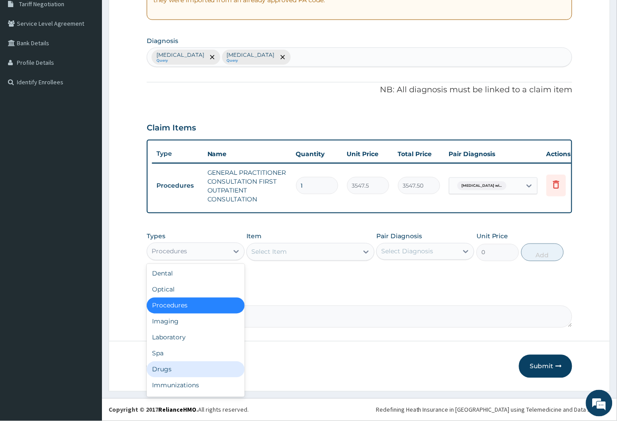
click at [185, 365] on div "Drugs" at bounding box center [196, 369] width 98 height 16
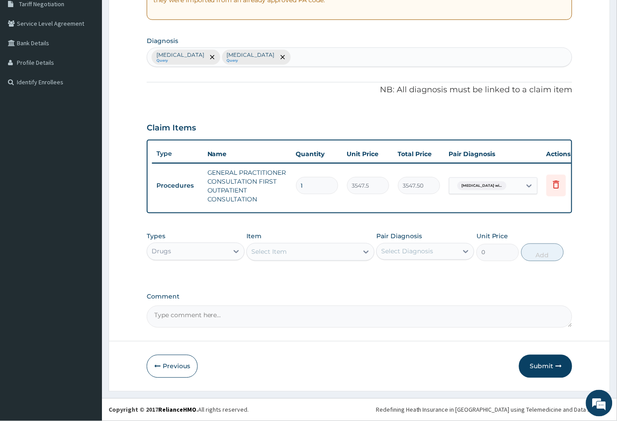
click at [344, 254] on div "Select Item" at bounding box center [302, 252] width 111 height 14
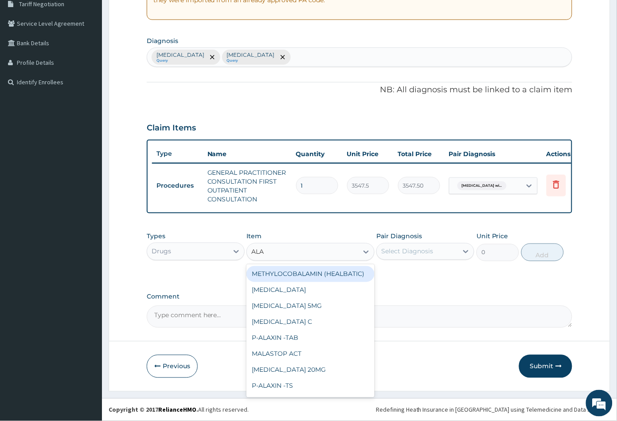
type input "ALAX"
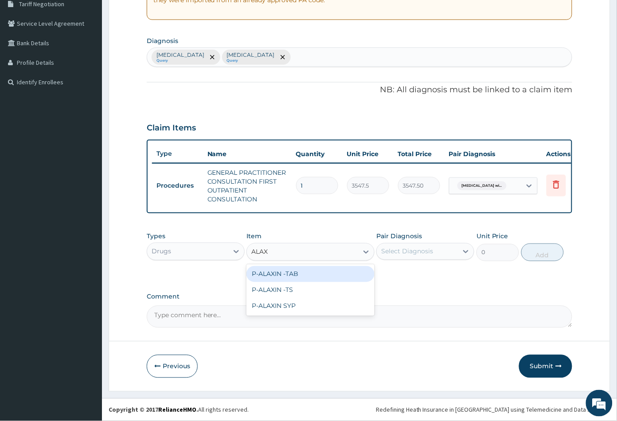
click at [339, 274] on div "P-ALAXIN -TAB" at bounding box center [310, 274] width 128 height 16
type input "106.4250030517578"
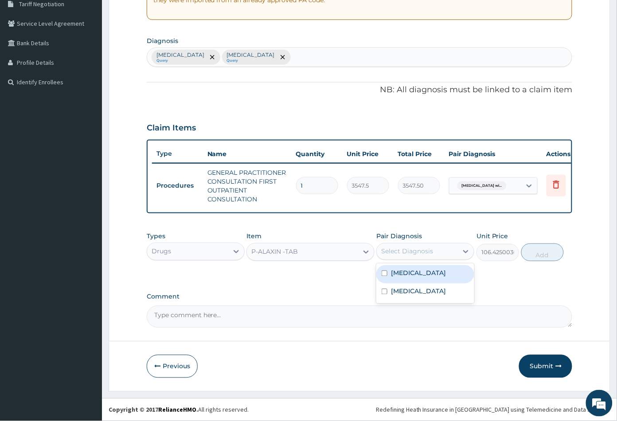
click at [430, 254] on div "Select Diagnosis" at bounding box center [407, 251] width 52 height 9
click at [425, 296] on label "Plasmodium malariae malaria without complication" at bounding box center [418, 291] width 55 height 9
checkbox input "true"
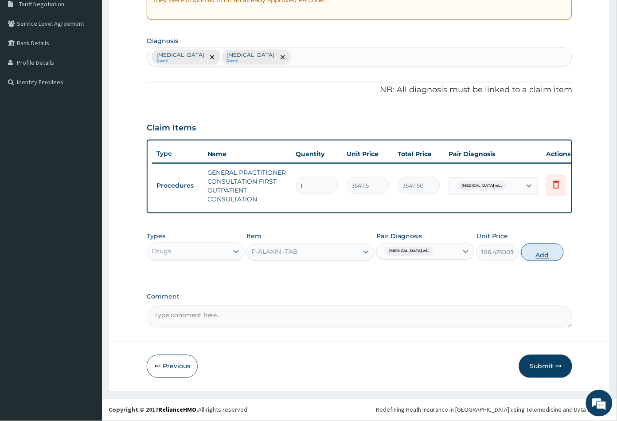
click at [560, 253] on button "Add" at bounding box center [542, 252] width 43 height 18
type input "0"
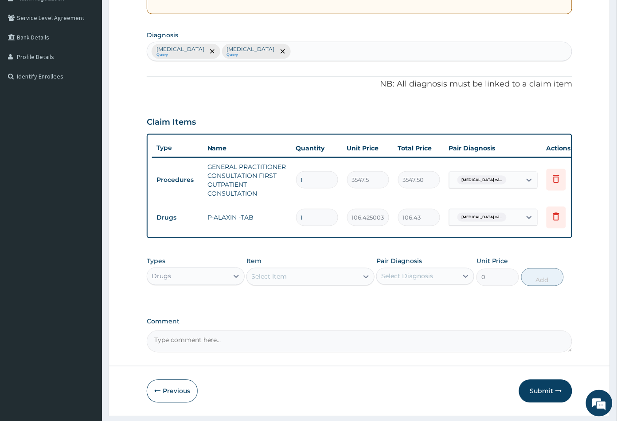
click at [323, 222] on input "1" at bounding box center [317, 217] width 42 height 17
type input "0.00"
type input "6"
type input "638.55"
type input "6"
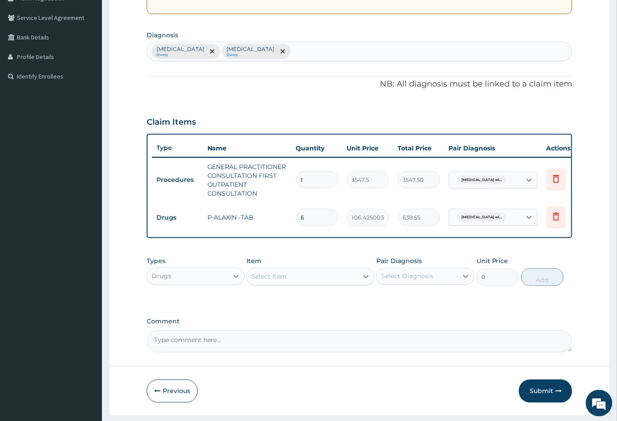
click at [295, 284] on div "Select Item" at bounding box center [302, 276] width 111 height 14
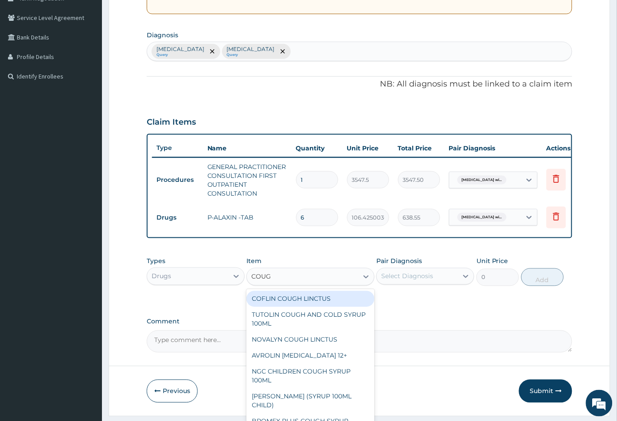
type input "COUGH"
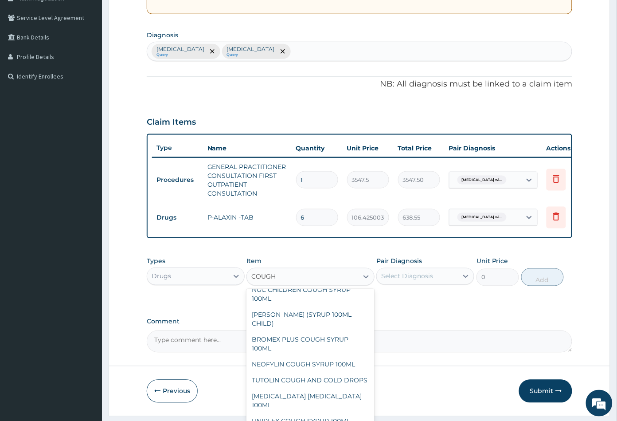
scroll to position [0, 0]
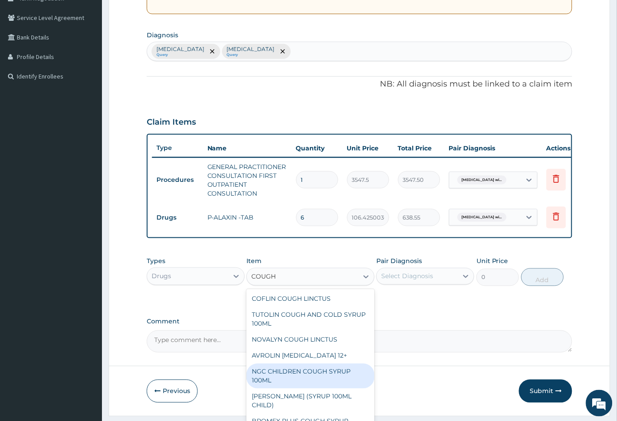
click at [320, 372] on div "NGC CHILDREN COUGH SYRUP 100ML" at bounding box center [310, 375] width 128 height 25
type input "1182.5"
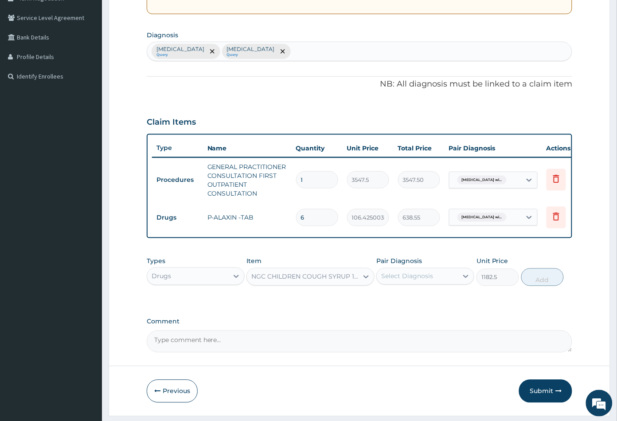
click at [300, 277] on div "NGC CHILDREN COUGH SYRUP 100ML" at bounding box center [304, 276] width 107 height 9
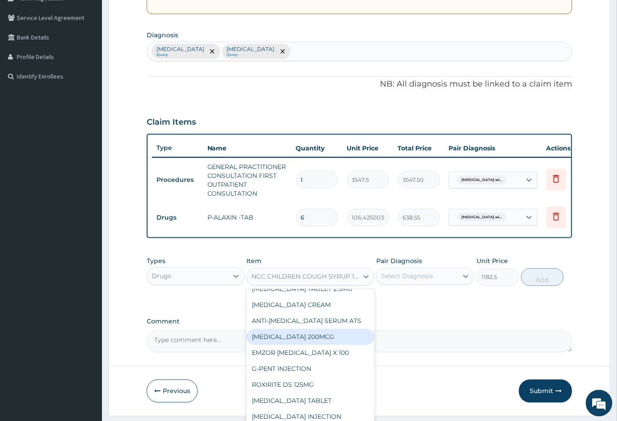
scroll to position [2721, 0]
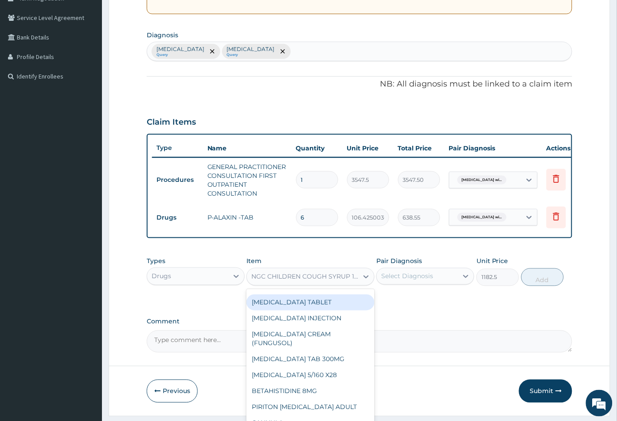
click at [324, 281] on div "NGC CHILDREN COUGH SYRUP 100ML" at bounding box center [304, 276] width 107 height 9
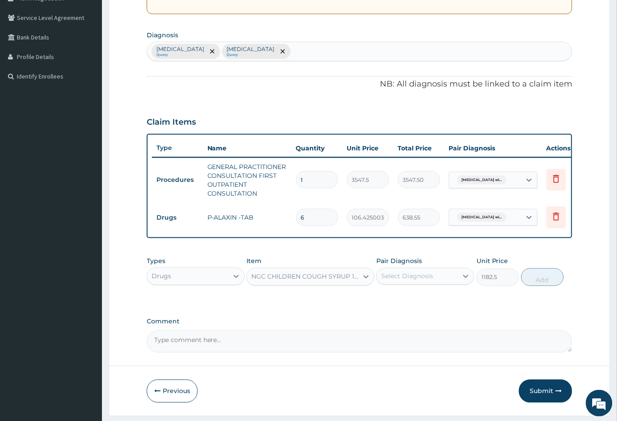
click at [324, 281] on div "NGC CHILDREN COUGH SYRUP 100ML" at bounding box center [304, 276] width 107 height 9
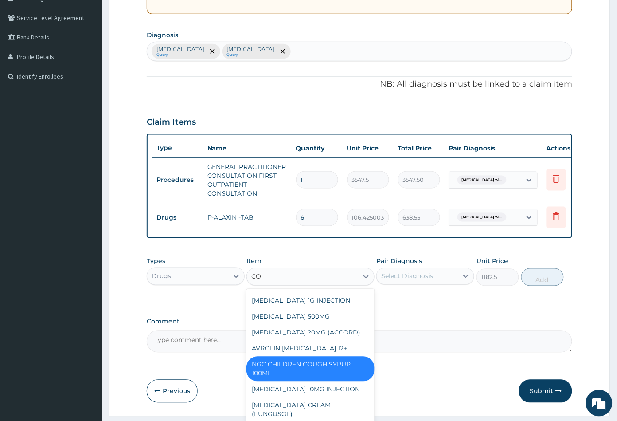
scroll to position [0, 0]
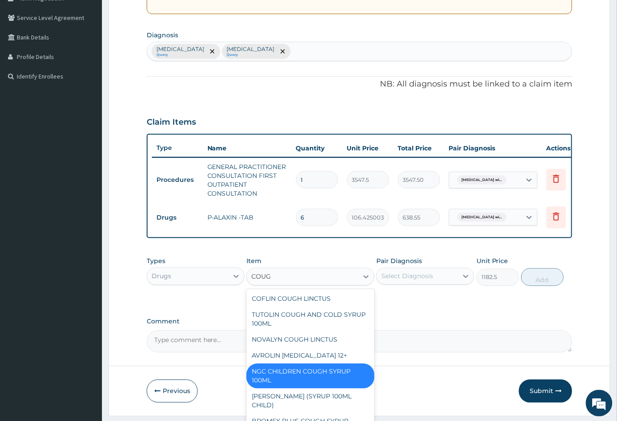
type input "COUGH"
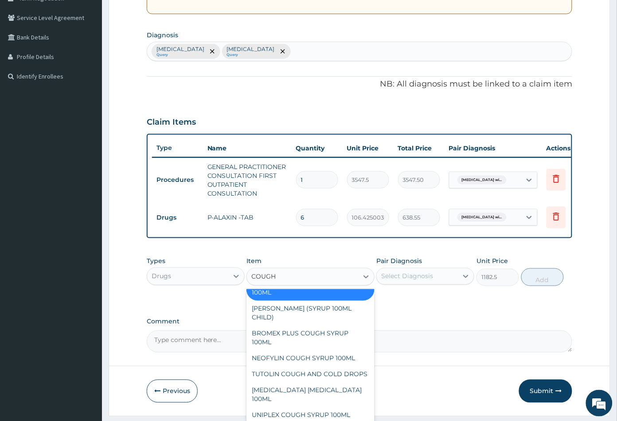
scroll to position [98, 0]
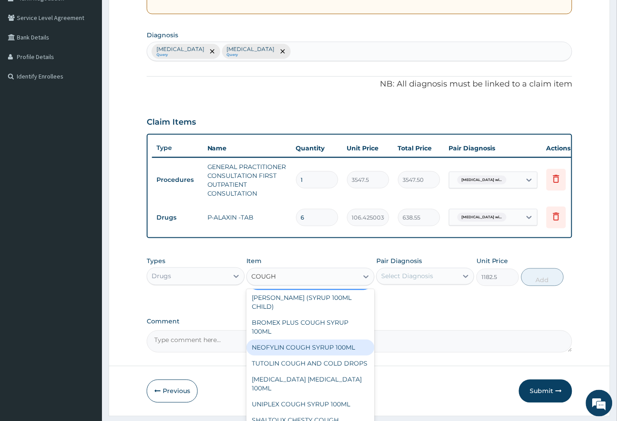
click at [339, 351] on div "NEOFYLIN COUGH SYRUP 100ML" at bounding box center [310, 347] width 128 height 16
type input "1419"
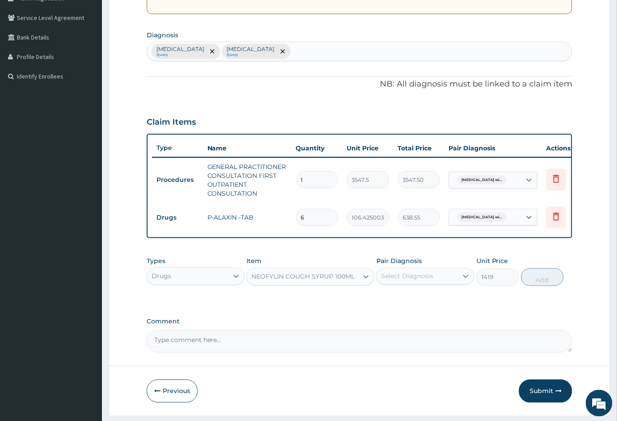
click at [337, 281] on div "NEOFYLIN COUGH SYRUP 100ML" at bounding box center [302, 276] width 103 height 9
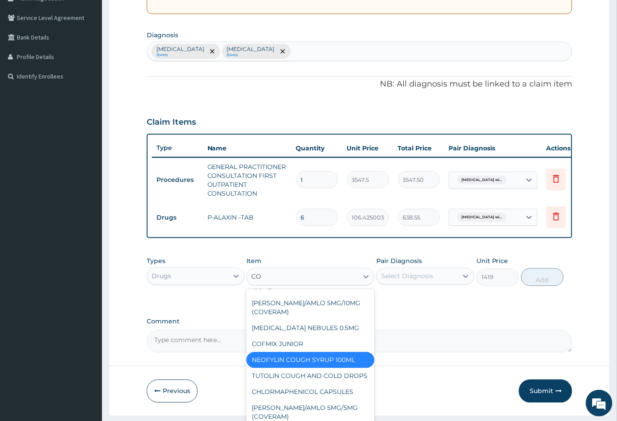
scroll to position [69, 0]
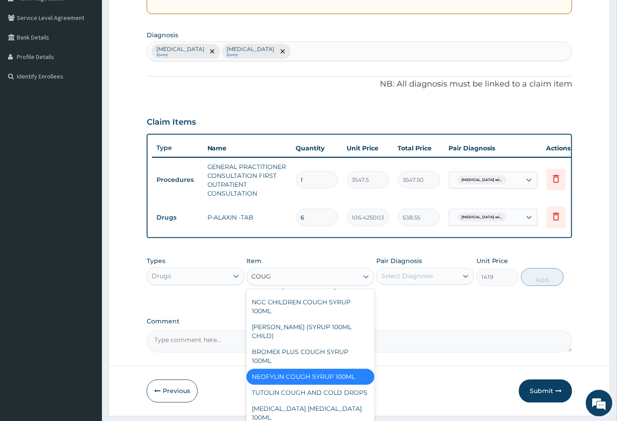
type input "COUGH"
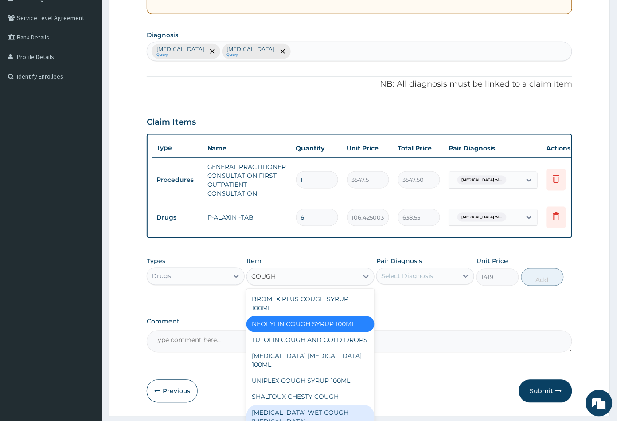
click at [335, 412] on div "BENYLIN WET COUGH MENTHOL" at bounding box center [310, 417] width 128 height 25
type input "1773.75"
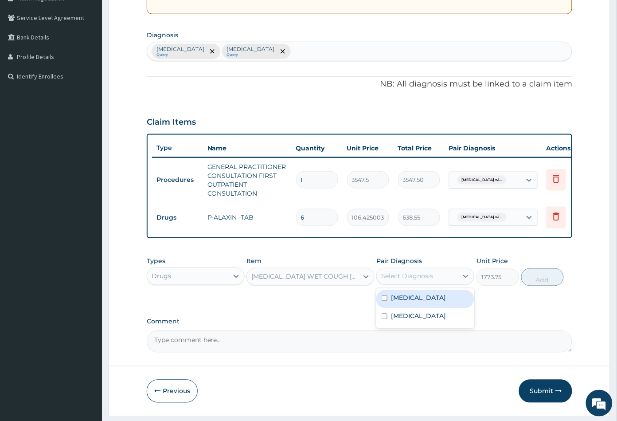
click at [440, 283] on div "Select Diagnosis" at bounding box center [417, 276] width 81 height 14
click at [459, 55] on div "Salmonella infection, unspecified Query Plasmodium malariae malaria without com…" at bounding box center [359, 51] width 425 height 19
type input "UPPER"
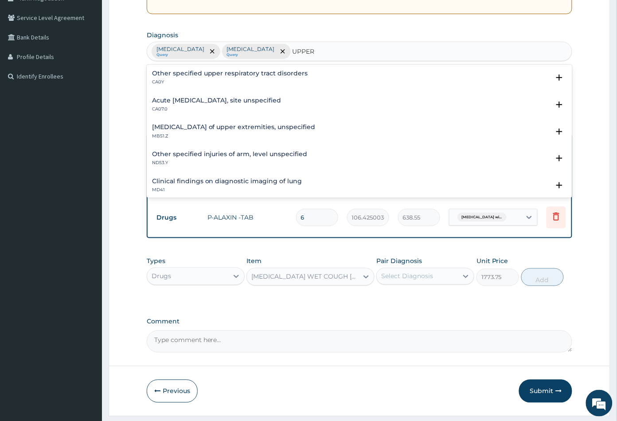
click at [281, 97] on h4 "Acute upper respiratory infection, site unspecified" at bounding box center [216, 100] width 129 height 7
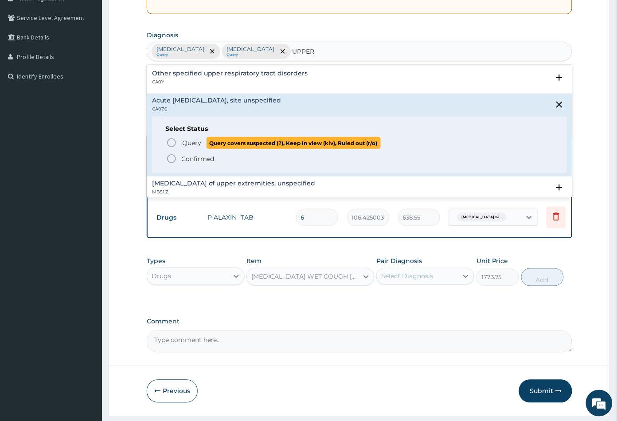
click at [174, 140] on icon "status option query" at bounding box center [171, 142] width 11 height 11
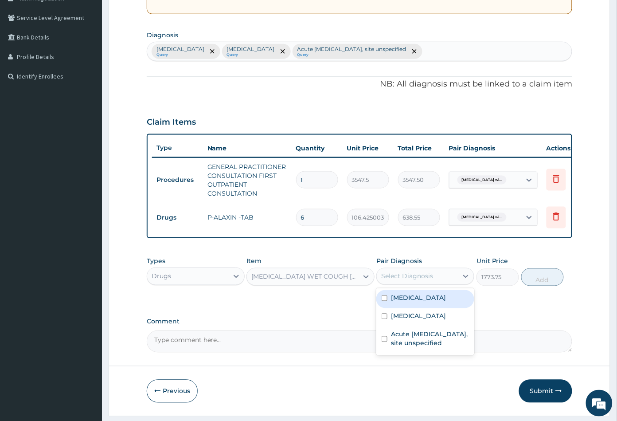
click at [438, 283] on div "Select Diagnosis" at bounding box center [417, 276] width 81 height 14
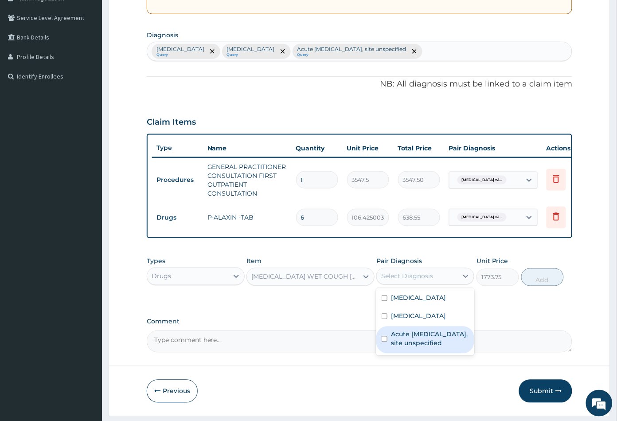
click at [426, 347] on label "Acute upper respiratory infection, site unspecified" at bounding box center [430, 339] width 78 height 18
checkbox input "true"
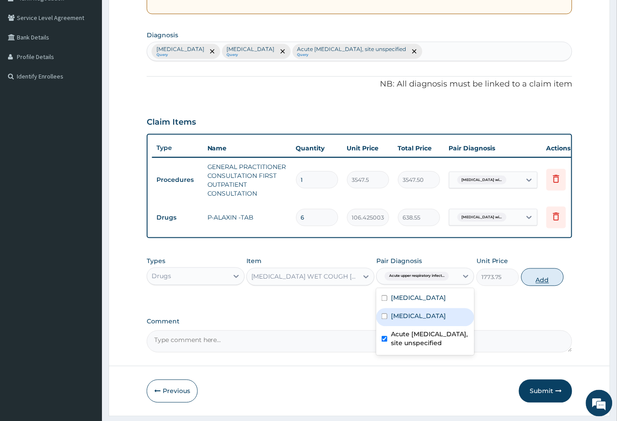
click at [543, 286] on button "Add" at bounding box center [542, 277] width 43 height 18
type input "0"
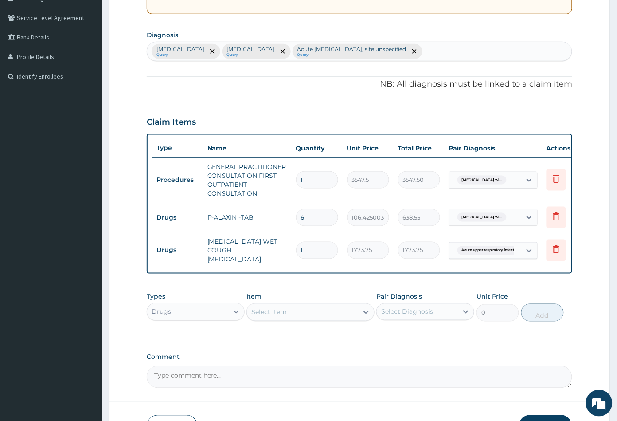
click at [317, 319] on div "Select Item" at bounding box center [302, 312] width 111 height 14
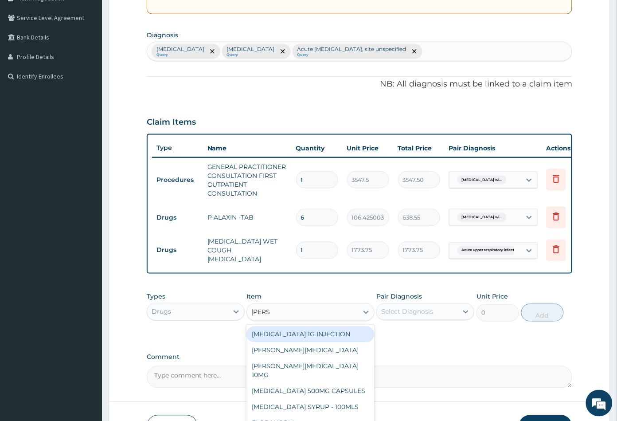
type input "LORAT"
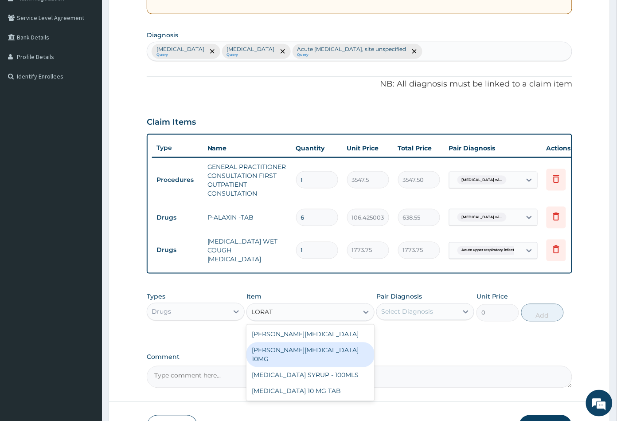
click at [326, 364] on div "LORATYN LORATADINE 10MG" at bounding box center [310, 354] width 128 height 25
type input "88.6875"
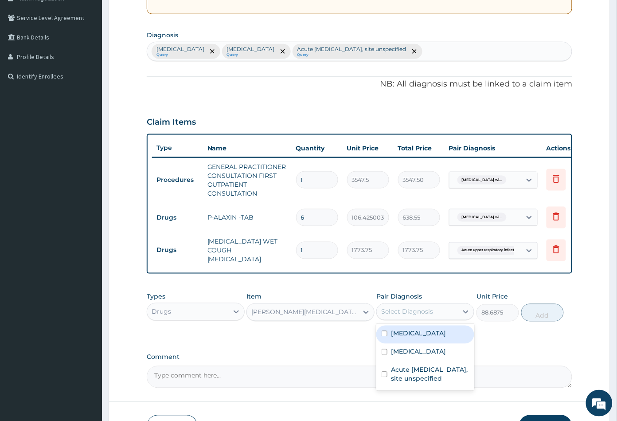
click at [412, 319] on div "Select Diagnosis" at bounding box center [417, 311] width 81 height 14
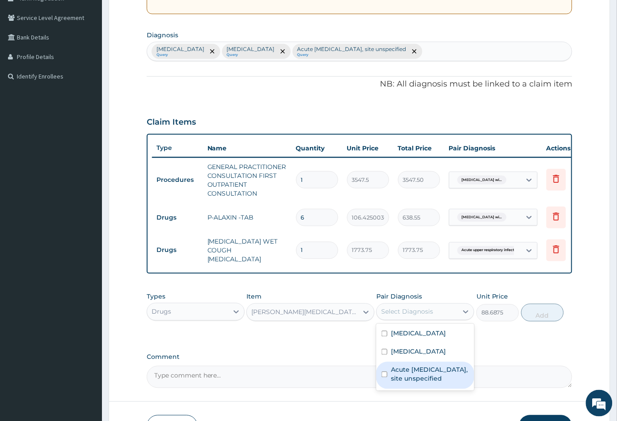
click at [420, 389] on div "Acute upper respiratory infection, site unspecified" at bounding box center [425, 375] width 98 height 27
checkbox input "true"
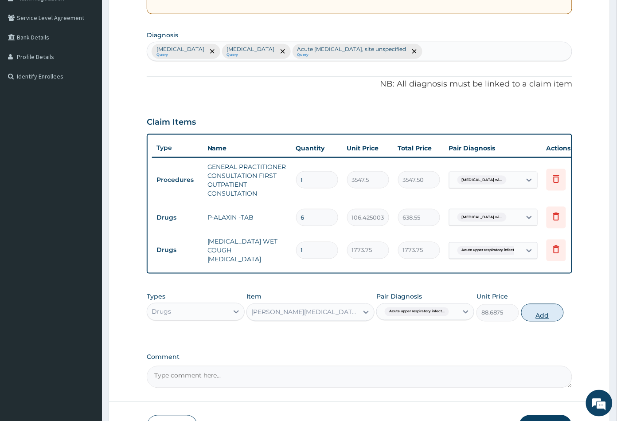
click at [542, 321] on button "Add" at bounding box center [542, 313] width 43 height 18
type input "0"
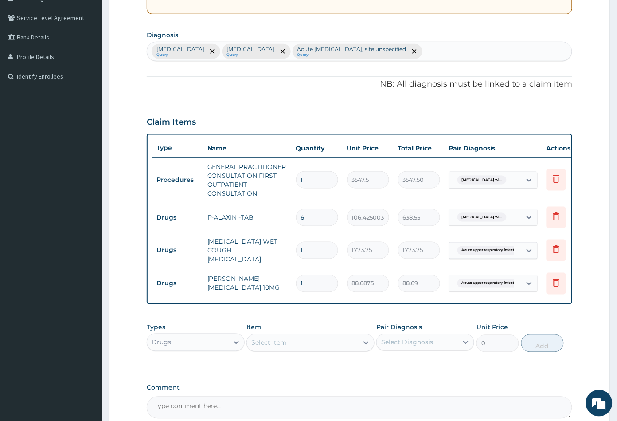
click at [316, 292] on input "1" at bounding box center [317, 283] width 42 height 17
type input "10"
type input "886.88"
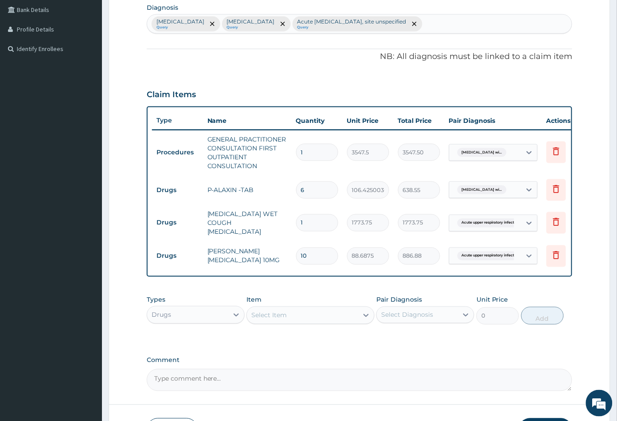
scroll to position [245, 0]
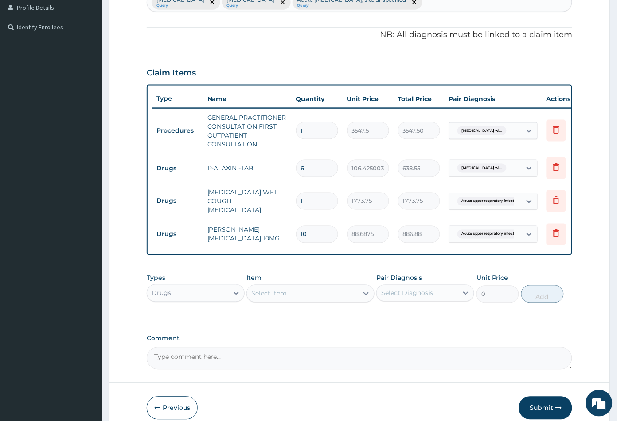
type input "10"
click at [335, 300] on div "Select Item" at bounding box center [302, 293] width 111 height 14
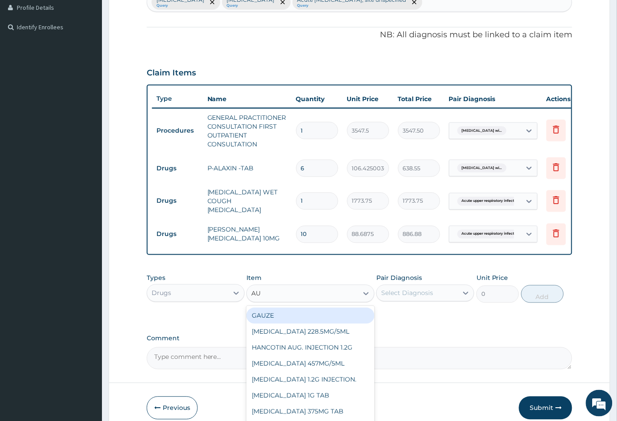
type input "AUG"
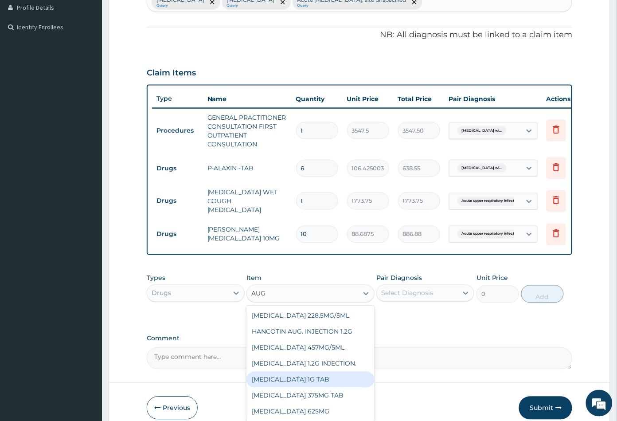
click at [328, 387] on div "AUGMENTIN 1G TAB" at bounding box center [310, 379] width 128 height 16
type input "1478.125"
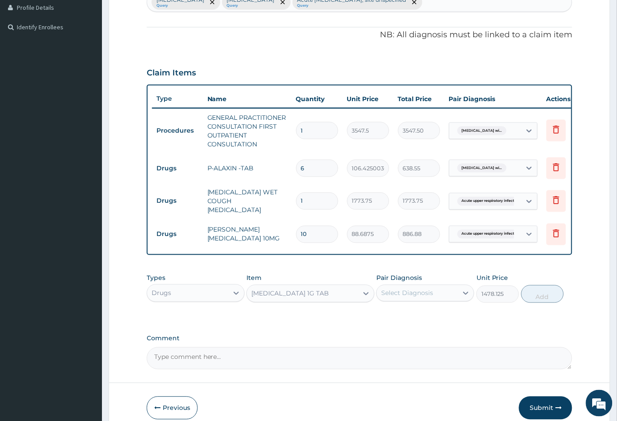
click at [415, 300] on div "Select Diagnosis" at bounding box center [417, 293] width 81 height 14
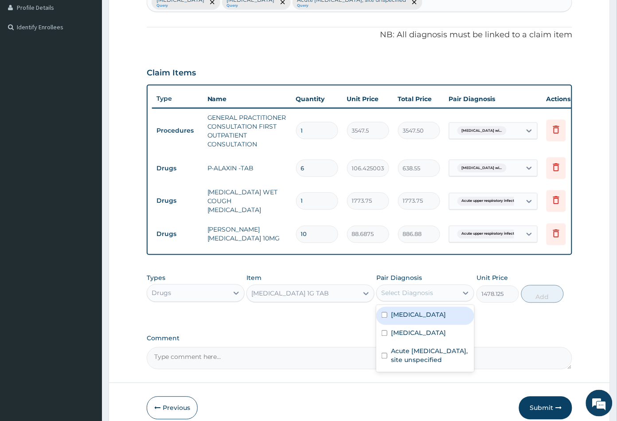
click at [416, 319] on label "Salmonella infection, unspecified" at bounding box center [418, 314] width 55 height 9
checkbox input "true"
click at [536, 303] on button "Add" at bounding box center [542, 294] width 43 height 18
type input "0"
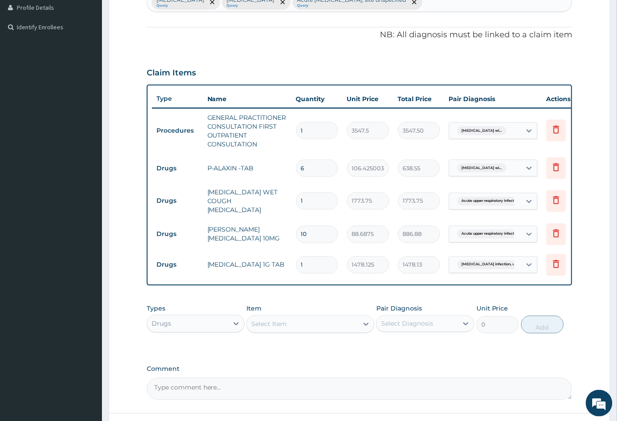
click at [323, 273] on input "1" at bounding box center [317, 264] width 42 height 17
type input "10"
type input "14781.25"
type input "10"
click at [360, 278] on td "1478.125" at bounding box center [368, 265] width 51 height 26
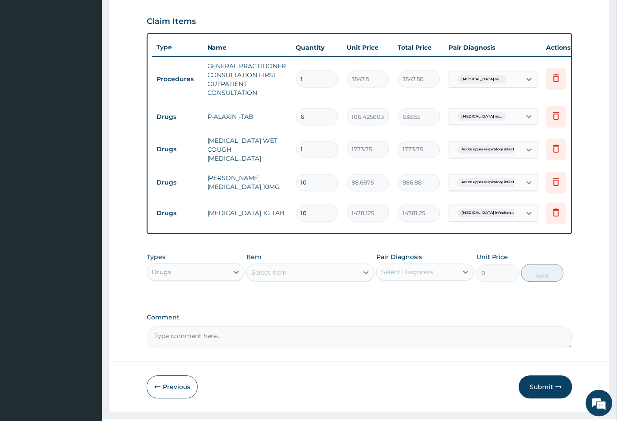
scroll to position [336, 0]
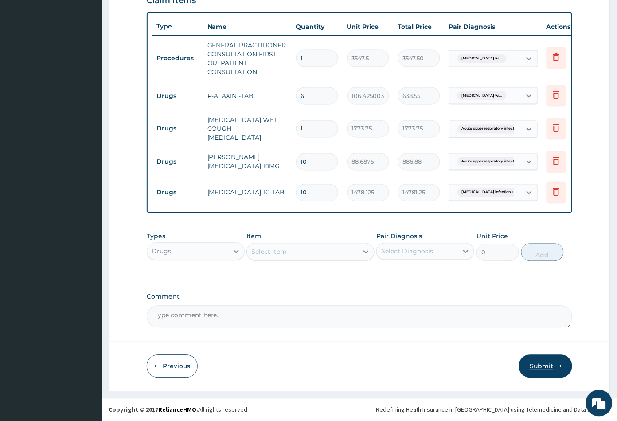
click at [547, 369] on button "Submit" at bounding box center [545, 366] width 53 height 23
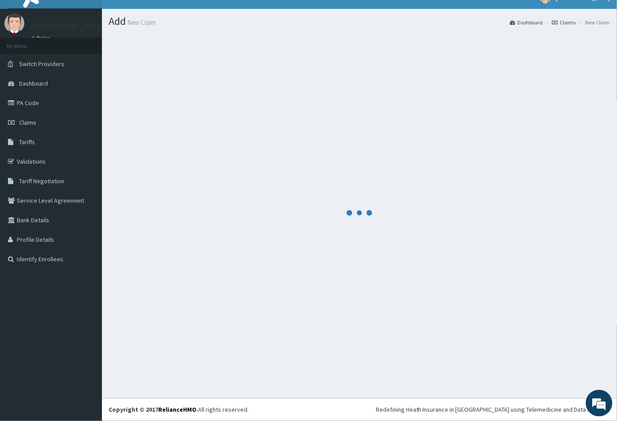
scroll to position [13, 0]
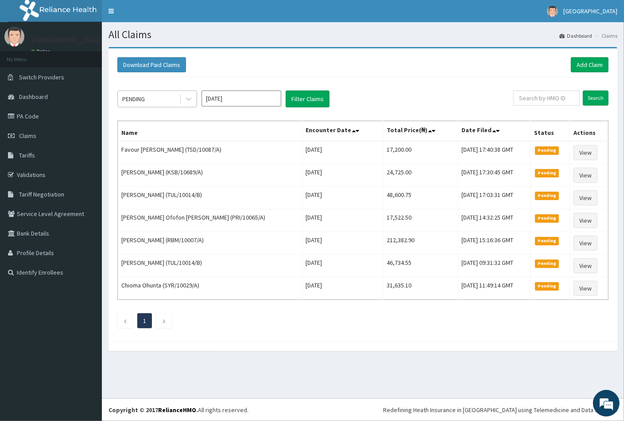
click at [162, 100] on div "PENDING" at bounding box center [149, 99] width 62 height 14
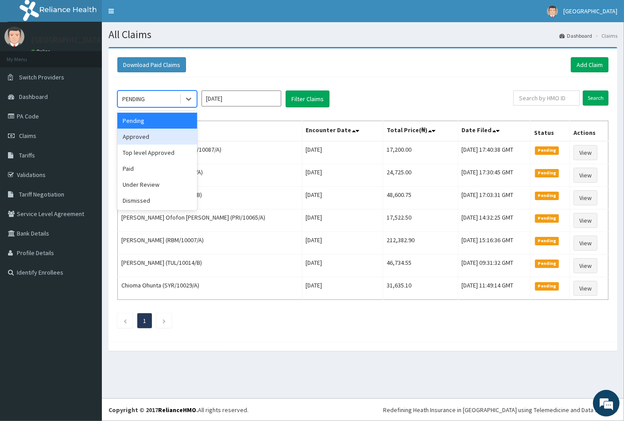
click at [155, 136] on div "Approved" at bounding box center [157, 137] width 80 height 16
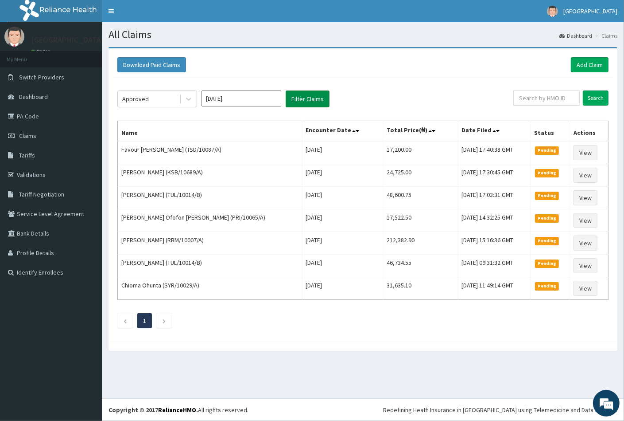
click at [298, 104] on button "Filter Claims" at bounding box center [308, 98] width 44 height 17
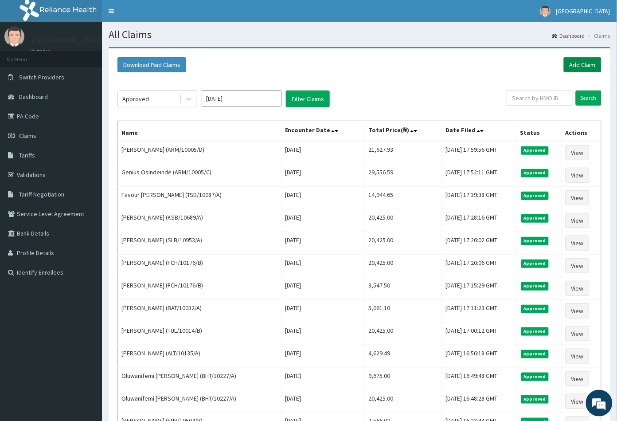
click at [580, 63] on link "Add Claim" at bounding box center [583, 64] width 38 height 15
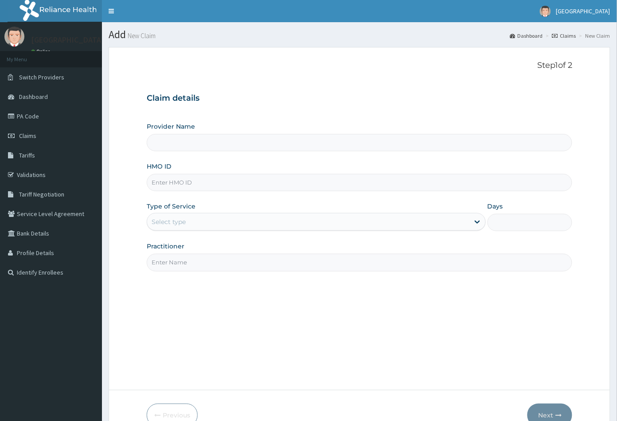
paste input "ARM/10005/A"
type input "ARM/10005/A"
type input "[GEOGRAPHIC_DATA]"
type input "ARM/10005/A"
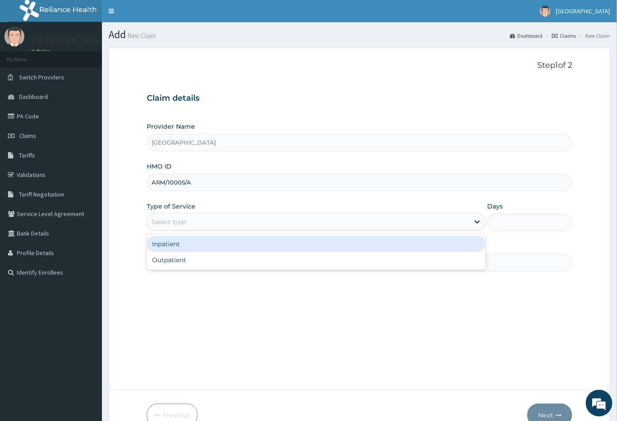
click at [205, 222] on div "Select type" at bounding box center [308, 221] width 322 height 14
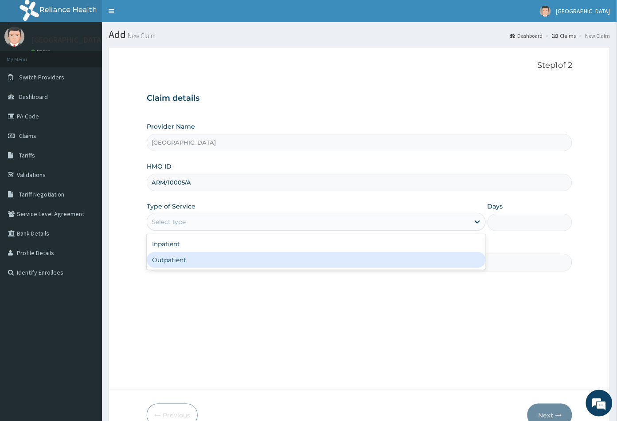
click at [199, 264] on div "Outpatient" at bounding box center [316, 260] width 339 height 16
type input "1"
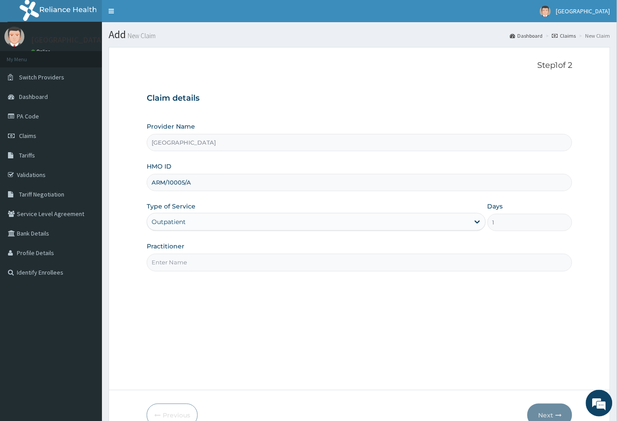
click at [199, 263] on input "Practitioner" at bounding box center [360, 261] width 426 height 17
type input "[PERSON_NAME]"
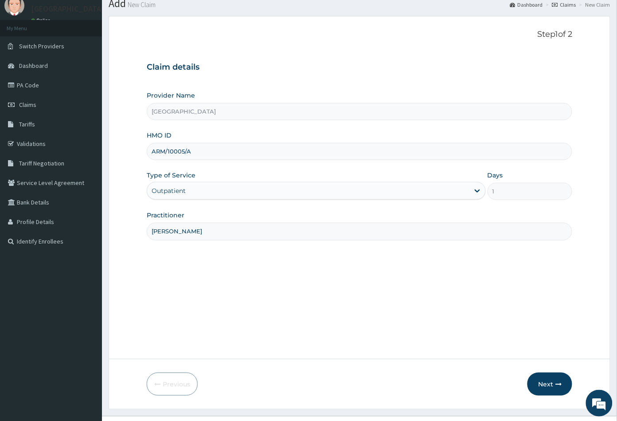
scroll to position [49, 0]
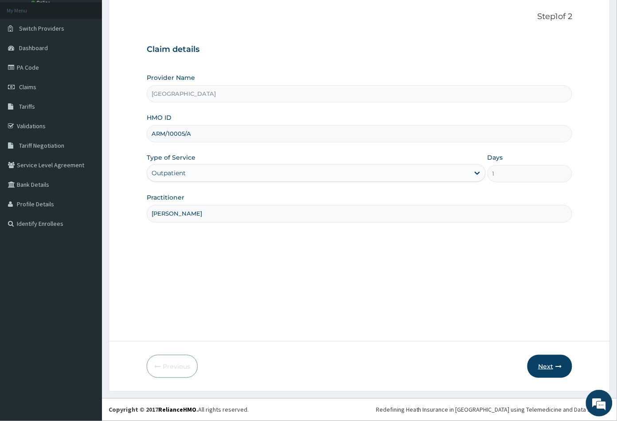
click at [542, 362] on button "Next" at bounding box center [549, 366] width 45 height 23
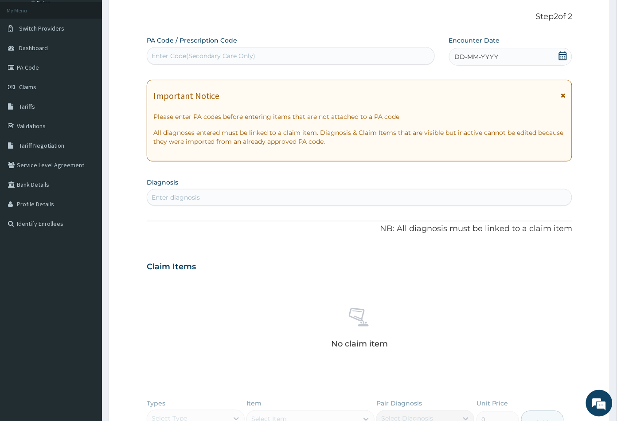
click at [247, 196] on div "Enter diagnosis" at bounding box center [359, 197] width 425 height 14
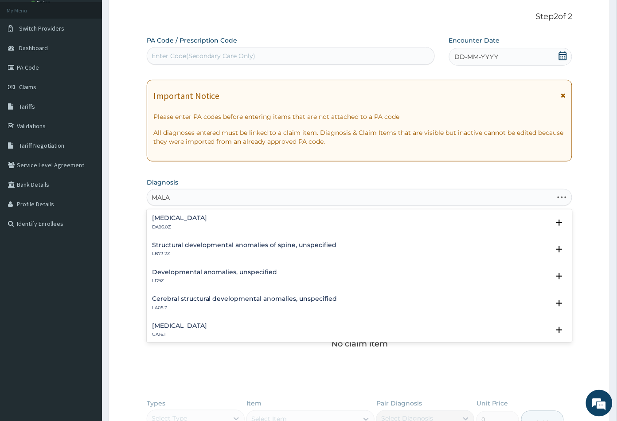
scroll to position [0, 0]
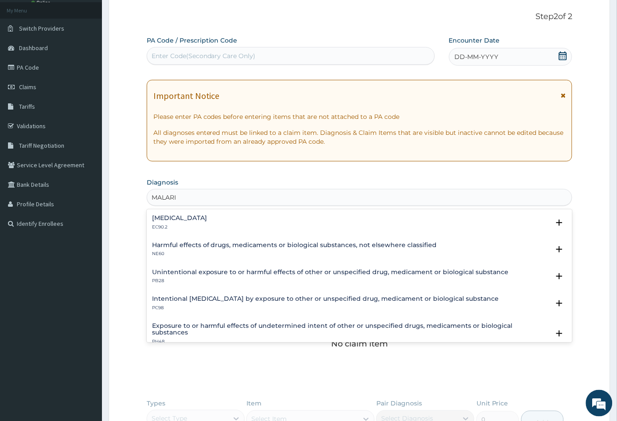
type input "[MEDICAL_DATA]"
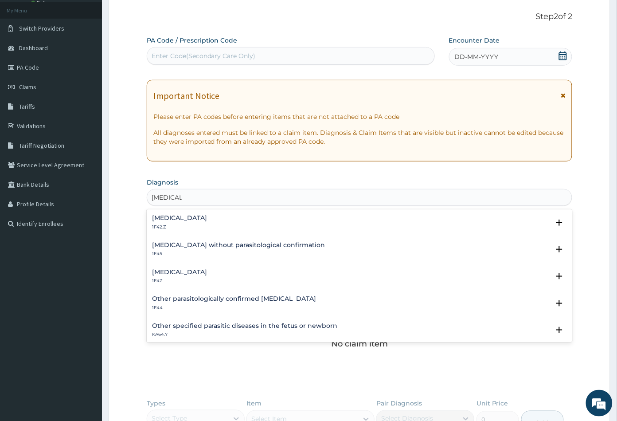
click at [207, 214] on h4 "[MEDICAL_DATA]" at bounding box center [179, 217] width 55 height 7
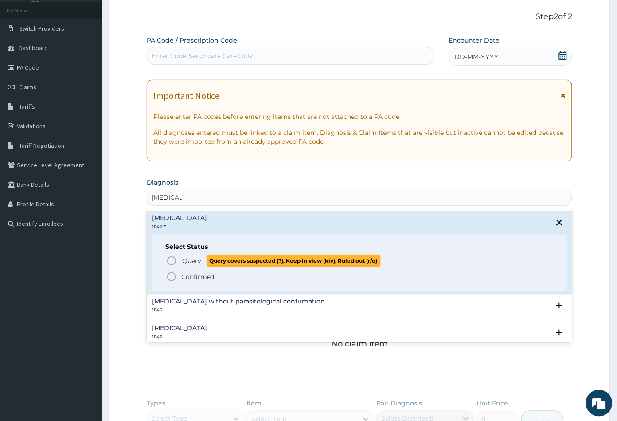
click at [173, 259] on icon "status option query" at bounding box center [171, 260] width 11 height 11
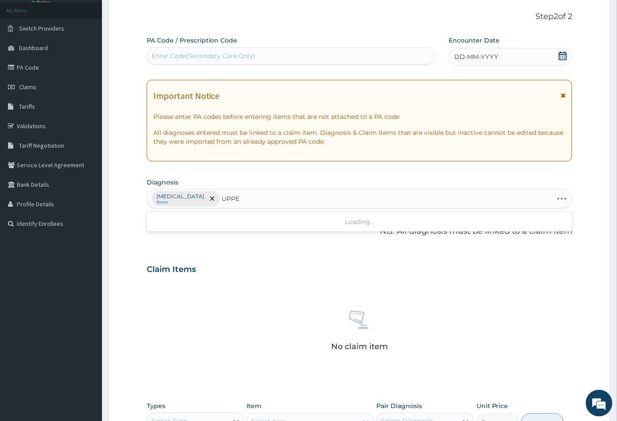
type input "UPPER"
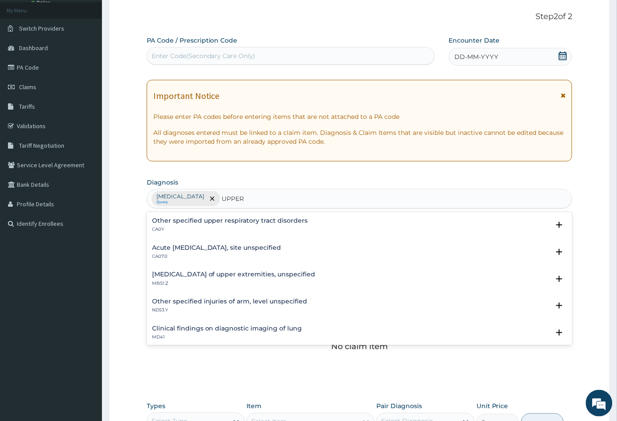
click at [281, 245] on h4 "Acute [MEDICAL_DATA], site unspecified" at bounding box center [216, 247] width 129 height 7
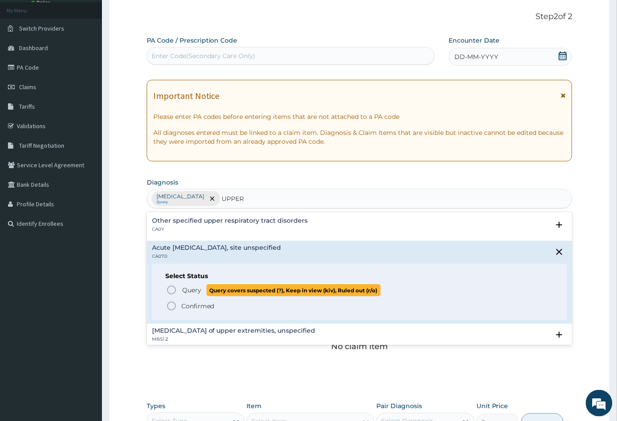
click at [174, 288] on icon "status option query" at bounding box center [171, 290] width 11 height 11
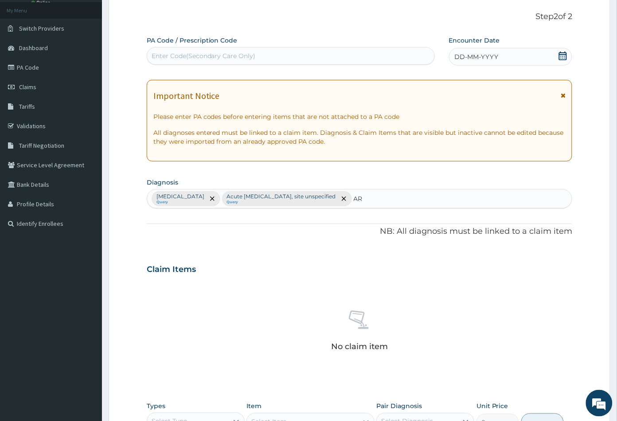
type input "A"
type input "S"
type input "A"
type input "L"
type input "BACK"
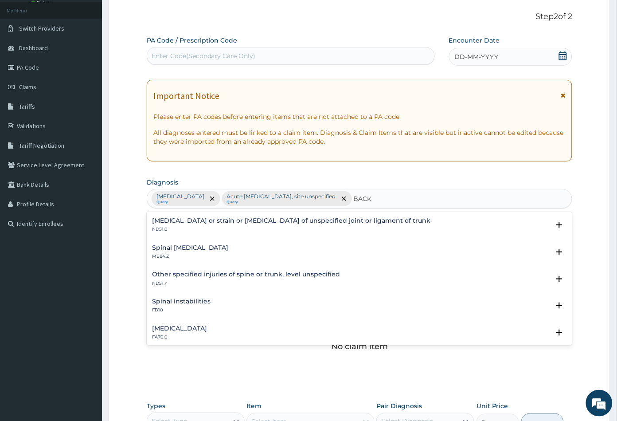
click at [200, 250] on h4 "Spinal pain, unspecified" at bounding box center [190, 247] width 77 height 7
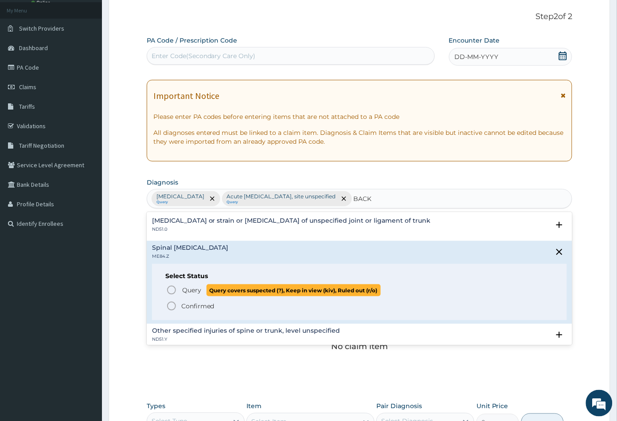
click at [168, 289] on icon "status option query" at bounding box center [171, 290] width 11 height 11
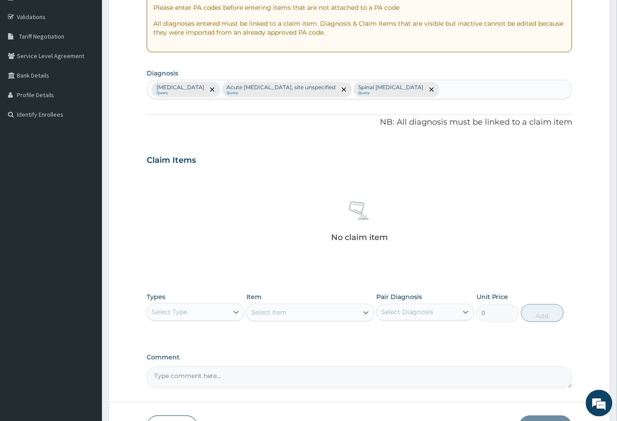
scroll to position [218, 0]
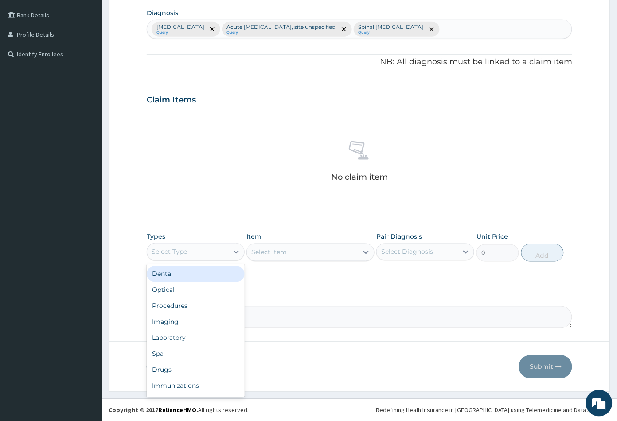
click at [196, 253] on div "Select Type" at bounding box center [187, 252] width 81 height 14
click at [187, 304] on div "Procedures" at bounding box center [196, 306] width 98 height 16
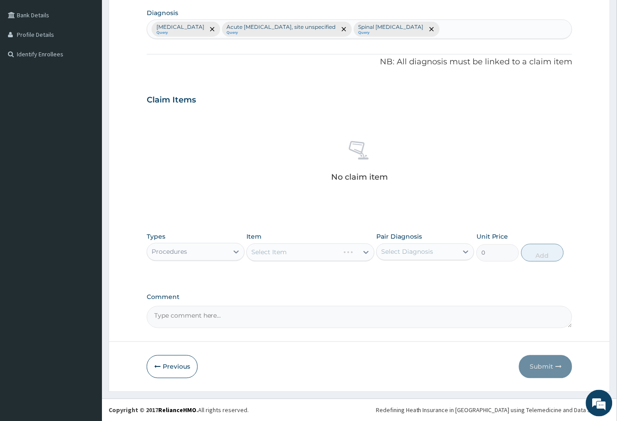
click at [438, 255] on div "Select Diagnosis" at bounding box center [417, 252] width 81 height 14
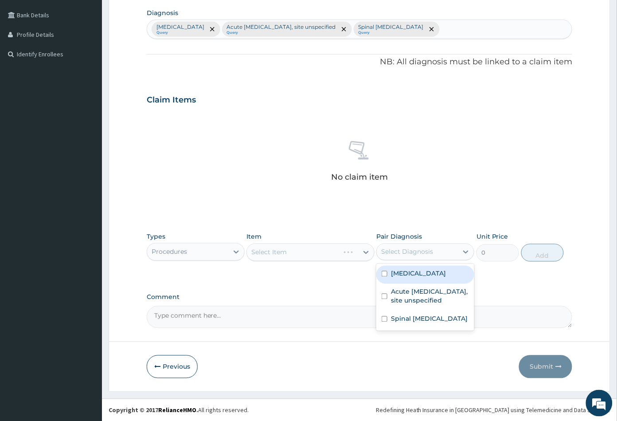
click at [443, 275] on label "Plasmodium malariae malaria without complication" at bounding box center [418, 273] width 55 height 9
click at [443, 278] on label "Plasmodium malariae malaria without complication" at bounding box center [418, 273] width 55 height 9
checkbox input "false"
click at [332, 257] on div "Select Item" at bounding box center [302, 252] width 111 height 14
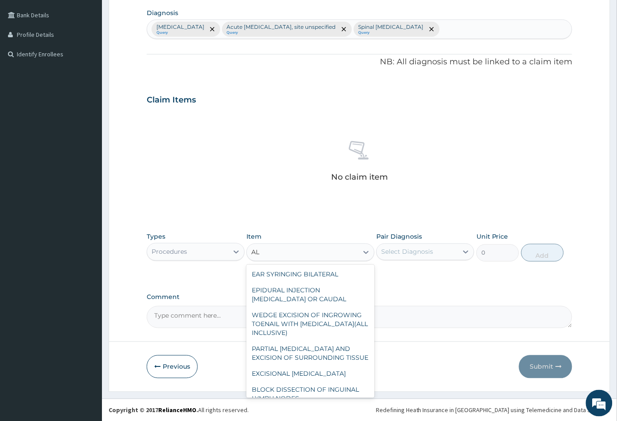
type input "A"
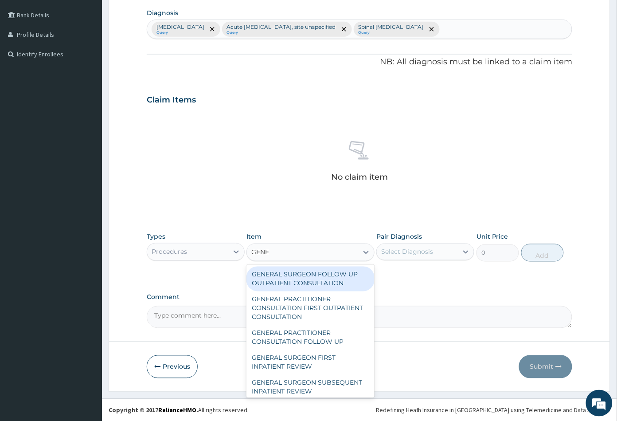
type input "GENER"
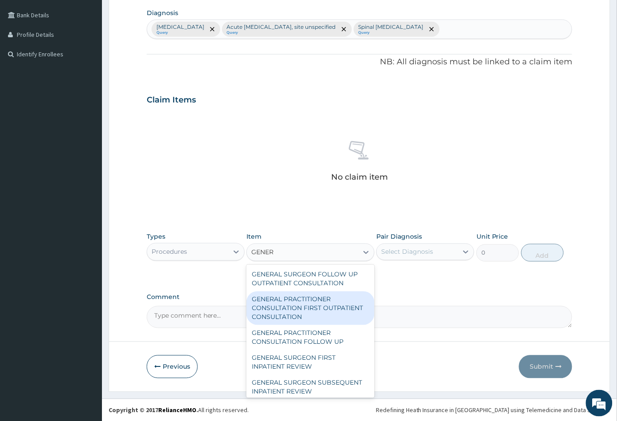
click at [272, 316] on div "GENERAL PRACTITIONER CONSULTATION FIRST OUTPATIENT CONSULTATION" at bounding box center [310, 308] width 128 height 34
type input "3547.5"
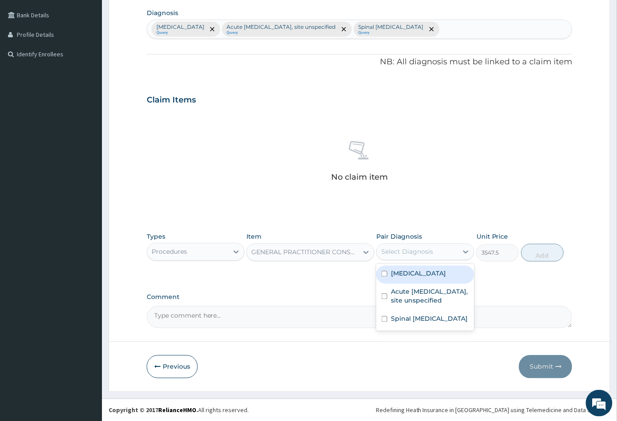
click at [442, 257] on div "Select Diagnosis" at bounding box center [417, 252] width 81 height 14
click at [439, 278] on label "Plasmodium malariae malaria without complication" at bounding box center [418, 273] width 55 height 9
checkbox input "true"
click at [556, 252] on button "Add" at bounding box center [542, 253] width 43 height 18
type input "0"
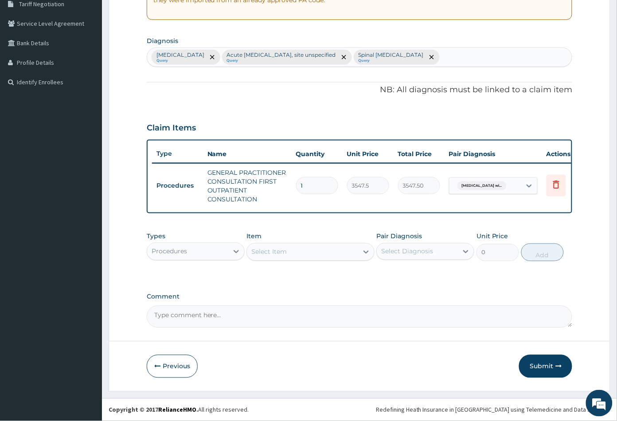
scroll to position [196, 0]
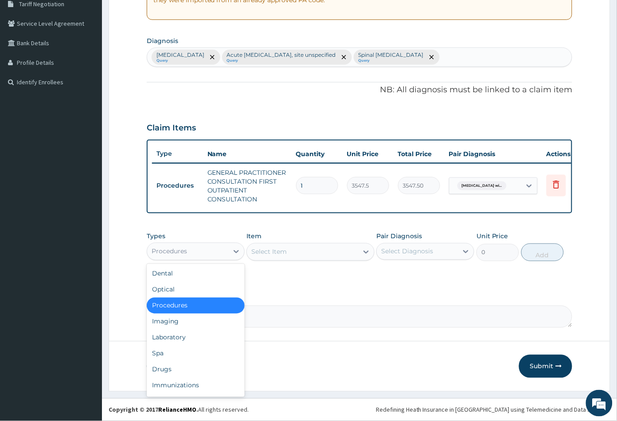
click at [214, 247] on div "Procedures" at bounding box center [187, 251] width 81 height 14
click at [193, 363] on div "Drugs" at bounding box center [196, 369] width 98 height 16
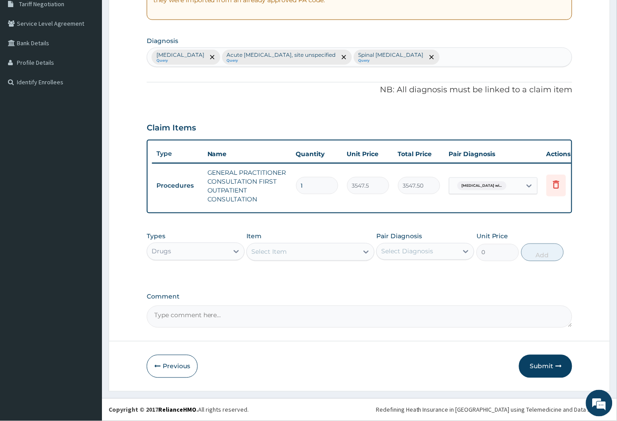
click at [314, 256] on div "Select Item" at bounding box center [302, 252] width 111 height 14
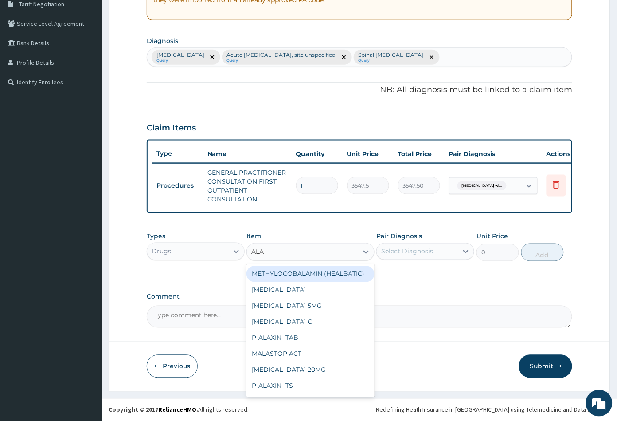
type input "ALAX"
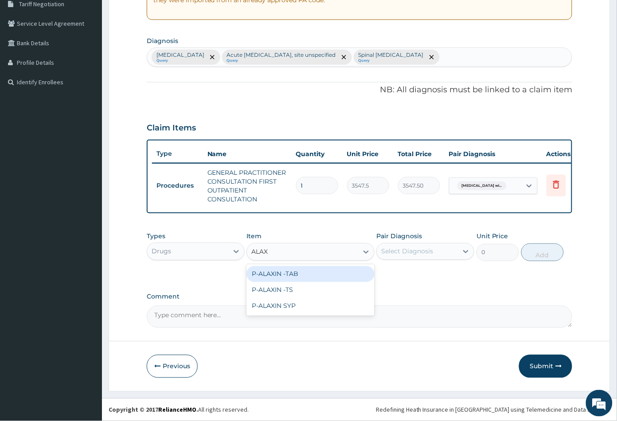
click at [310, 274] on div "P-ALAXIN -TAB" at bounding box center [310, 274] width 128 height 16
type input "106.4250030517578"
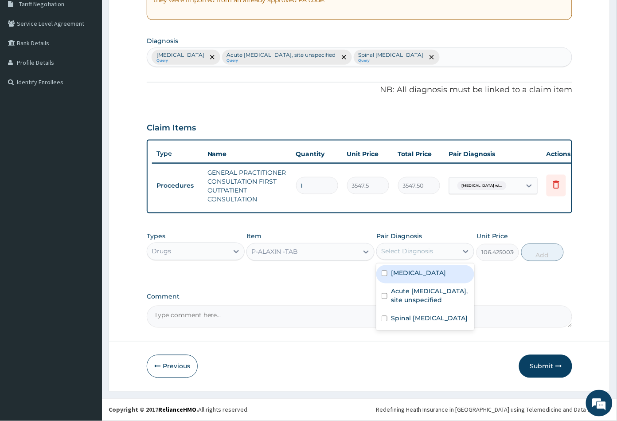
click at [439, 252] on div "Select Diagnosis" at bounding box center [417, 251] width 81 height 14
click at [435, 277] on label "Plasmodium malariae malaria without complication" at bounding box center [418, 273] width 55 height 9
checkbox input "true"
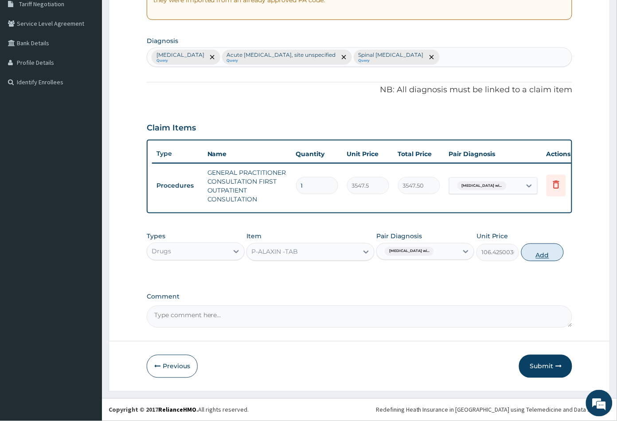
click at [535, 252] on button "Add" at bounding box center [542, 252] width 43 height 18
type input "0"
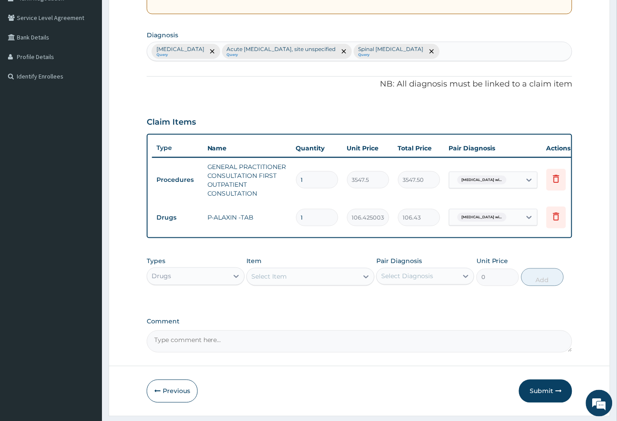
click at [318, 218] on input "1" at bounding box center [317, 217] width 42 height 17
type input "0.00"
type input "6"
type input "638.55"
type input "6"
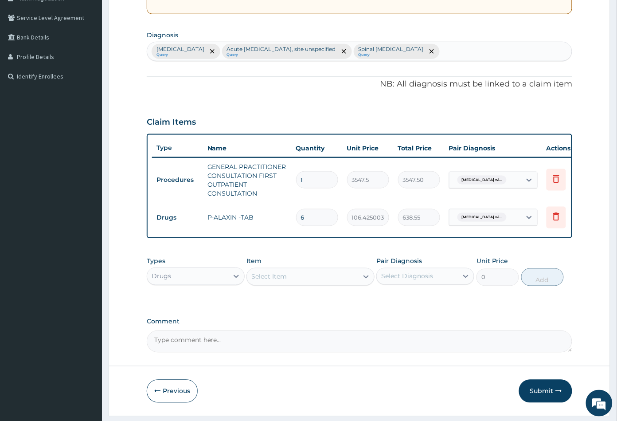
click at [300, 281] on div "Select Item" at bounding box center [302, 276] width 111 height 14
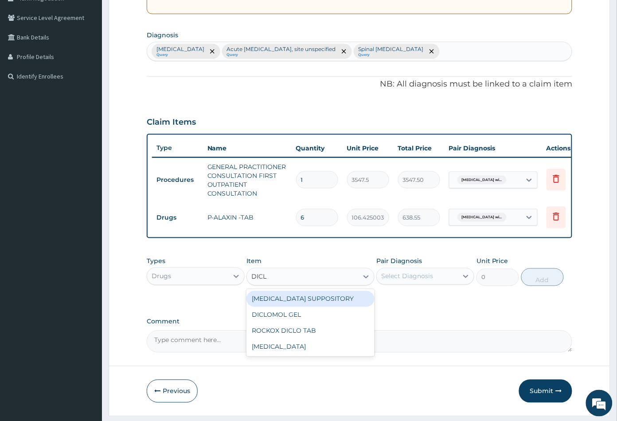
type input "DICLO"
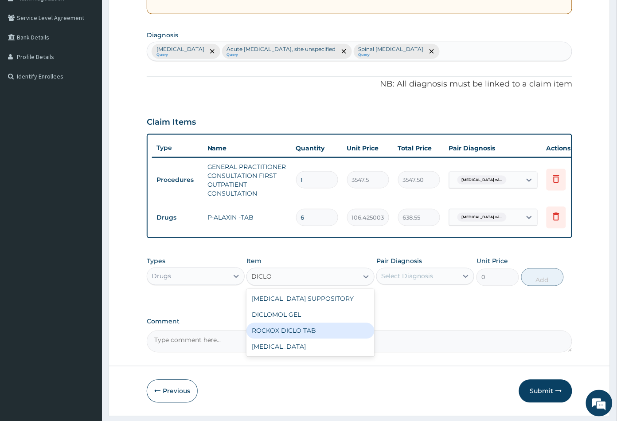
click at [323, 335] on div "ROCKOX DICLO TAB" at bounding box center [310, 331] width 128 height 16
type input "82.7750015258789"
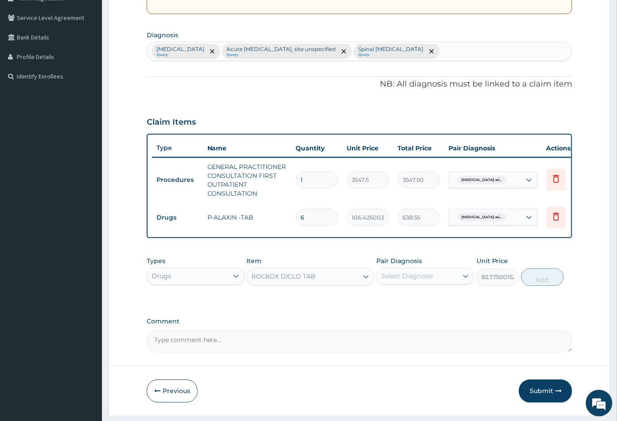
click at [411, 281] on div "Select Diagnosis" at bounding box center [407, 276] width 52 height 9
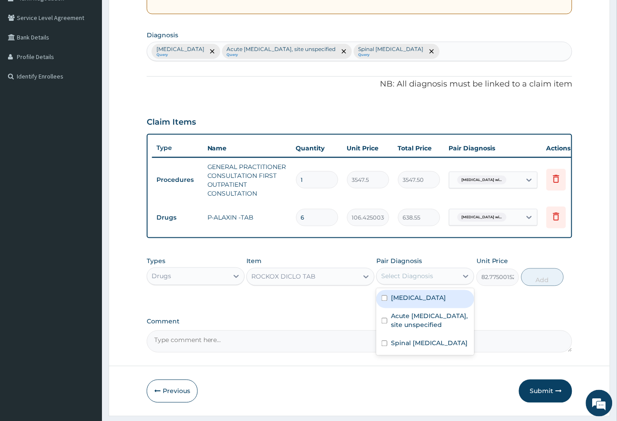
click at [417, 302] on label "Plasmodium malariae malaria without complication" at bounding box center [418, 297] width 55 height 9
checkbox input "true"
click at [549, 286] on button "Add" at bounding box center [542, 277] width 43 height 18
type input "0"
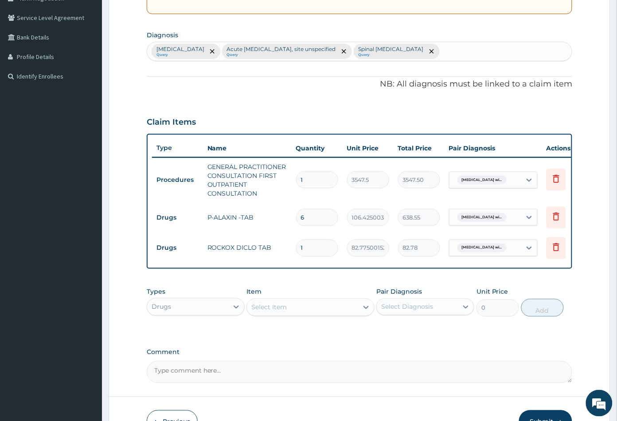
click at [308, 251] on input "1" at bounding box center [317, 247] width 42 height 17
type input "10"
type input "827.75"
type input "10"
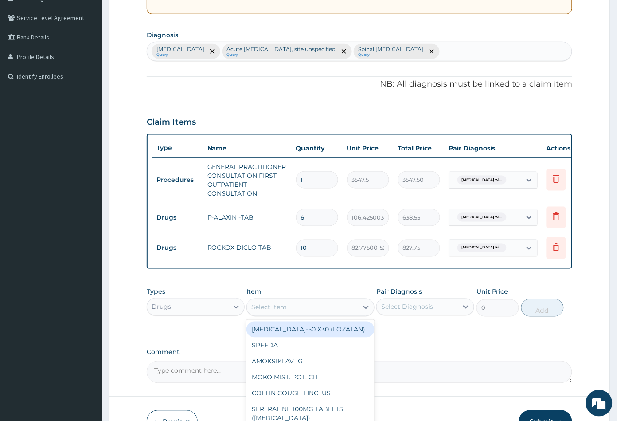
click at [299, 314] on div "Select Item" at bounding box center [302, 307] width 111 height 14
type input "DICL"
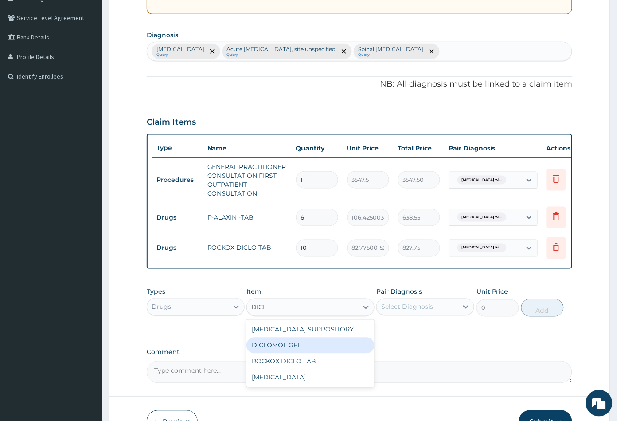
click at [308, 348] on div "DICLOMOL GEL" at bounding box center [310, 345] width 128 height 16
type input "827.75"
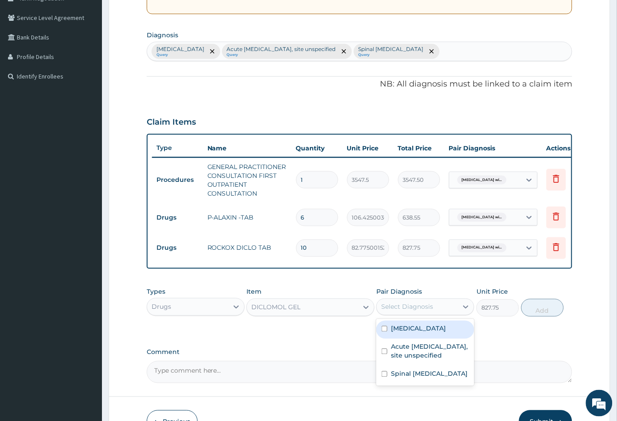
click at [454, 314] on div "Select Diagnosis" at bounding box center [417, 307] width 81 height 14
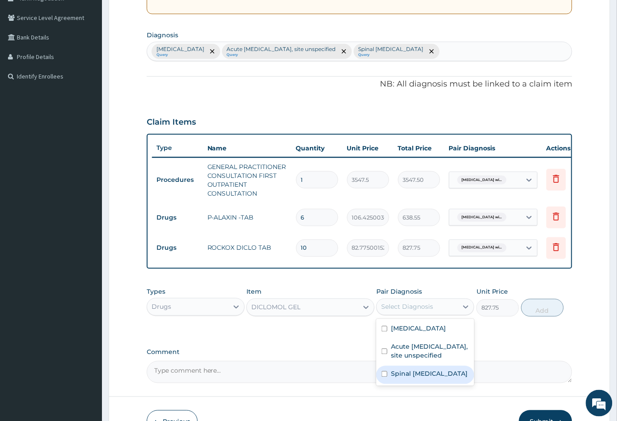
click at [435, 378] on label "Spinal pain, unspecified" at bounding box center [429, 373] width 77 height 9
checkbox input "true"
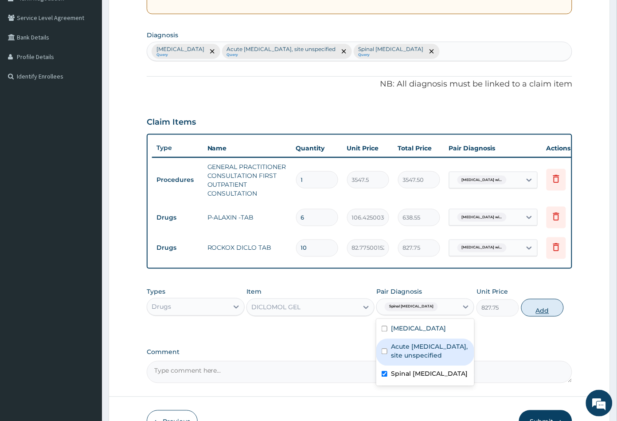
click at [543, 316] on button "Add" at bounding box center [542, 308] width 43 height 18
type input "0"
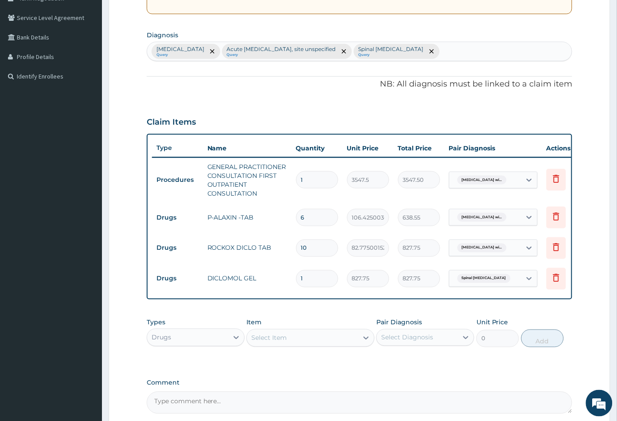
click at [300, 345] on div "Select Item" at bounding box center [302, 338] width 111 height 14
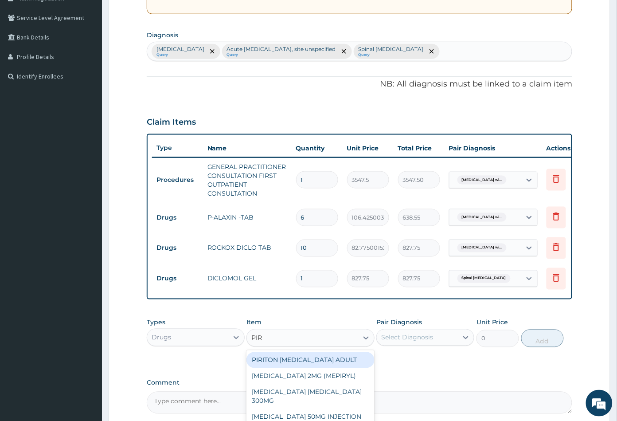
type input "PIRI"
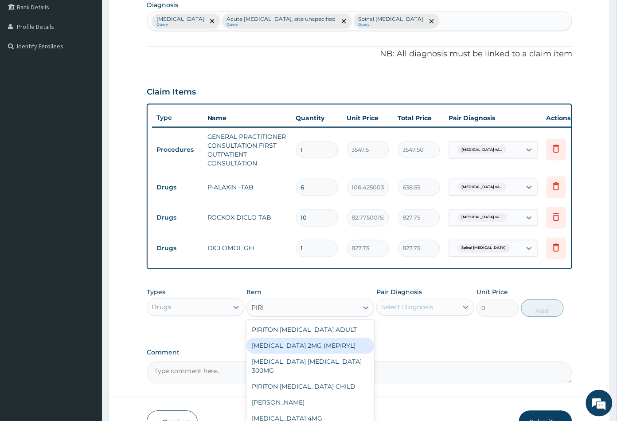
scroll to position [288, 0]
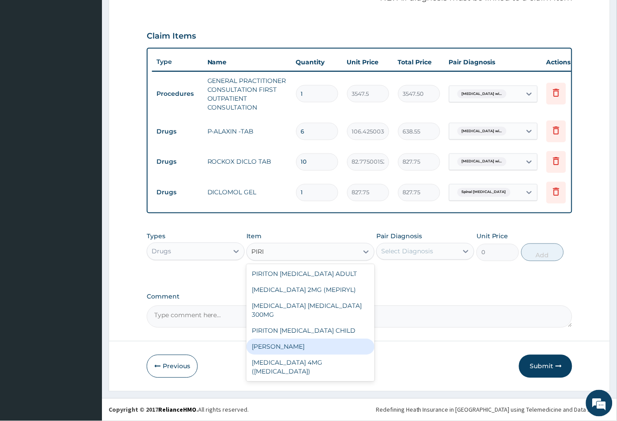
click at [293, 339] on div "PIRITON TAB EVANS" at bounding box center [310, 347] width 128 height 16
type input "23.64999961853027"
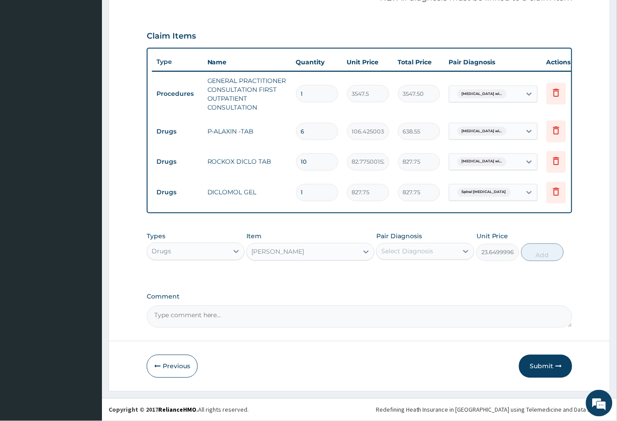
click at [418, 250] on div "Select Diagnosis" at bounding box center [407, 251] width 52 height 9
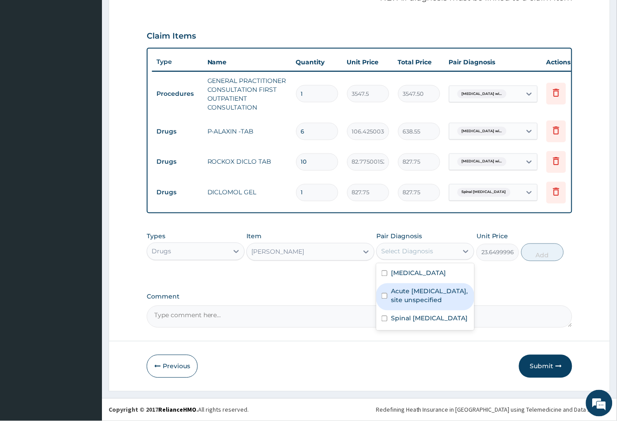
click at [432, 304] on label "Acute upper respiratory infection, site unspecified" at bounding box center [430, 296] width 78 height 18
checkbox input "true"
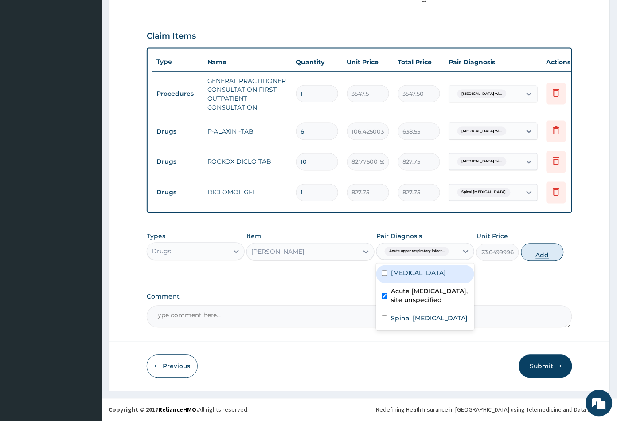
click at [533, 253] on button "Add" at bounding box center [542, 252] width 43 height 18
type input "0"
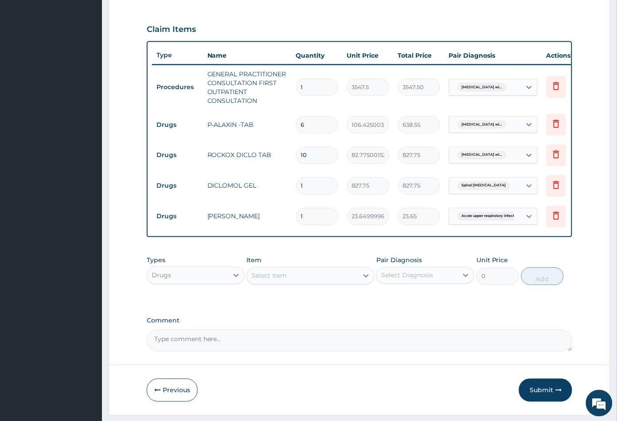
click at [320, 216] on input "1" at bounding box center [317, 216] width 42 height 17
type input "0.00"
type input "5"
type input "118.25"
type input "5"
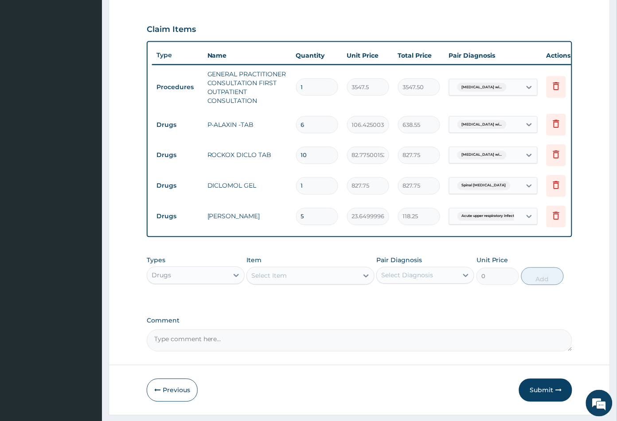
click at [298, 283] on div "Select Item" at bounding box center [302, 276] width 111 height 14
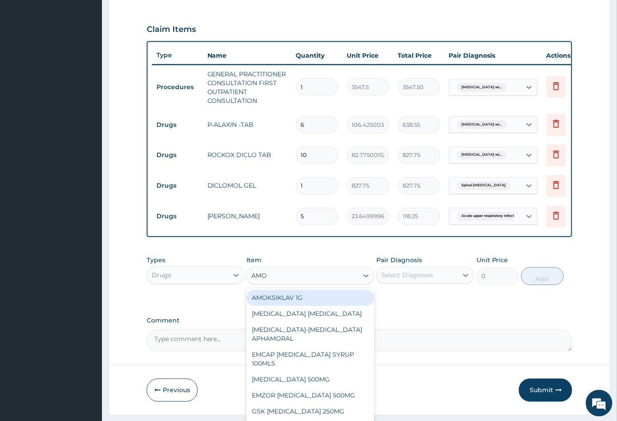
type input "AMOX"
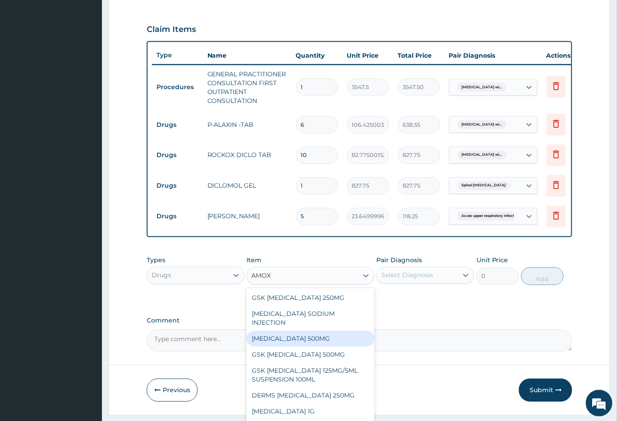
click at [317, 335] on div "AMOXICILLIN 500MG" at bounding box center [310, 339] width 128 height 16
type input "70.94999694824219"
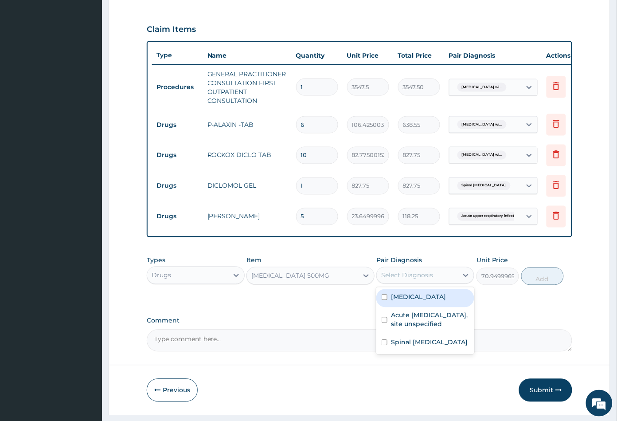
click at [421, 280] on div "Select Diagnosis" at bounding box center [407, 275] width 52 height 9
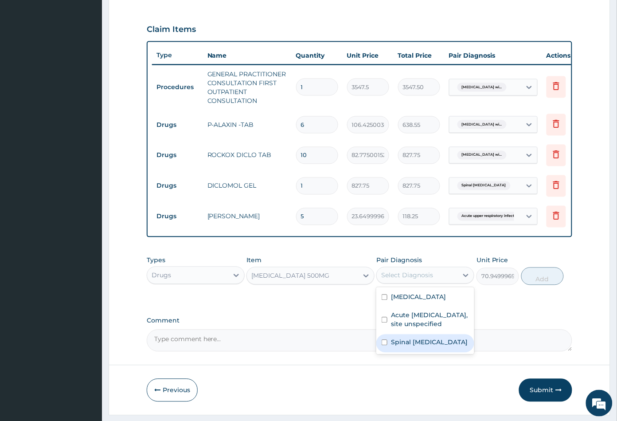
click at [424, 347] on label "Spinal pain, unspecified" at bounding box center [429, 342] width 77 height 9
checkbox input "true"
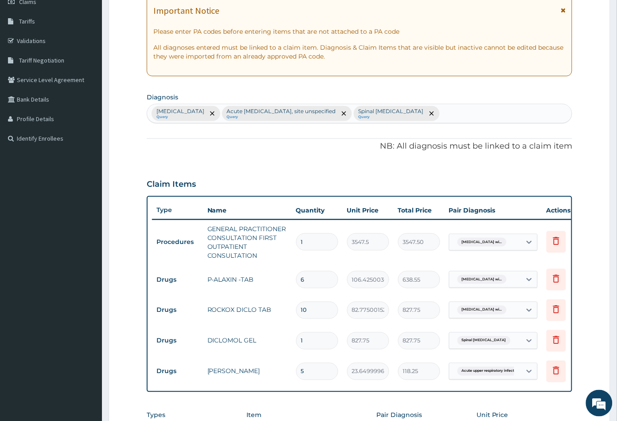
scroll to position [91, 0]
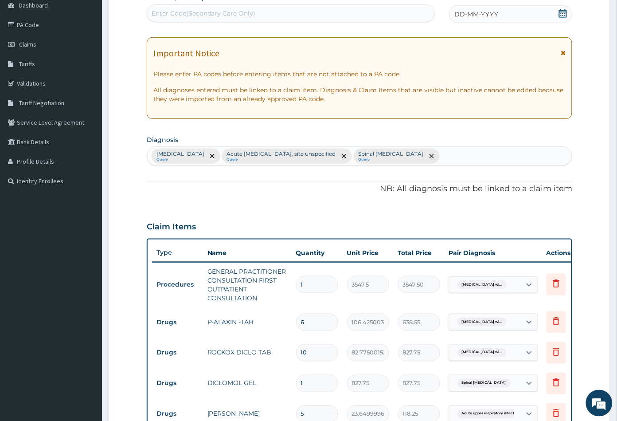
click at [561, 159] on div "Plasmodium malariae malaria without complication Query Acute upper respiratory …" at bounding box center [359, 156] width 425 height 19
type input "SEPSI"
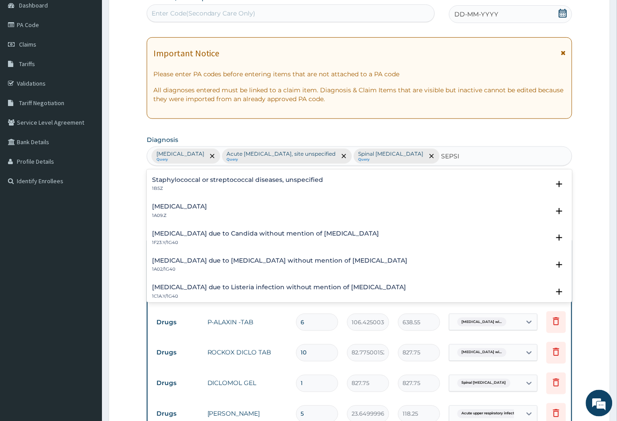
scroll to position [98, 0]
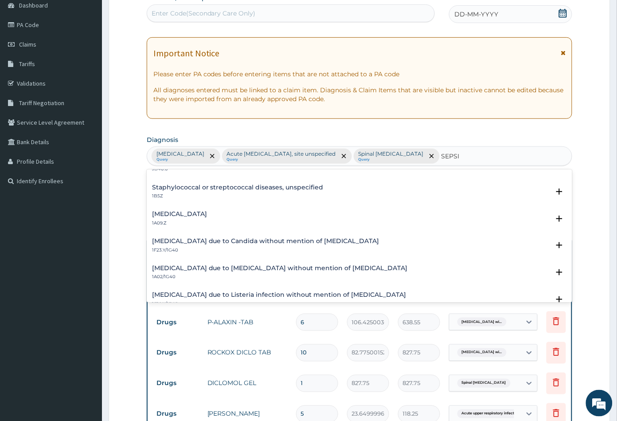
click at [207, 217] on h4 "Salmonella infection, unspecified" at bounding box center [179, 213] width 55 height 7
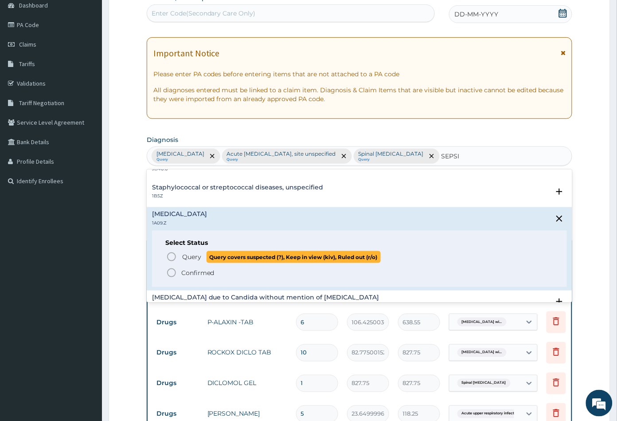
click at [172, 261] on circle "status option query" at bounding box center [172, 257] width 8 height 8
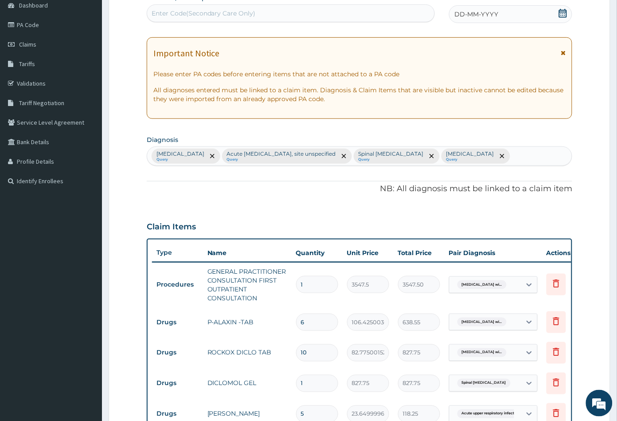
scroll to position [336, 0]
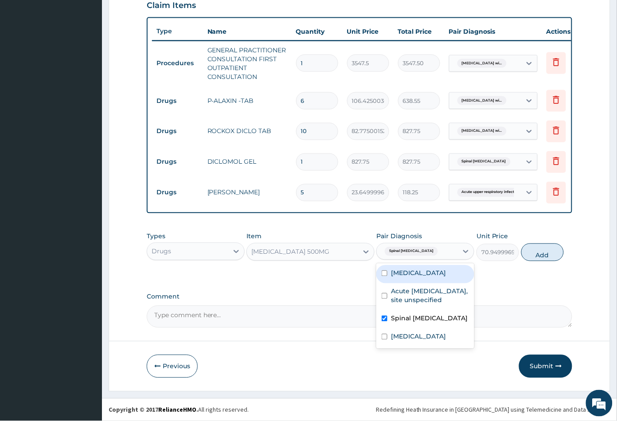
click at [445, 252] on div "Spinal pain, unspecified" at bounding box center [417, 251] width 81 height 15
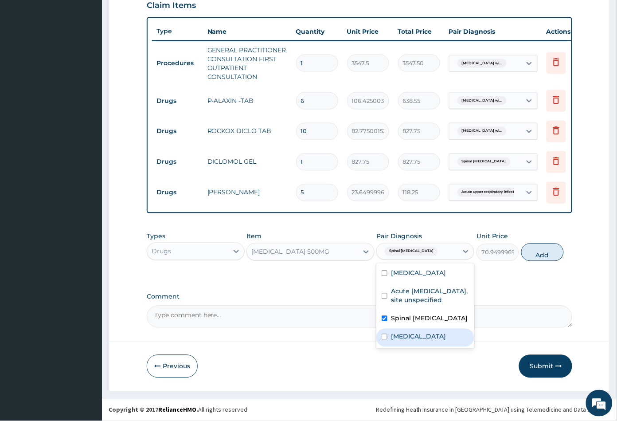
click at [439, 341] on label "Salmonella infection, unspecified" at bounding box center [418, 336] width 55 height 9
checkbox input "true"
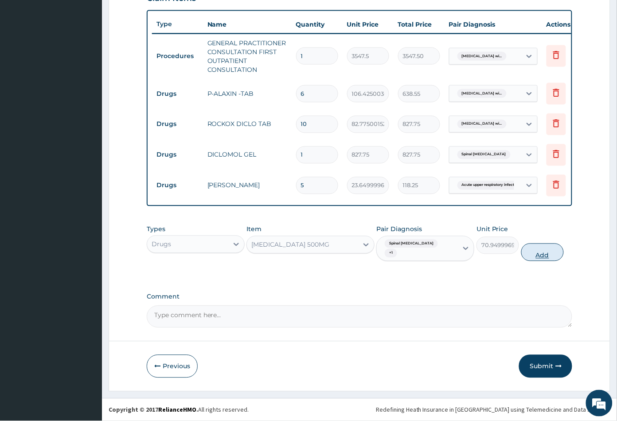
click at [551, 261] on button "Add" at bounding box center [542, 252] width 43 height 18
type input "0"
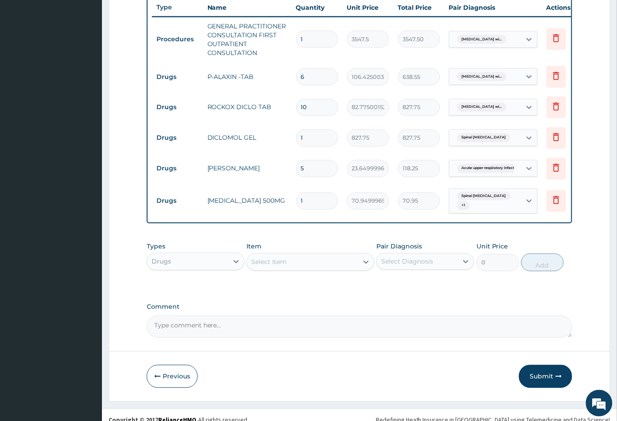
click at [323, 210] on input "1" at bounding box center [317, 200] width 42 height 17
type input "0.00"
type input "9"
type input "638.55"
type input "9"
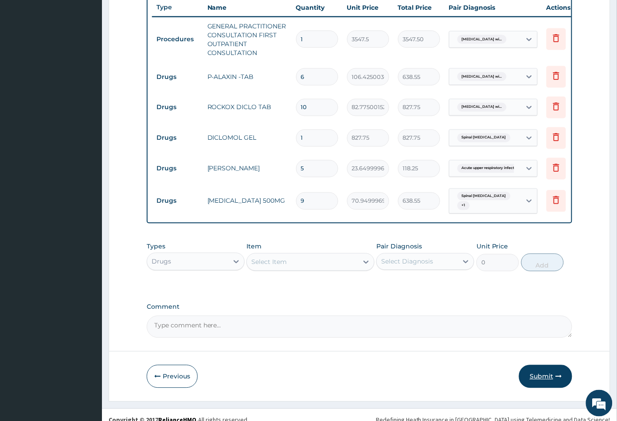
click at [540, 388] on button "Submit" at bounding box center [545, 376] width 53 height 23
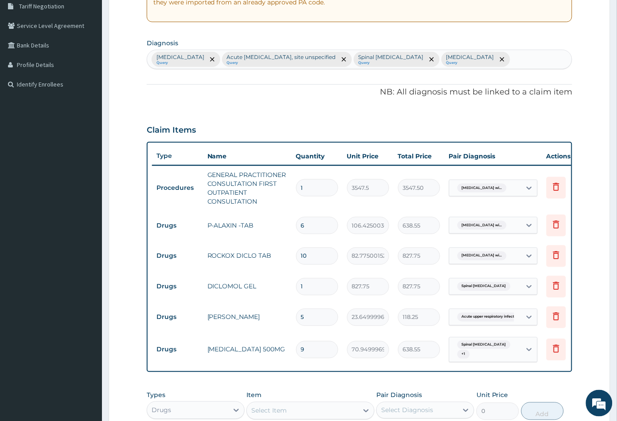
scroll to position [0, 0]
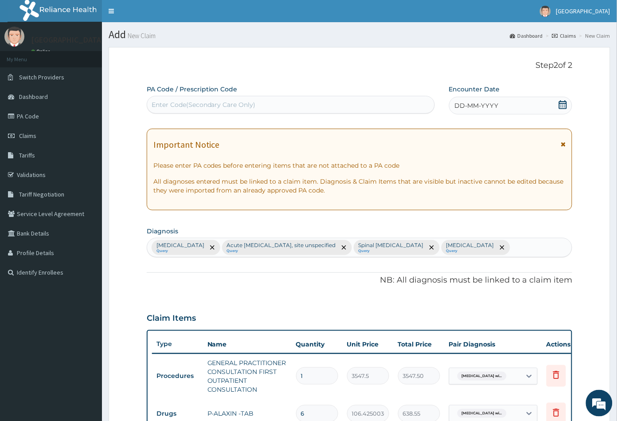
click at [584, 102] on form "Step 2 of 2 PA Code / Prescription Code Enter Code(Secondary Care Only) Encount…" at bounding box center [360, 392] width 502 height 691
click at [569, 104] on div "DD-MM-YYYY" at bounding box center [511, 106] width 124 height 18
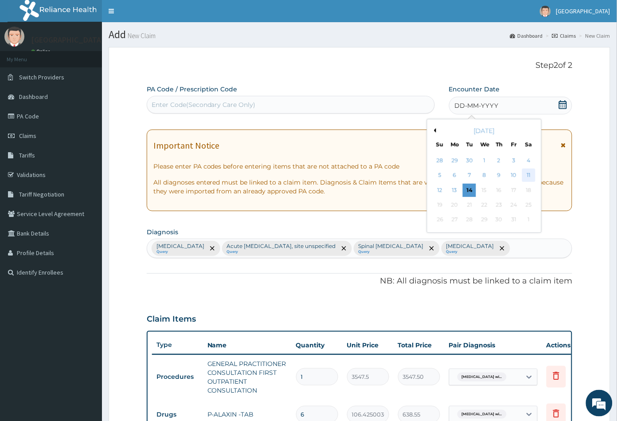
click at [527, 175] on div "11" at bounding box center [528, 175] width 13 height 13
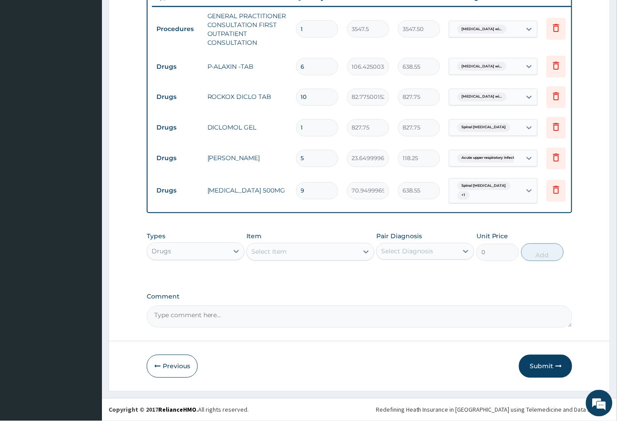
drag, startPoint x: 536, startPoint y: 363, endPoint x: 490, endPoint y: 331, distance: 55.9
click at [533, 363] on button "Submit" at bounding box center [545, 366] width 53 height 23
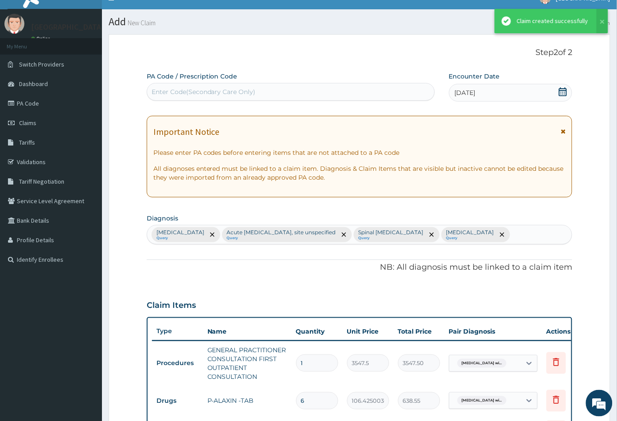
scroll to position [370, 0]
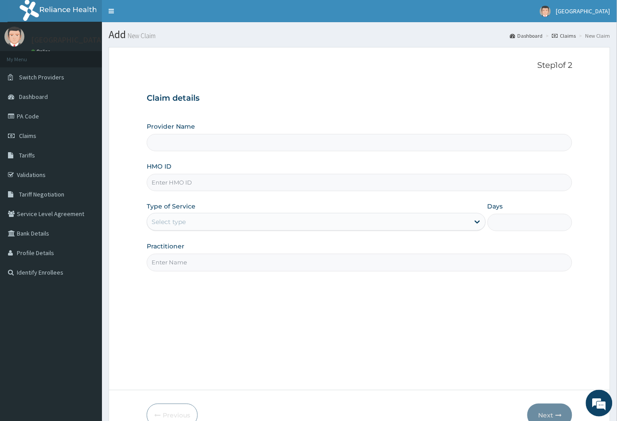
type input "[GEOGRAPHIC_DATA]"
click at [31, 117] on link "PA Code" at bounding box center [51, 115] width 102 height 19
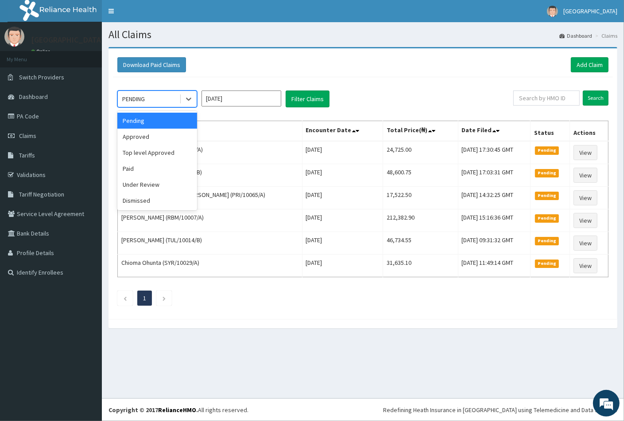
click at [156, 101] on div "PENDING" at bounding box center [149, 99] width 62 height 14
click at [144, 137] on div "Approved" at bounding box center [157, 137] width 80 height 16
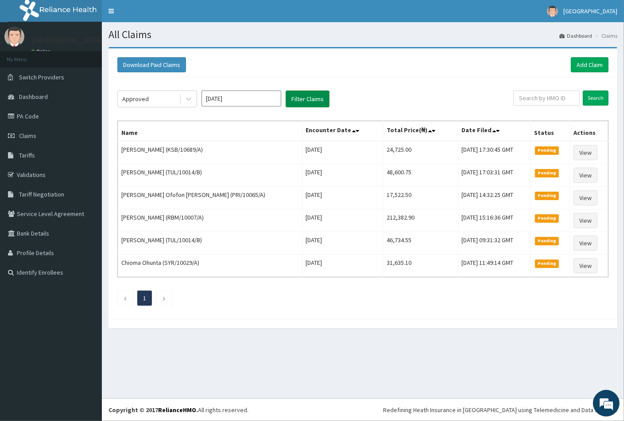
click at [300, 99] on button "Filter Claims" at bounding box center [308, 98] width 44 height 17
